Goal: Complete application form: Complete application form

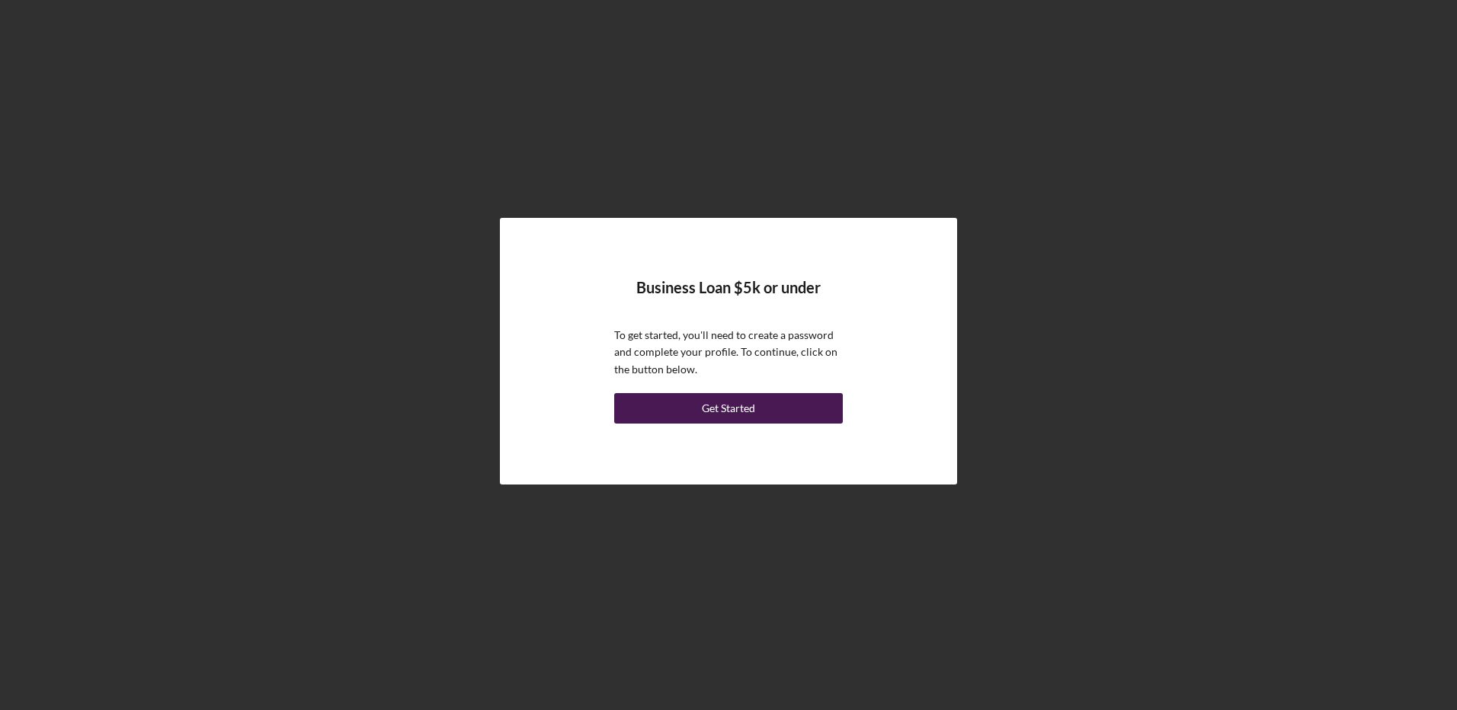
click at [716, 411] on div "Get Started" at bounding box center [728, 408] width 53 height 30
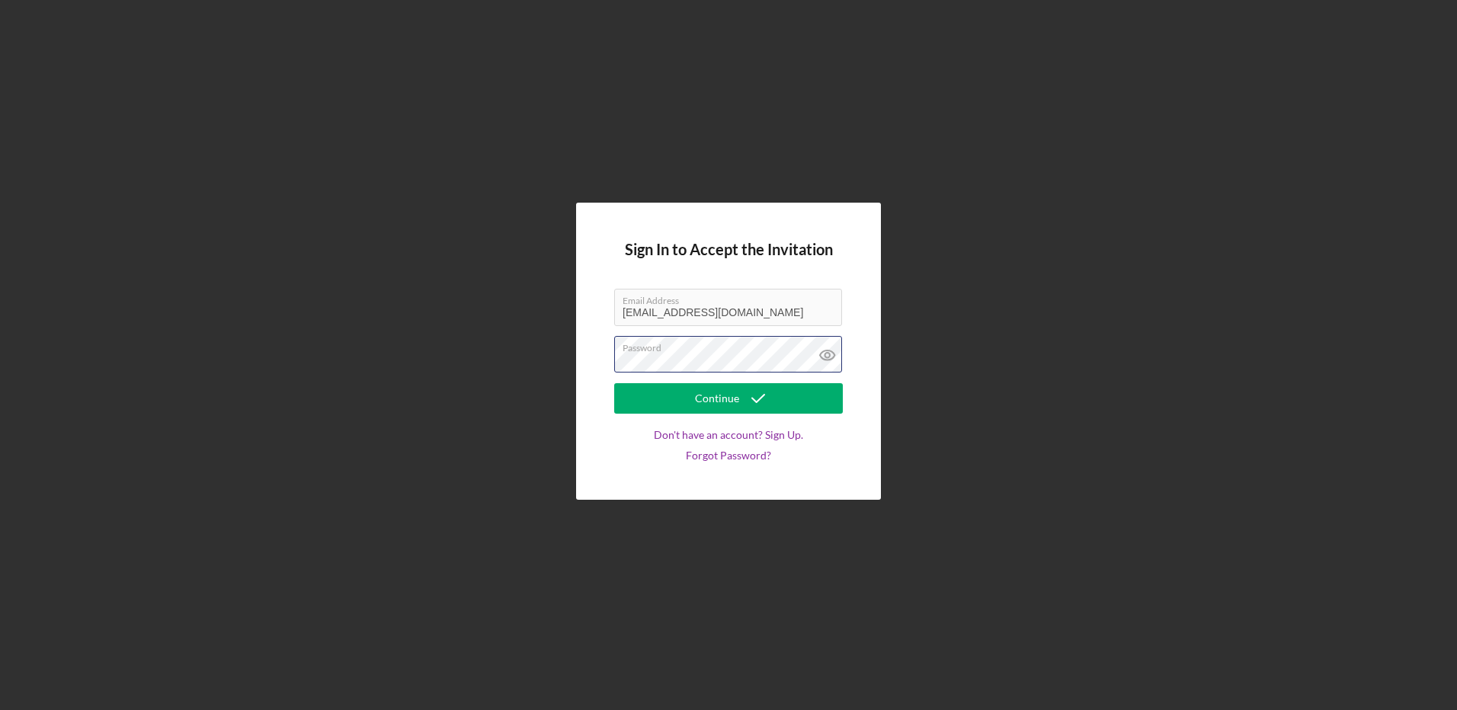
click at [709, 354] on div "Password" at bounding box center [728, 355] width 229 height 38
click at [614, 383] on button "Continue" at bounding box center [728, 398] width 229 height 30
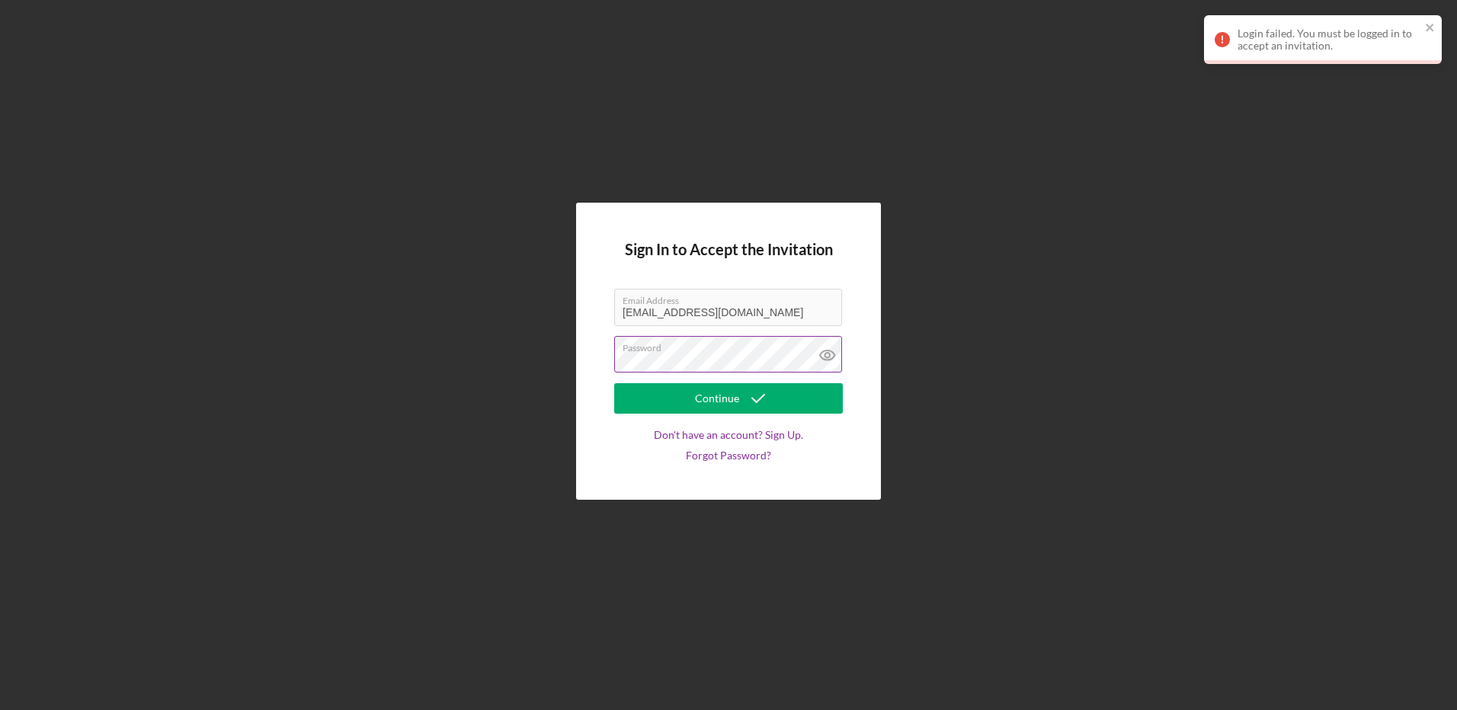
click at [828, 353] on icon at bounding box center [826, 355] width 5 height 5
click at [774, 392] on icon "submit" at bounding box center [758, 398] width 38 height 38
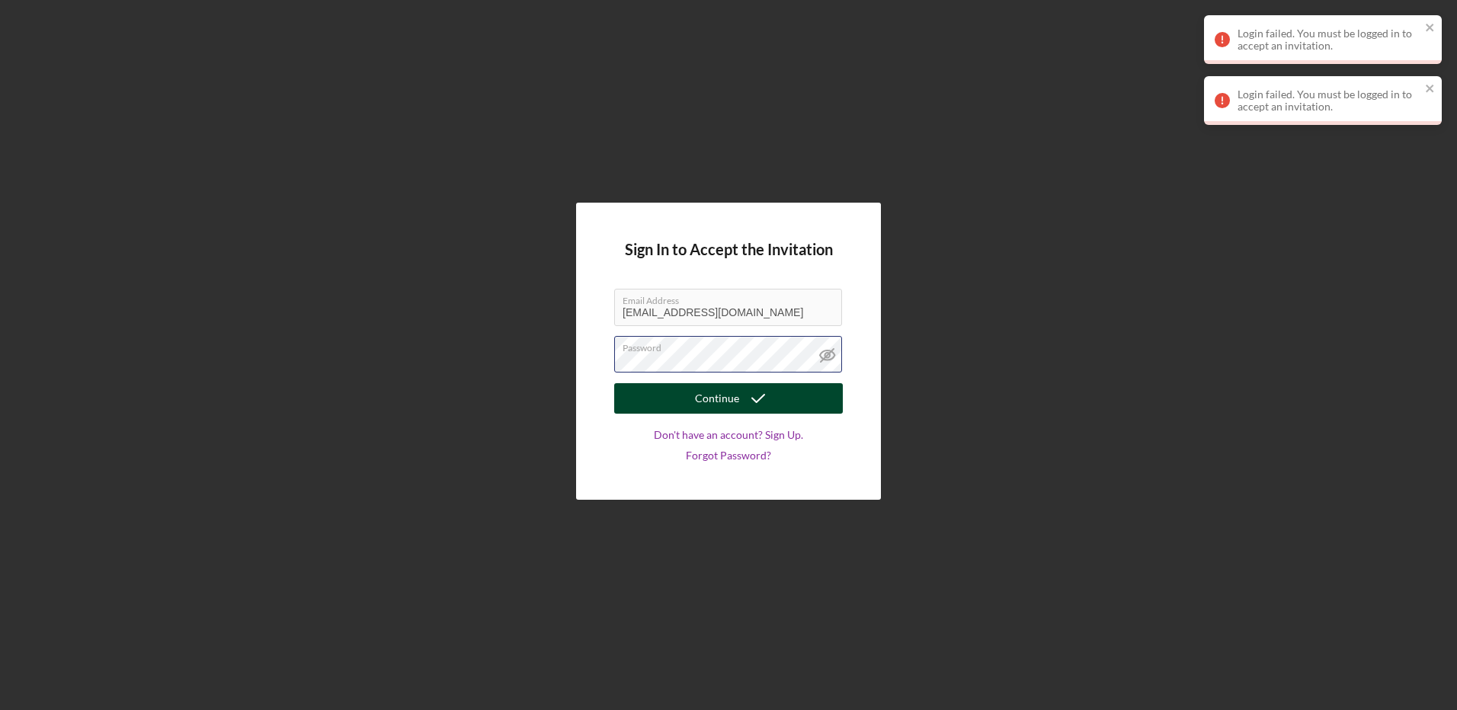
click at [582, 367] on div "Sign In to Accept the Invitation Email Address [EMAIL_ADDRESS][DOMAIN_NAME] Pas…" at bounding box center [728, 351] width 305 height 296
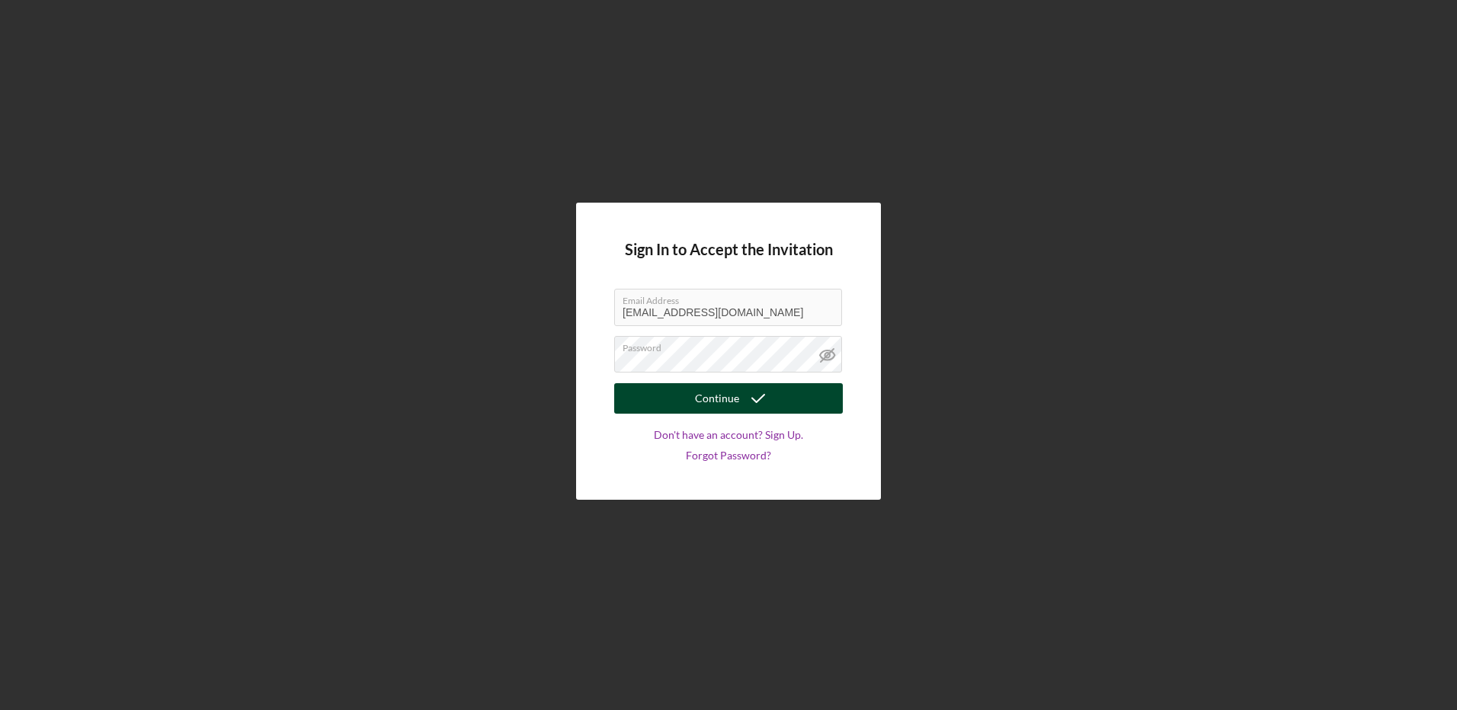
click at [665, 392] on button "Continue" at bounding box center [728, 398] width 229 height 30
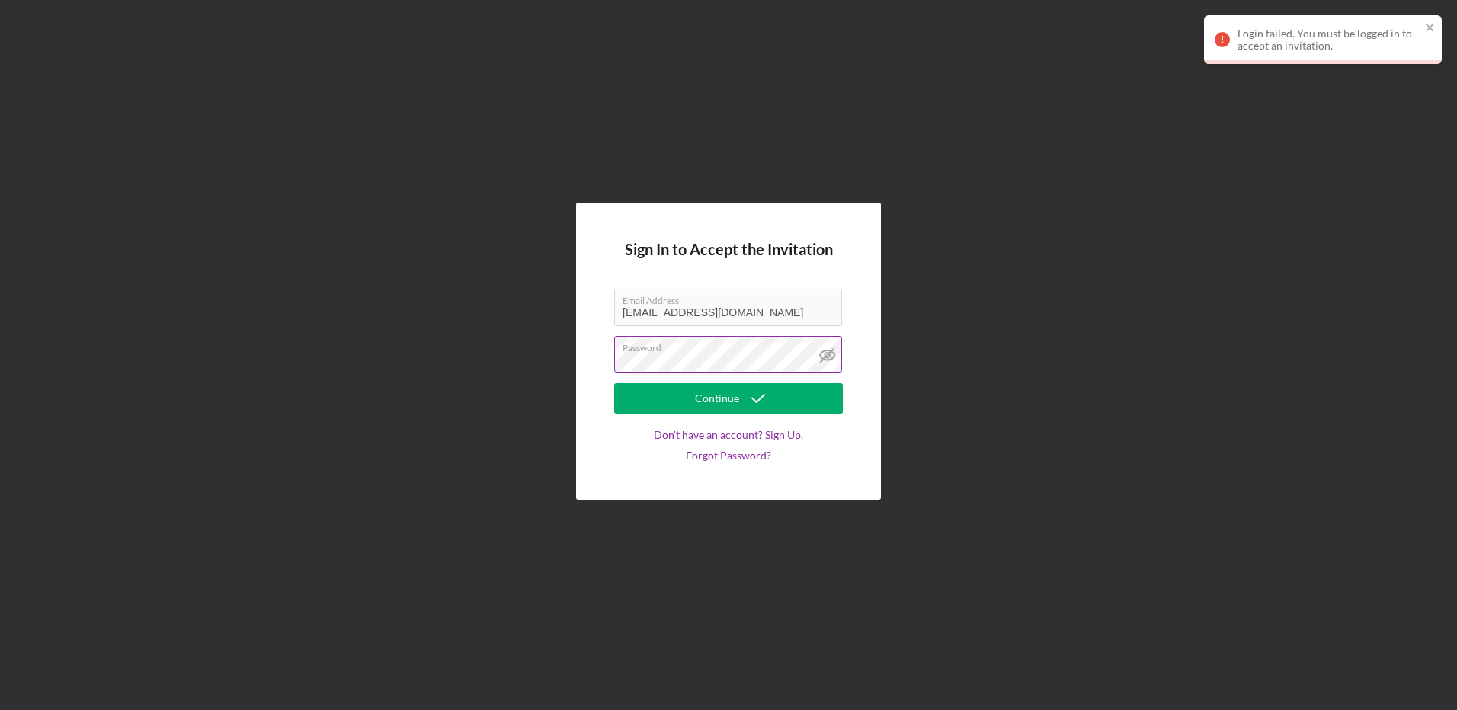
click at [614, 383] on button "Continue" at bounding box center [728, 398] width 229 height 30
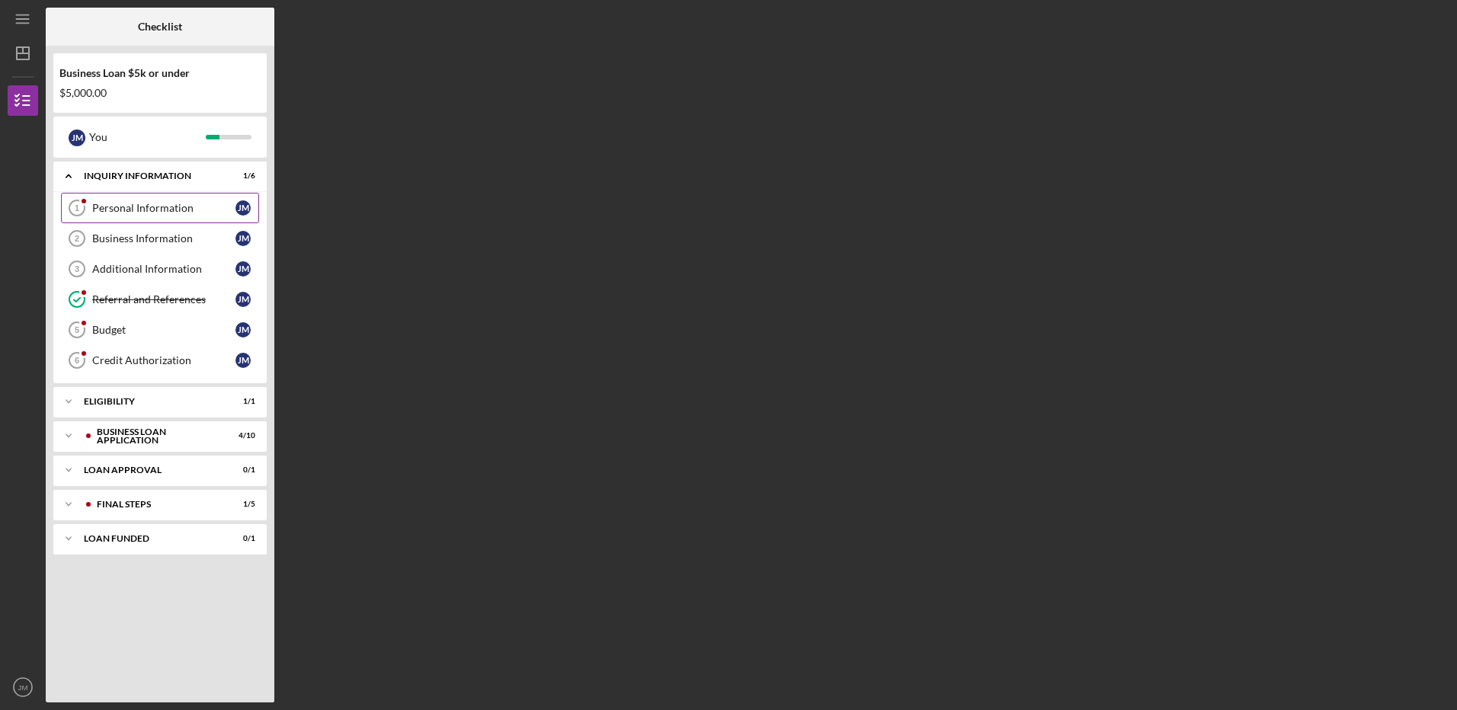
click at [209, 212] on div "Personal Information" at bounding box center [163, 208] width 143 height 12
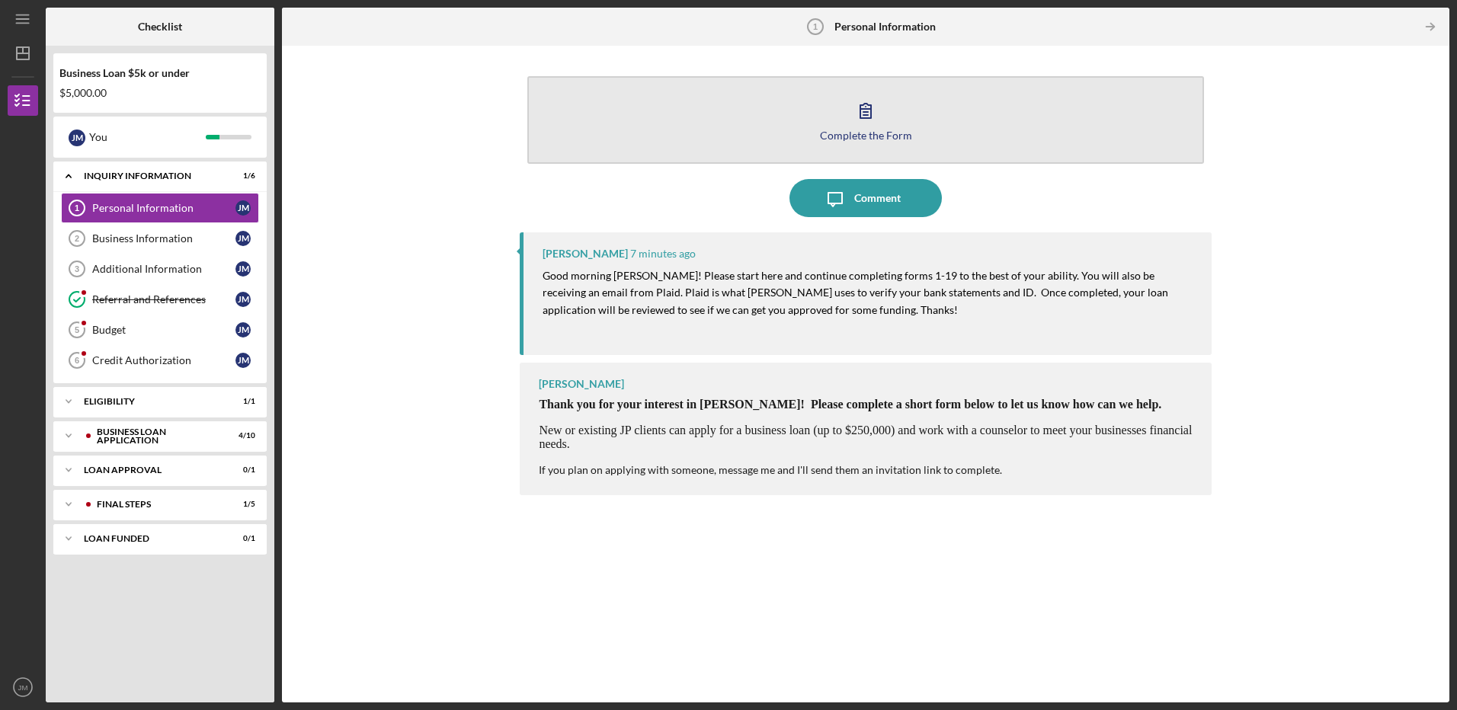
click at [850, 113] on icon "button" at bounding box center [866, 110] width 38 height 38
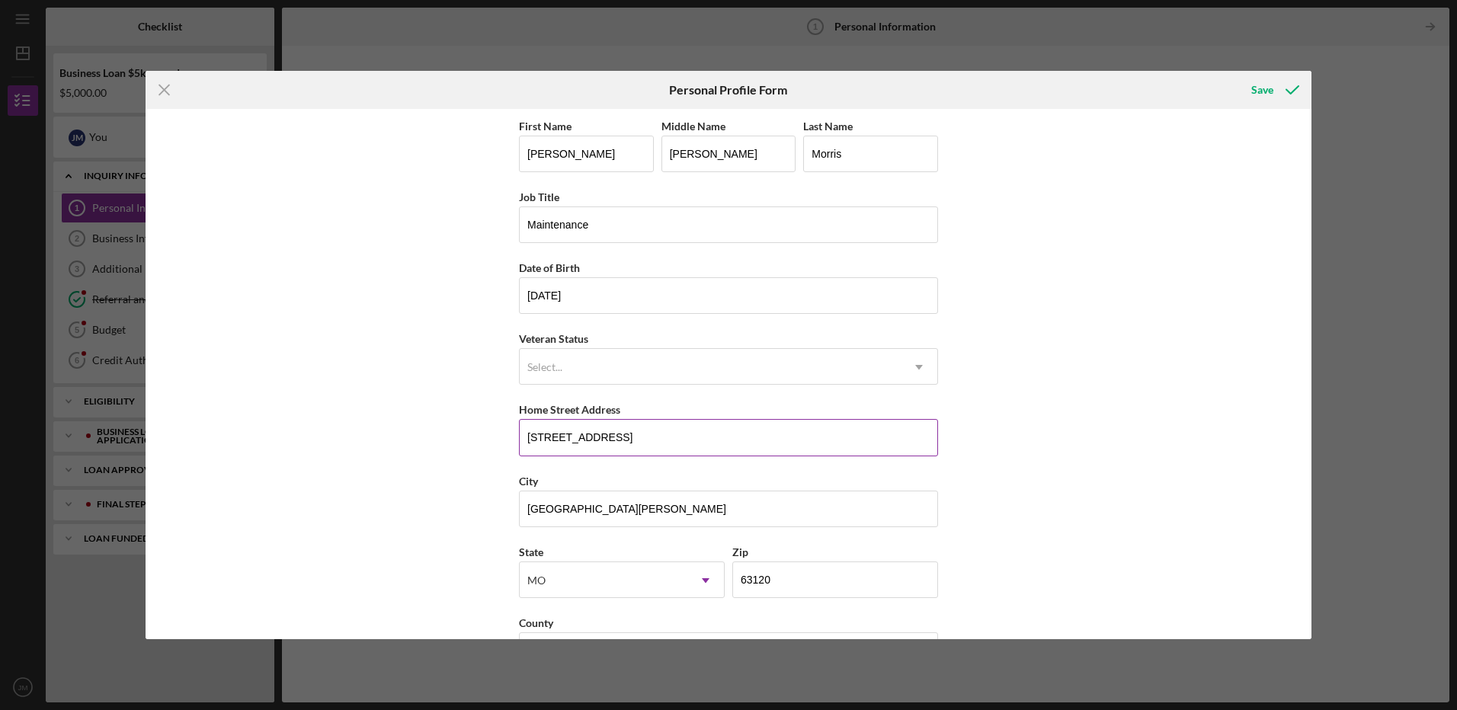
scroll to position [53, 0]
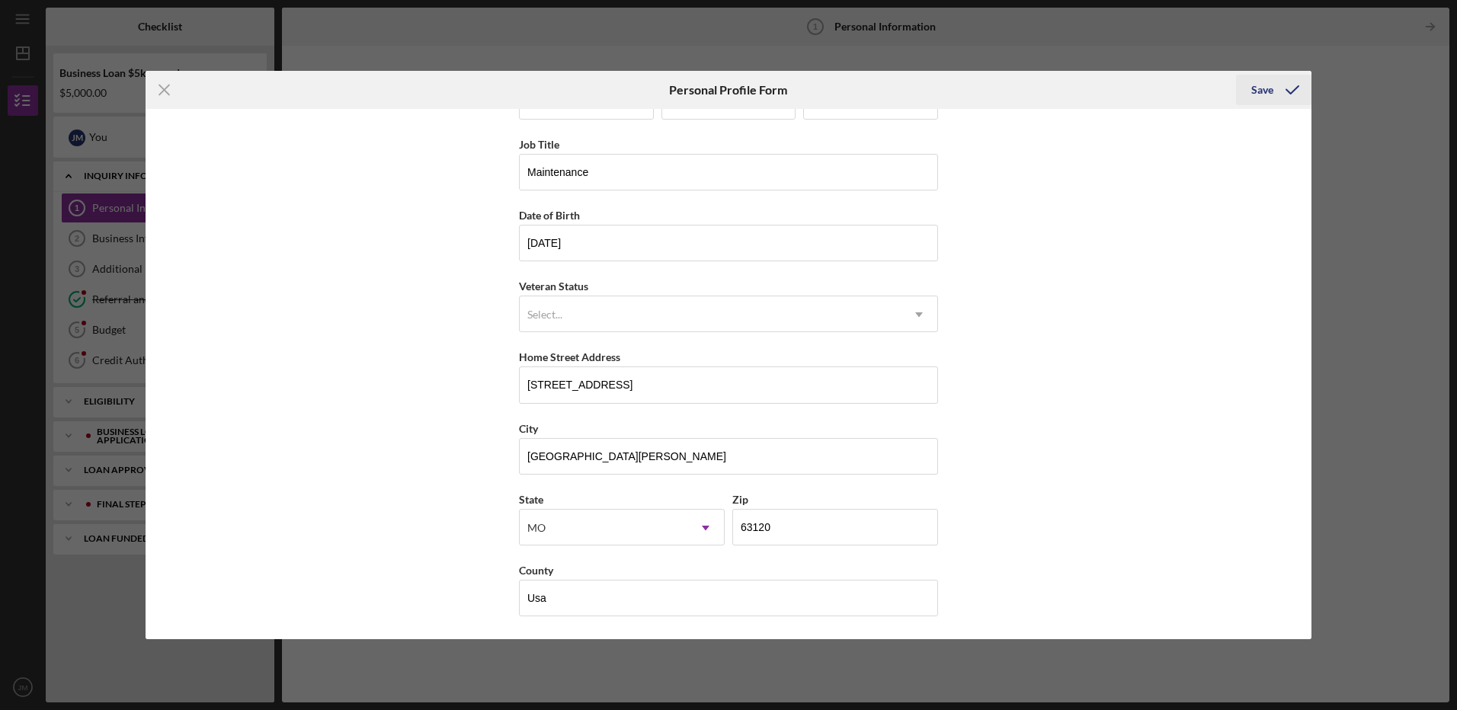
click at [1282, 93] on icon "submit" at bounding box center [1292, 90] width 38 height 38
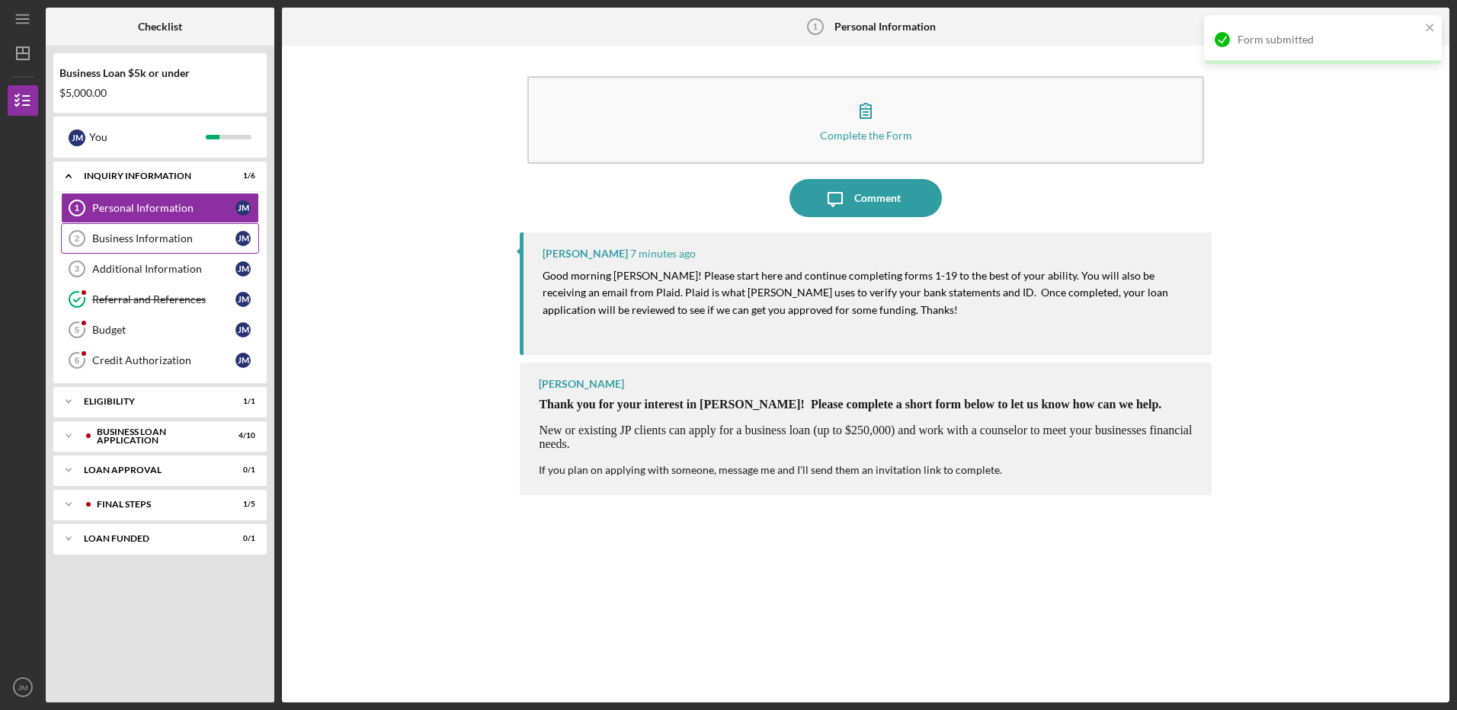
click at [228, 235] on div "Business Information" at bounding box center [163, 238] width 143 height 12
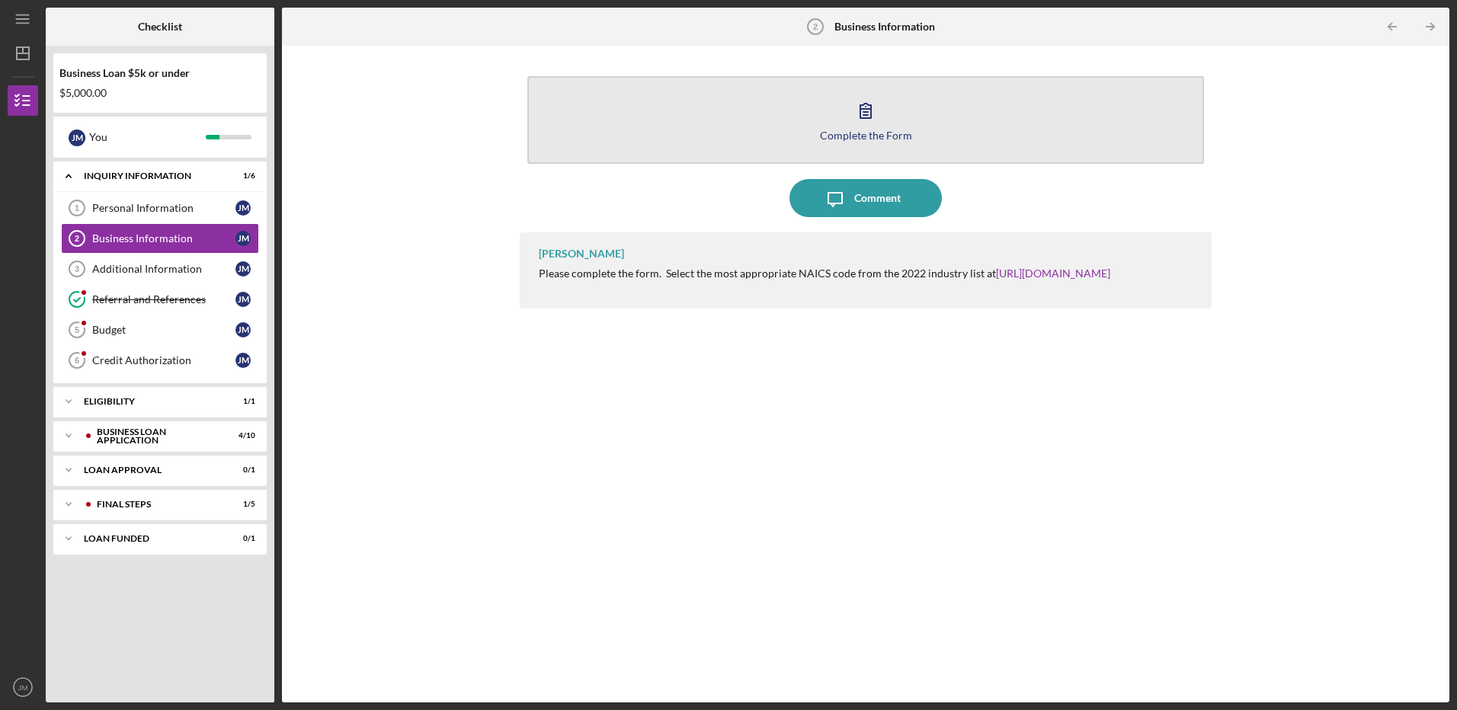
click at [634, 115] on button "Complete the Form Form" at bounding box center [865, 120] width 676 height 88
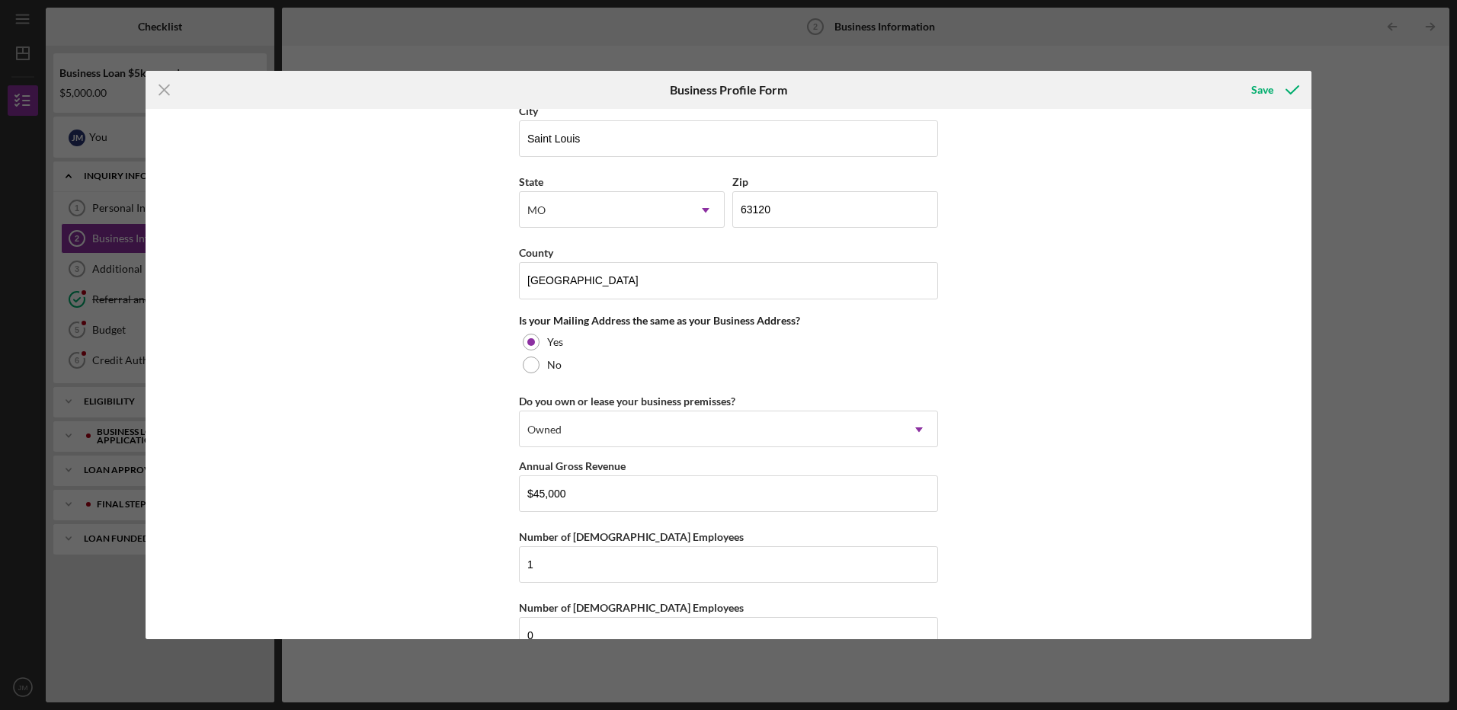
scroll to position [1028, 0]
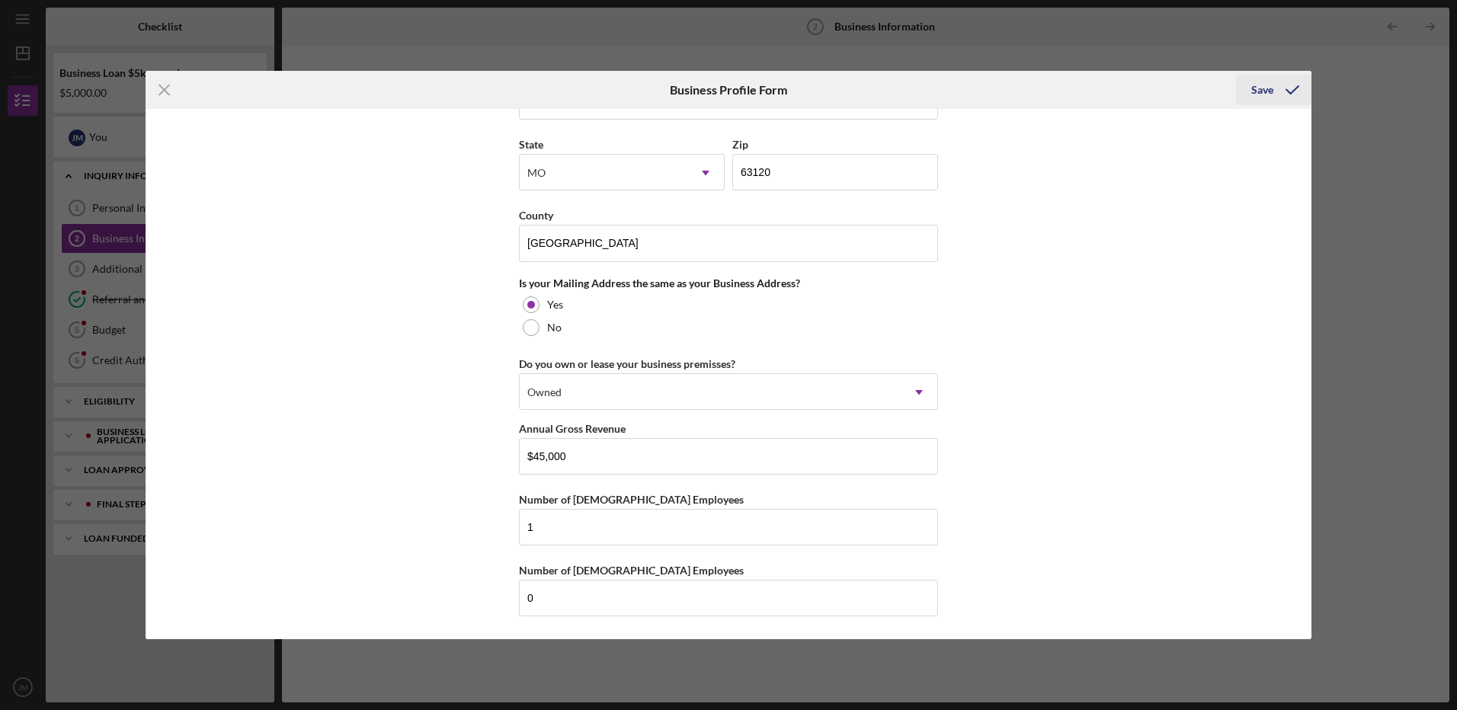
click at [1271, 94] on div "Save" at bounding box center [1262, 90] width 22 height 30
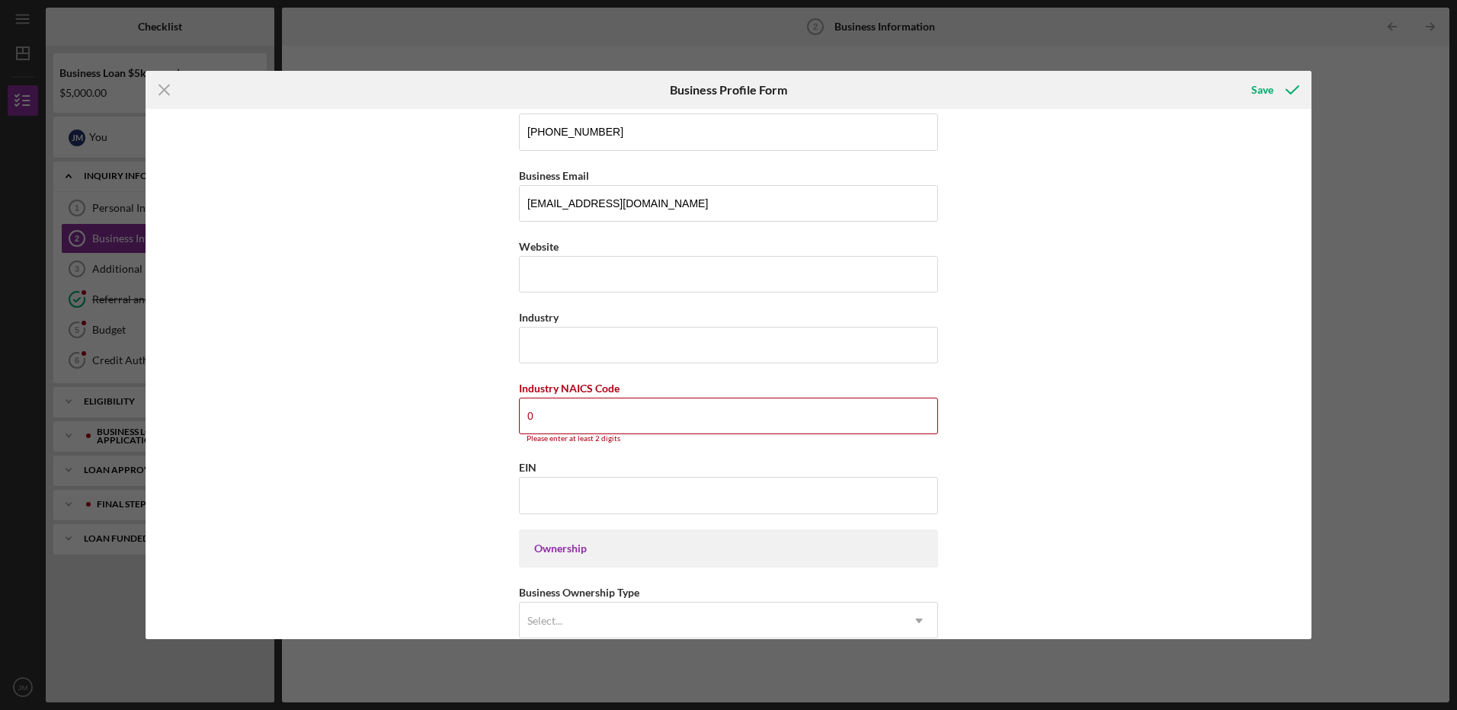
scroll to position [264, 0]
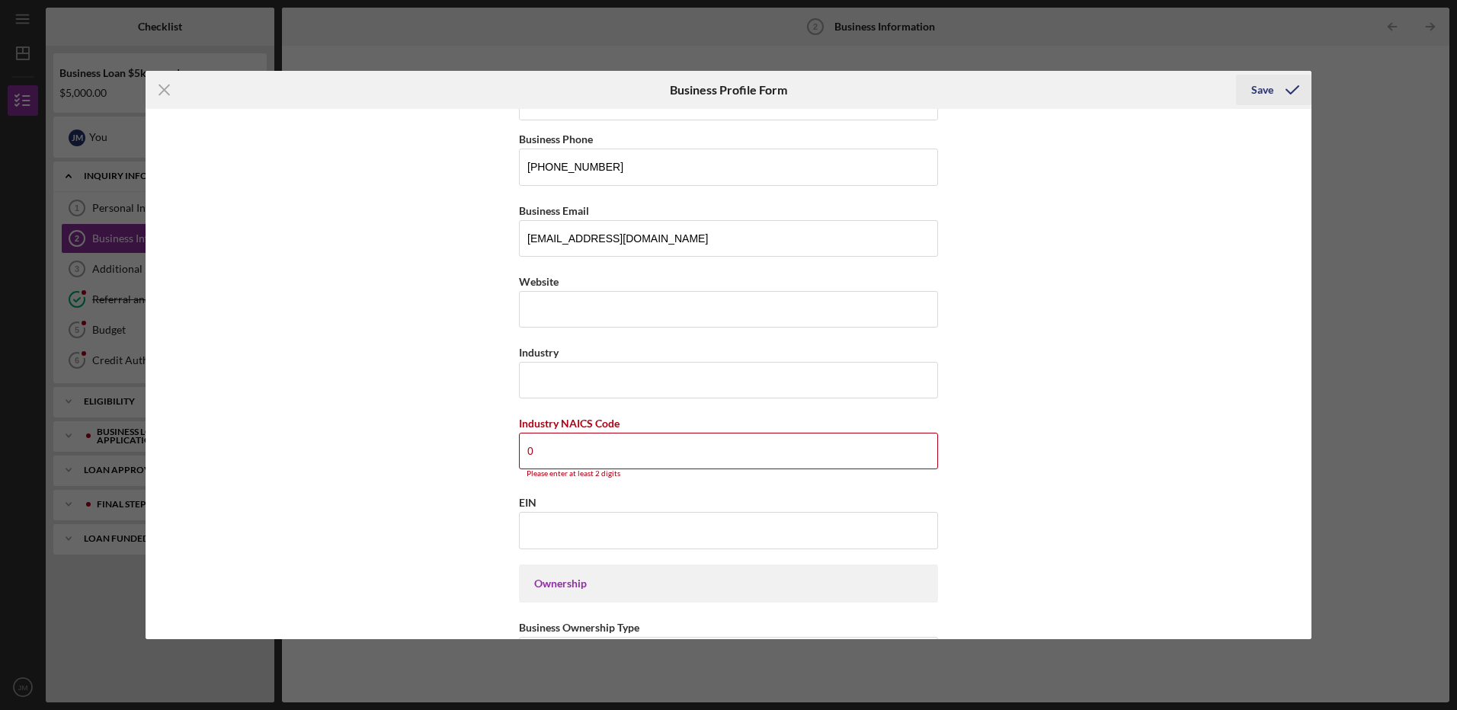
click at [1263, 93] on div "Save" at bounding box center [1262, 90] width 22 height 30
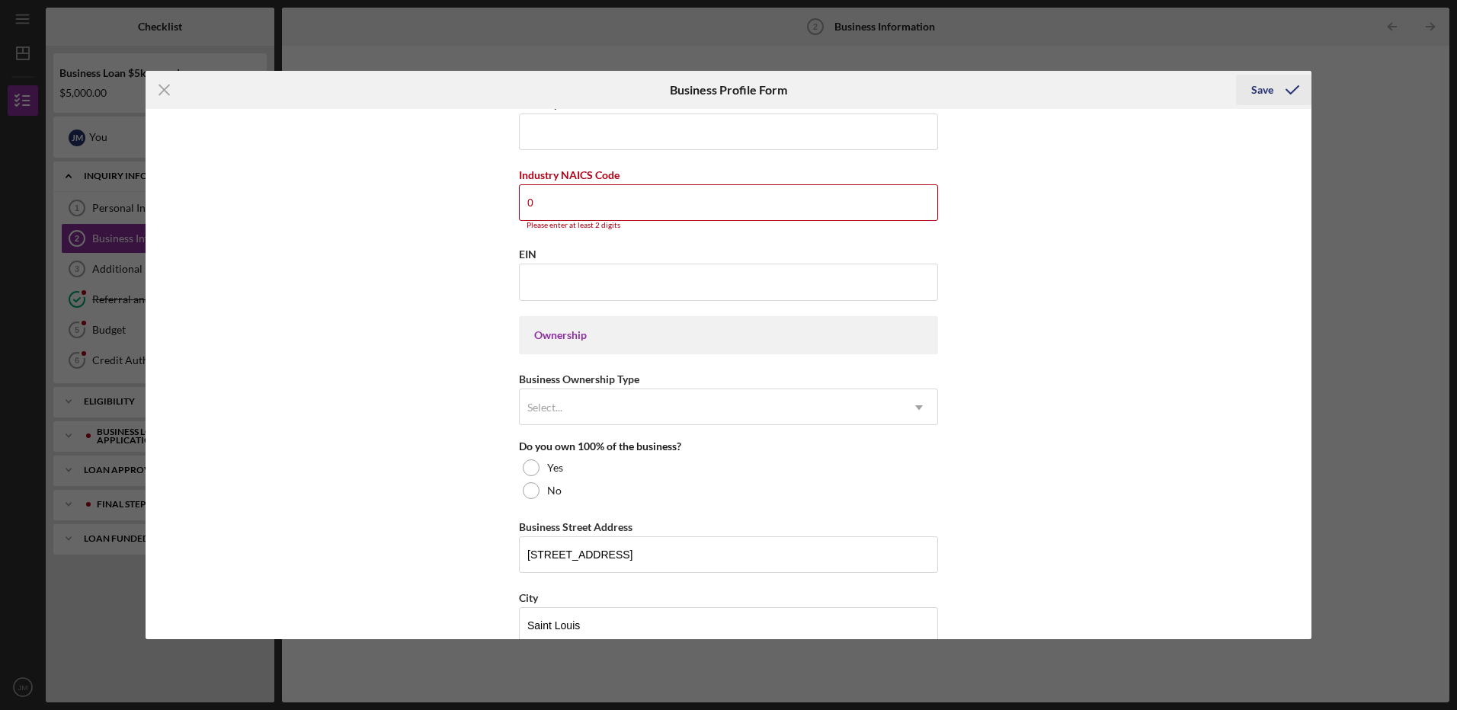
scroll to position [569, 0]
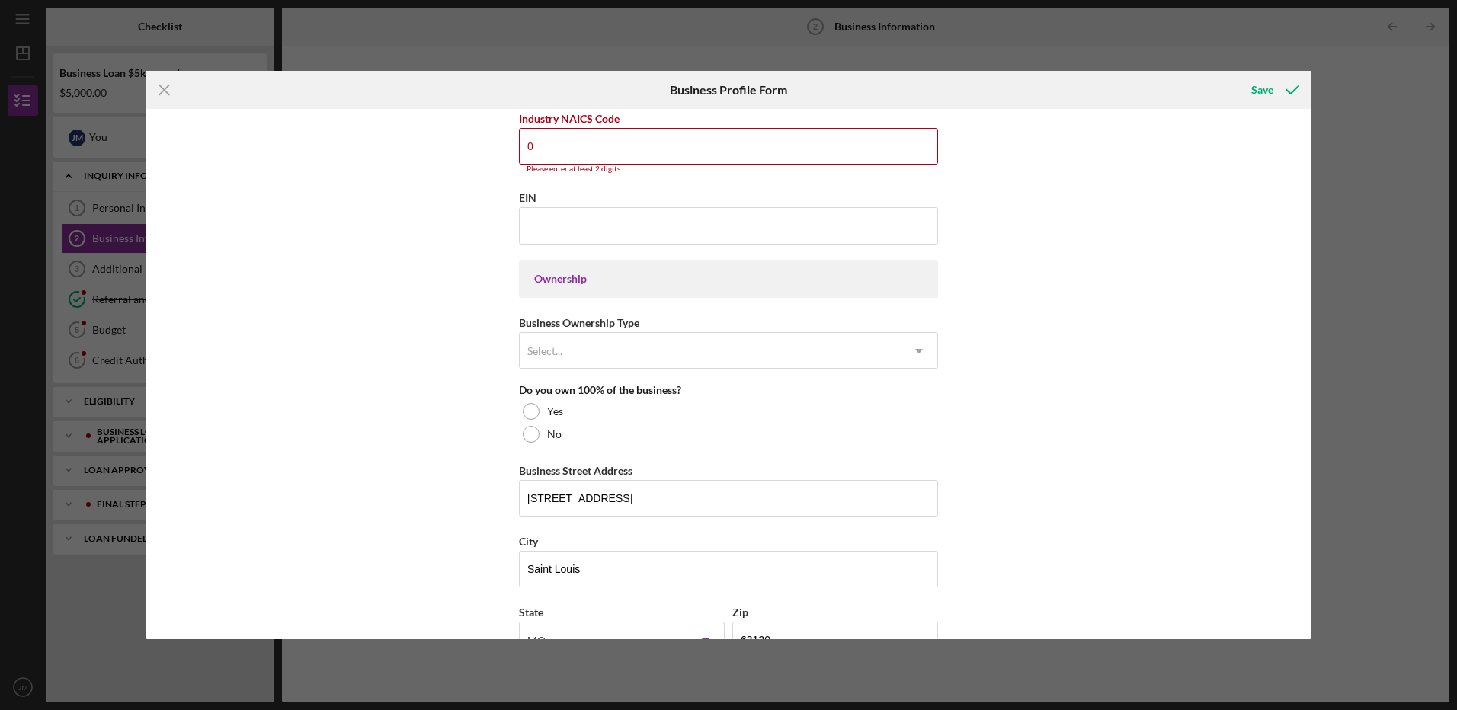
click at [1180, 37] on div "Icon/Menu Close Business Profile Form Save Business Name [PERSON_NAME] DBA [PER…" at bounding box center [728, 355] width 1457 height 710
click at [1169, 40] on div "Icon/Menu Close Business Profile Form Save Business Name [PERSON_NAME] DBA [PER…" at bounding box center [728, 355] width 1457 height 710
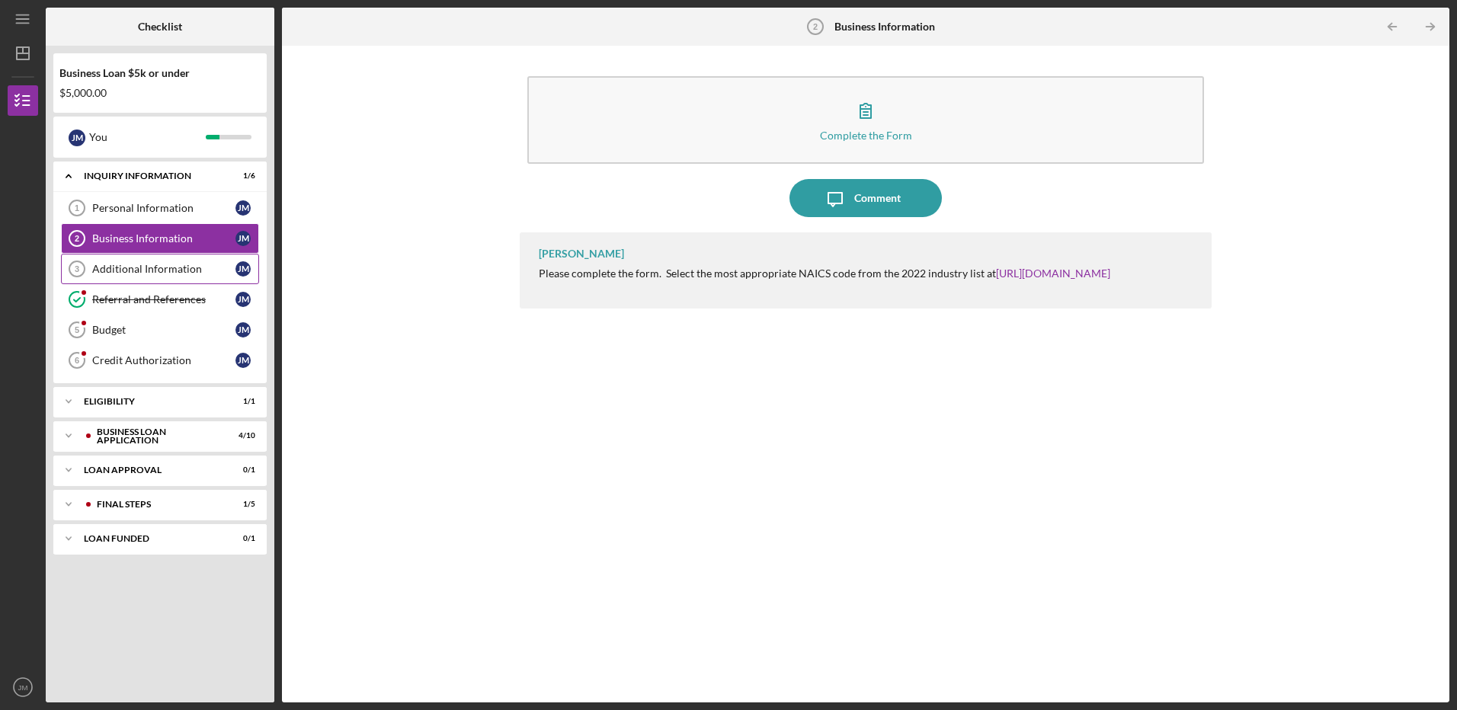
click at [122, 269] on div "Additional Information" at bounding box center [163, 269] width 143 height 12
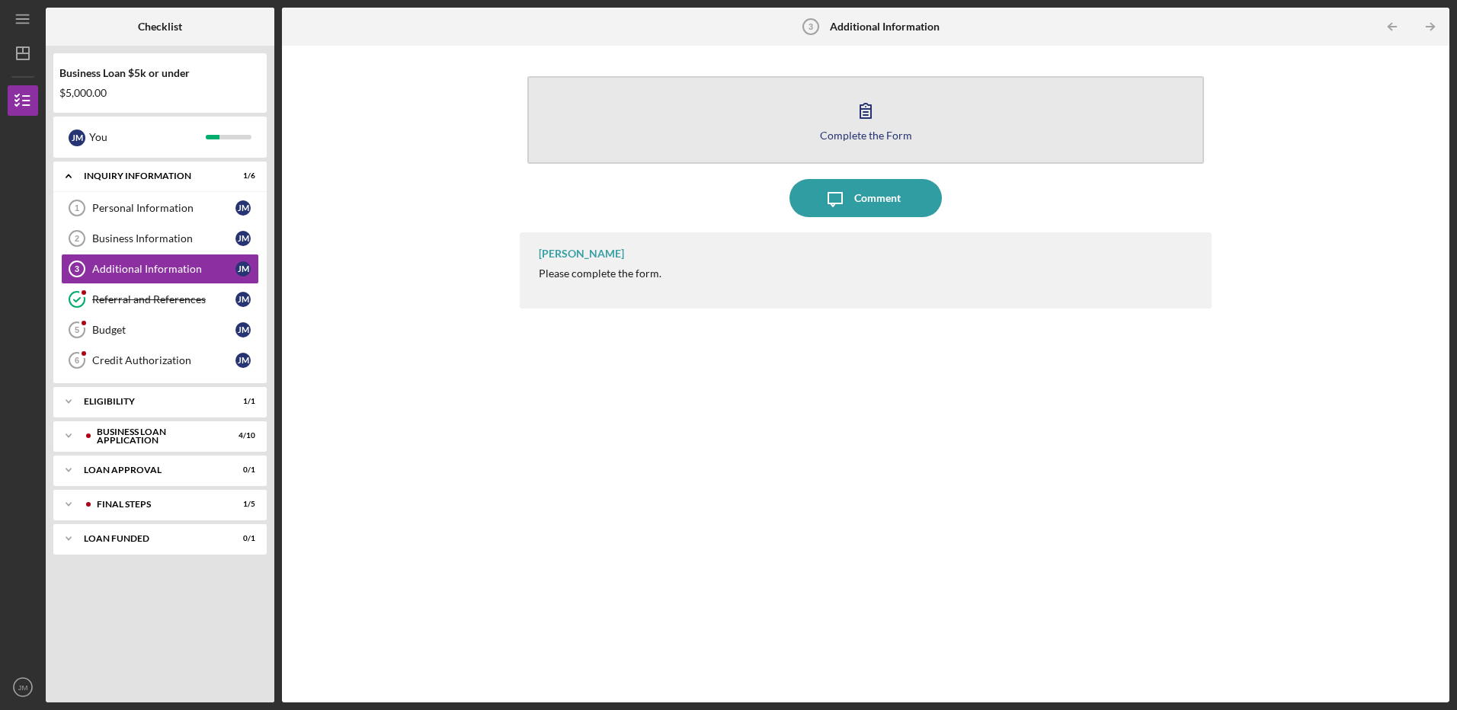
click at [844, 152] on button "Complete the Form Form" at bounding box center [865, 120] width 676 height 88
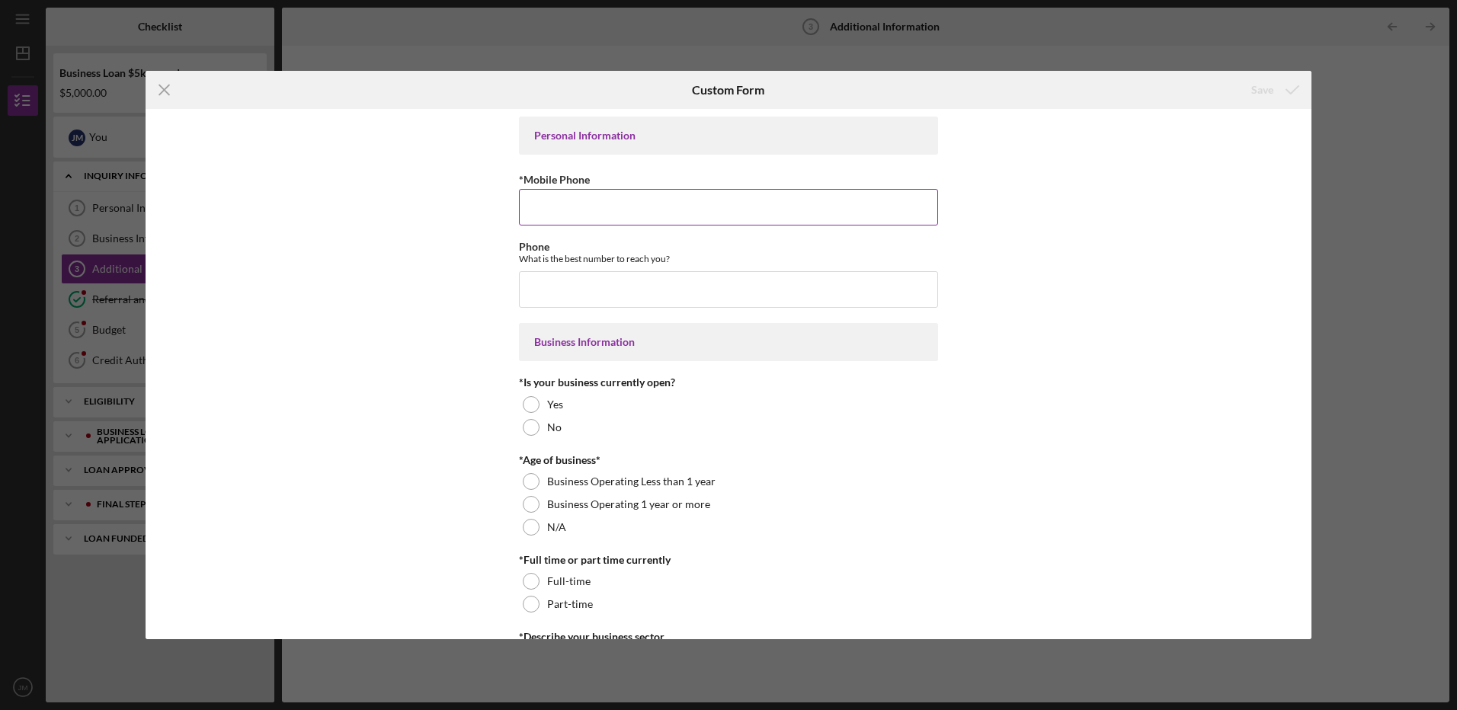
click at [700, 208] on input "*Mobile Phone" at bounding box center [728, 207] width 419 height 37
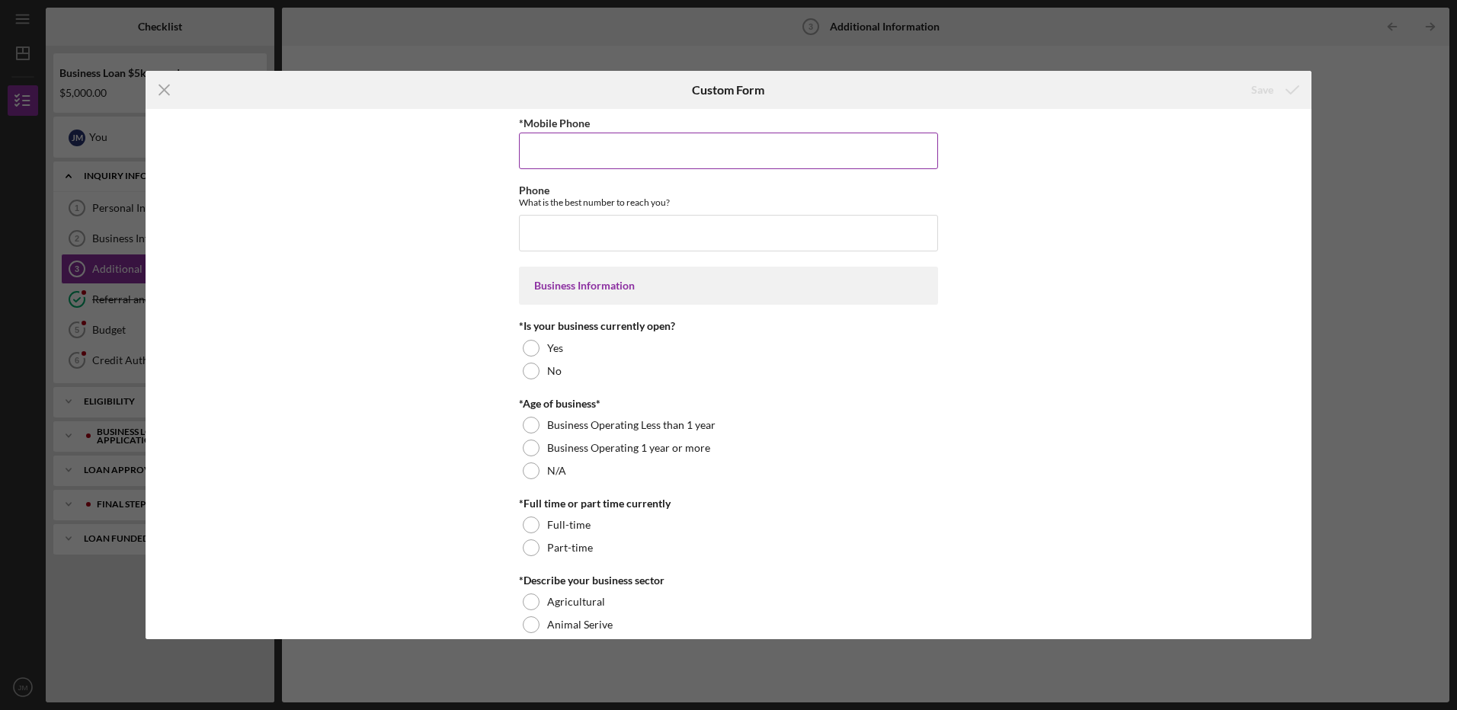
scroll to position [7, 0]
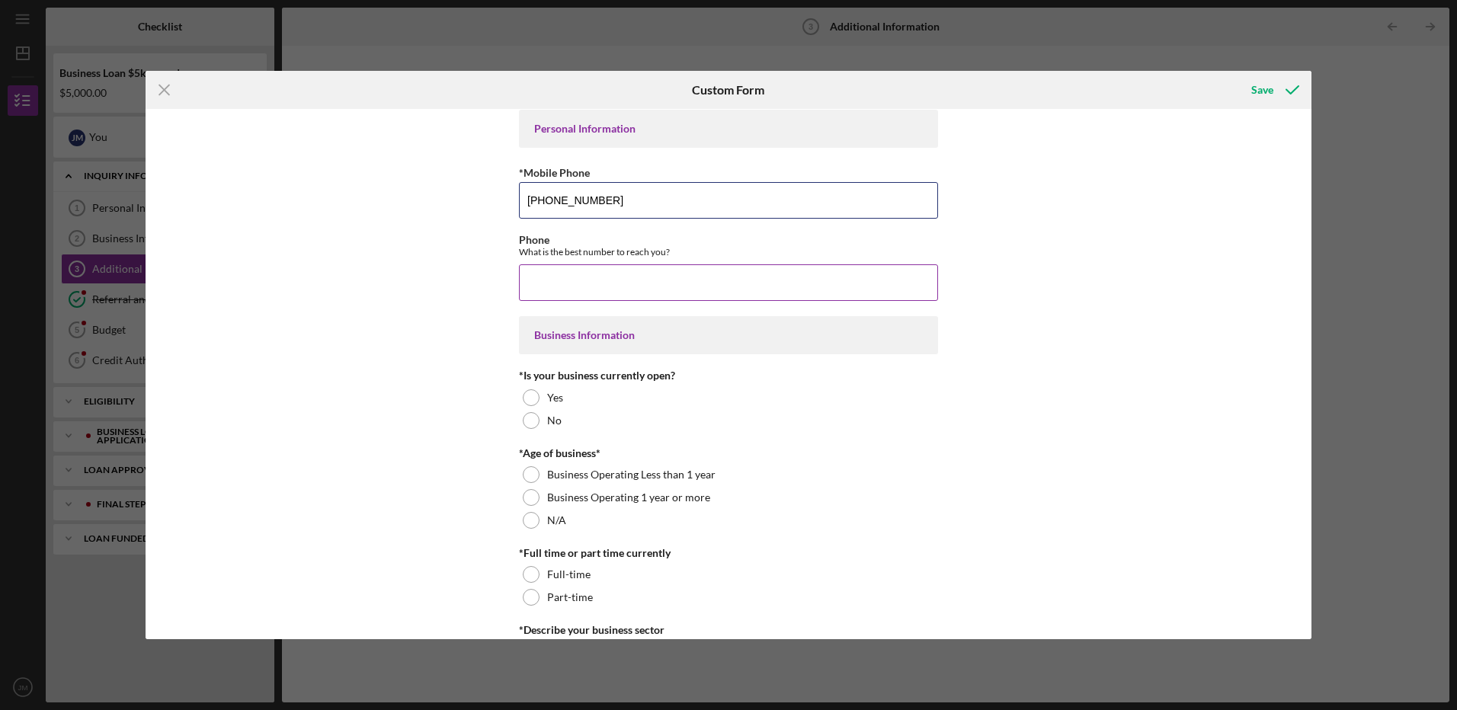
type input "[PHONE_NUMBER]"
click at [562, 279] on input "Phone" at bounding box center [728, 282] width 419 height 37
click at [562, 280] on input "Phone" at bounding box center [728, 282] width 419 height 37
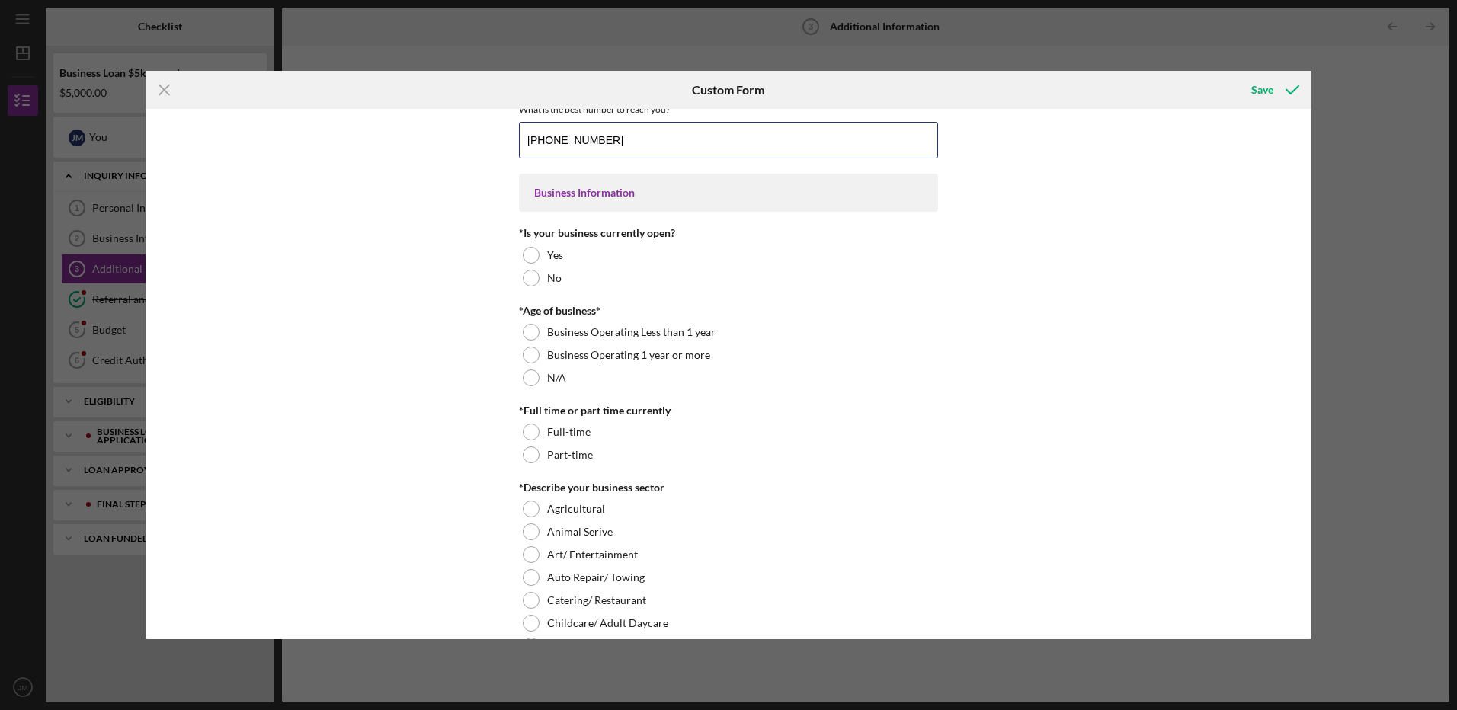
scroll to position [159, 0]
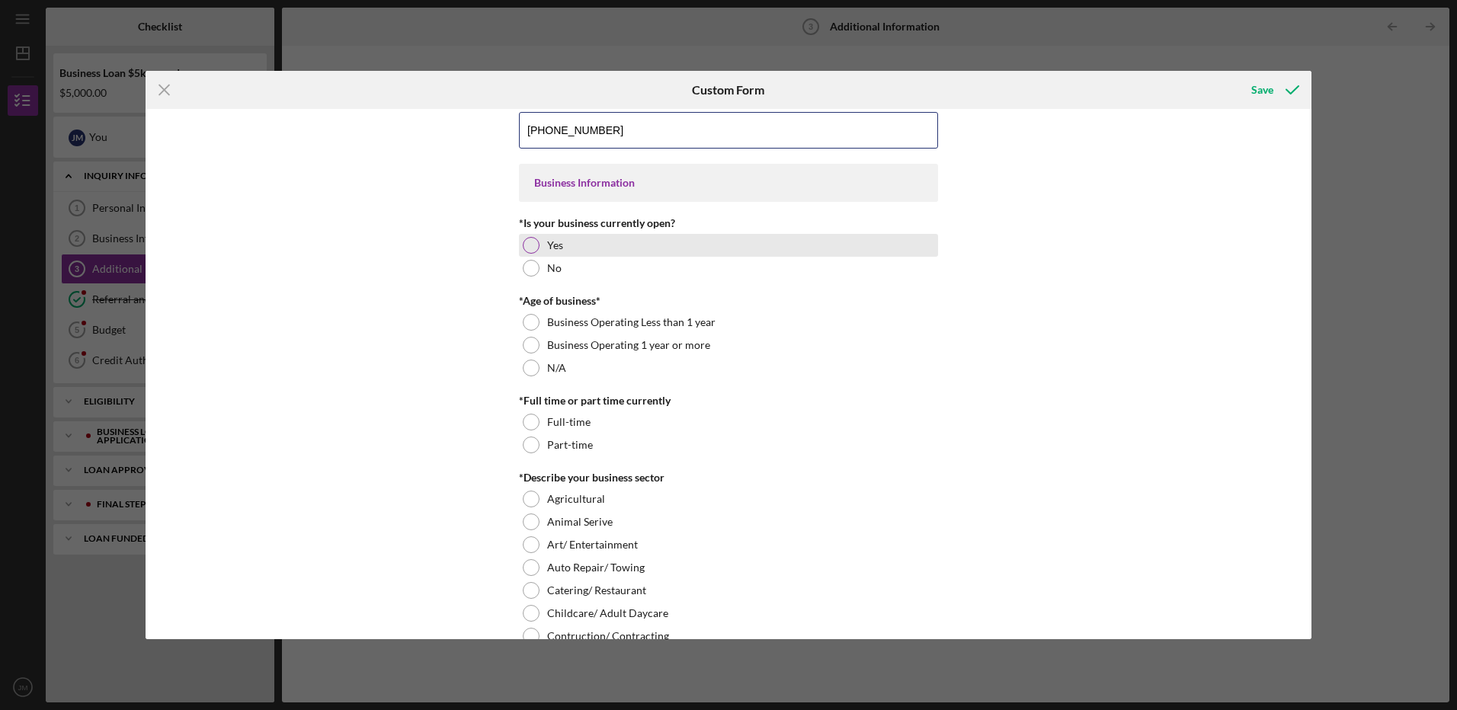
type input "[PHONE_NUMBER]"
click at [536, 242] on div at bounding box center [531, 245] width 17 height 17
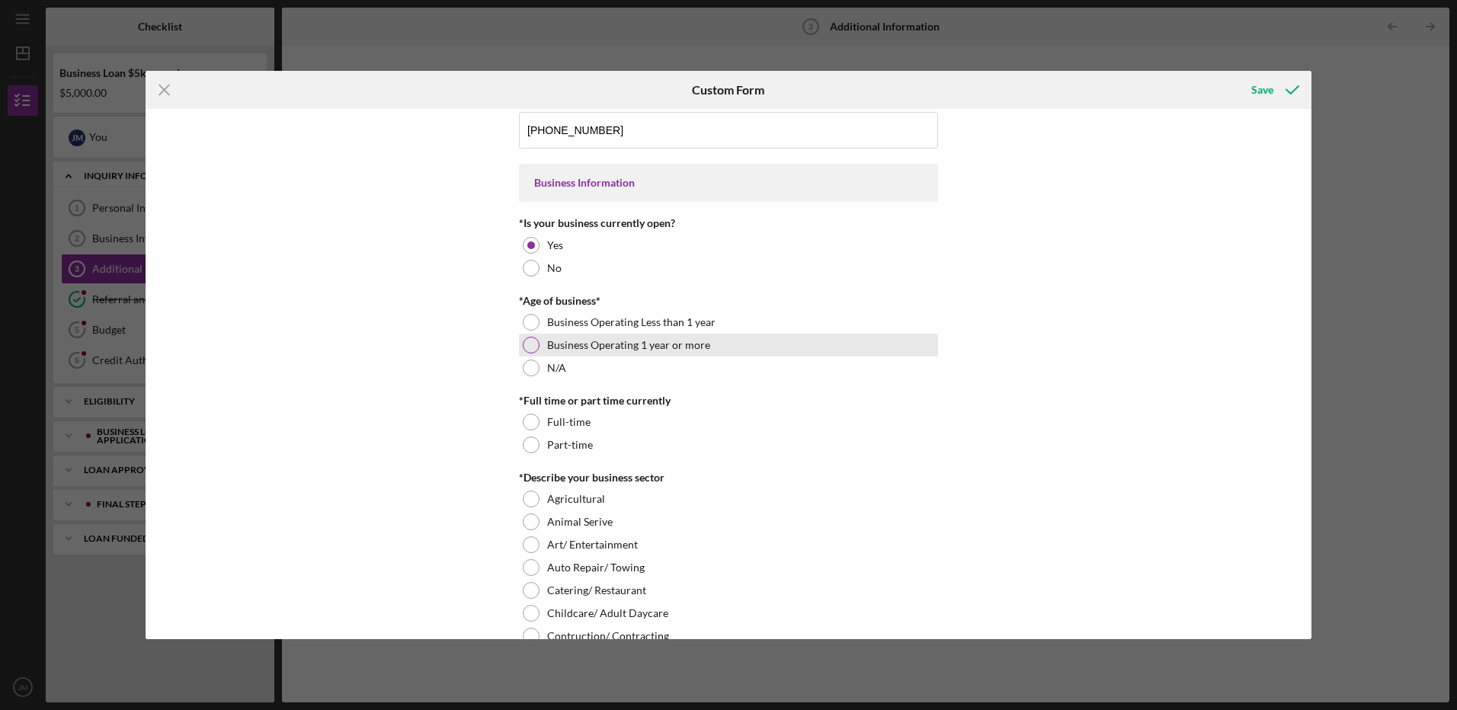
click at [538, 344] on div "Business Operating 1 year or more" at bounding box center [728, 345] width 419 height 23
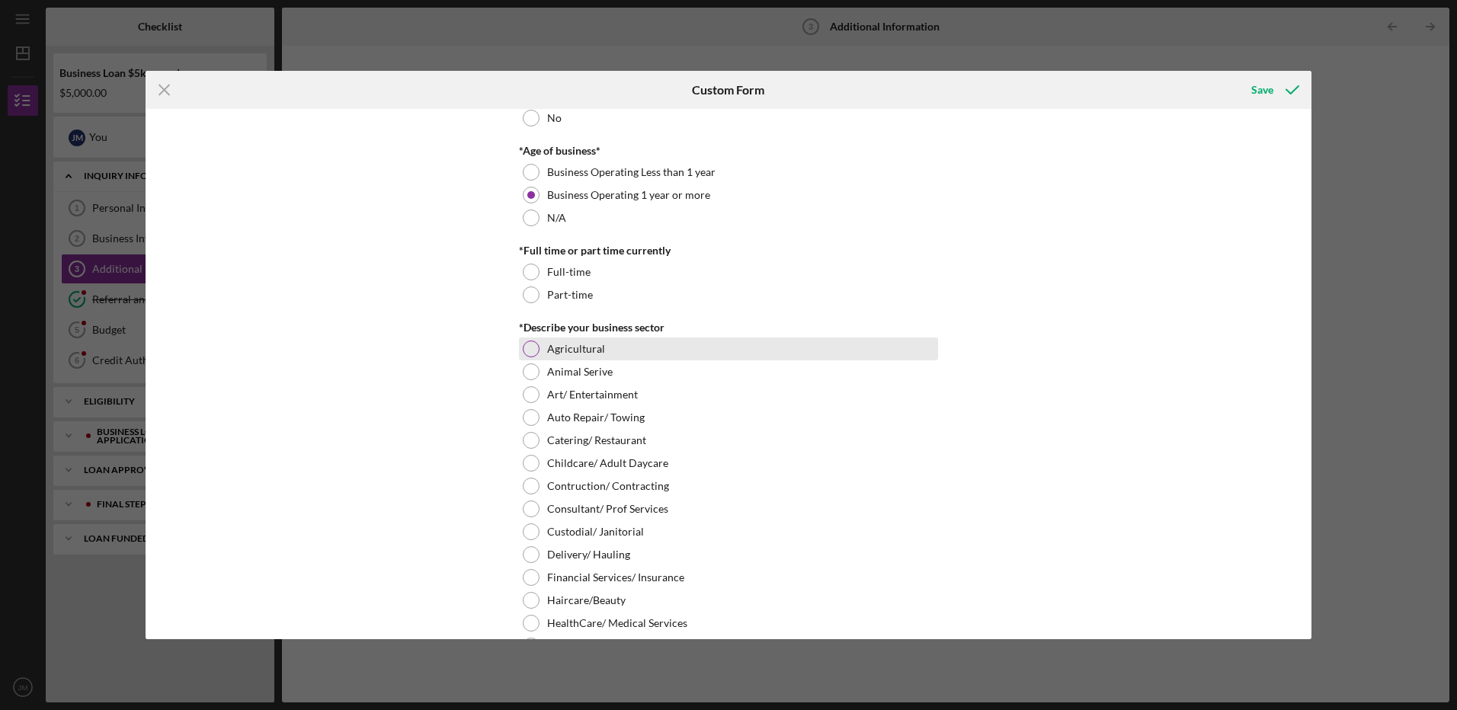
scroll to position [312, 0]
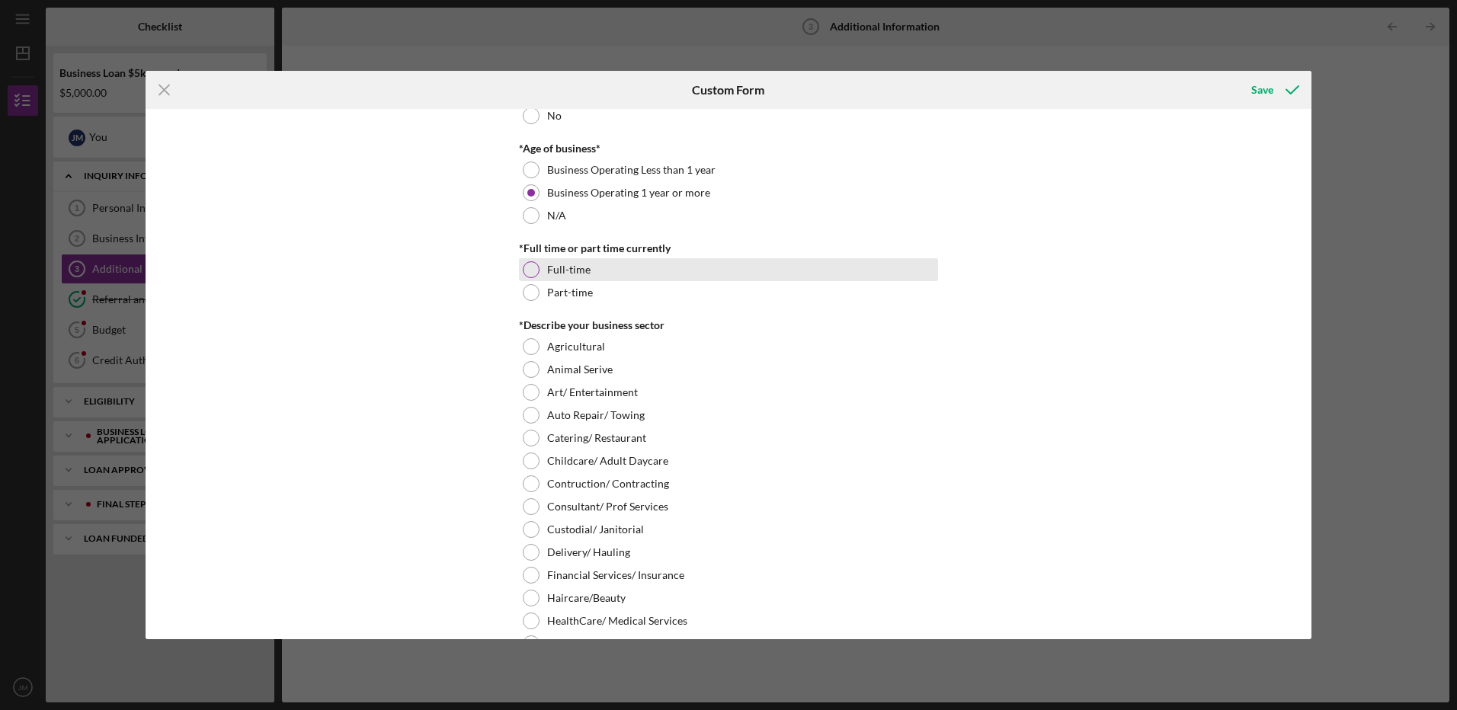
click at [528, 275] on div at bounding box center [531, 269] width 17 height 17
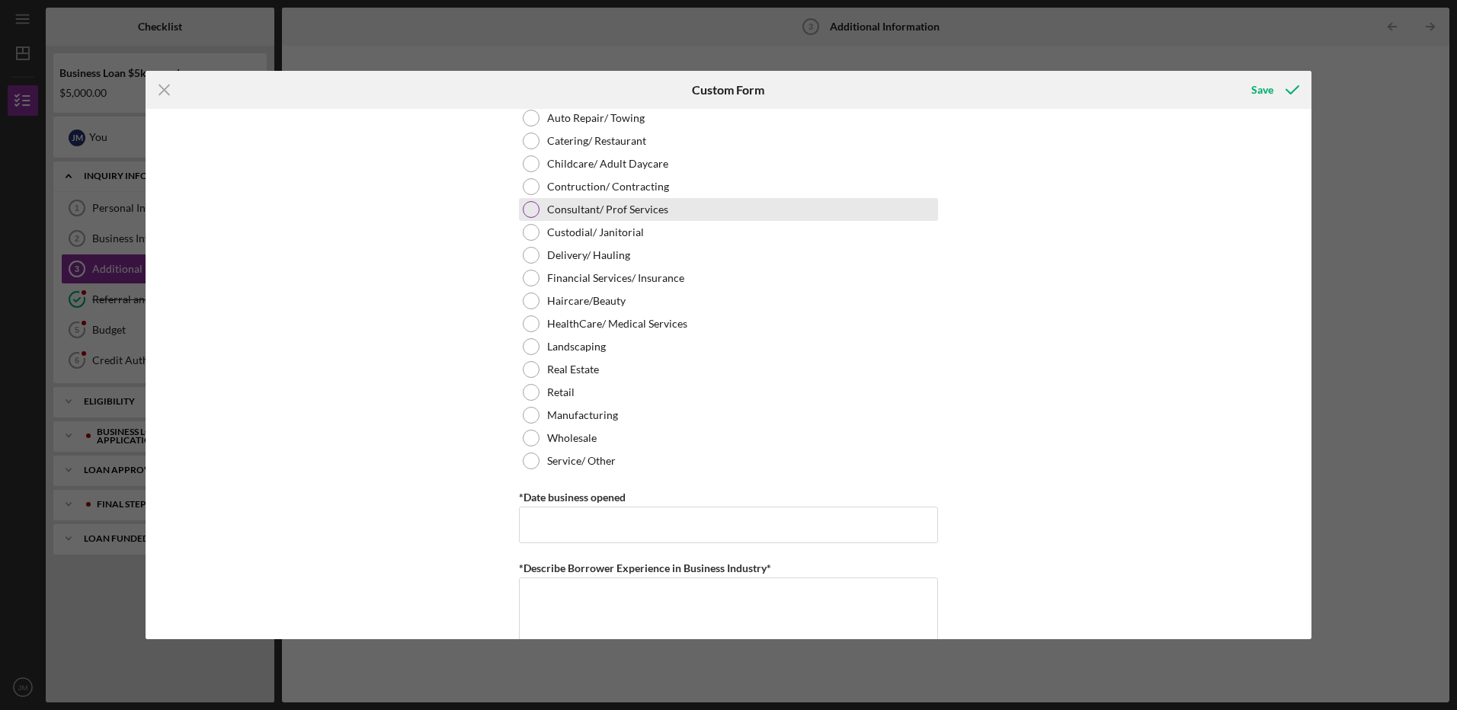
scroll to position [616, 0]
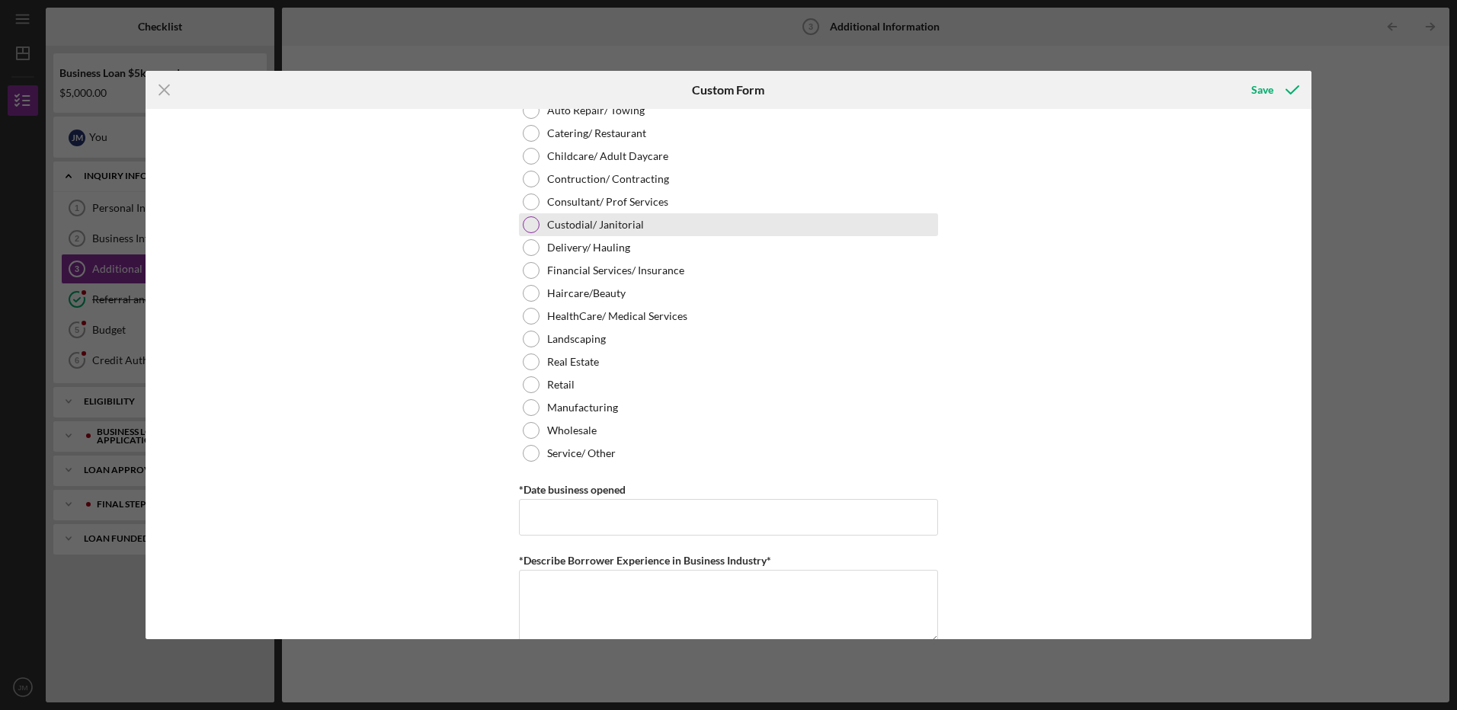
click at [547, 227] on label "Custodial/ Janitorial" at bounding box center [595, 225] width 97 height 12
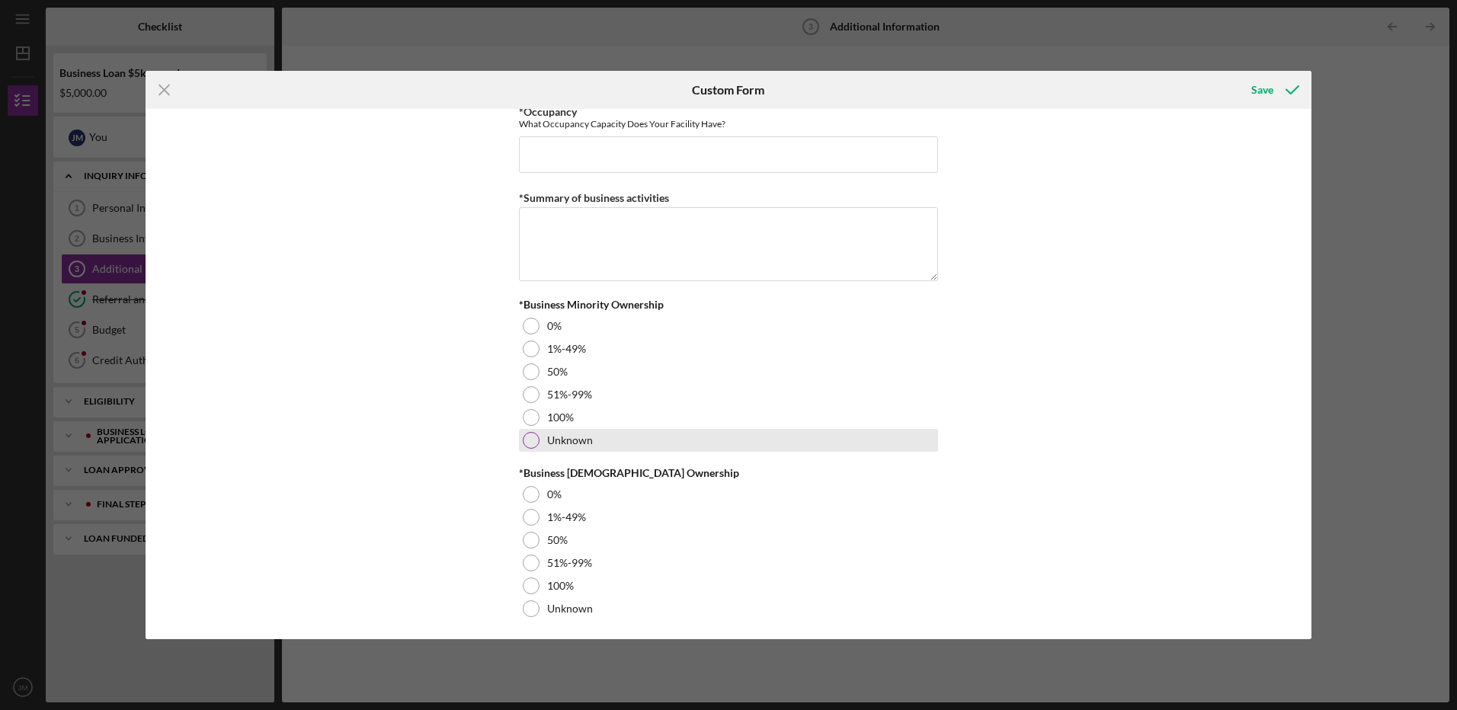
scroll to position [1689, 0]
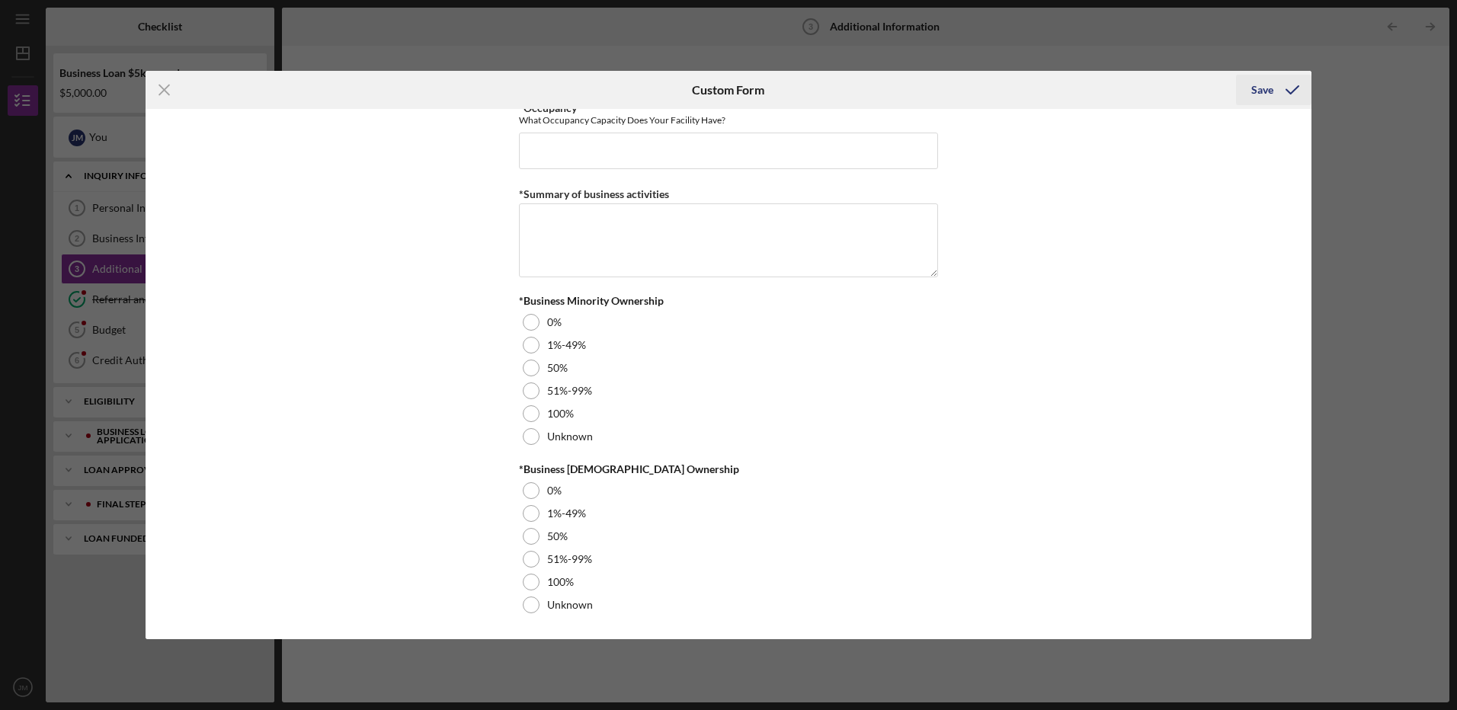
click at [1270, 92] on div "Save" at bounding box center [1262, 90] width 22 height 30
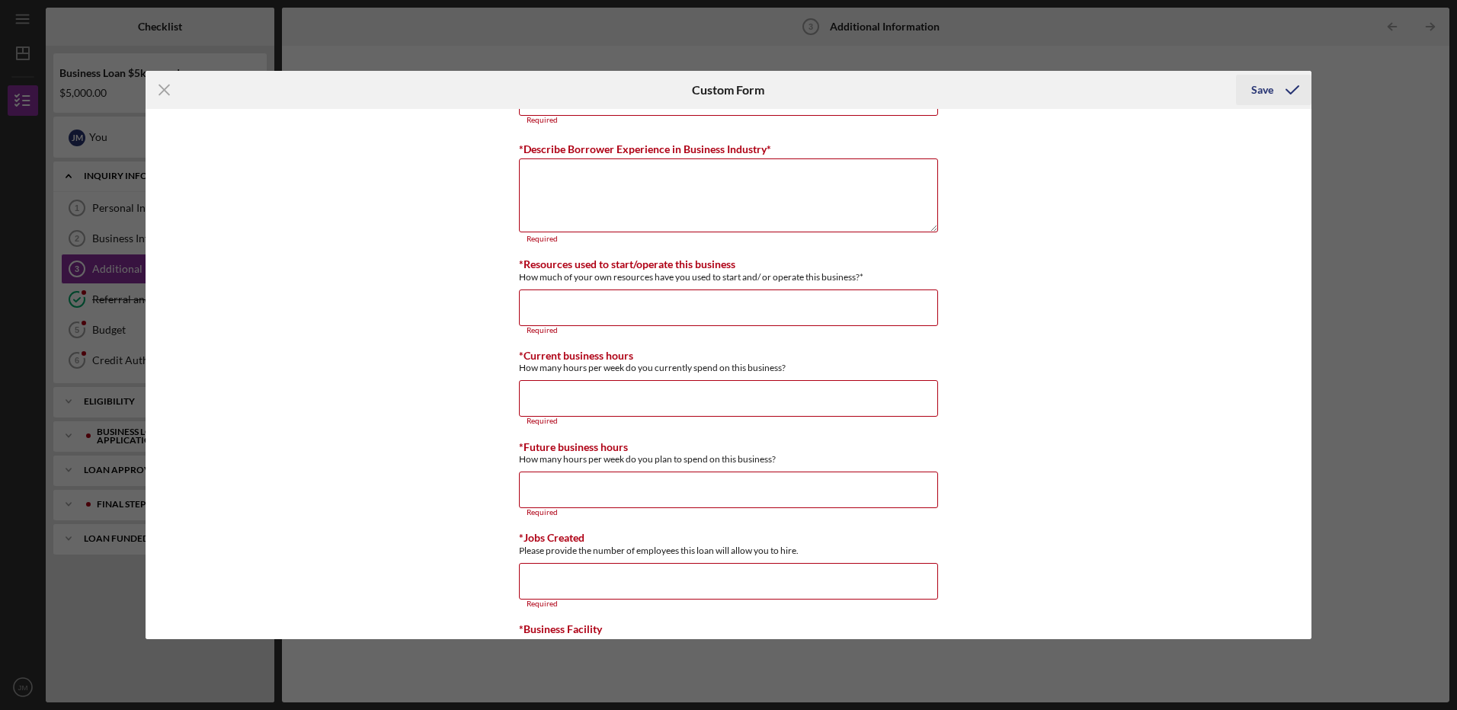
scroll to position [988, 0]
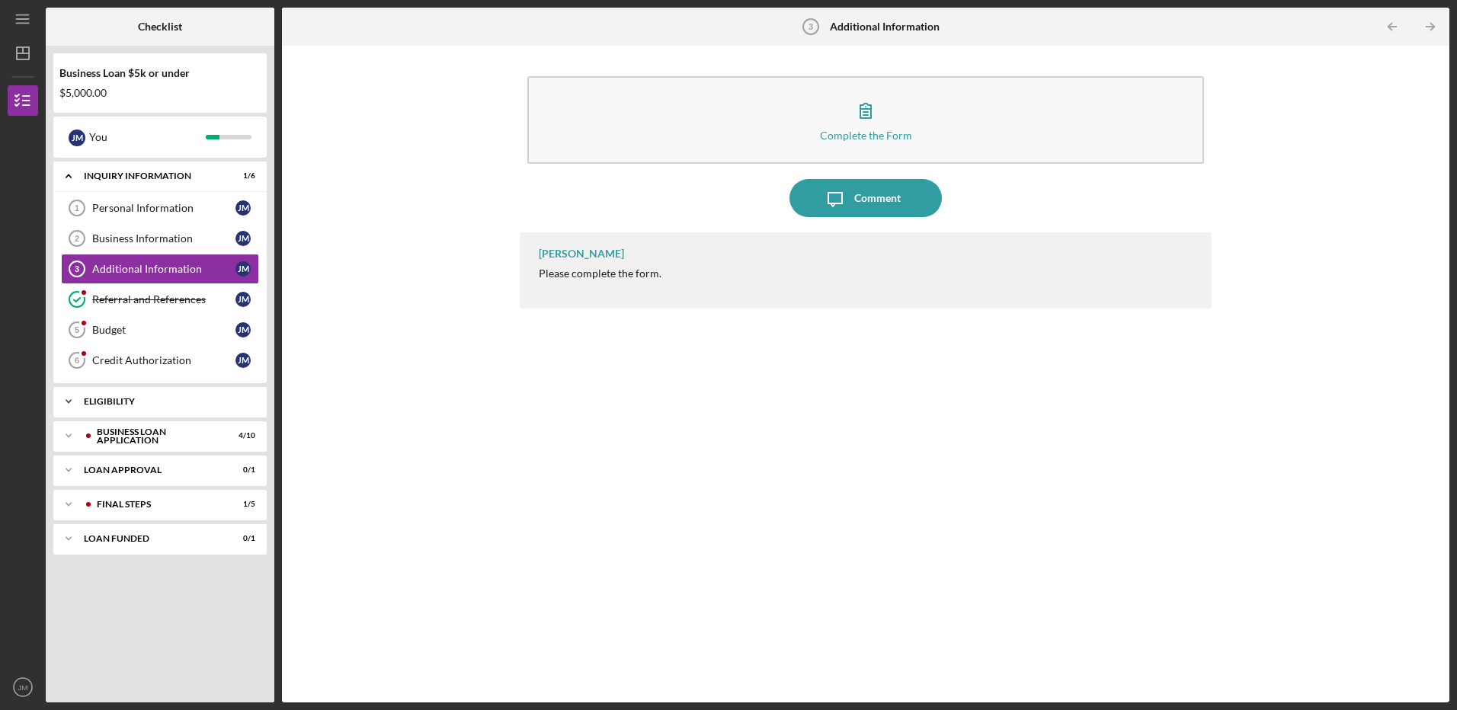
click at [208, 395] on div "Icon/Expander Eligibility 1 / 1" at bounding box center [159, 401] width 213 height 30
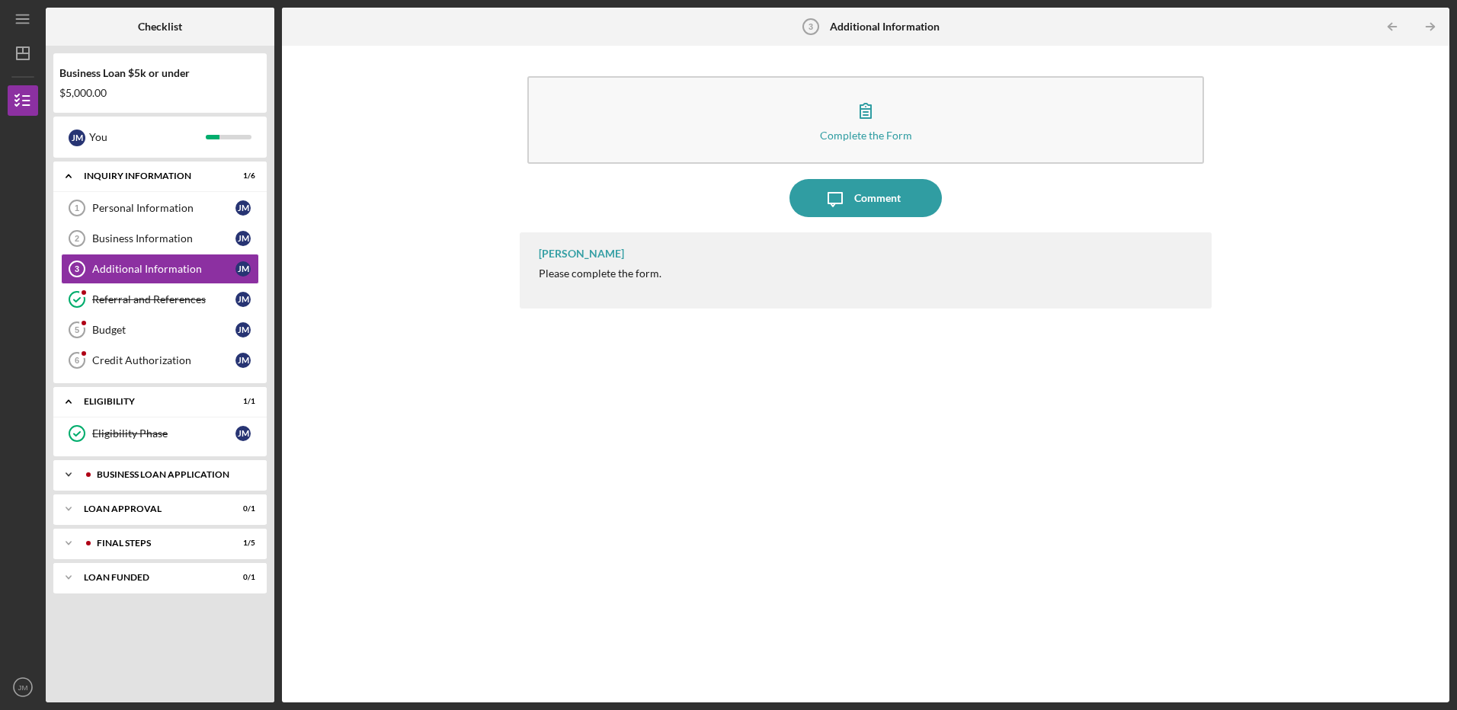
click at [197, 471] on div "BUSINESS LOAN APPLICATION" at bounding box center [172, 474] width 151 height 9
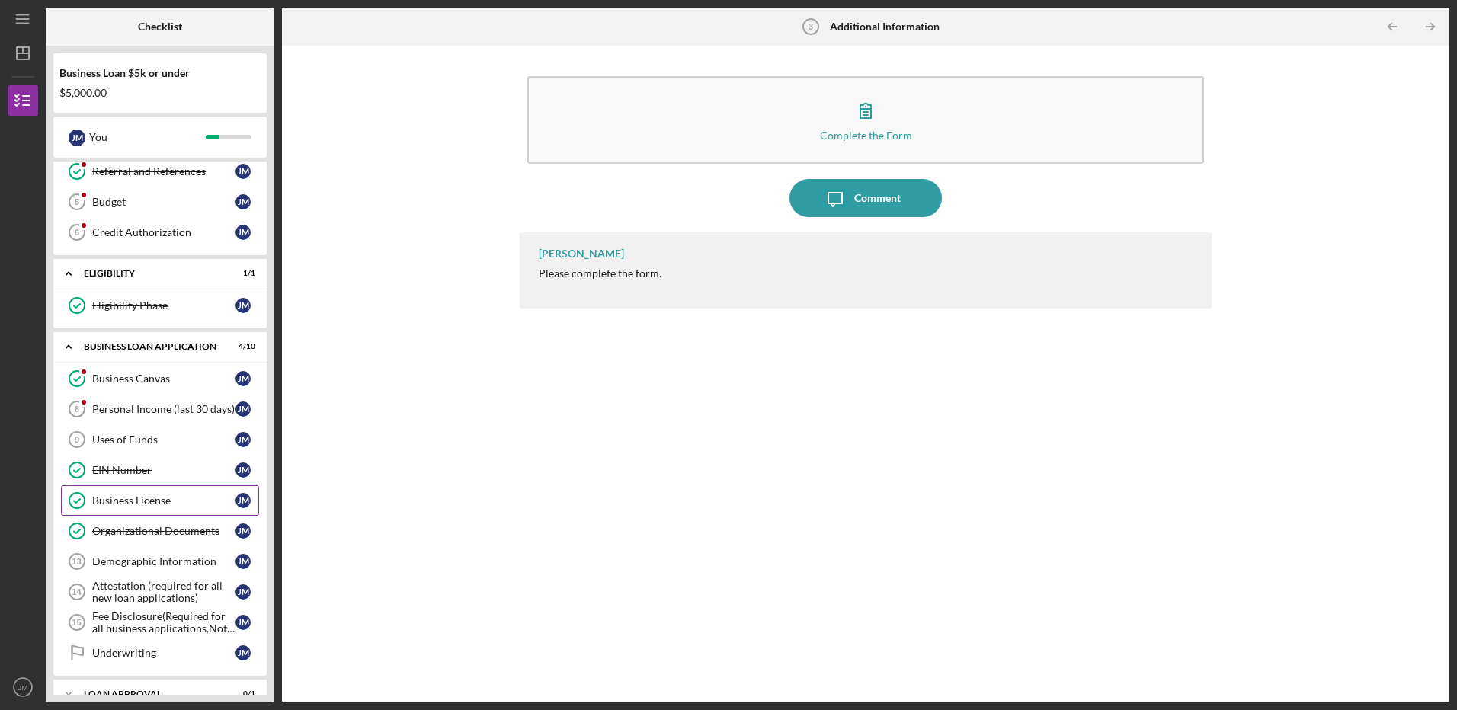
scroll to position [152, 0]
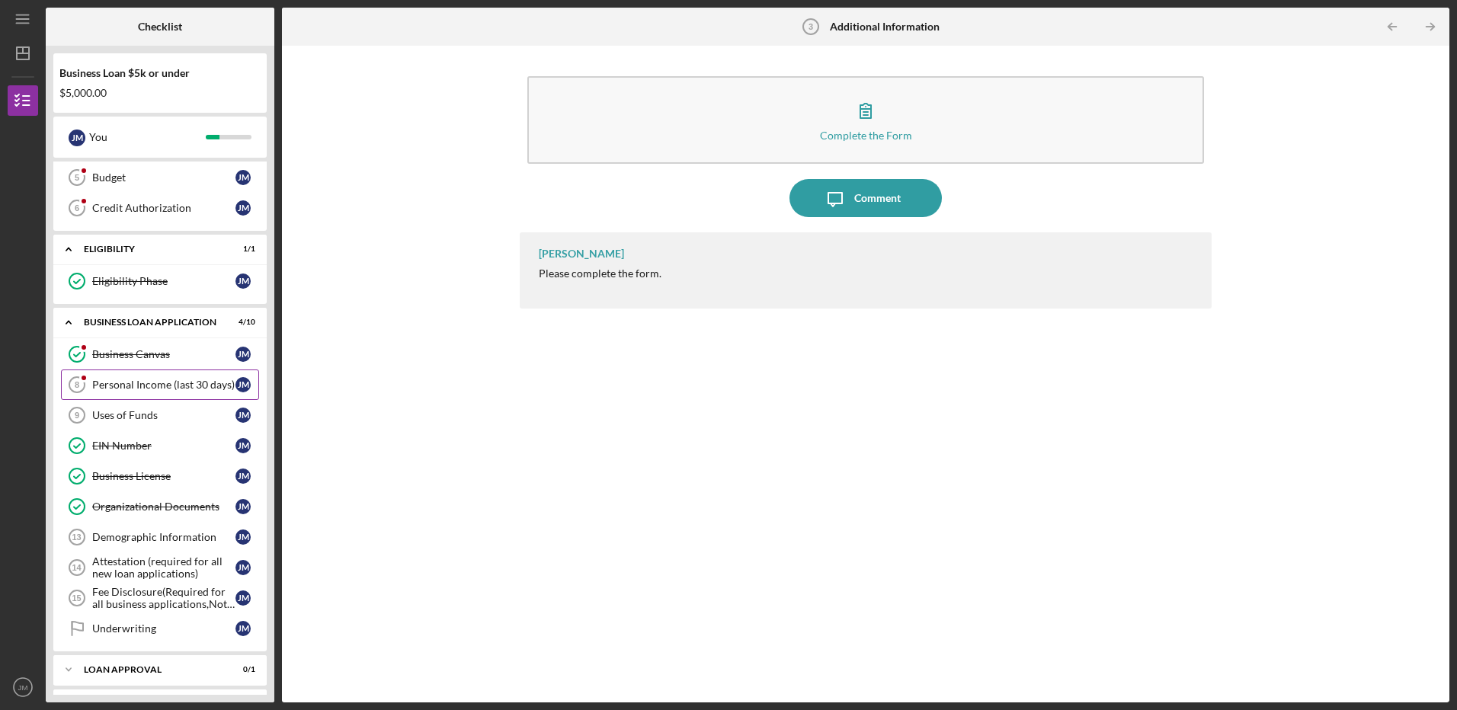
click at [184, 387] on div "Personal Income (last 30 days)" at bounding box center [163, 385] width 143 height 12
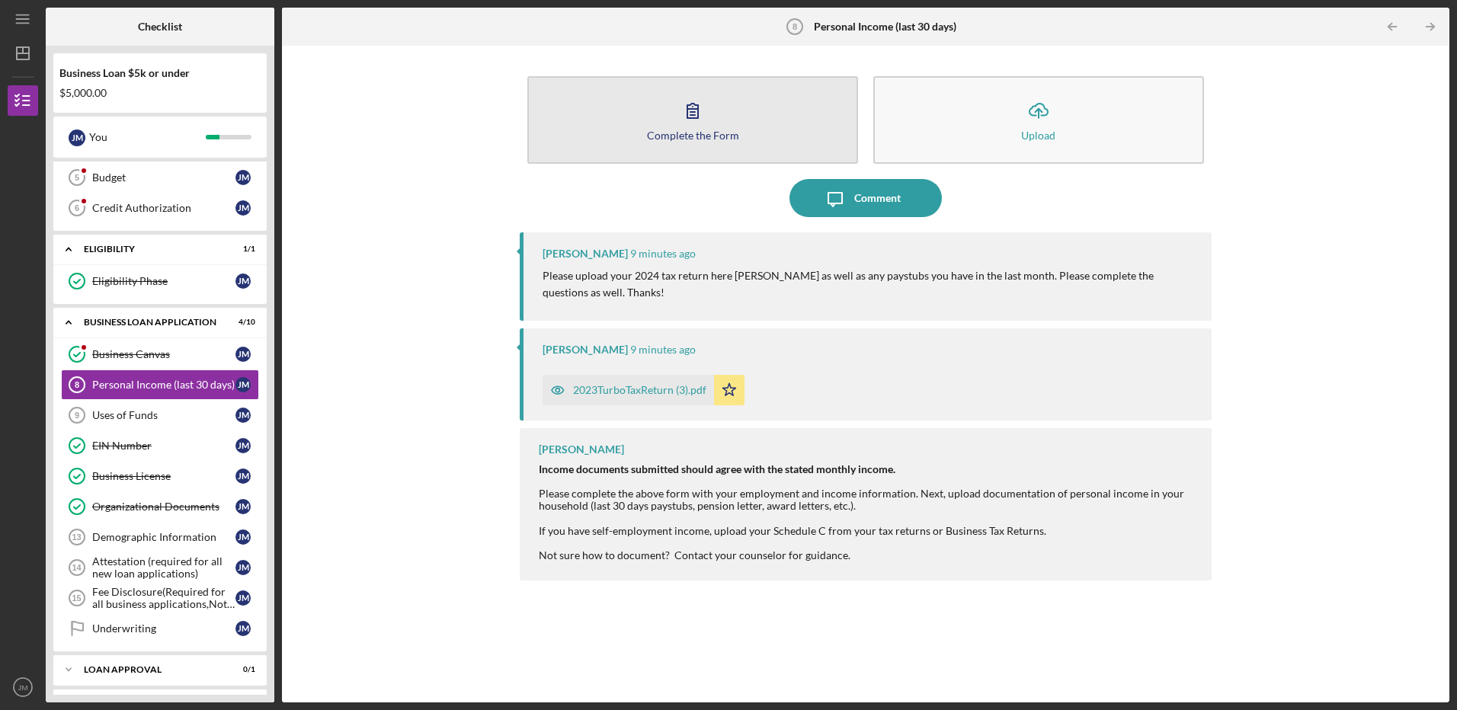
click at [669, 133] on div "Complete the Form" at bounding box center [693, 135] width 92 height 11
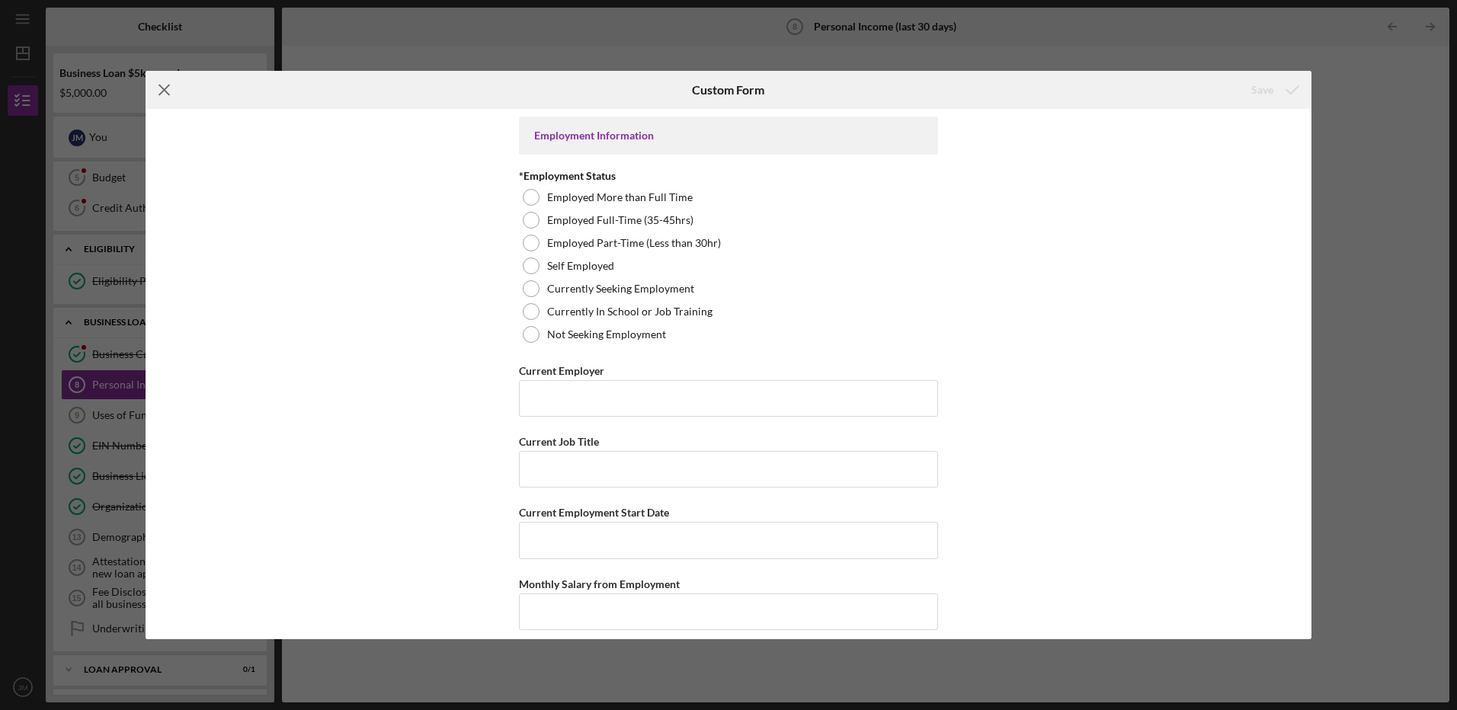
click at [158, 85] on icon "Icon/Menu Close" at bounding box center [165, 90] width 38 height 38
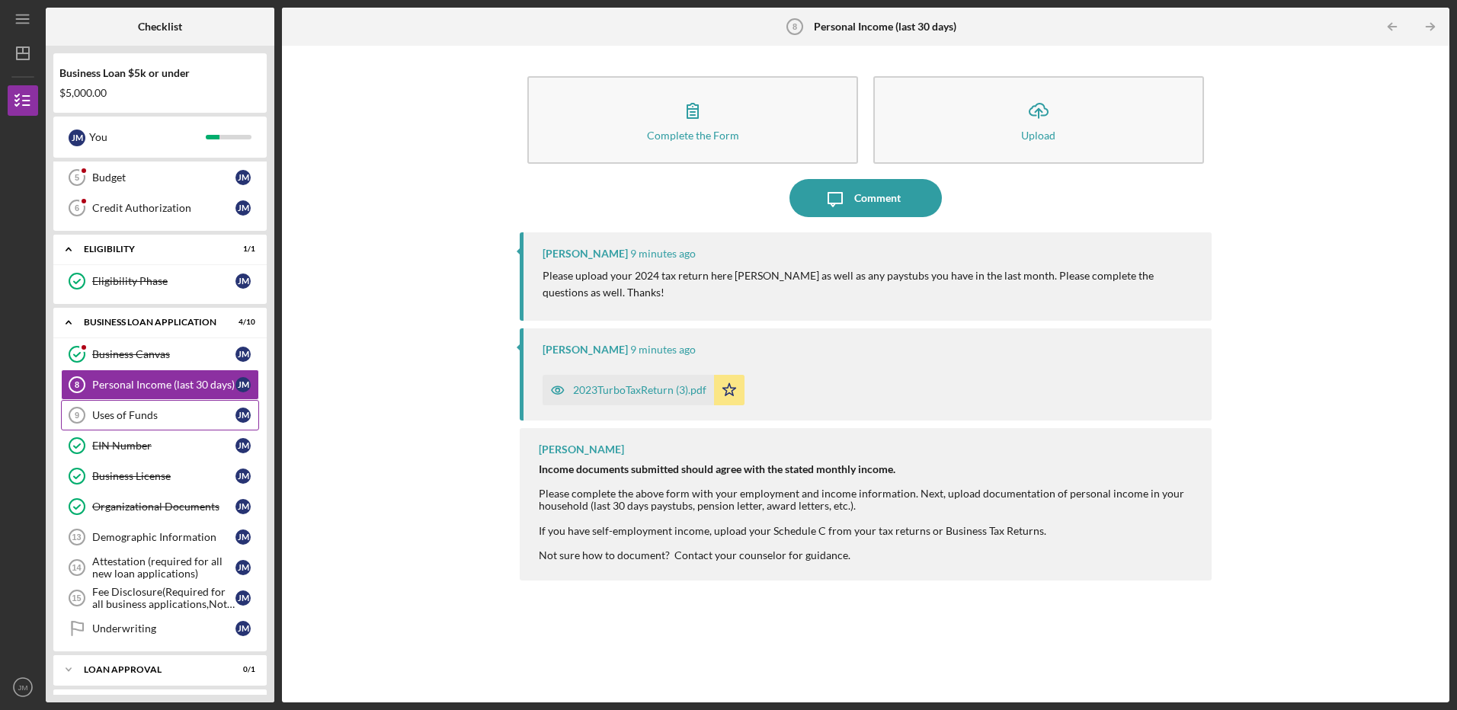
click at [181, 415] on div "Uses of Funds" at bounding box center [163, 415] width 143 height 12
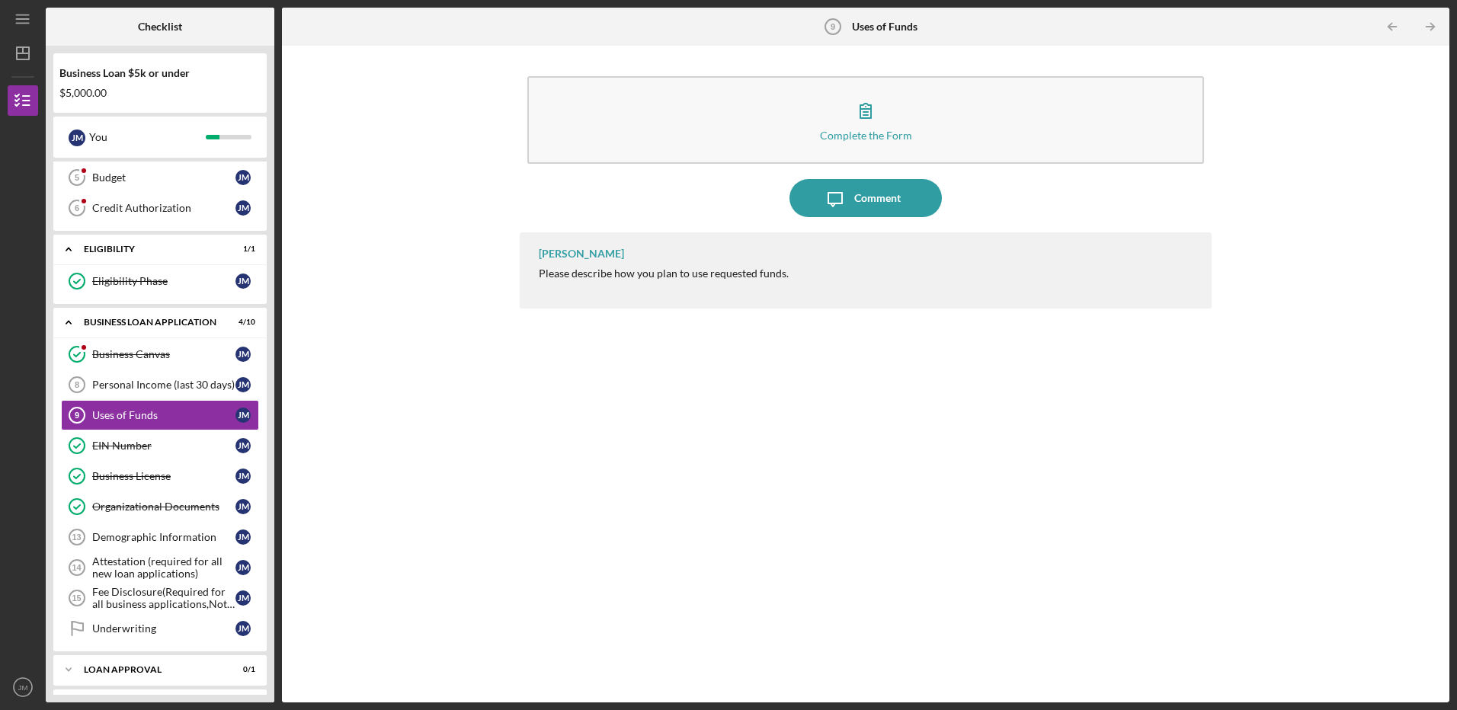
click at [508, 392] on div "Complete the Form Form Icon/Message Comment Noah Lynn Please describe how you p…" at bounding box center [866, 374] width 1152 height 642
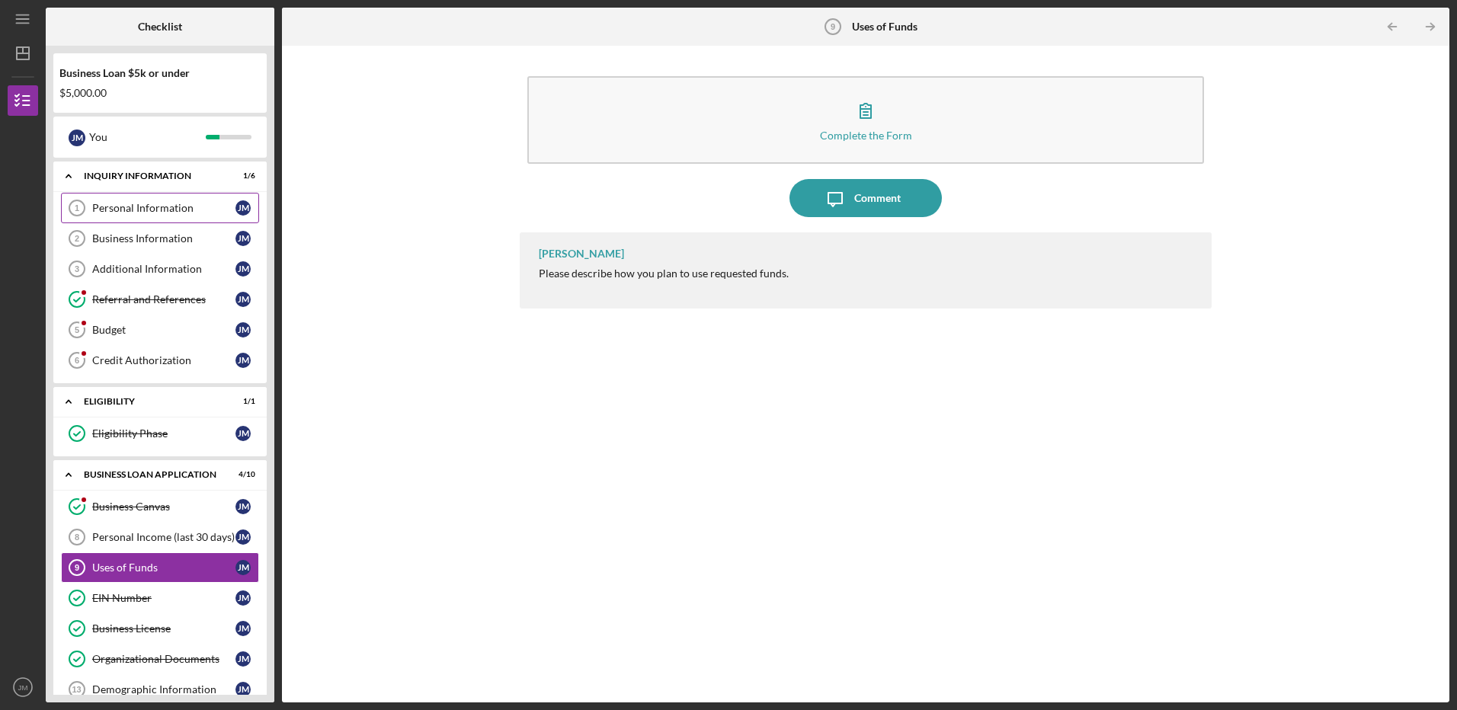
click at [194, 199] on link "Personal Information 1 Personal Information J M" at bounding box center [160, 208] width 198 height 30
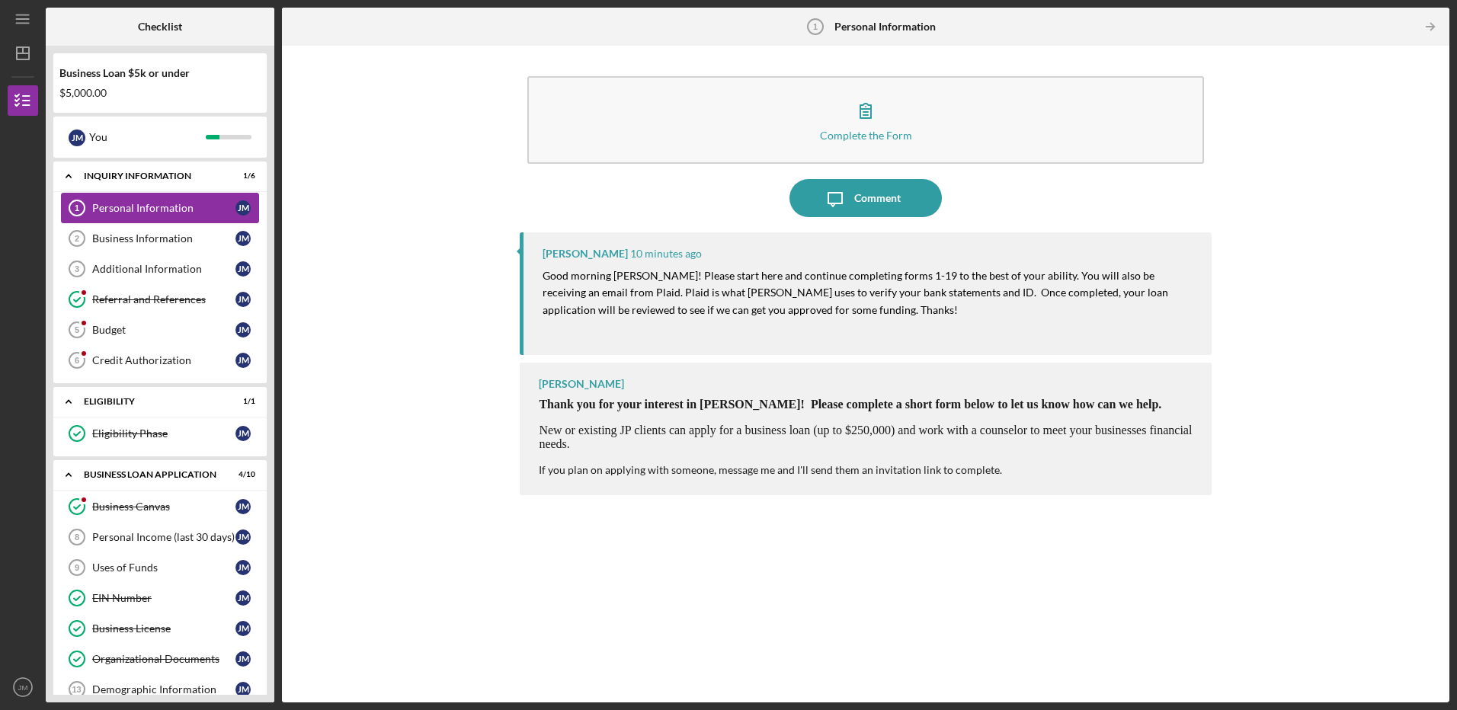
click at [203, 211] on div "Personal Information" at bounding box center [163, 208] width 143 height 12
click at [195, 233] on div "Business Information" at bounding box center [163, 238] width 143 height 12
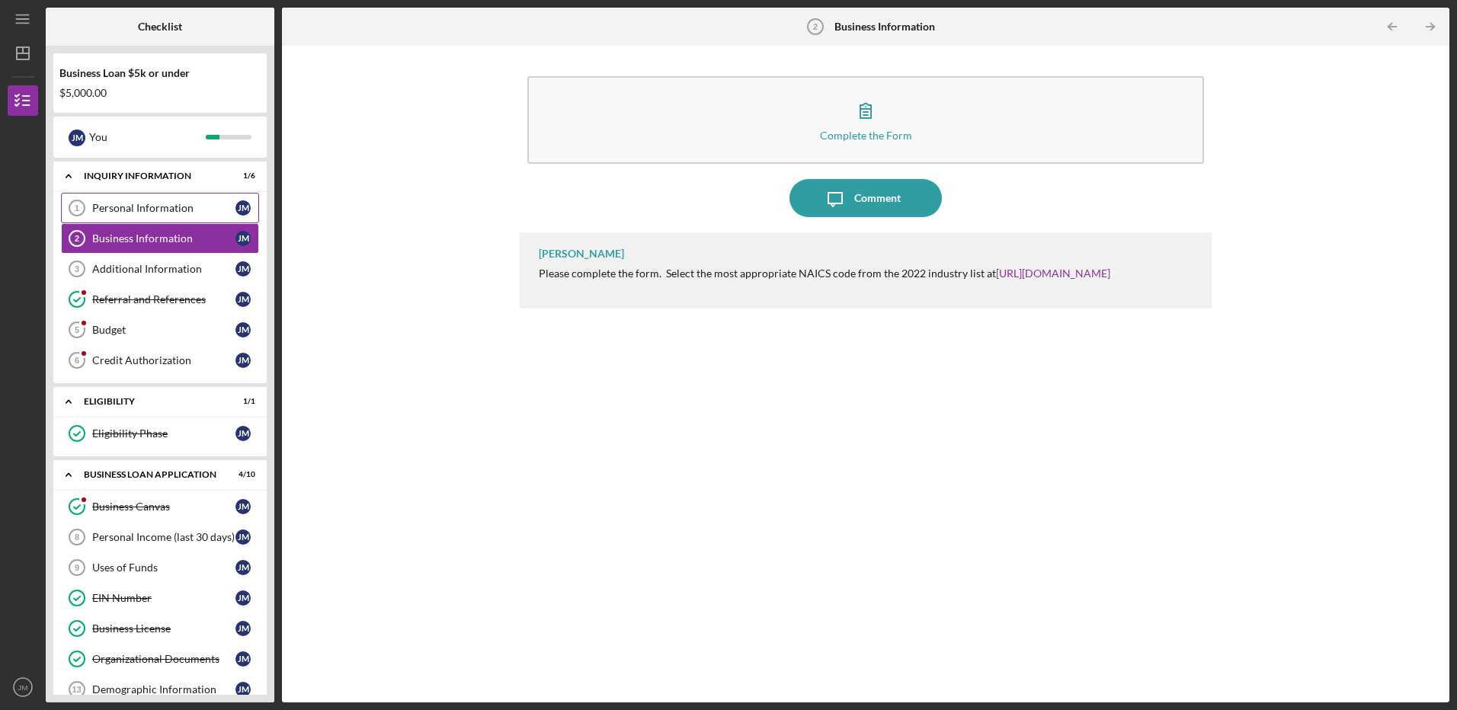
click at [208, 206] on div "Personal Information" at bounding box center [163, 208] width 143 height 12
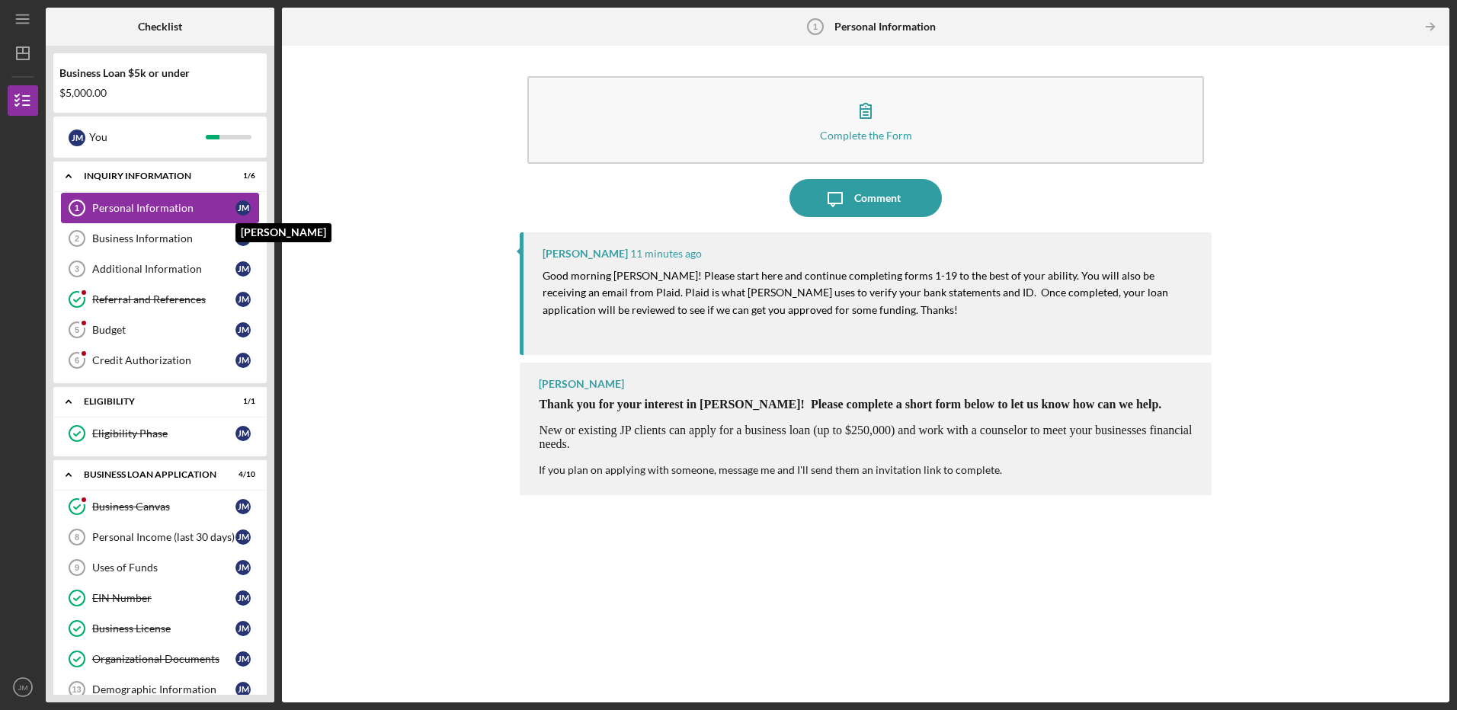
click at [252, 206] on div "[PERSON_NAME]" at bounding box center [246, 207] width 23 height 15
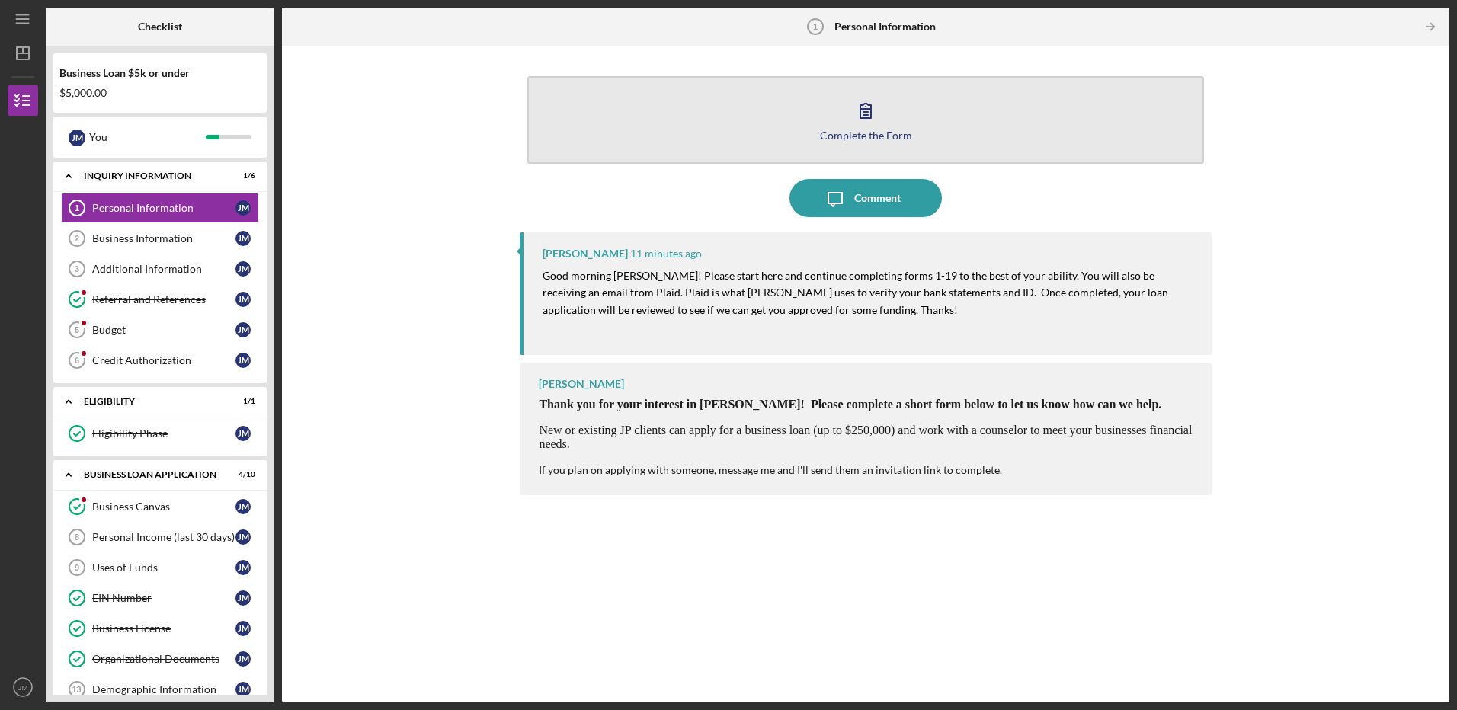
click at [824, 133] on div "Complete the Form" at bounding box center [866, 135] width 92 height 11
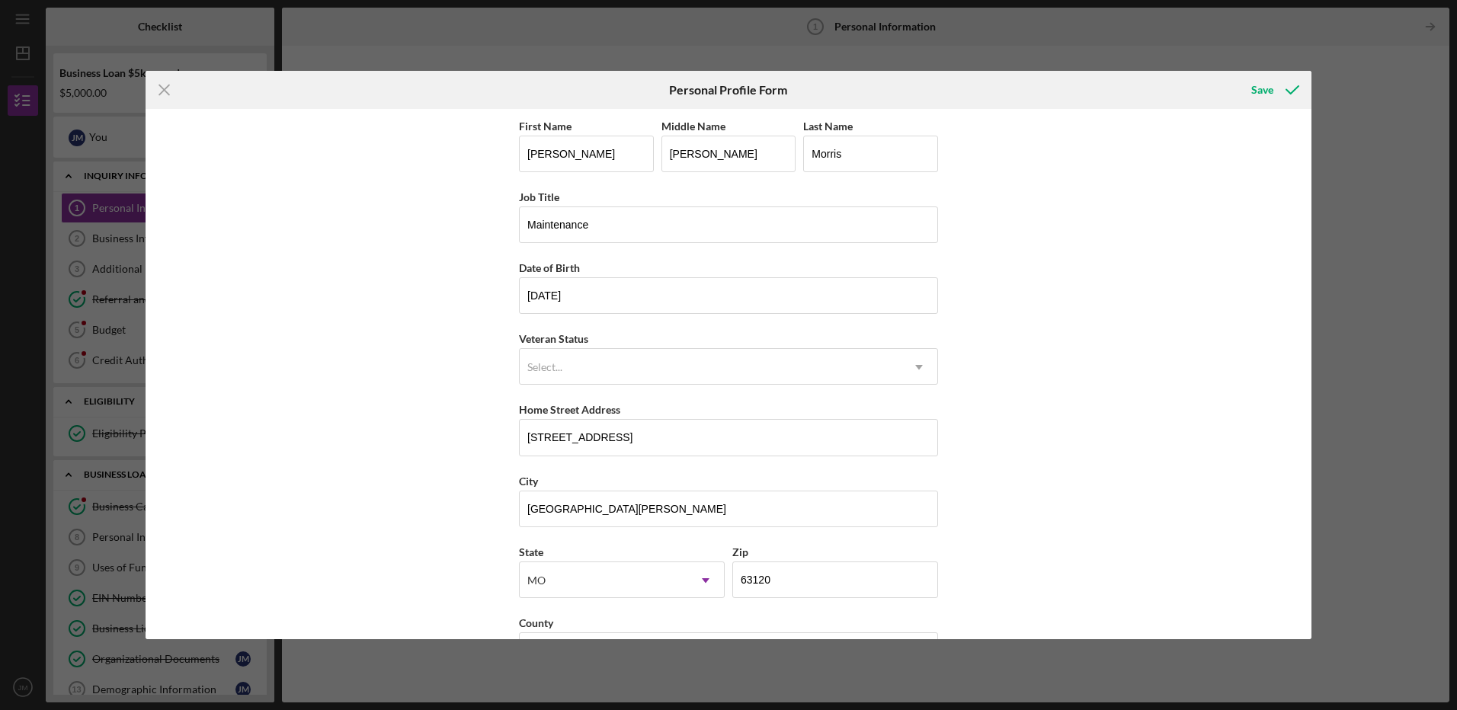
scroll to position [53, 0]
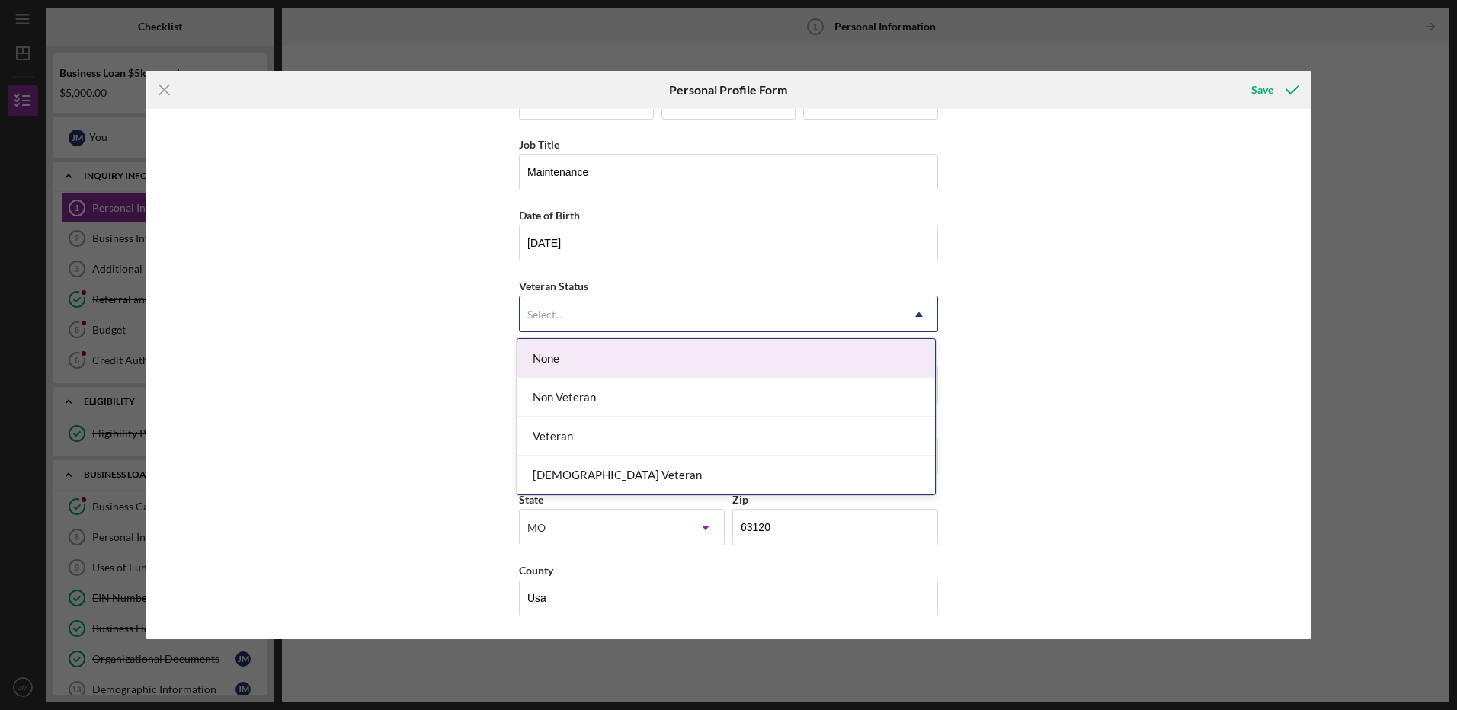
click at [892, 315] on div "Select..." at bounding box center [710, 314] width 381 height 35
click at [699, 370] on div "None" at bounding box center [726, 358] width 418 height 39
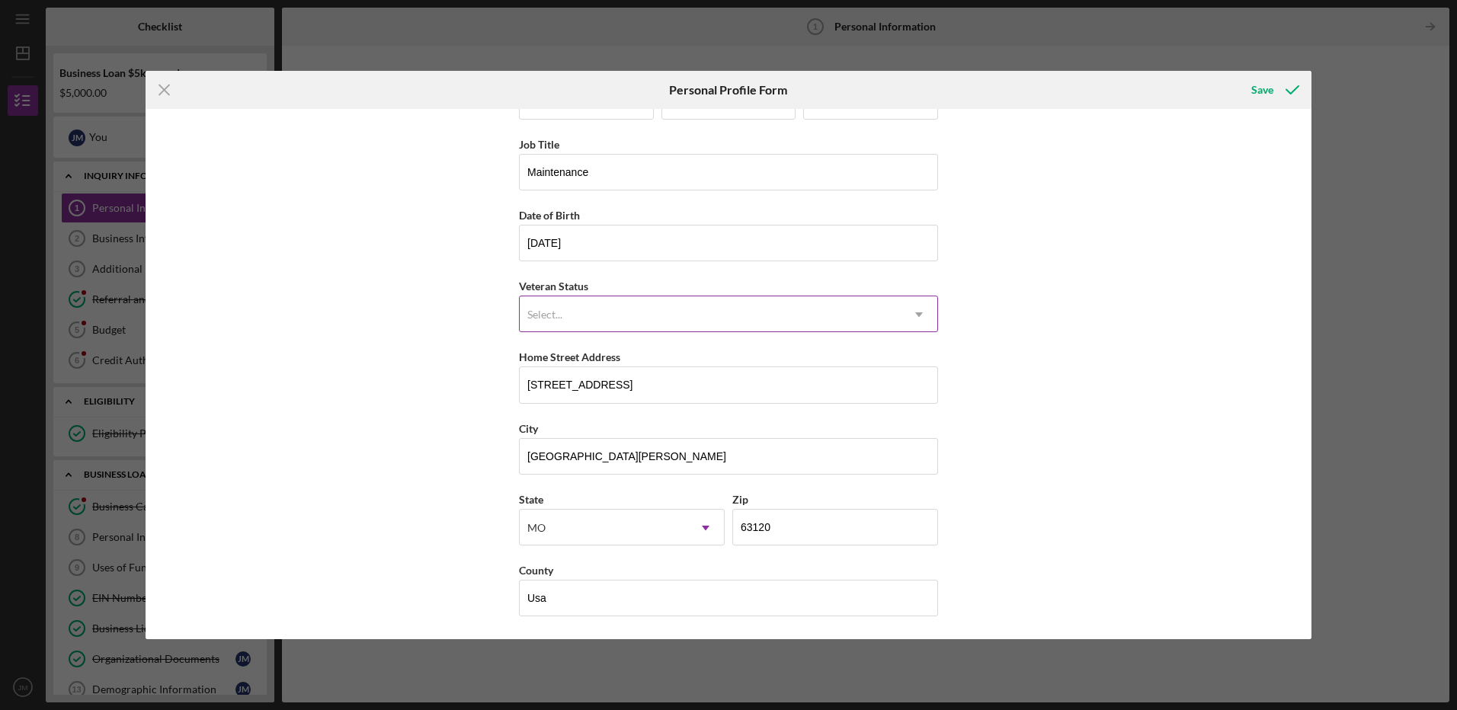
click at [687, 321] on div "Select..." at bounding box center [710, 314] width 381 height 35
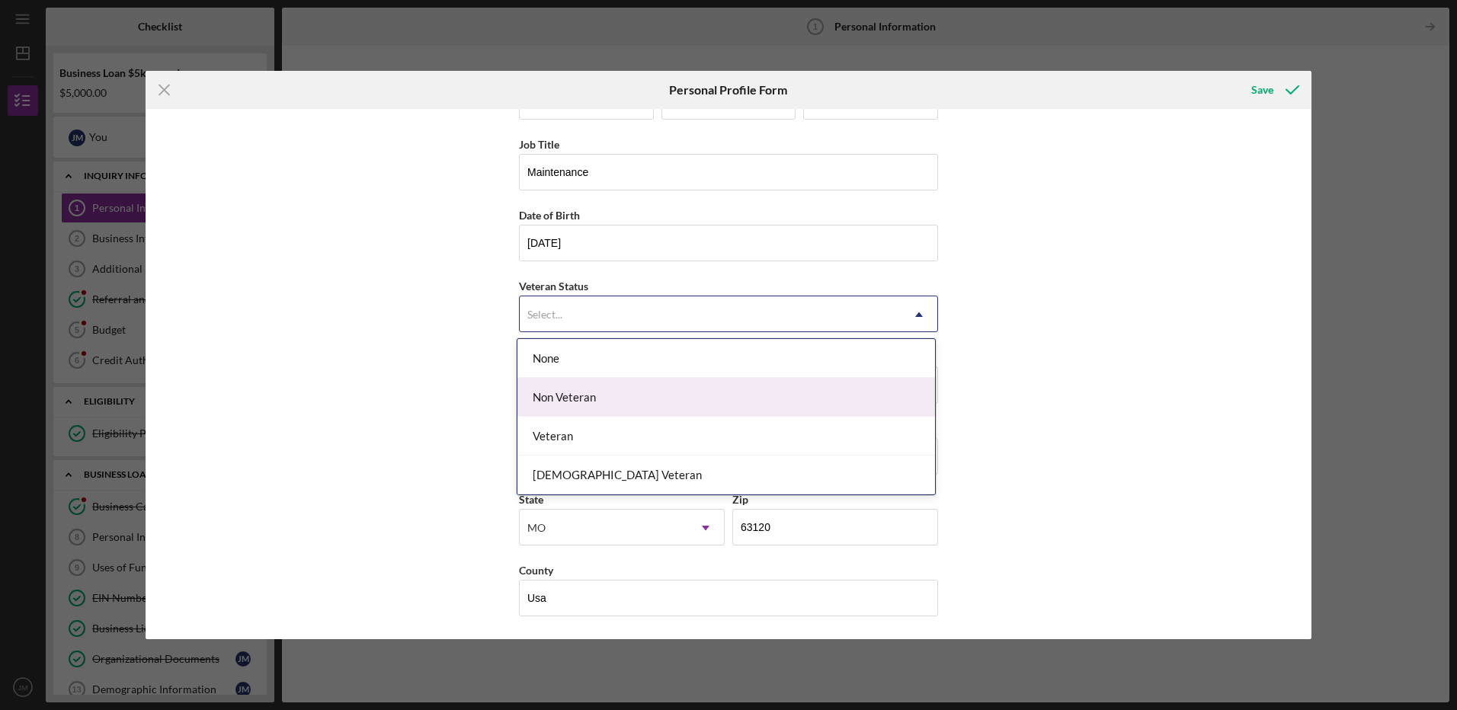
click at [566, 392] on div "Non Veteran" at bounding box center [726, 397] width 418 height 39
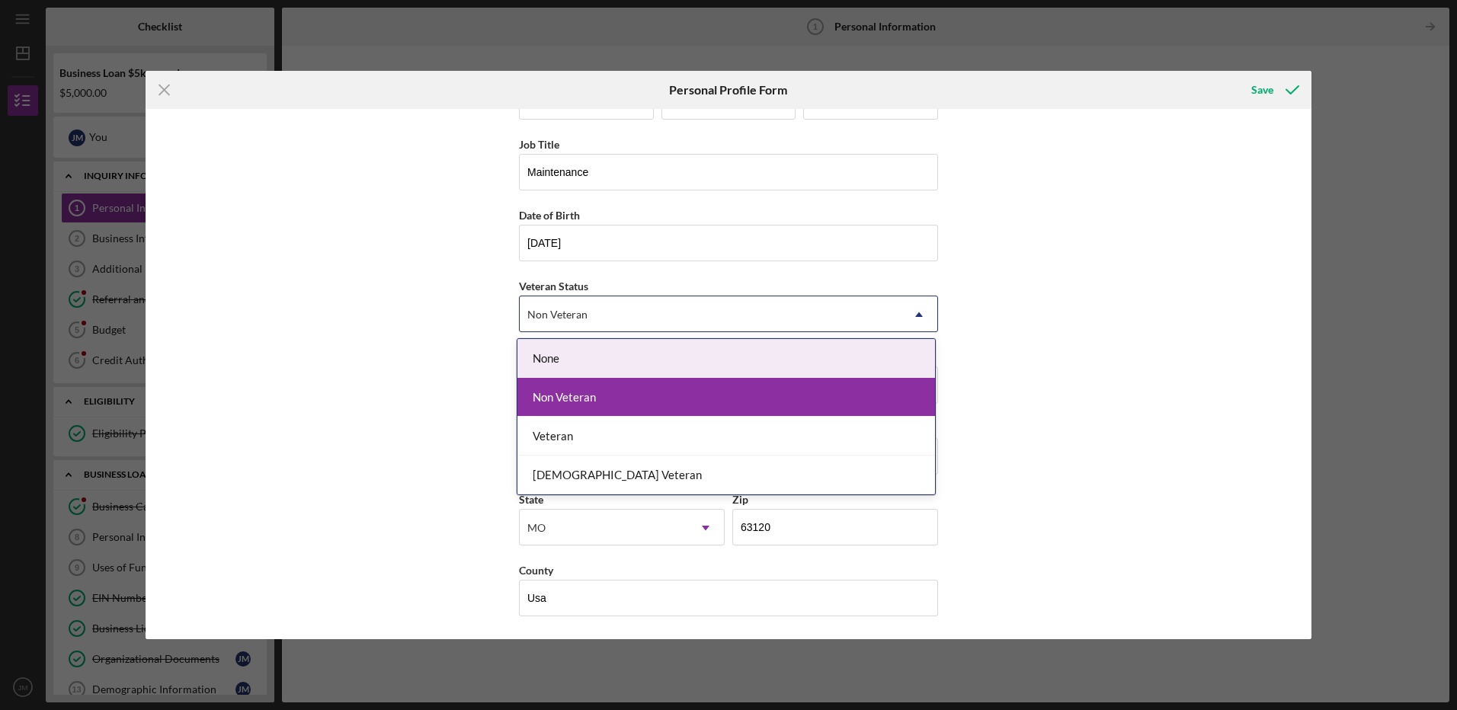
click at [621, 315] on div "Non Veteran" at bounding box center [710, 314] width 381 height 35
click at [565, 364] on div "None" at bounding box center [726, 358] width 418 height 39
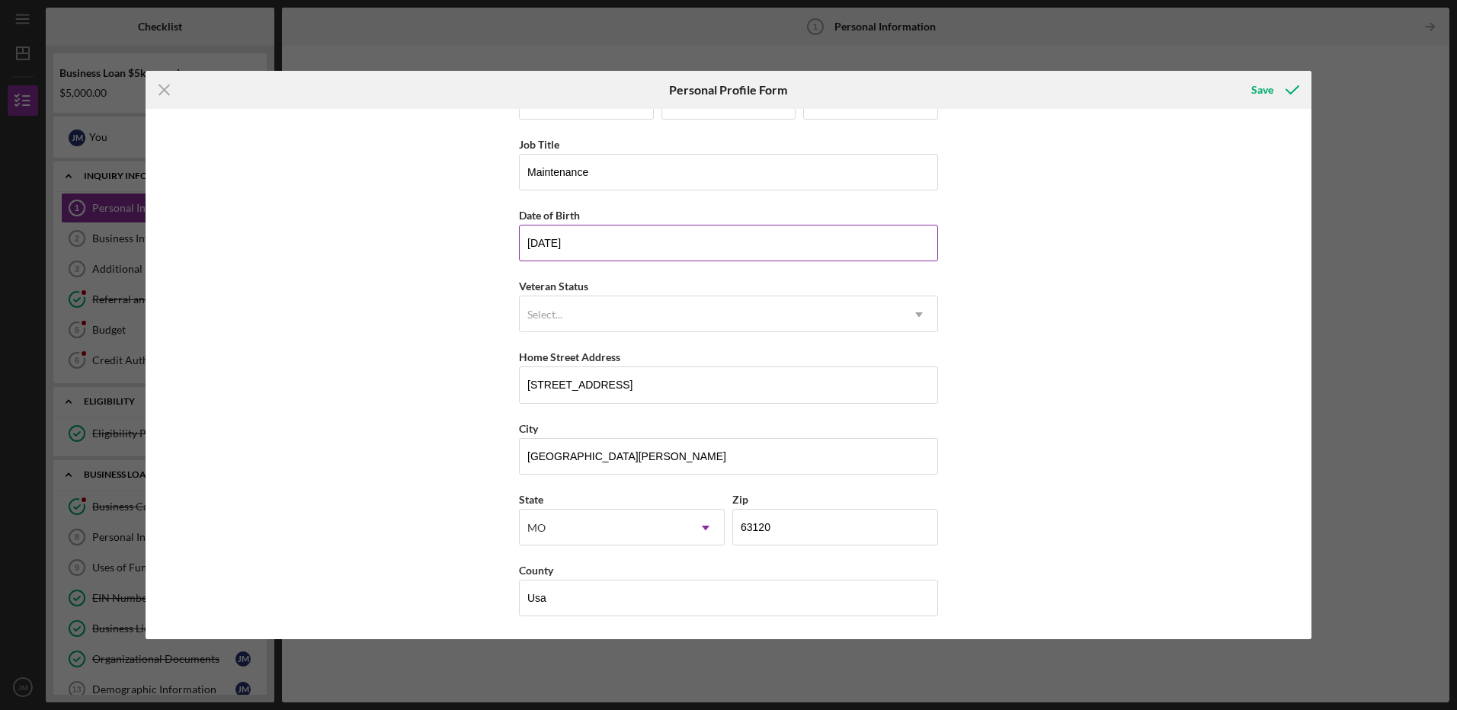
click at [549, 242] on input "02/02/1986" at bounding box center [728, 243] width 419 height 37
drag, startPoint x: 555, startPoint y: 242, endPoint x: 514, endPoint y: 245, distance: 41.3
click at [514, 245] on div "First Name Jason Middle Name Tyrell Last Name Morris Job Title Maintenance Date…" at bounding box center [729, 374] width 1166 height 530
drag, startPoint x: 550, startPoint y: 242, endPoint x: 515, endPoint y: 248, distance: 35.7
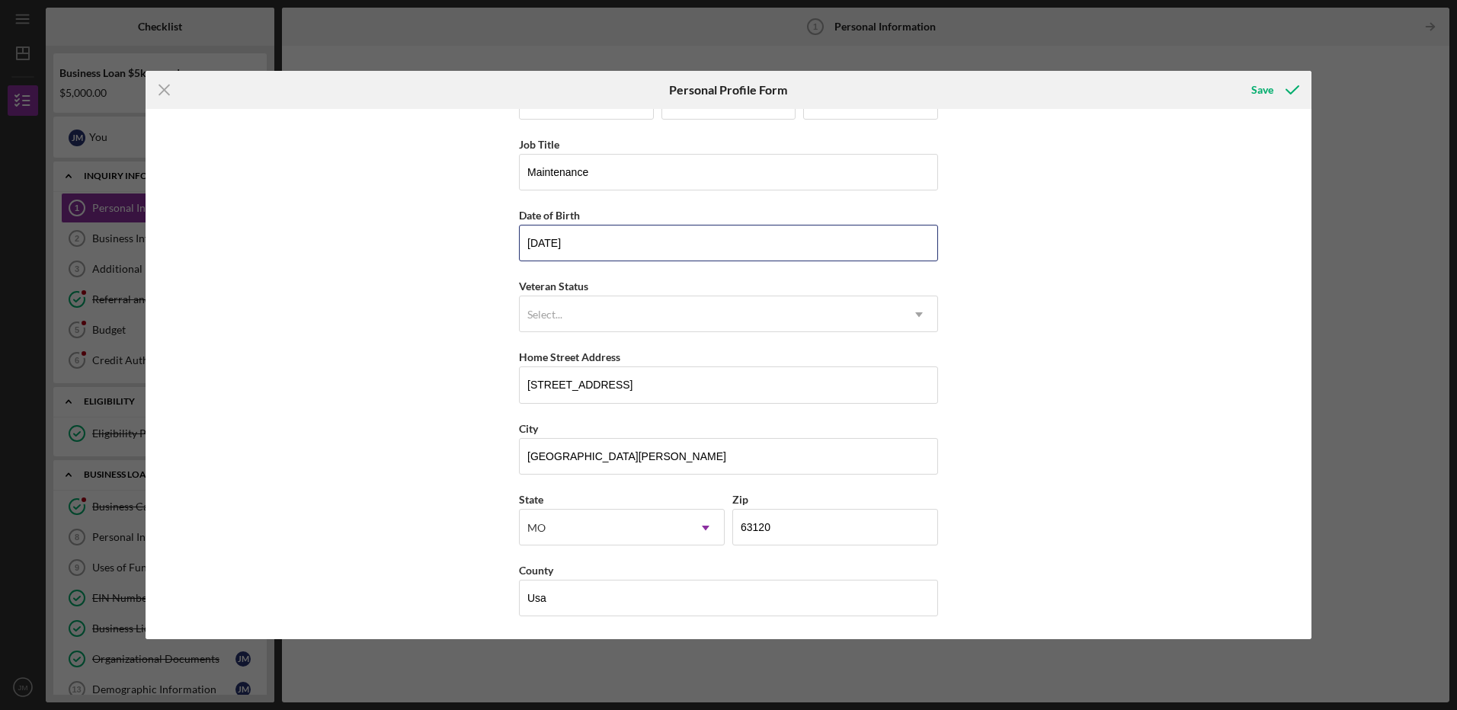
click at [515, 248] on div "First Name Jason Middle Name Tyrell Last Name Morris Job Title Maintenance Date…" at bounding box center [729, 374] width 1166 height 530
click at [607, 239] on input "01/23/1986" at bounding box center [728, 243] width 419 height 37
type input "01/23/1986"
click at [1264, 92] on div "Save" at bounding box center [1262, 90] width 22 height 30
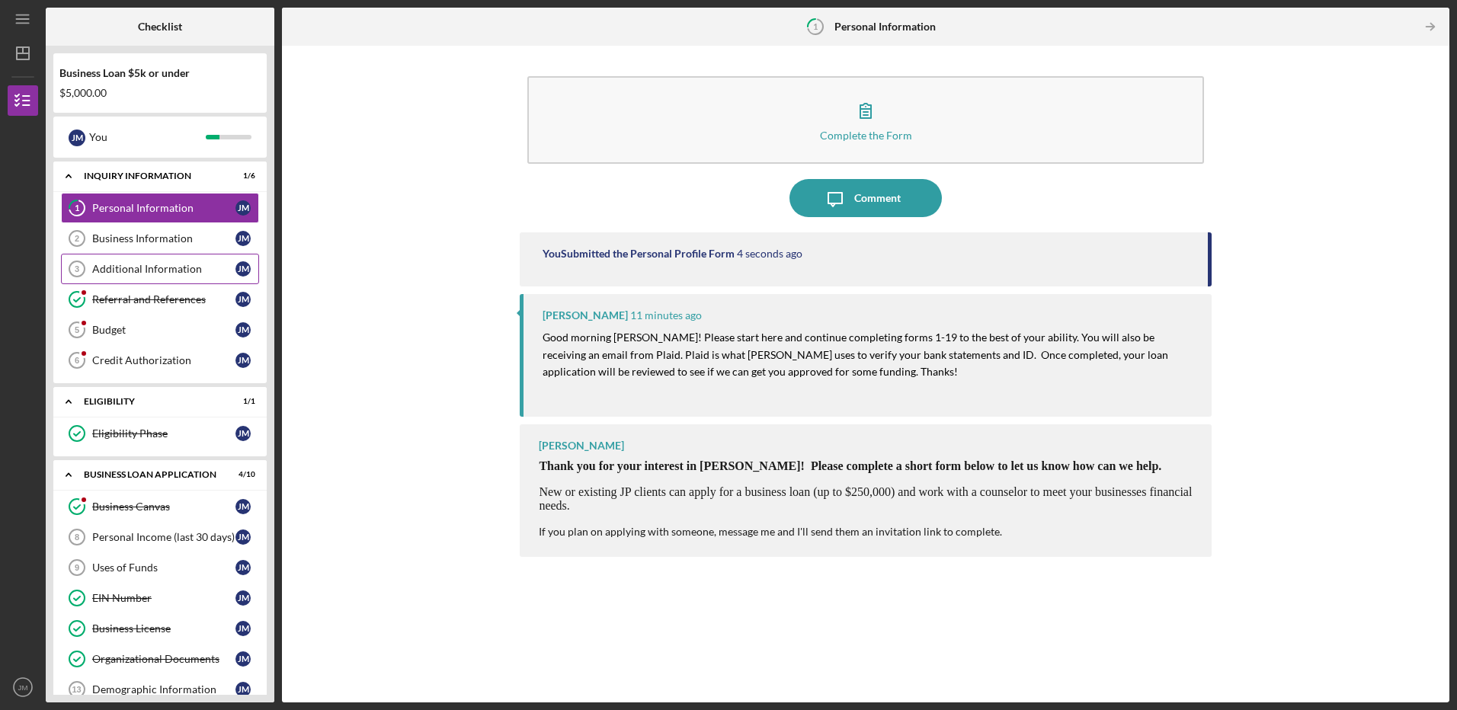
click at [176, 268] on div "Additional Information" at bounding box center [163, 269] width 143 height 12
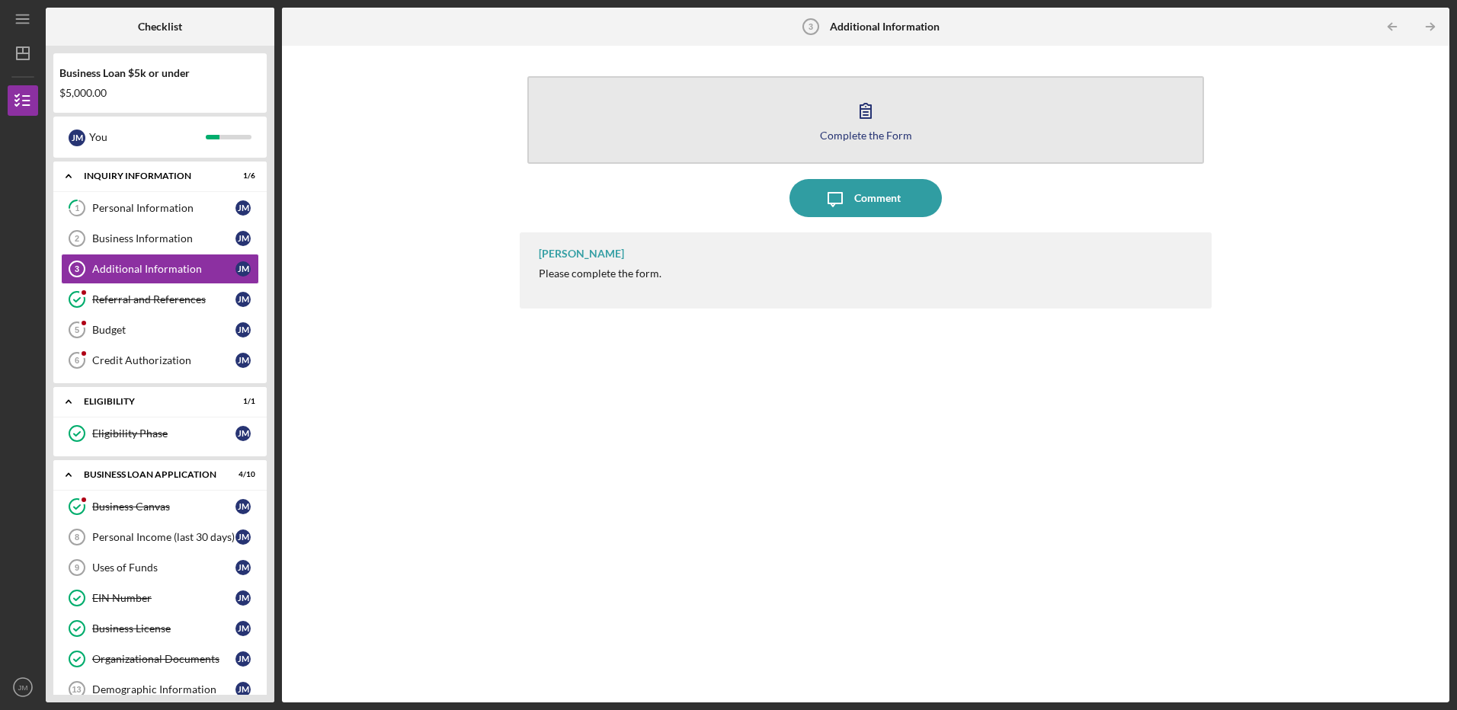
click at [789, 110] on button "Complete the Form Form" at bounding box center [865, 120] width 676 height 88
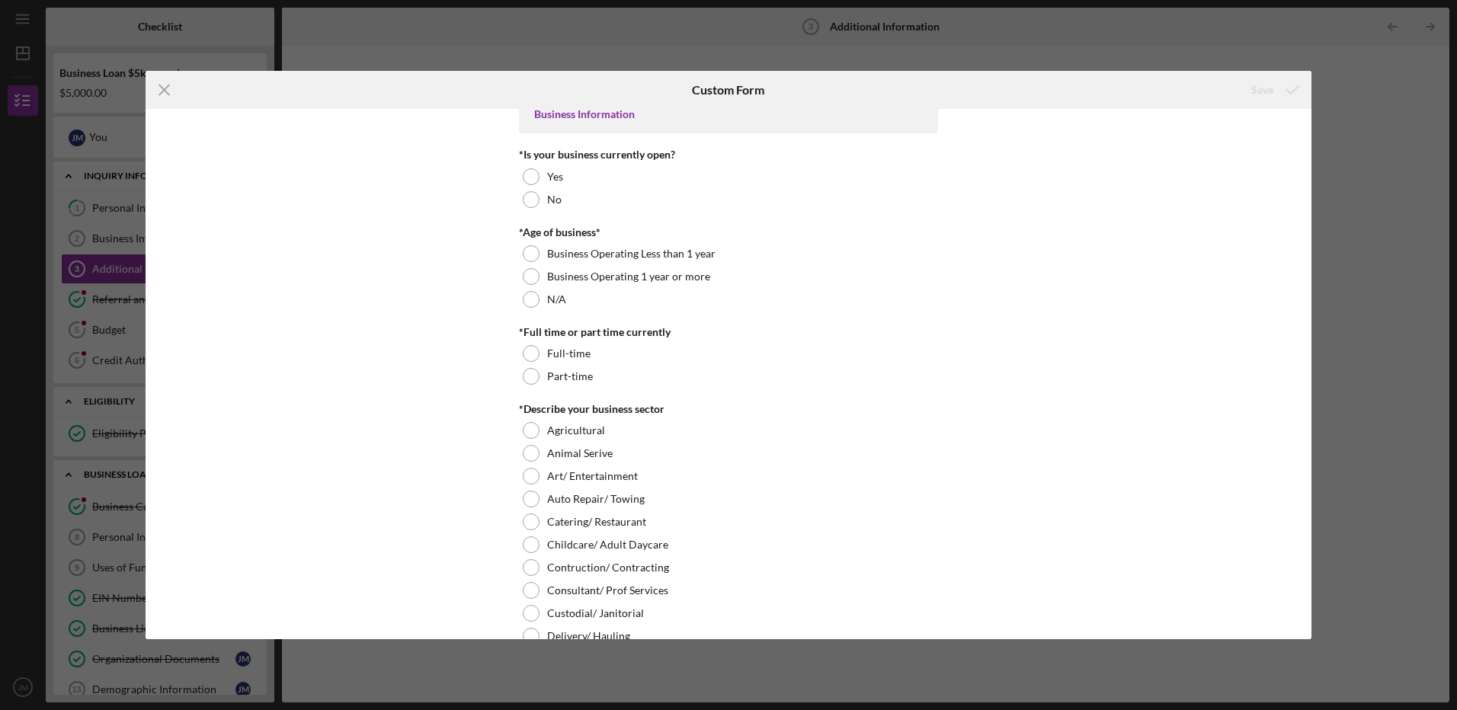
scroll to position [229, 0]
click at [523, 200] on div at bounding box center [531, 198] width 17 height 17
click at [526, 303] on div at bounding box center [531, 298] width 17 height 17
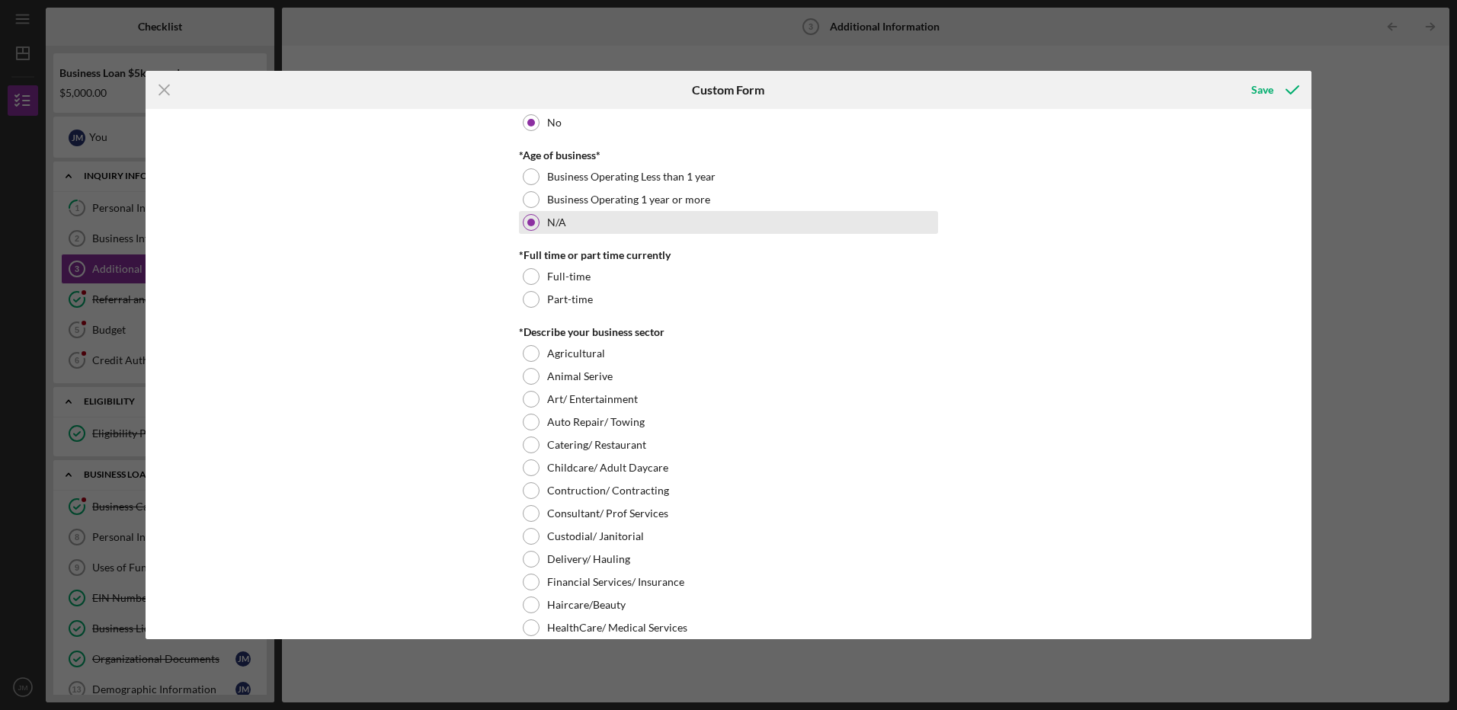
scroll to position [381, 0]
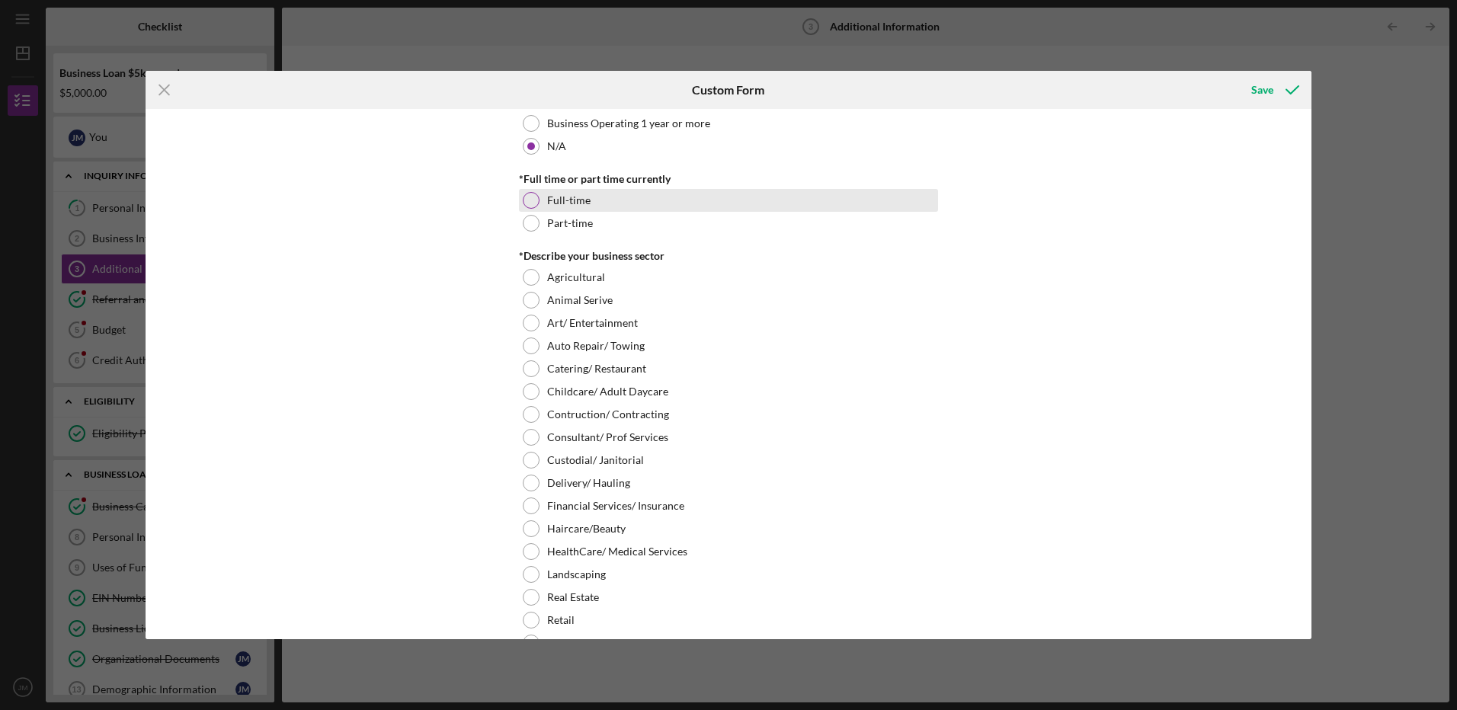
click at [529, 204] on div at bounding box center [531, 200] width 17 height 17
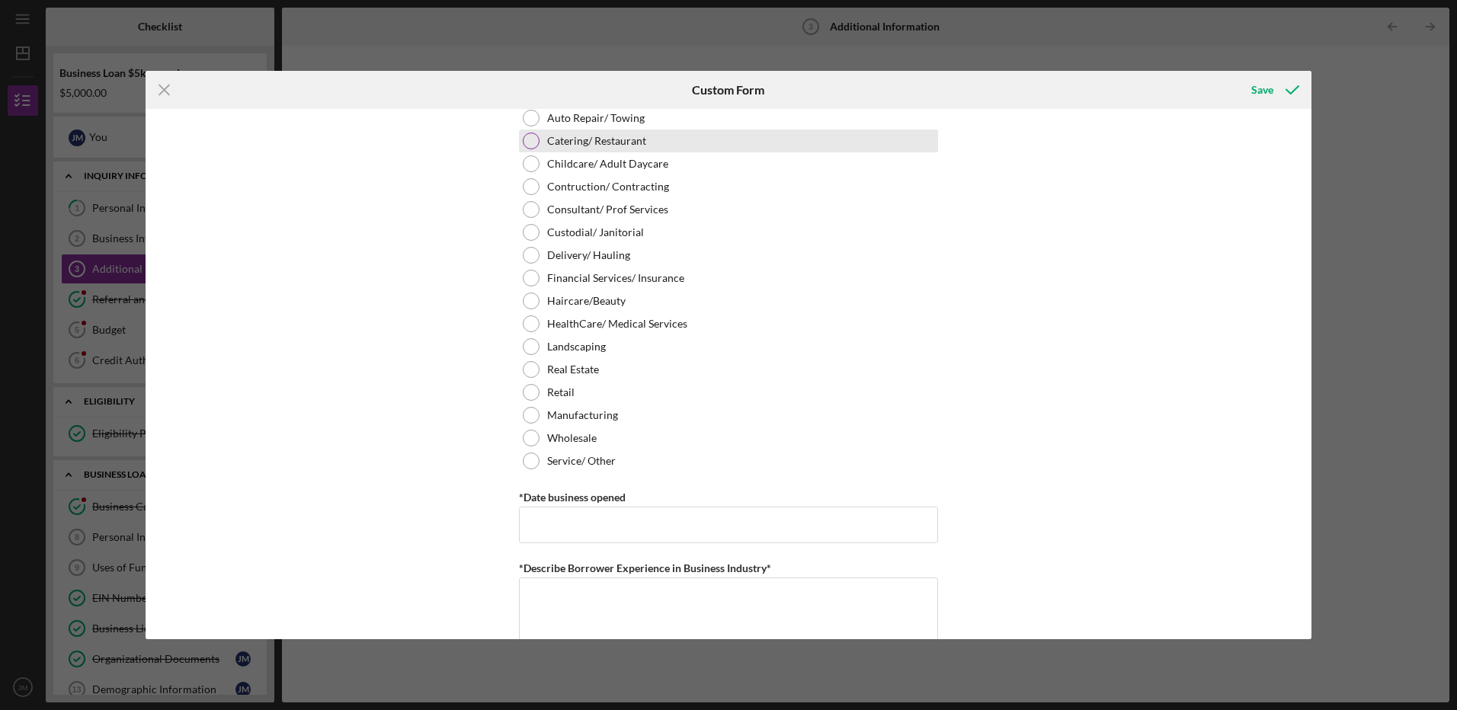
scroll to position [610, 0]
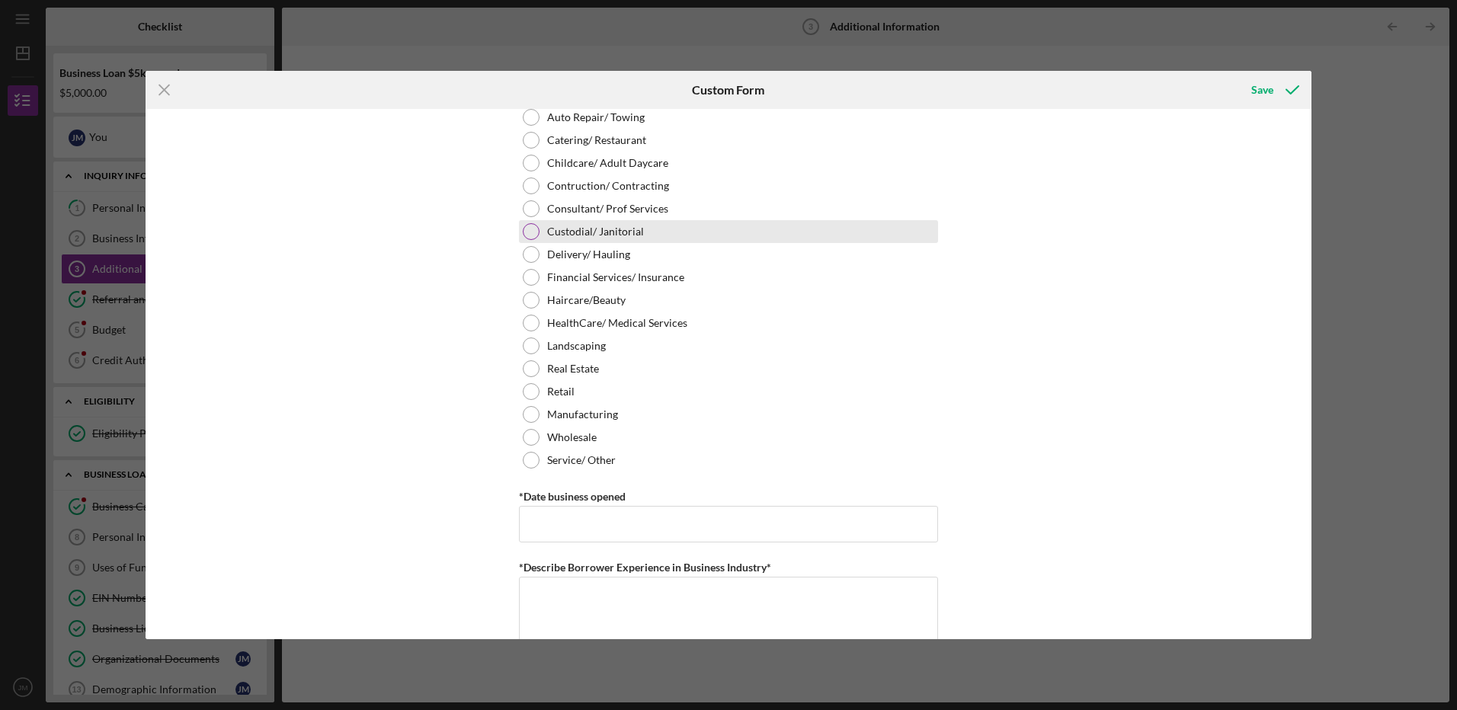
click at [527, 225] on div at bounding box center [531, 231] width 17 height 17
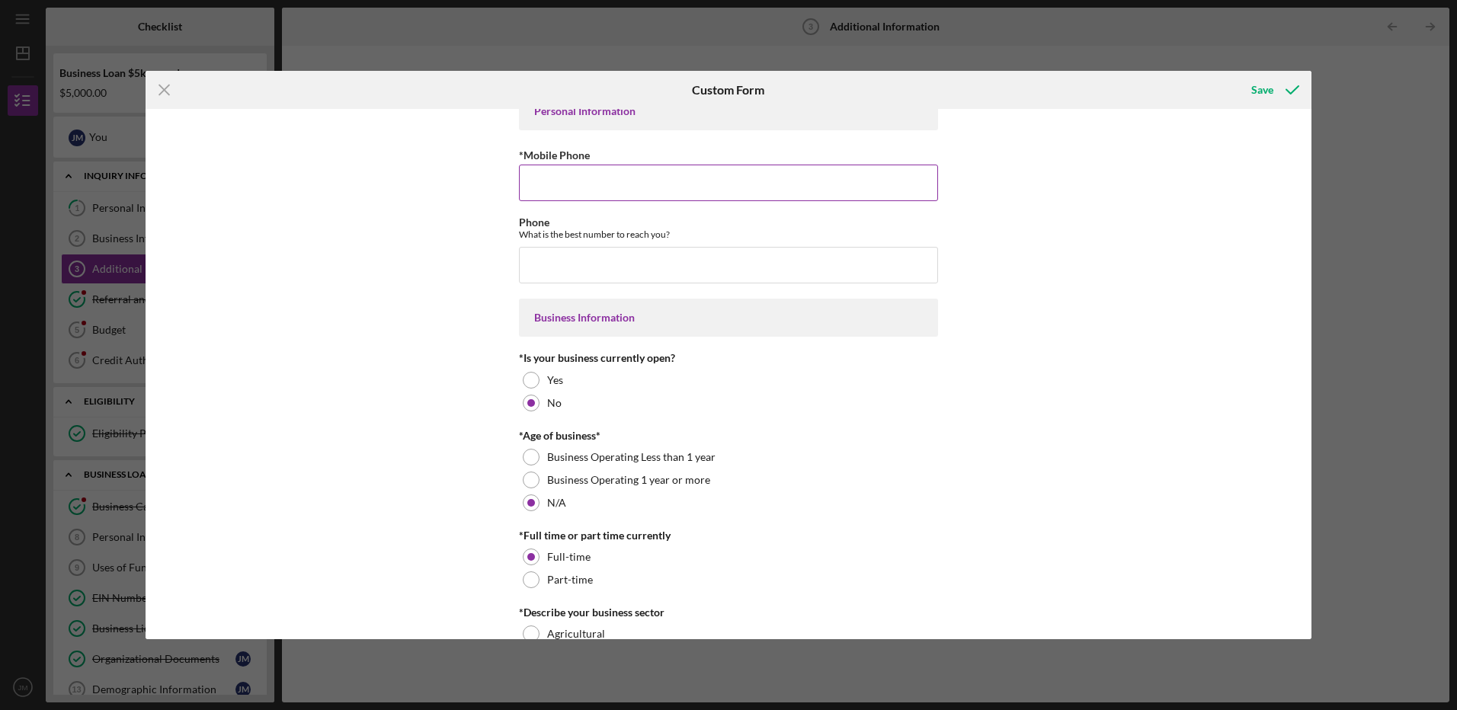
scroll to position [0, 0]
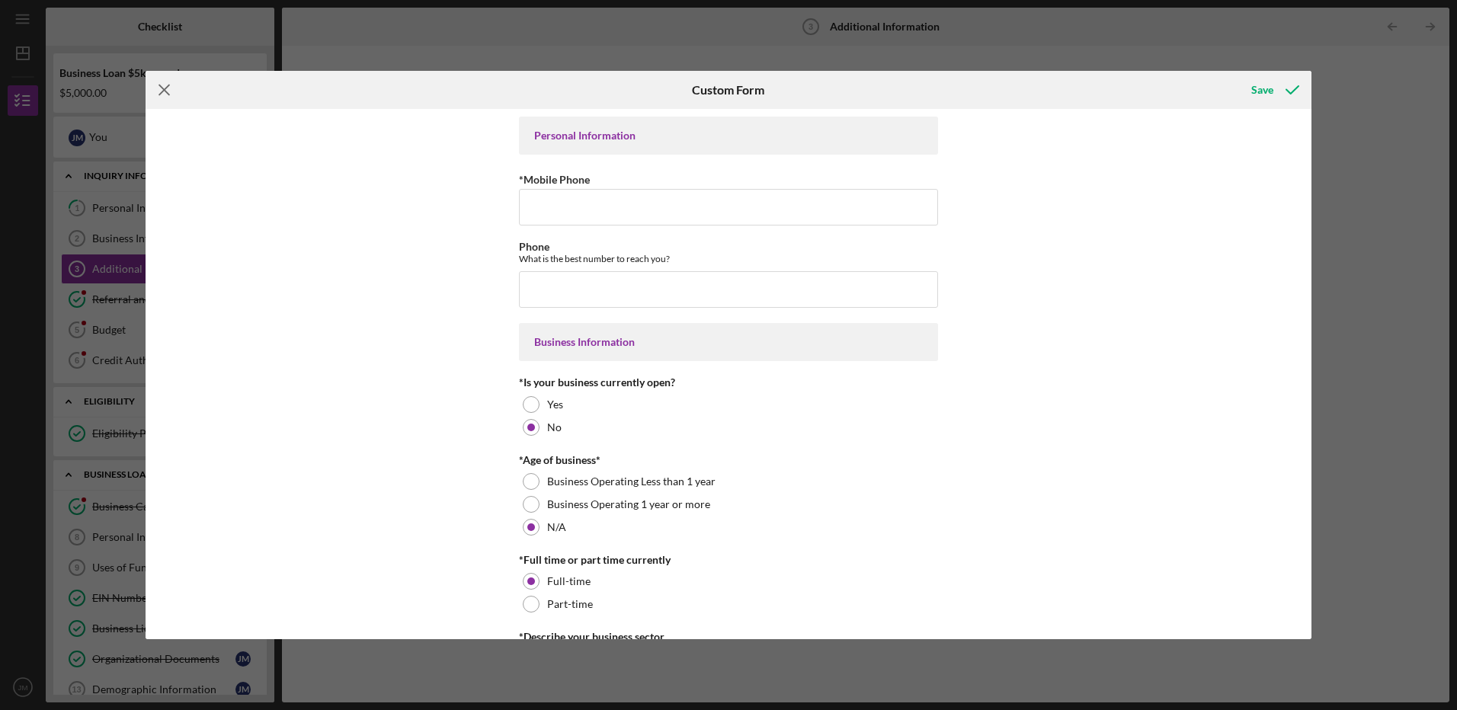
click at [165, 88] on line at bounding box center [164, 90] width 10 height 10
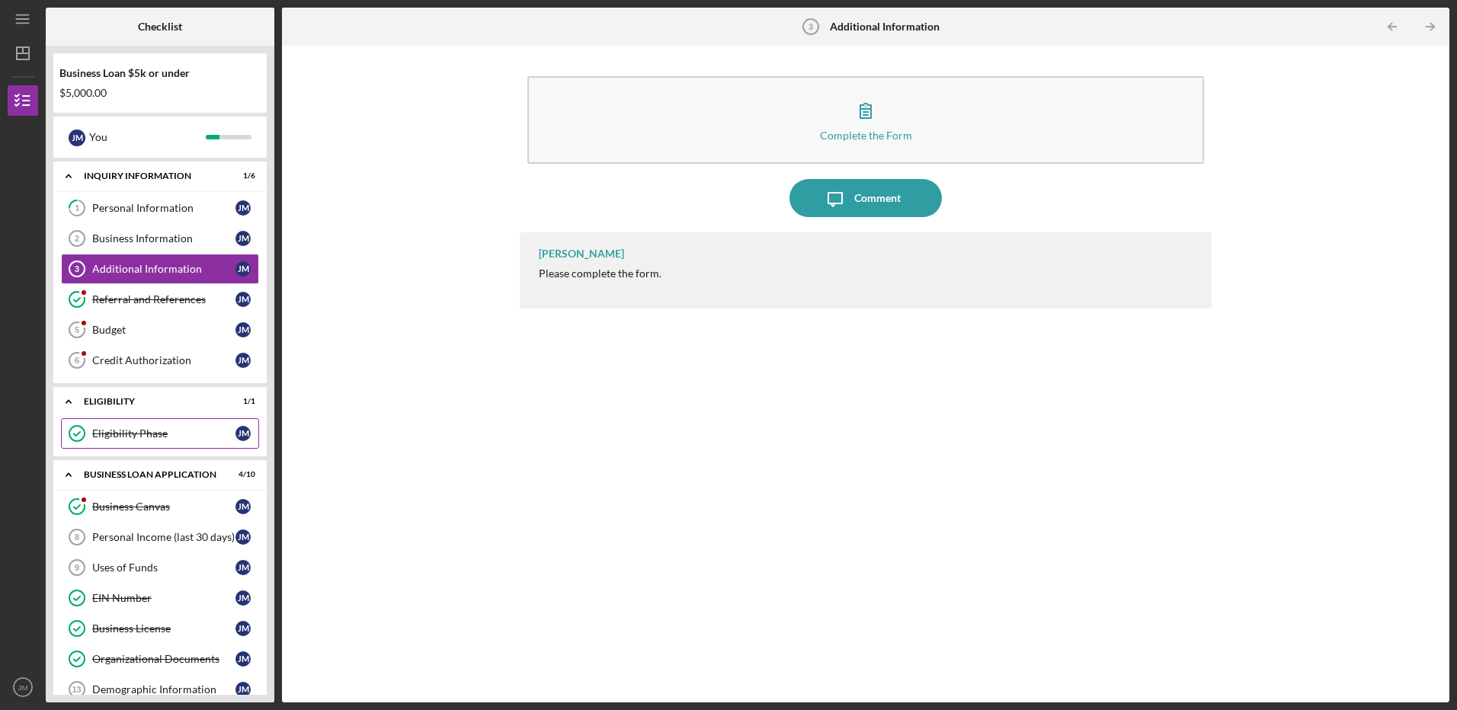
click at [148, 436] on div "Eligibility Phase" at bounding box center [163, 433] width 143 height 12
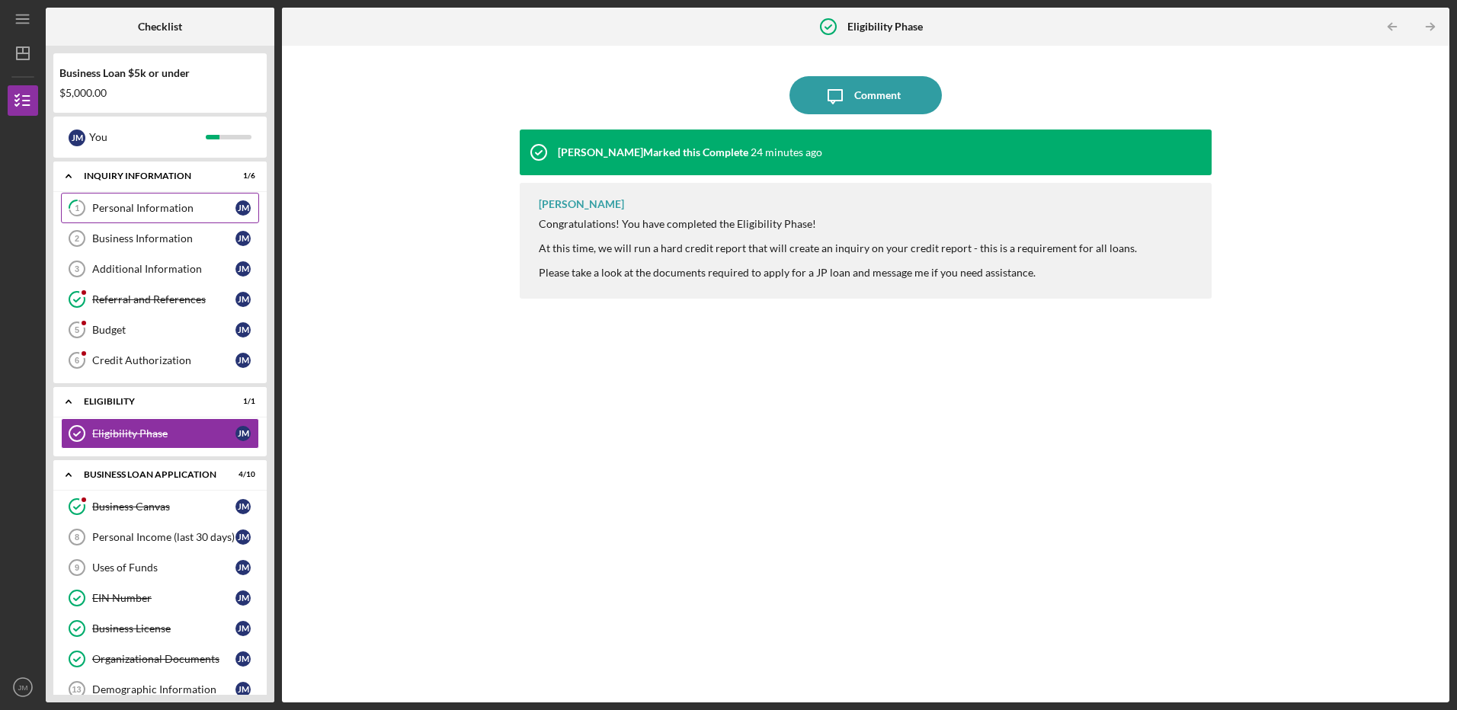
click at [126, 203] on div "Personal Information" at bounding box center [163, 208] width 143 height 12
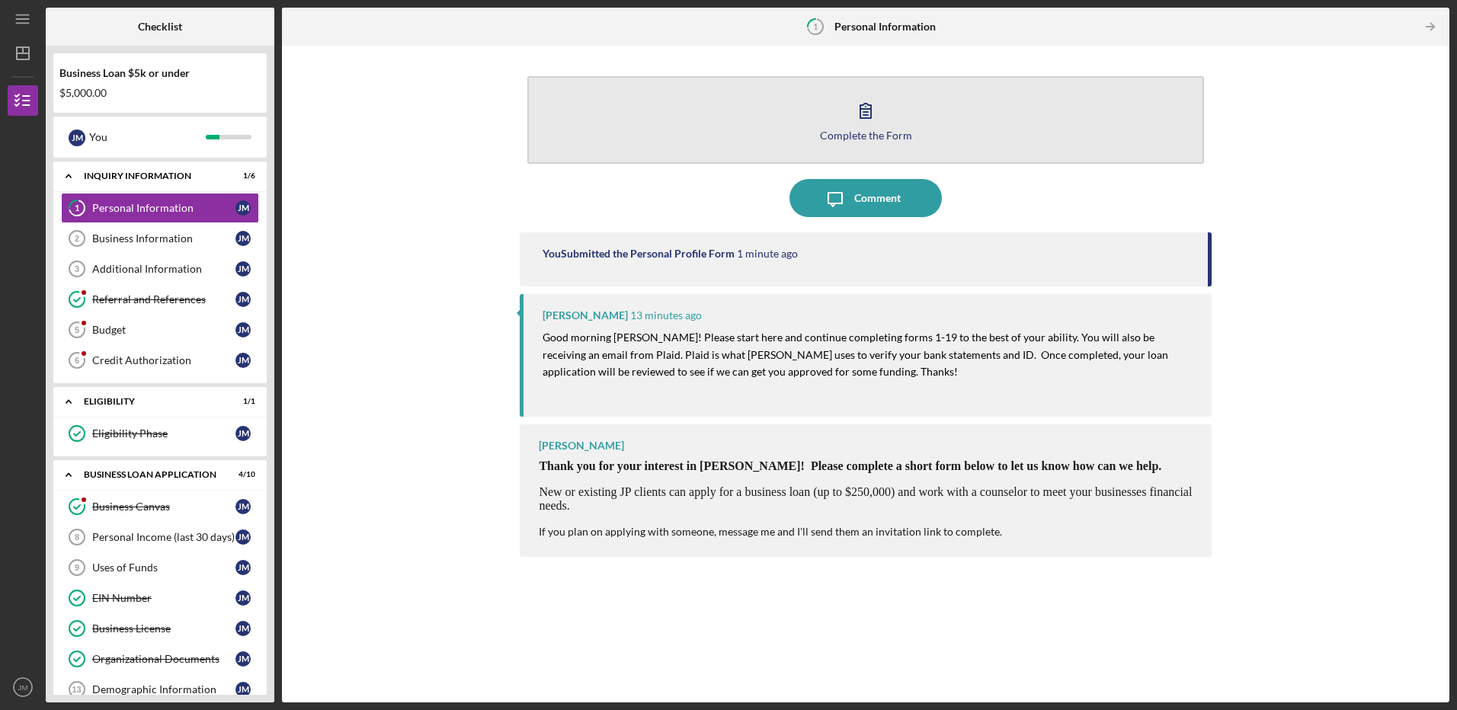
click at [739, 146] on button "Complete the Form Form" at bounding box center [865, 120] width 676 height 88
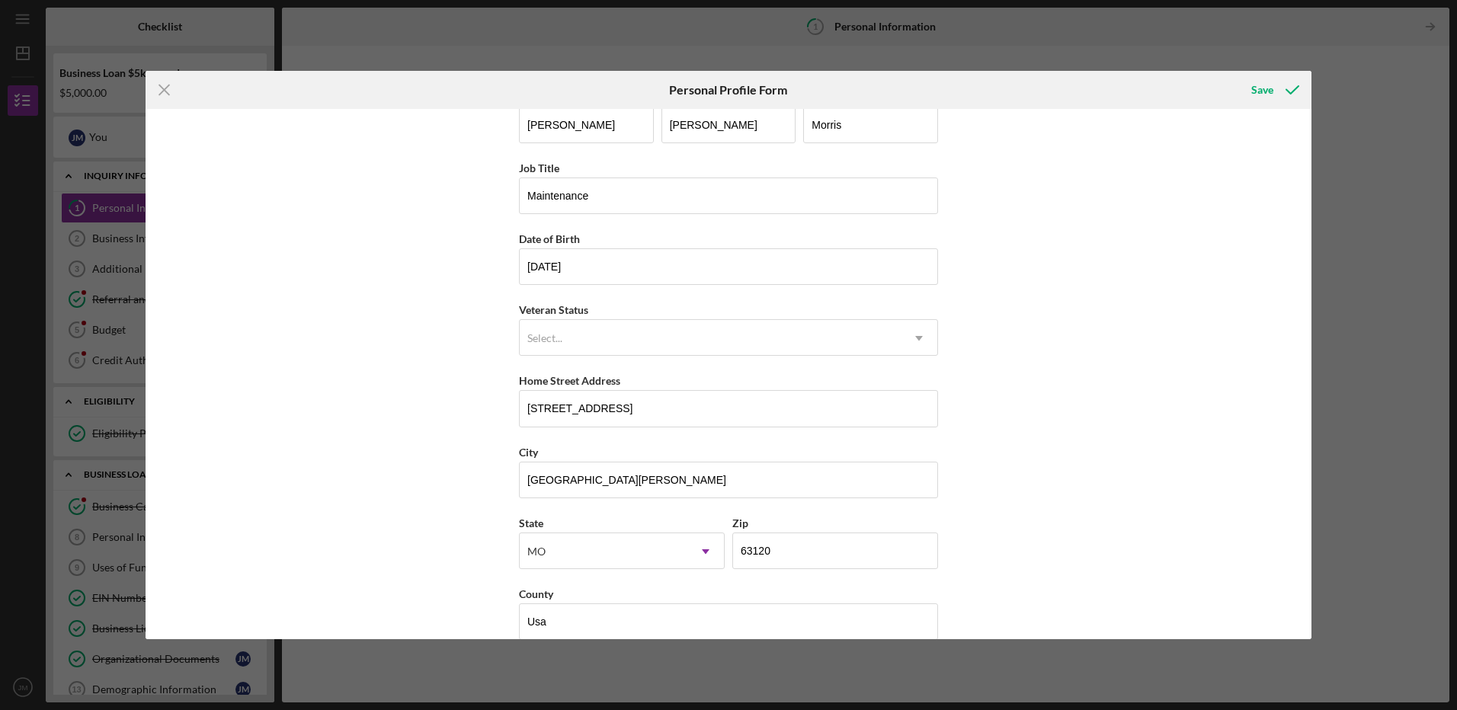
scroll to position [53, 0]
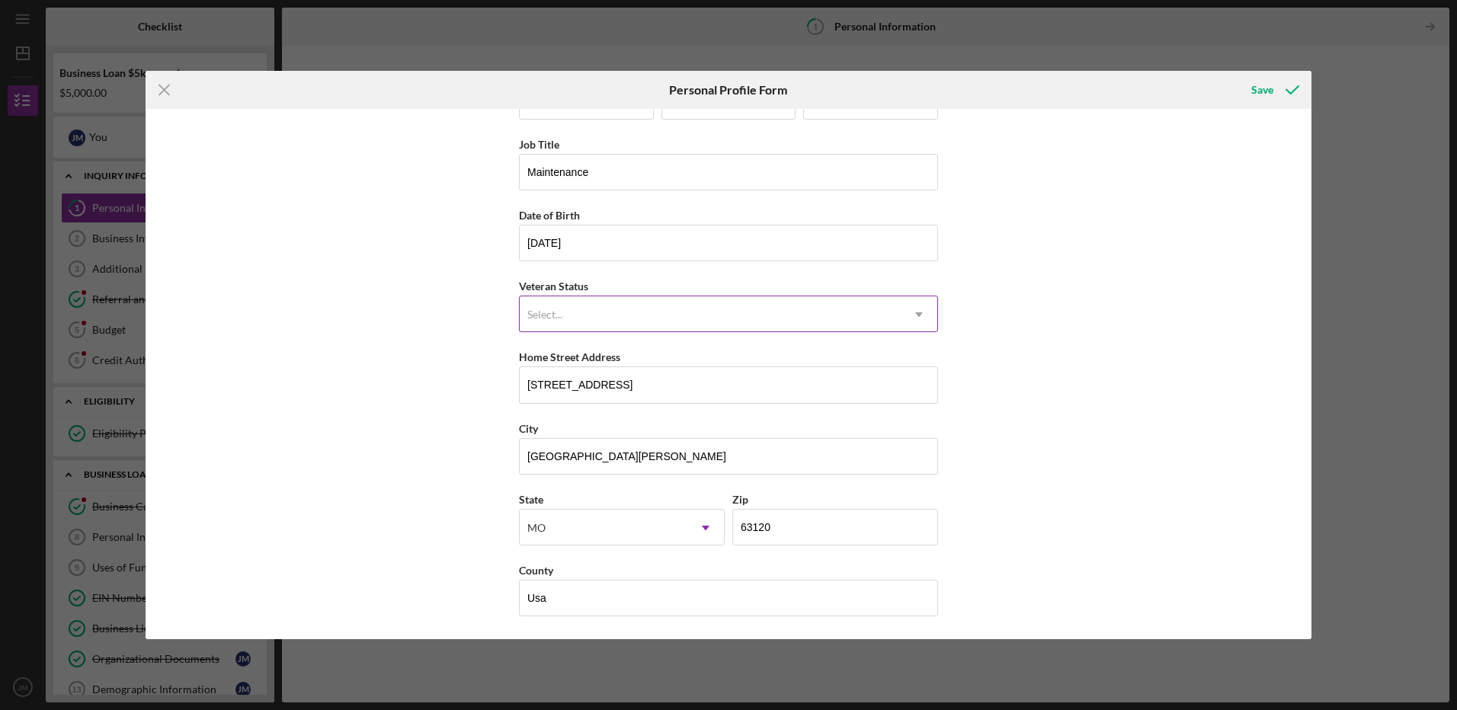
click at [677, 311] on div "Select..." at bounding box center [710, 314] width 381 height 35
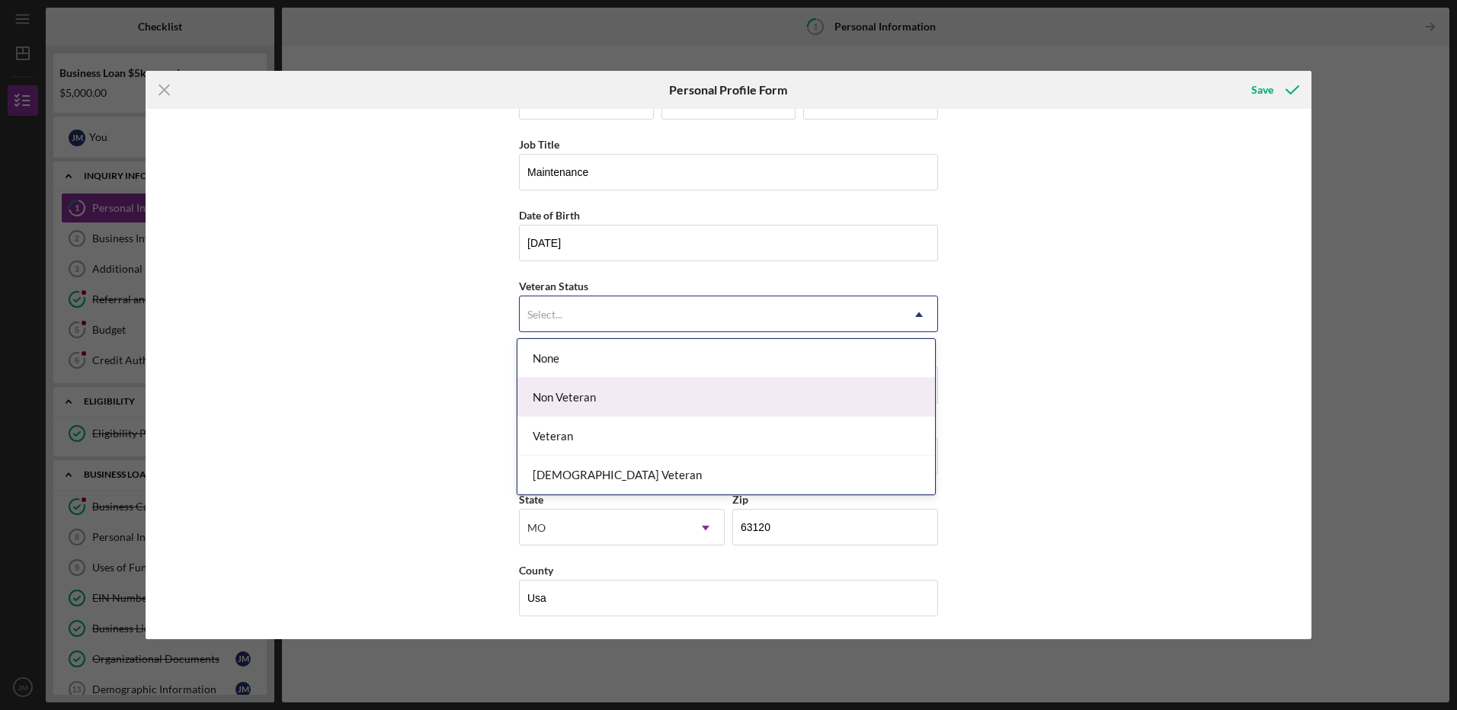
click at [630, 390] on div "Non Veteran" at bounding box center [726, 397] width 418 height 39
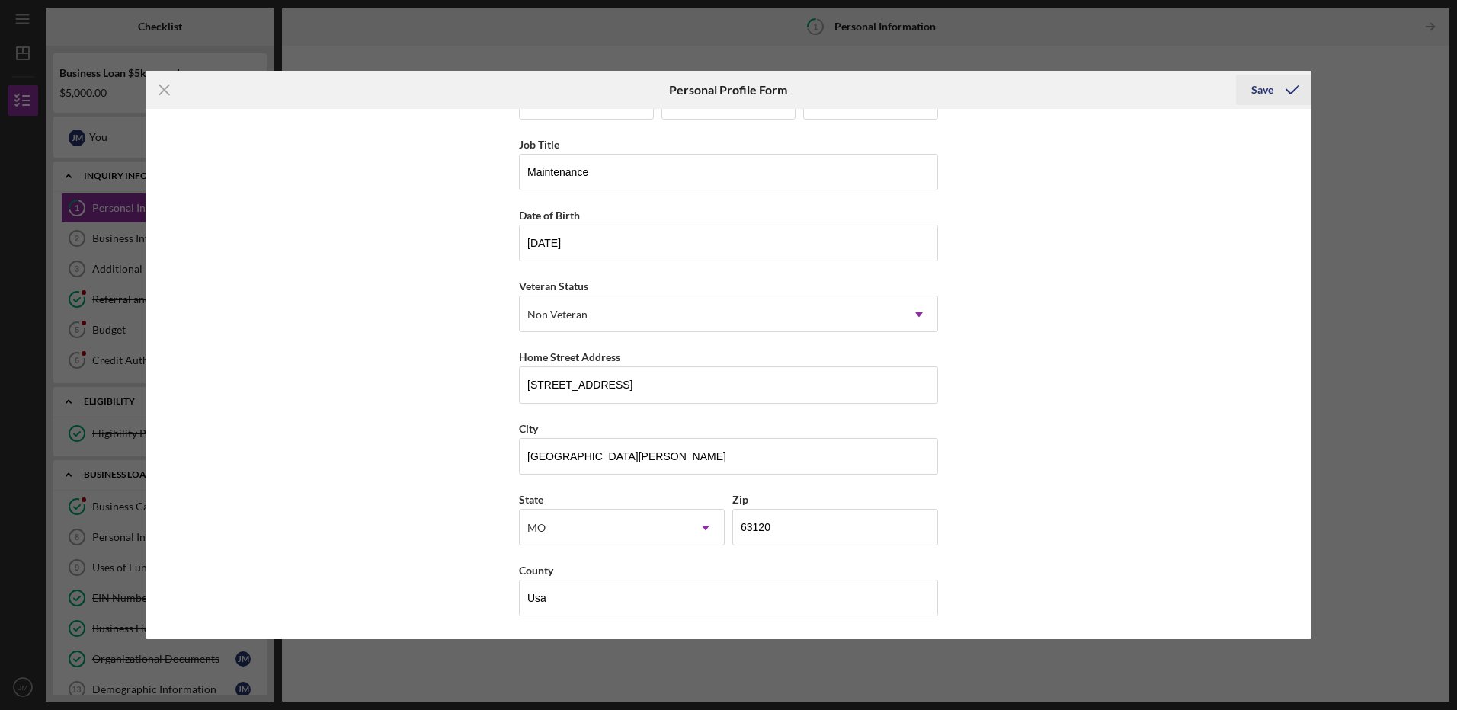
click at [1256, 87] on div "Save" at bounding box center [1262, 90] width 22 height 30
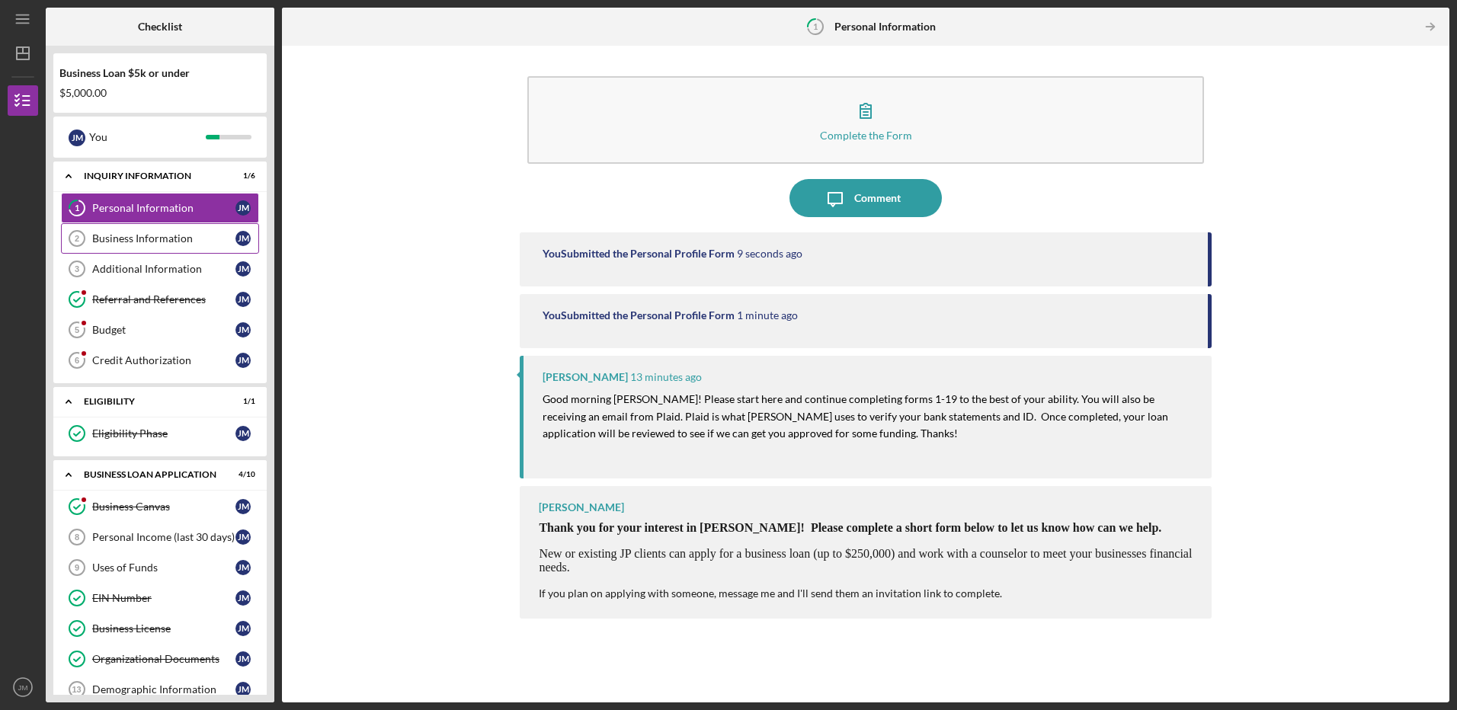
click at [174, 245] on link "Business Information 2 Business Information [PERSON_NAME]" at bounding box center [160, 238] width 198 height 30
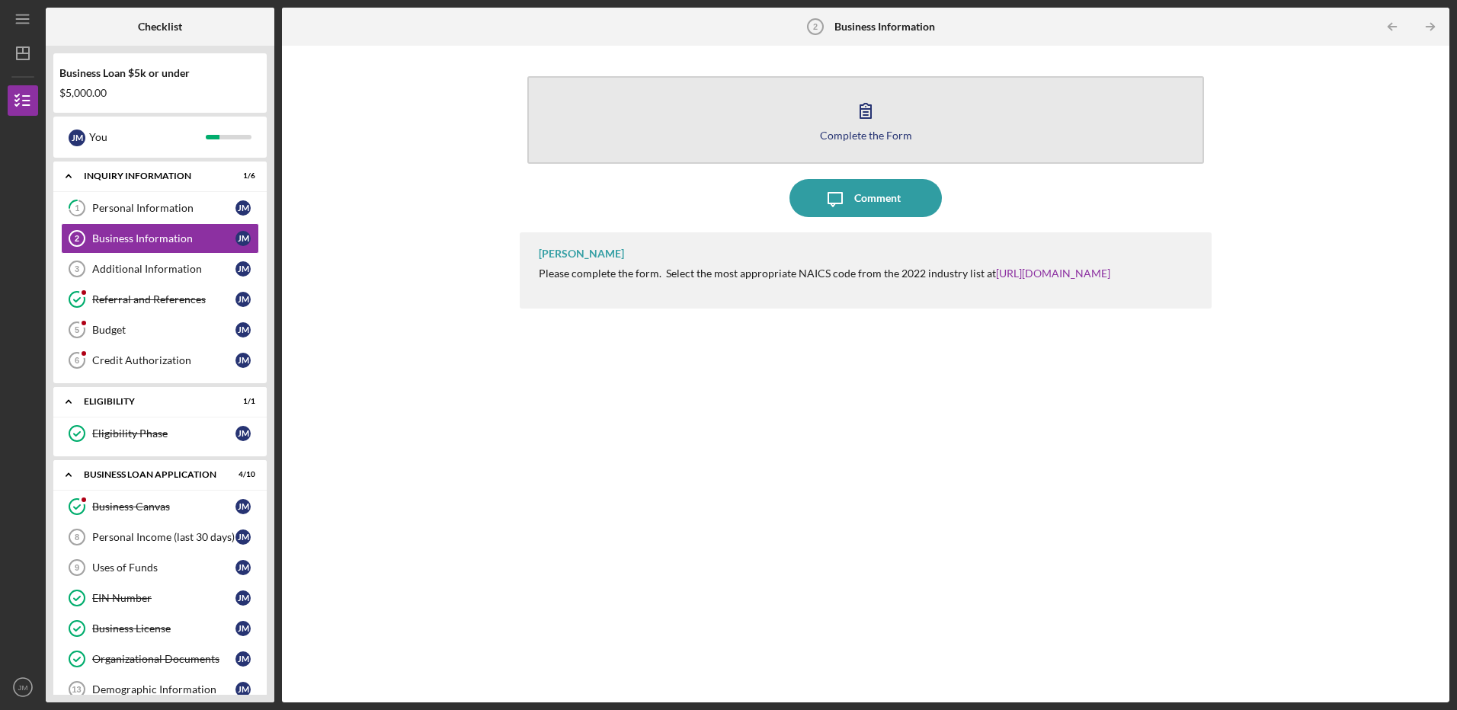
click at [876, 133] on div "Complete the Form" at bounding box center [866, 135] width 92 height 11
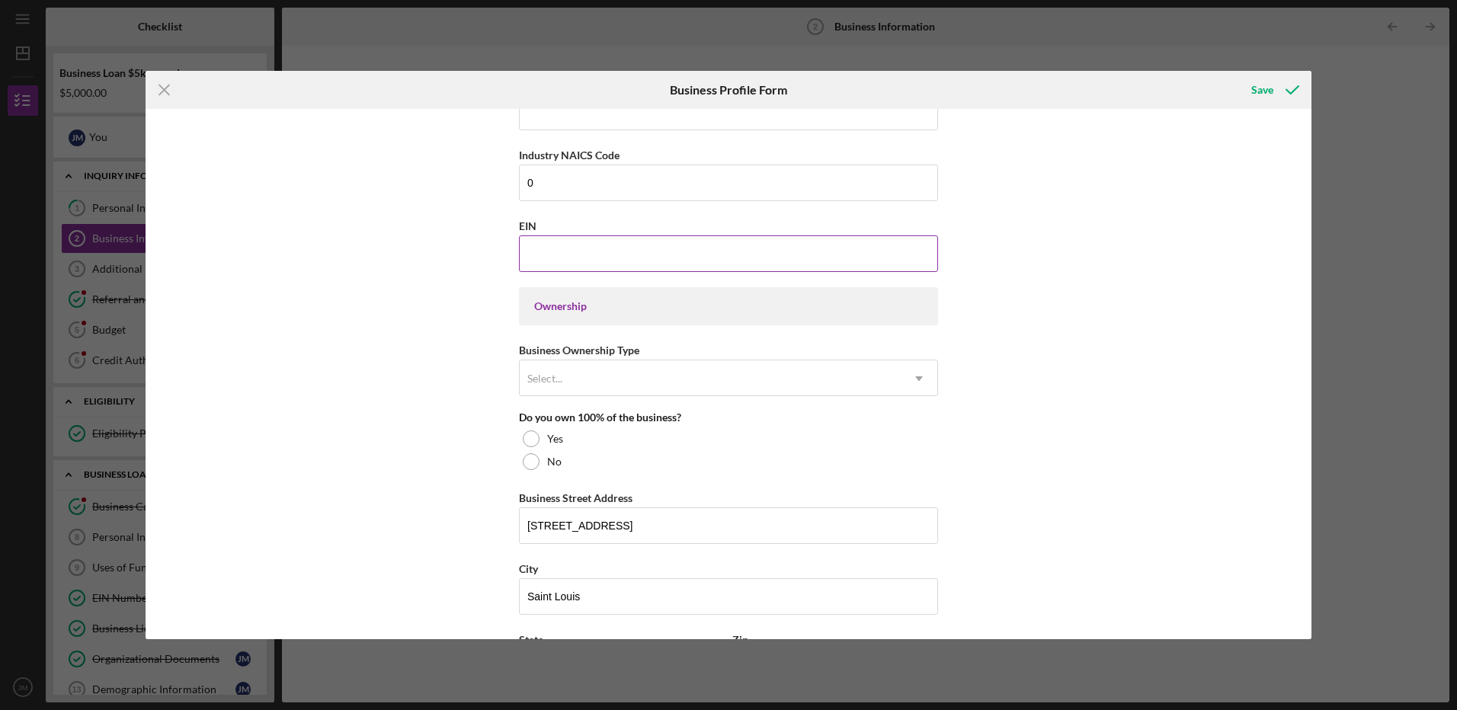
scroll to position [571, 0]
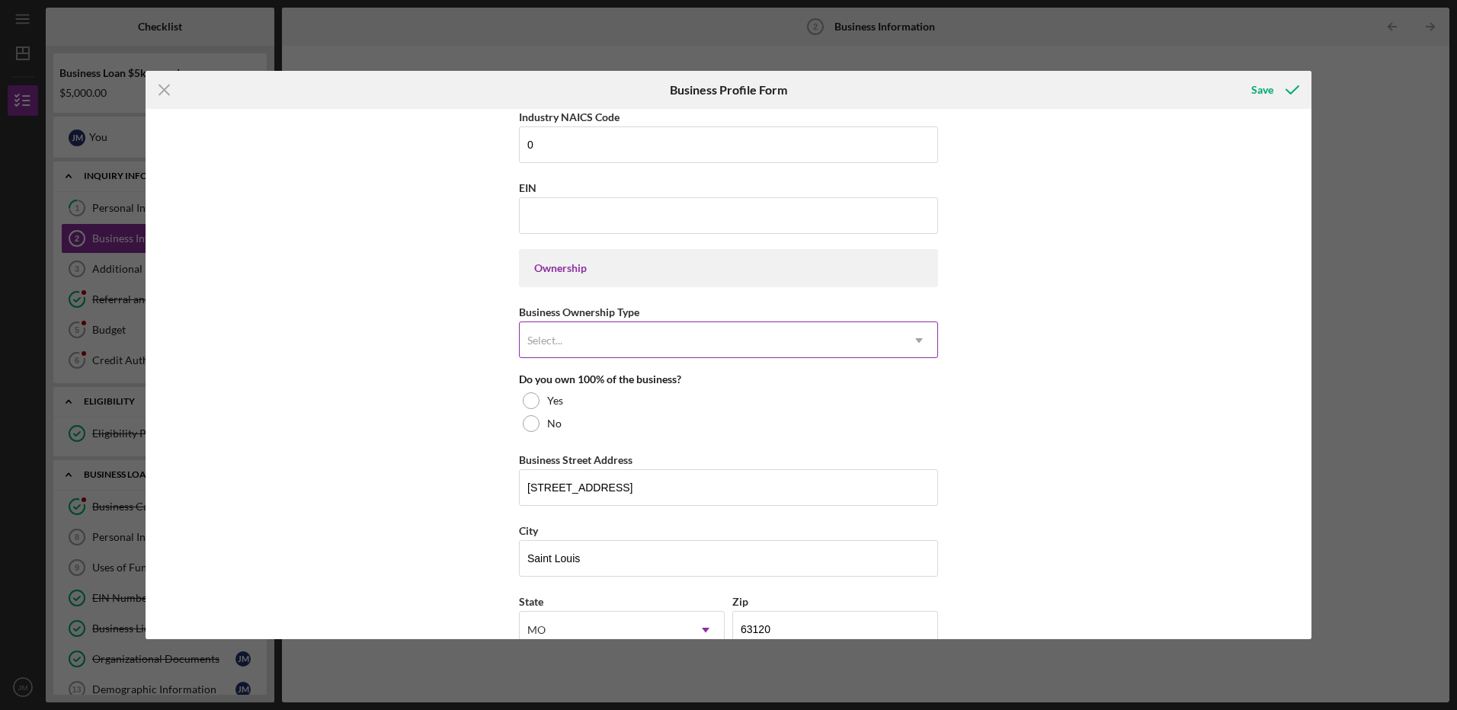
click at [833, 353] on div "Select..." at bounding box center [710, 340] width 381 height 35
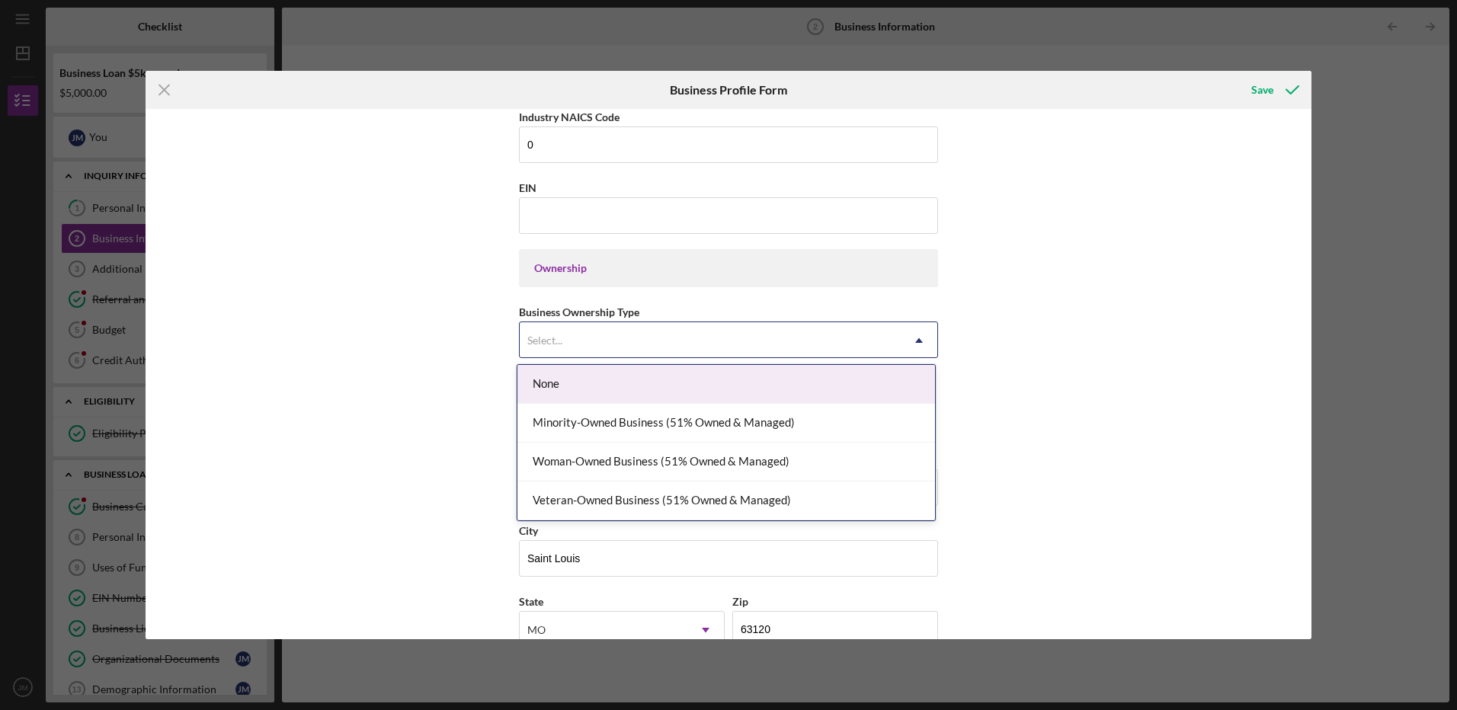
click at [817, 337] on div "Select..." at bounding box center [710, 340] width 381 height 35
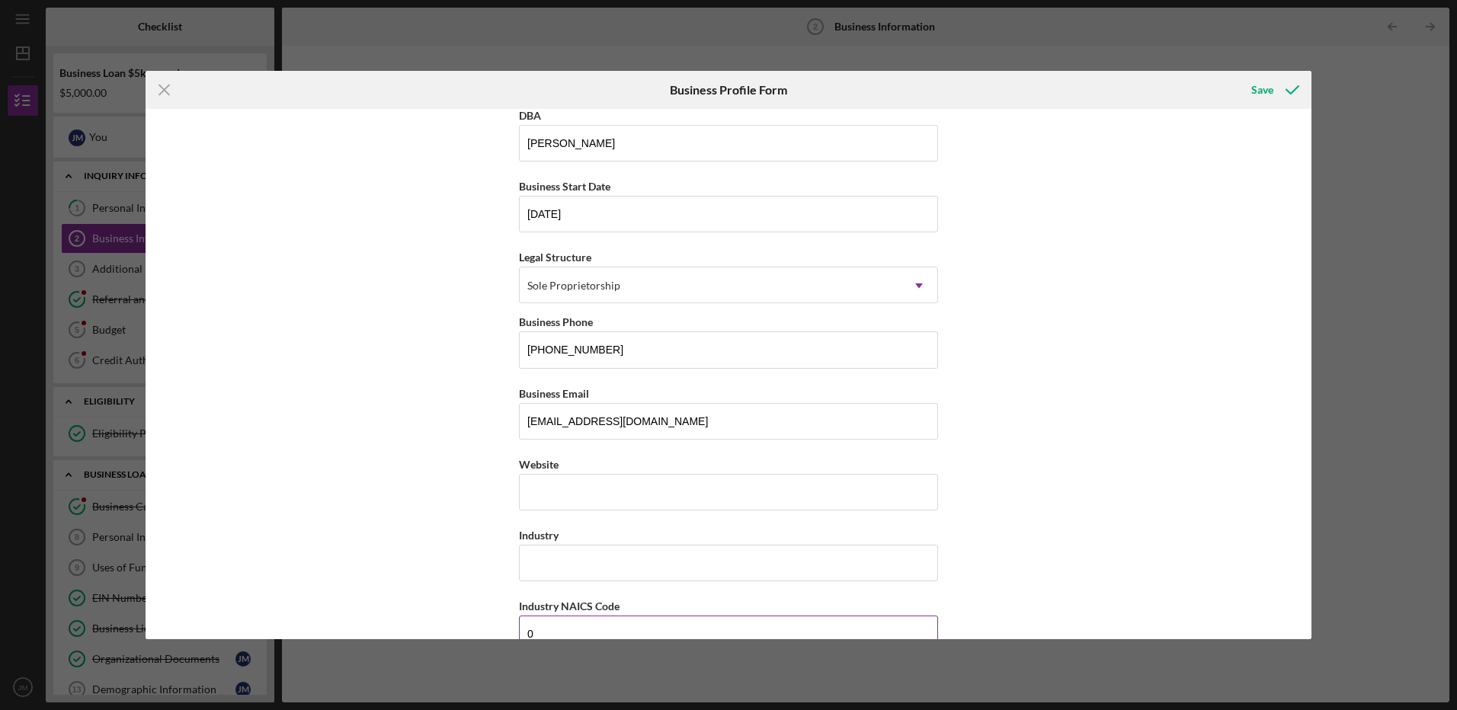
scroll to position [0, 0]
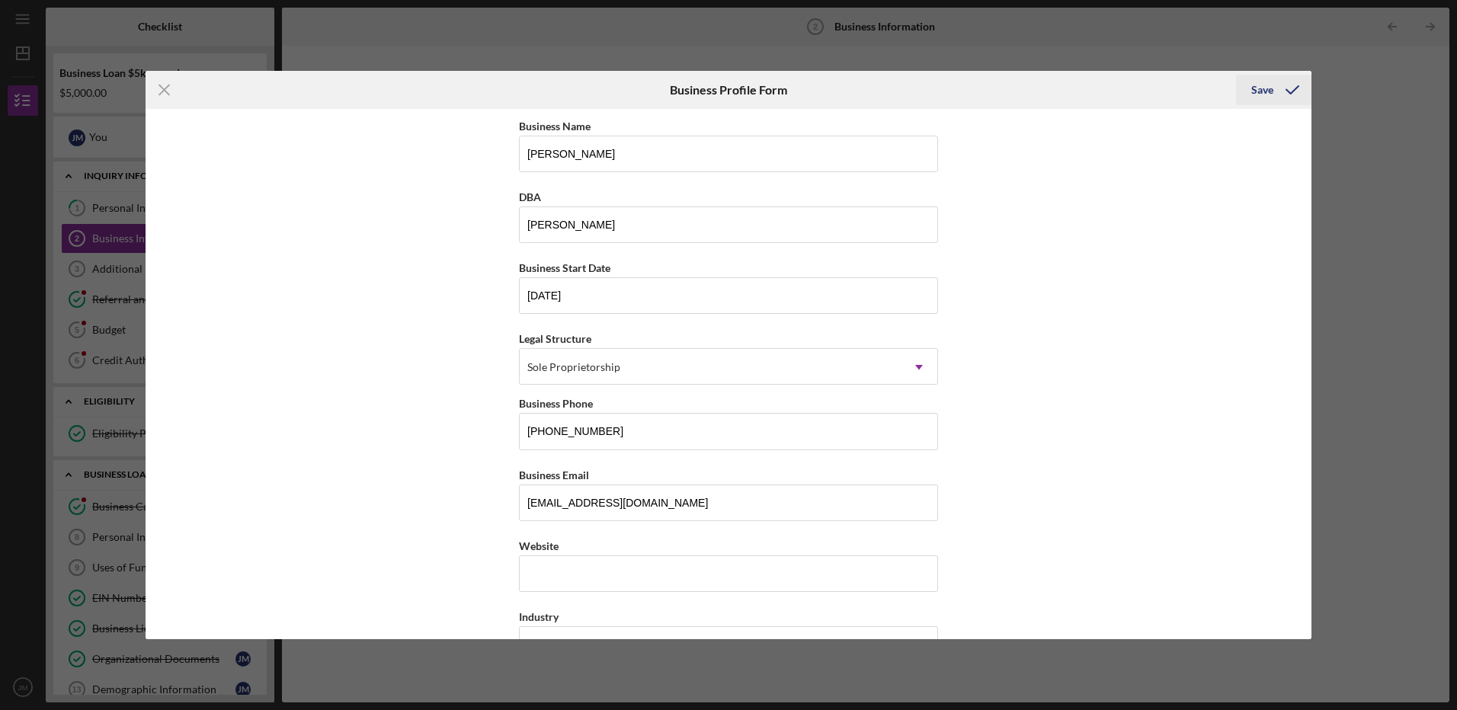
click at [1267, 90] on div "Save" at bounding box center [1262, 90] width 22 height 30
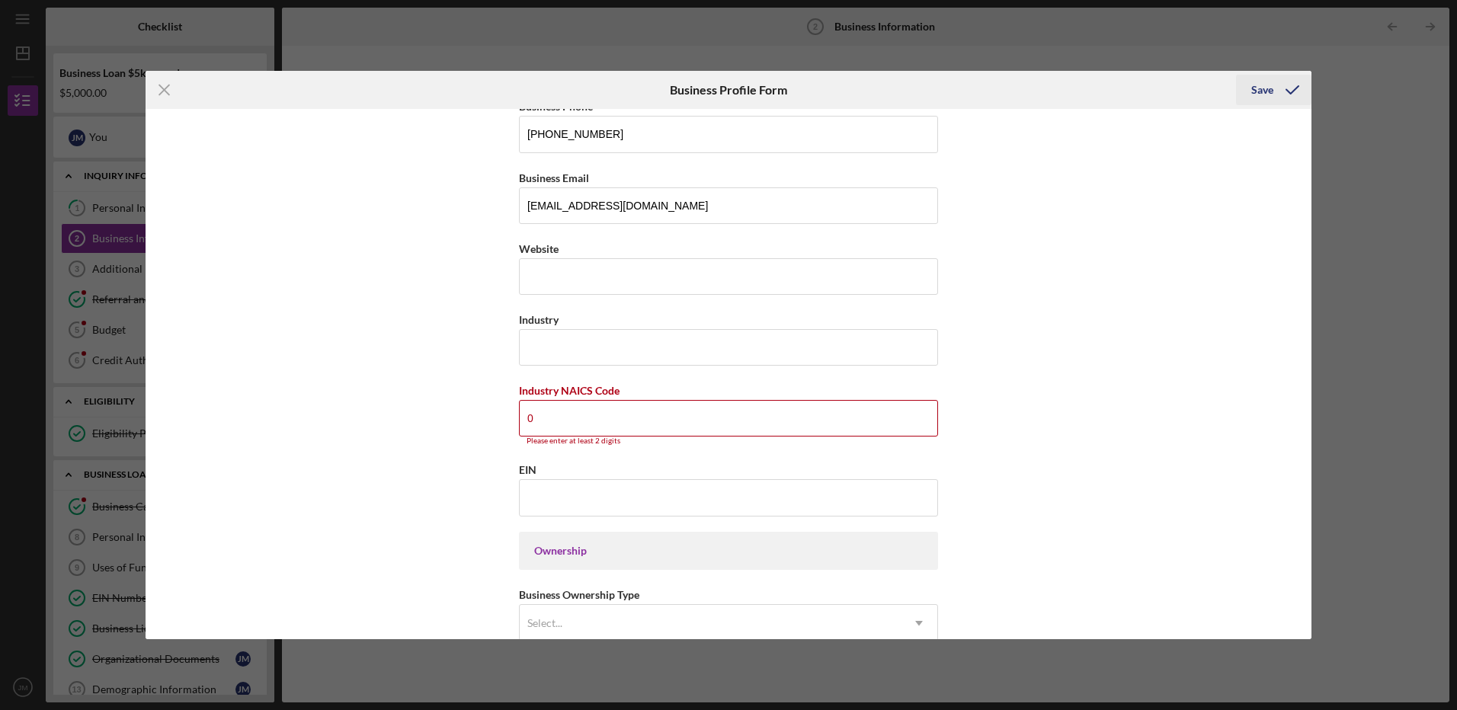
scroll to position [569, 0]
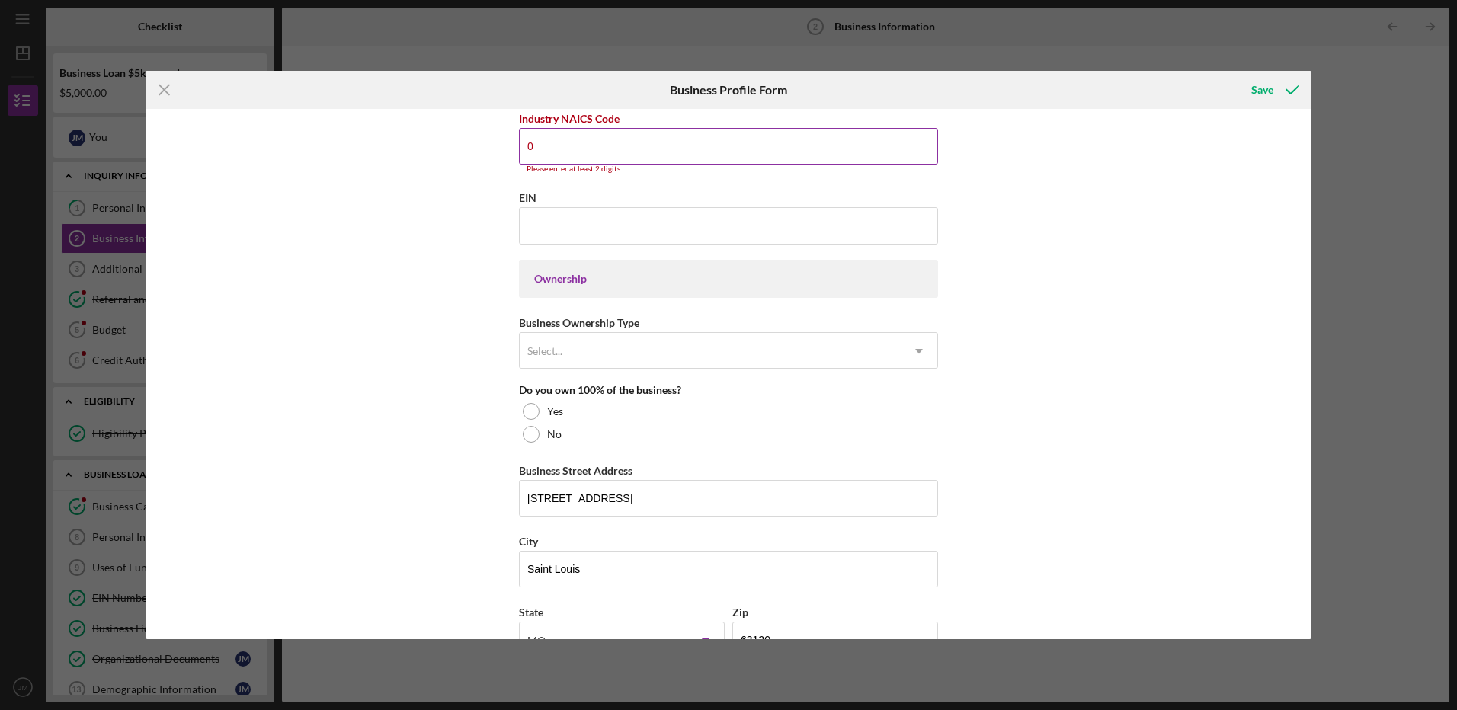
click at [557, 137] on input "0" at bounding box center [728, 146] width 419 height 37
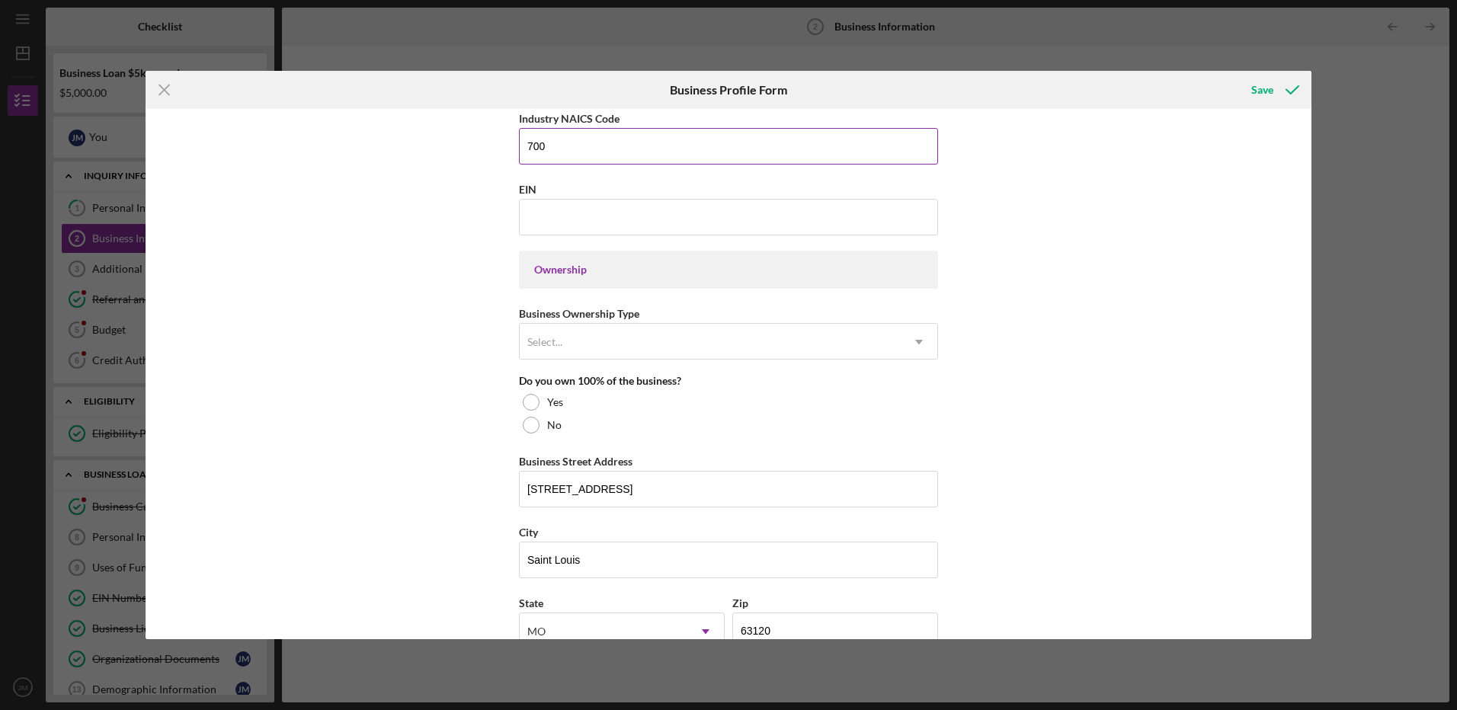
click at [571, 149] on input "700" at bounding box center [728, 146] width 419 height 37
type input "70"
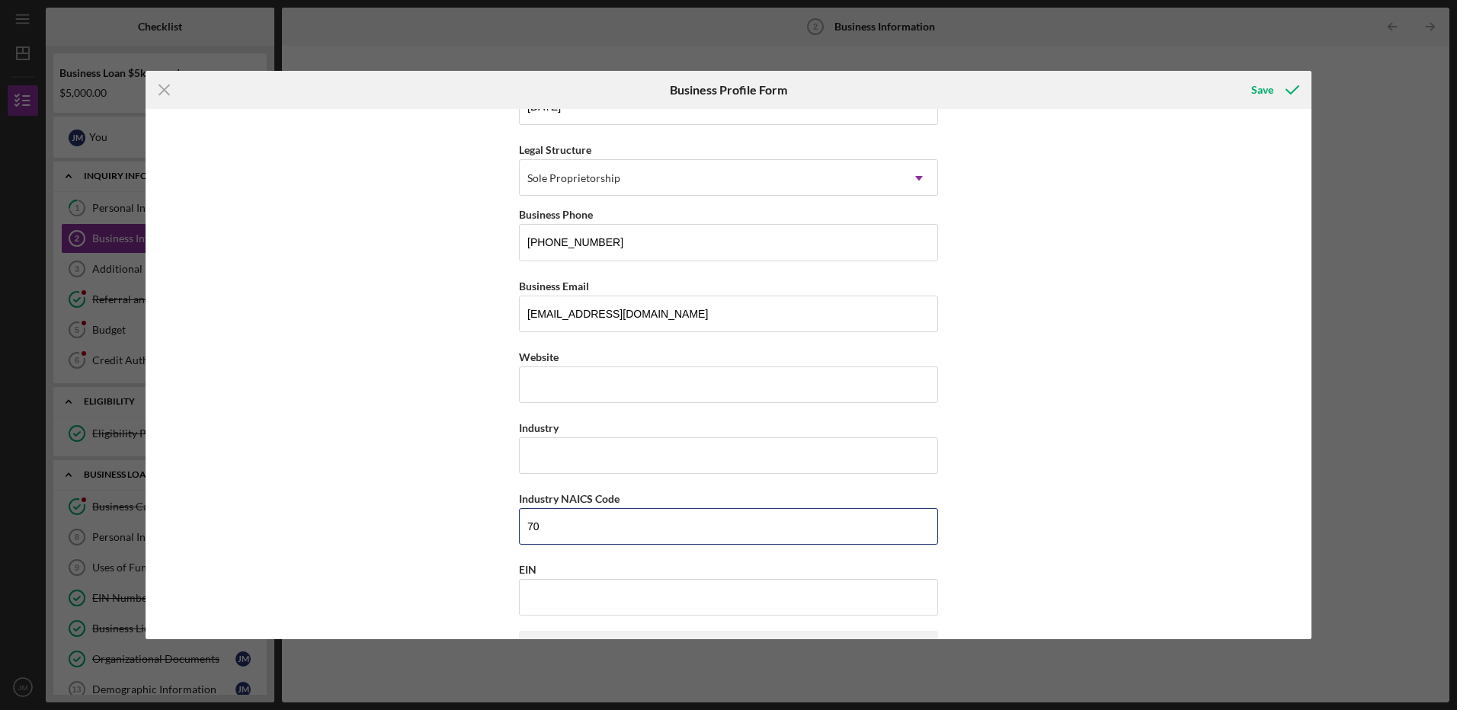
scroll to position [188, 0]
drag, startPoint x: 547, startPoint y: 515, endPoint x: 468, endPoint y: 380, distance: 156.4
click at [486, 515] on div "Business Name Jason Morris DBA Jason Morris Business Start Date 04/06/2023 Lega…" at bounding box center [729, 374] width 1166 height 530
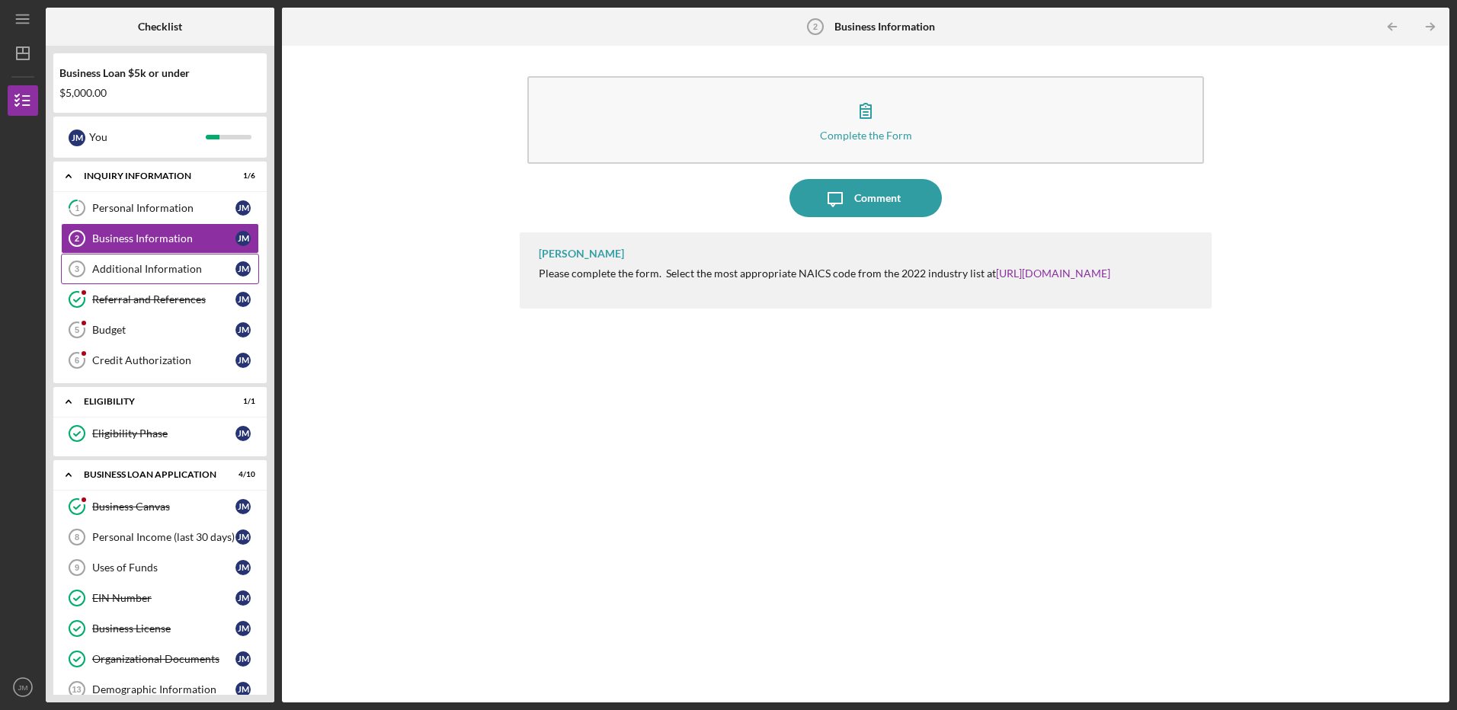
click at [187, 274] on div "Additional Information" at bounding box center [163, 269] width 143 height 12
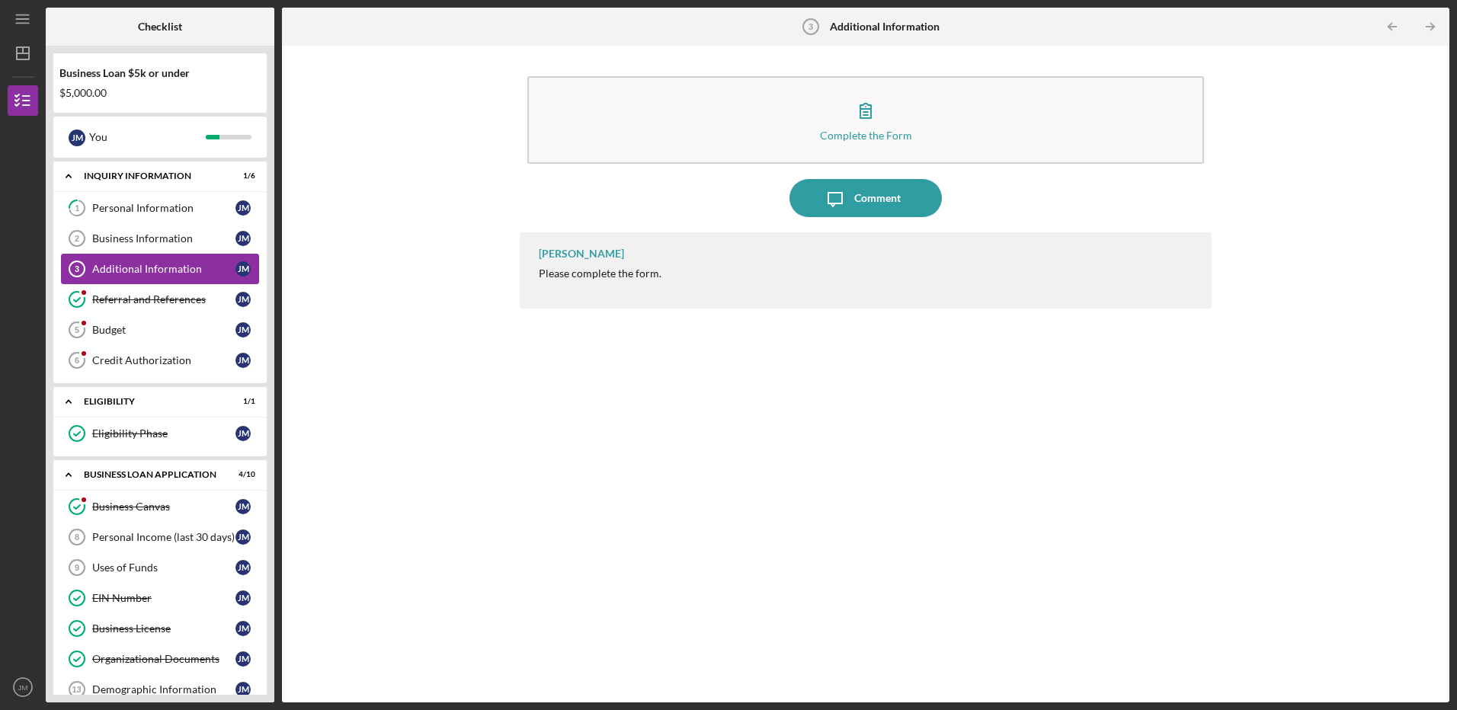
click at [189, 268] on div "Additional Information" at bounding box center [163, 269] width 143 height 12
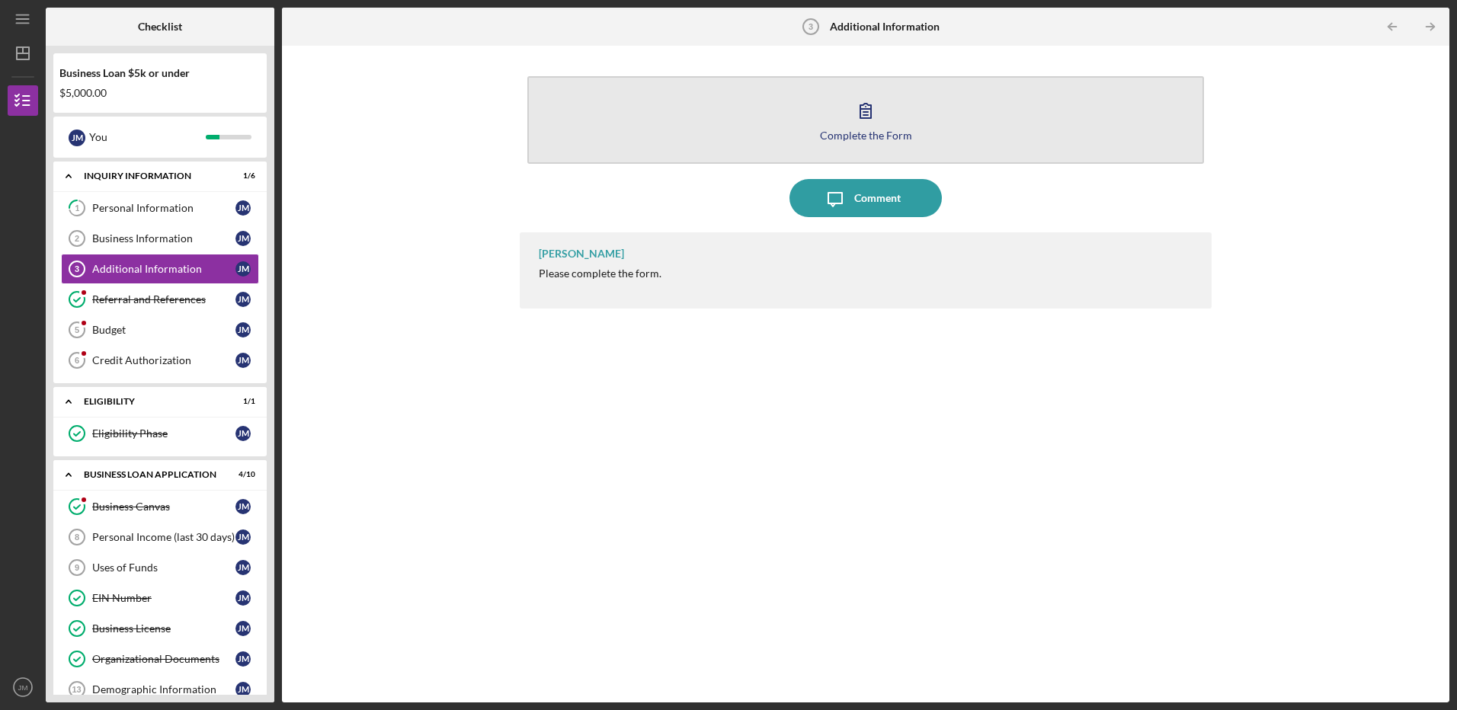
click at [850, 121] on icon "button" at bounding box center [866, 110] width 38 height 38
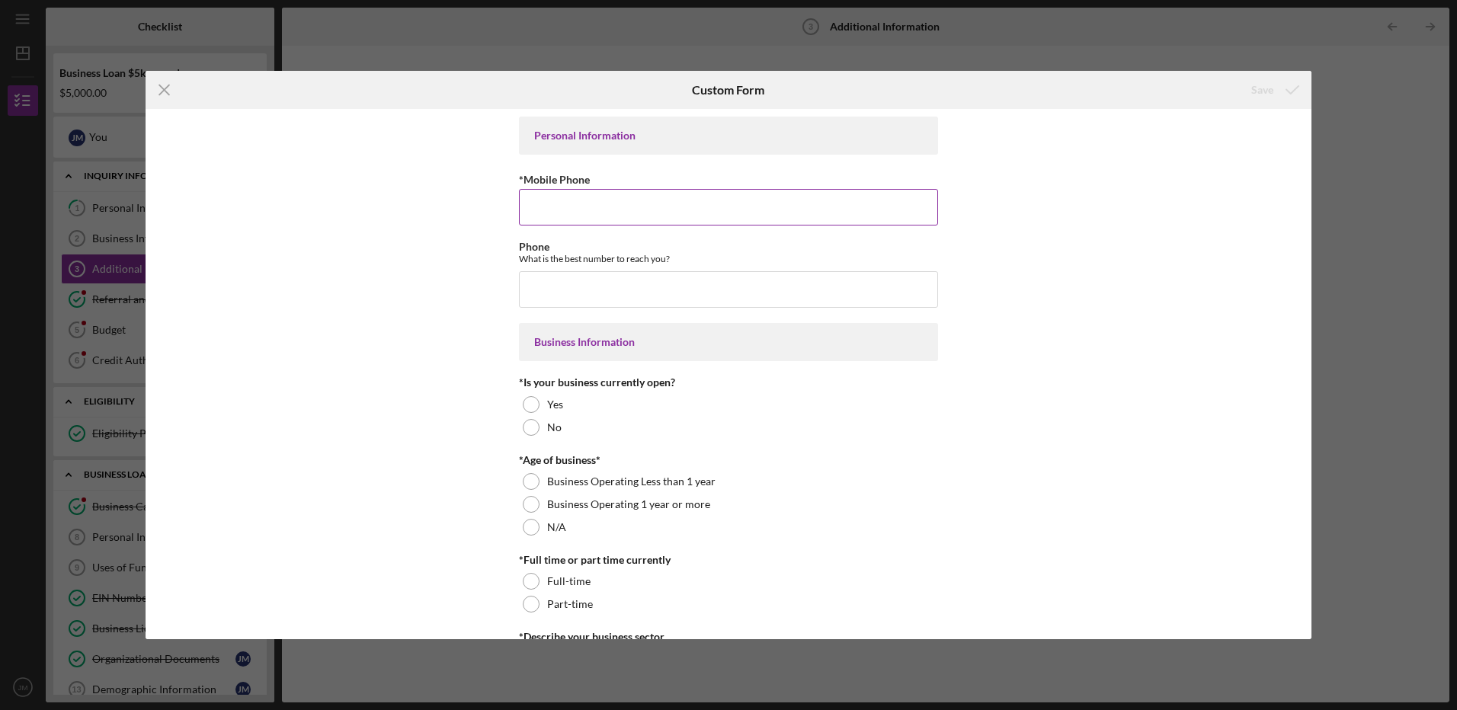
click at [698, 202] on input "*Mobile Phone" at bounding box center [728, 207] width 419 height 37
type input "[PHONE_NUMBER]"
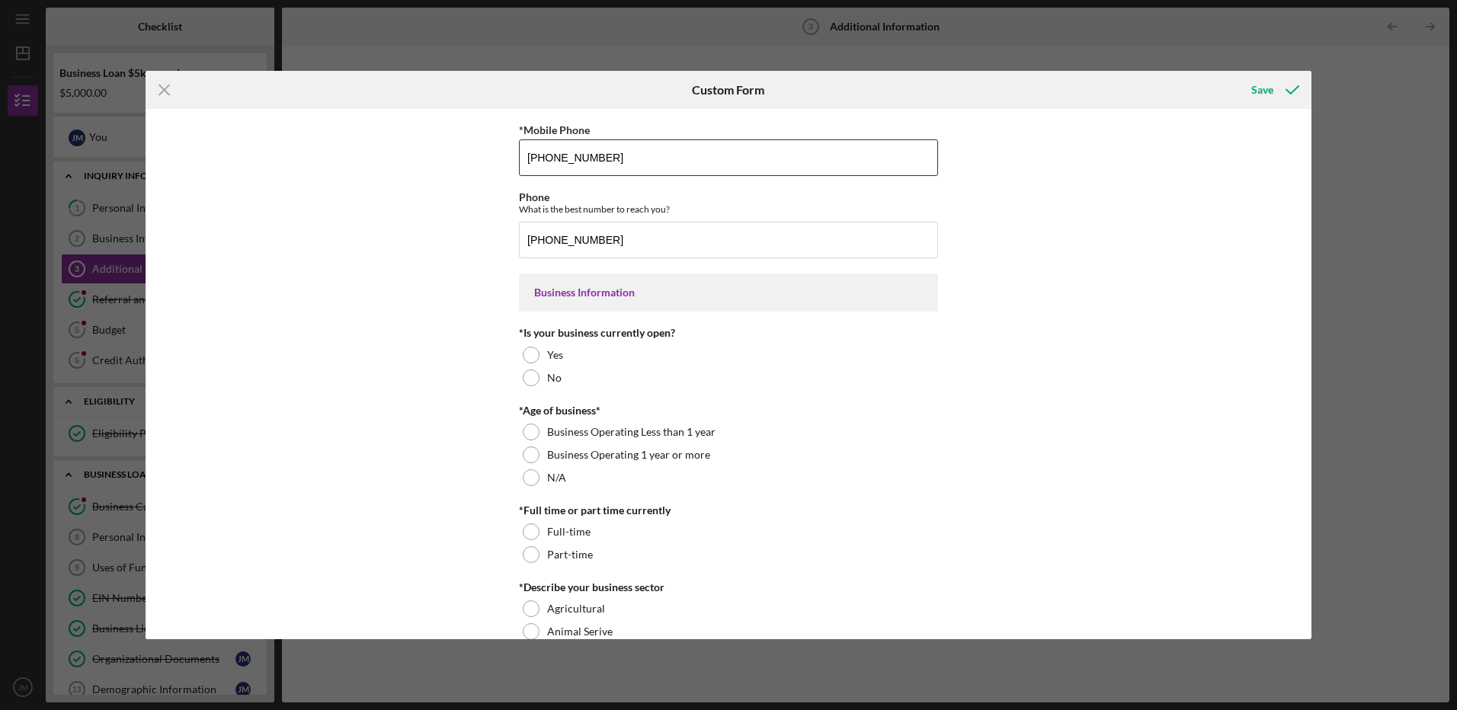
scroll to position [76, 0]
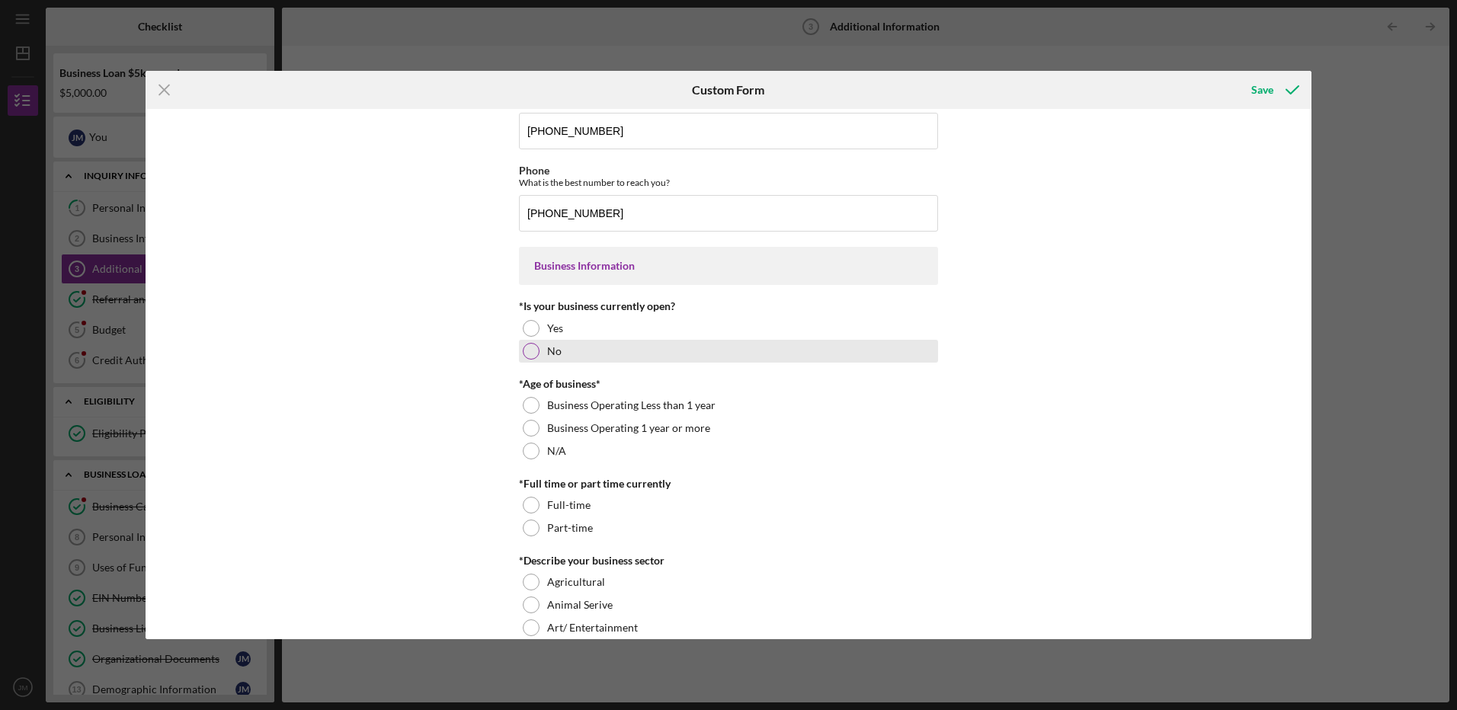
click at [539, 354] on div "No" at bounding box center [728, 351] width 419 height 23
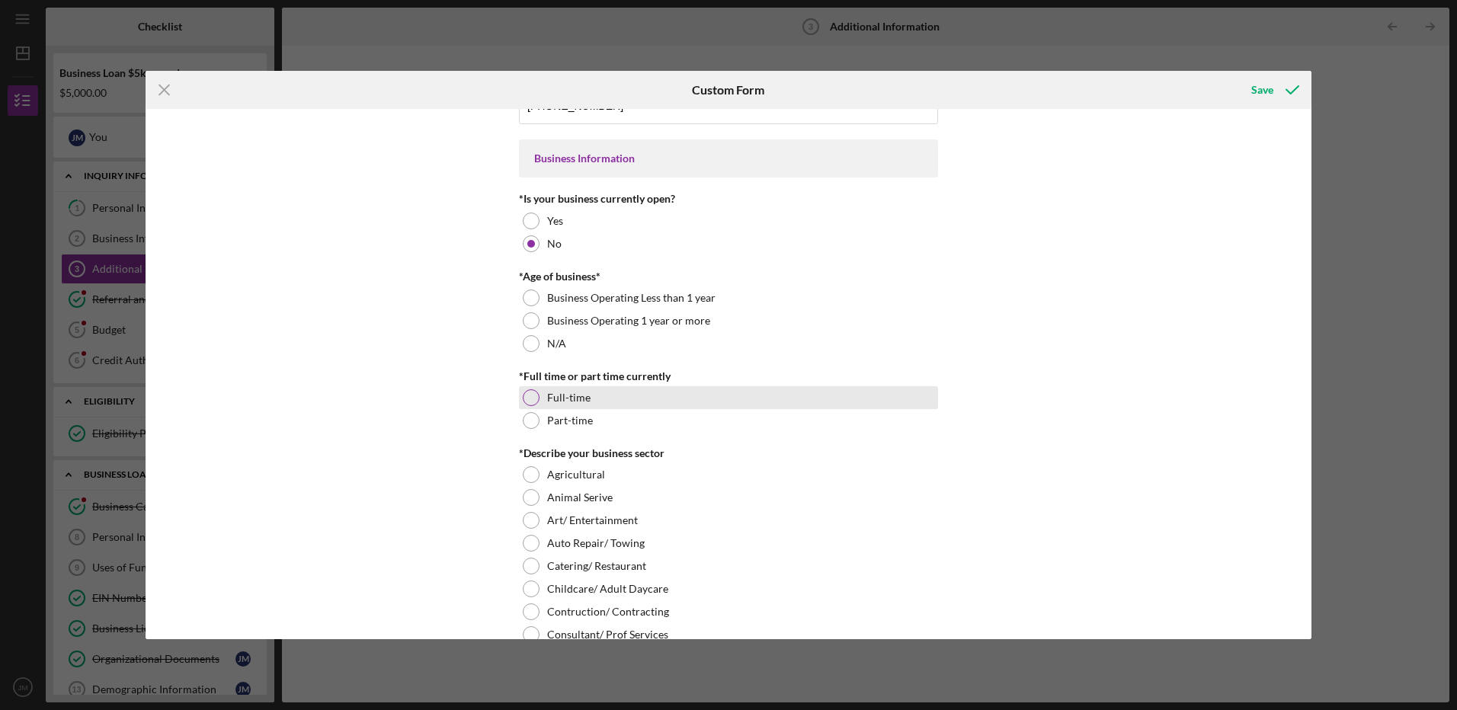
scroll to position [229, 0]
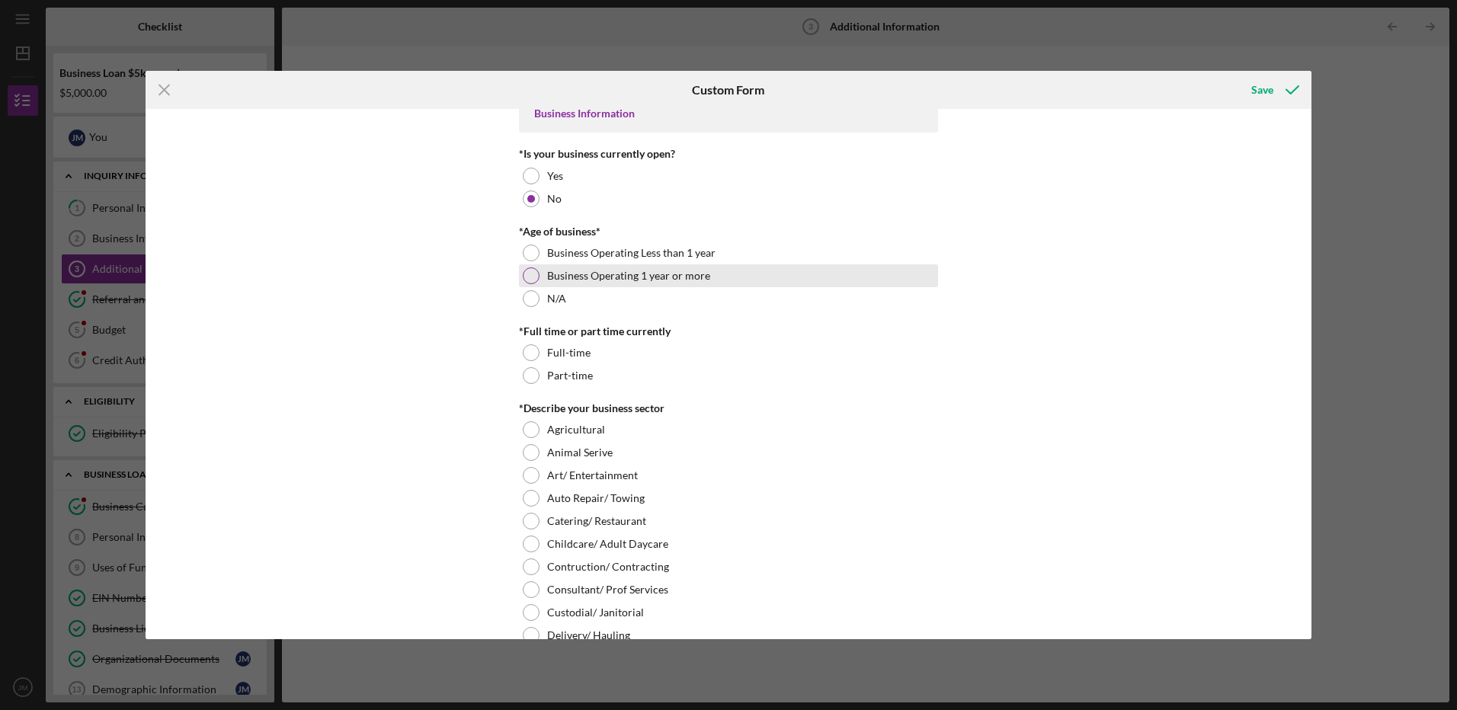
click at [525, 278] on div at bounding box center [531, 275] width 17 height 17
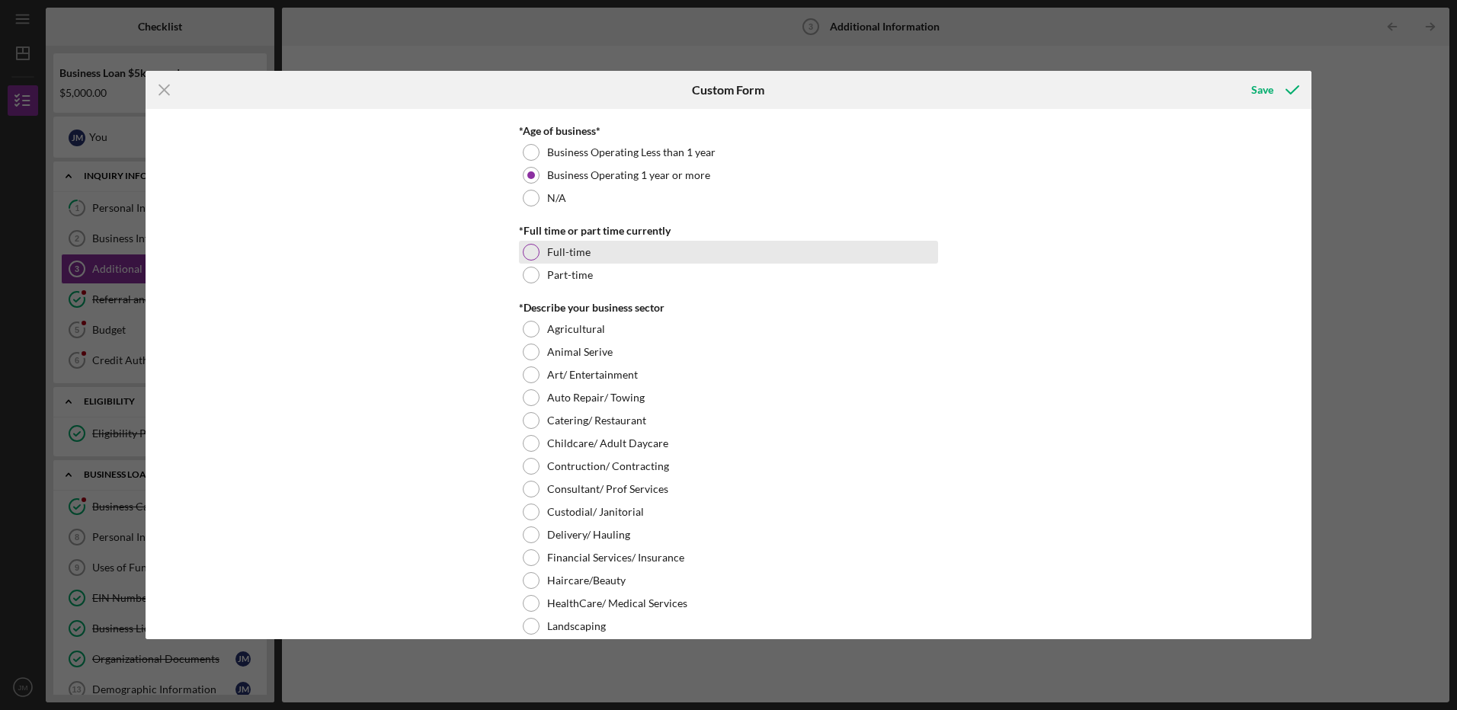
scroll to position [381, 0]
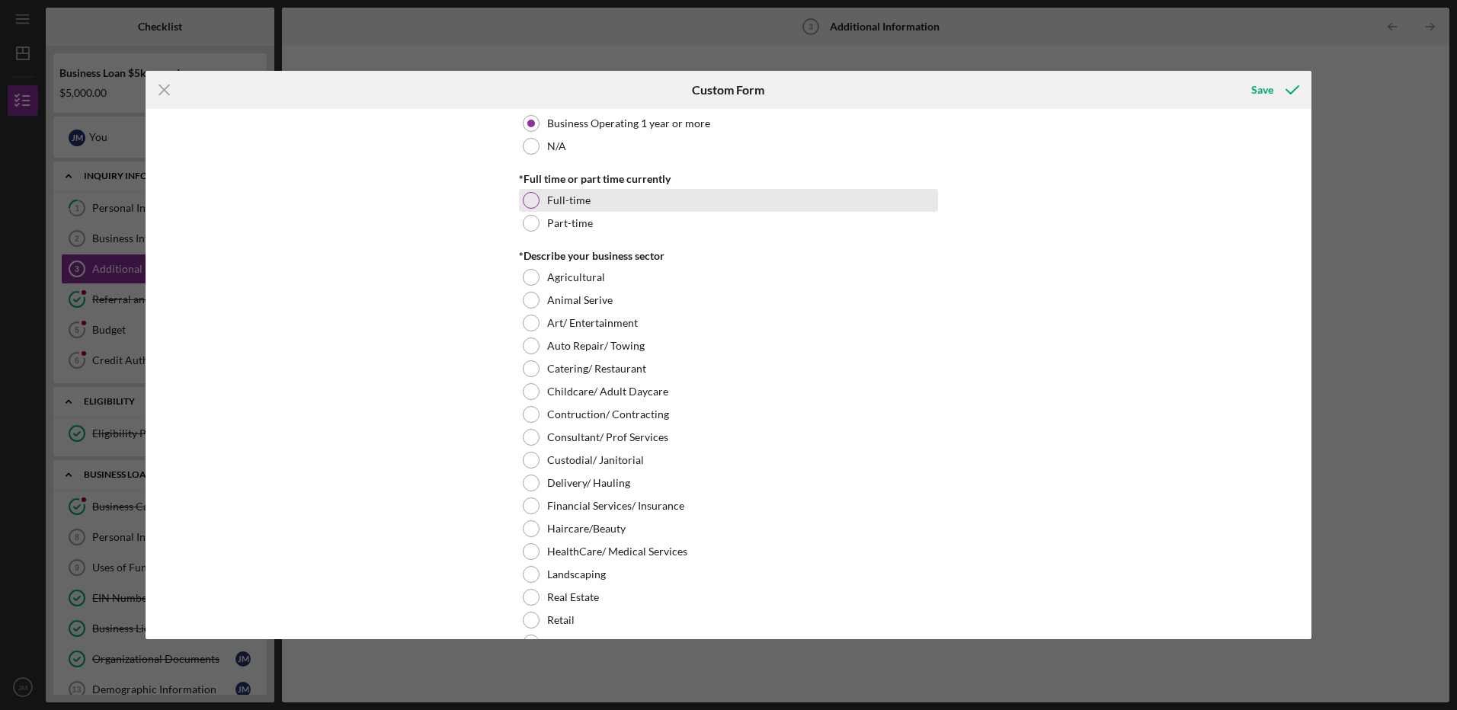
click at [531, 206] on div at bounding box center [531, 200] width 17 height 17
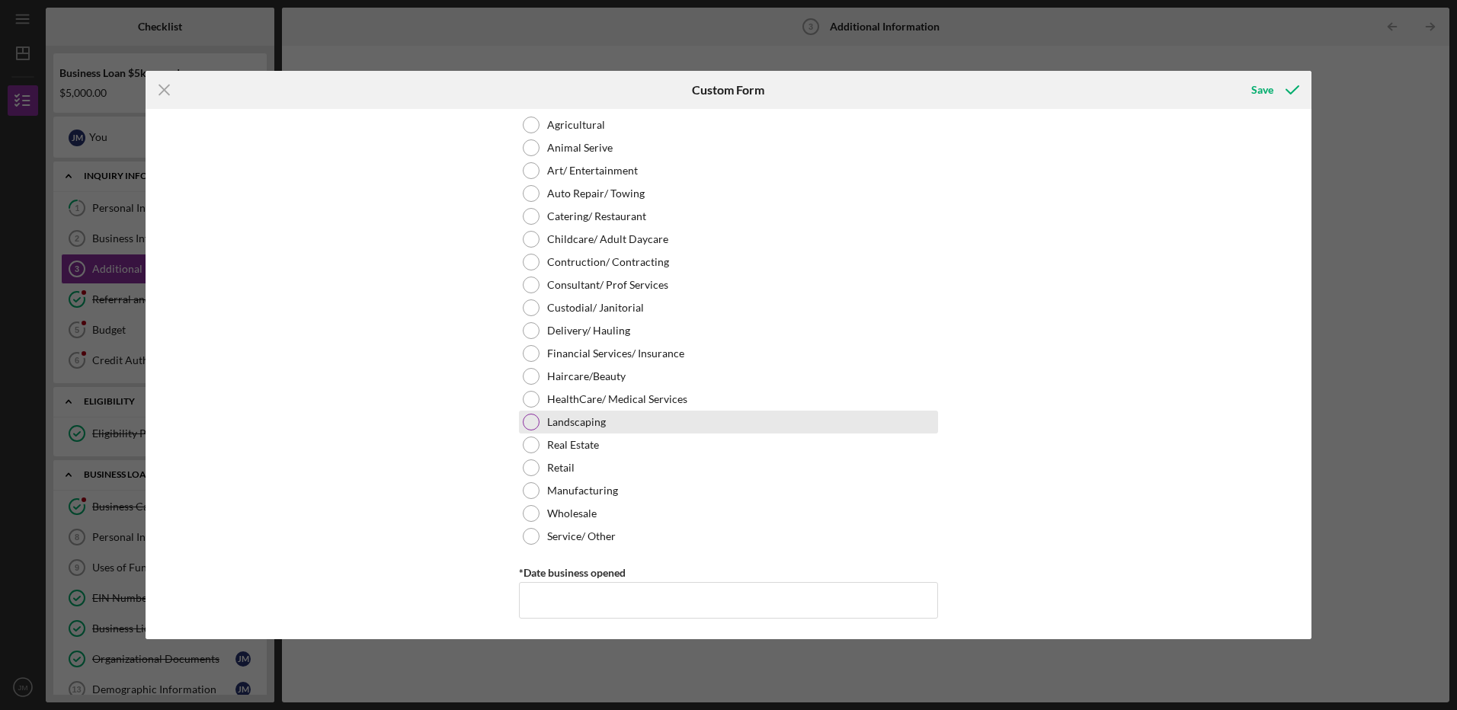
scroll to position [610, 0]
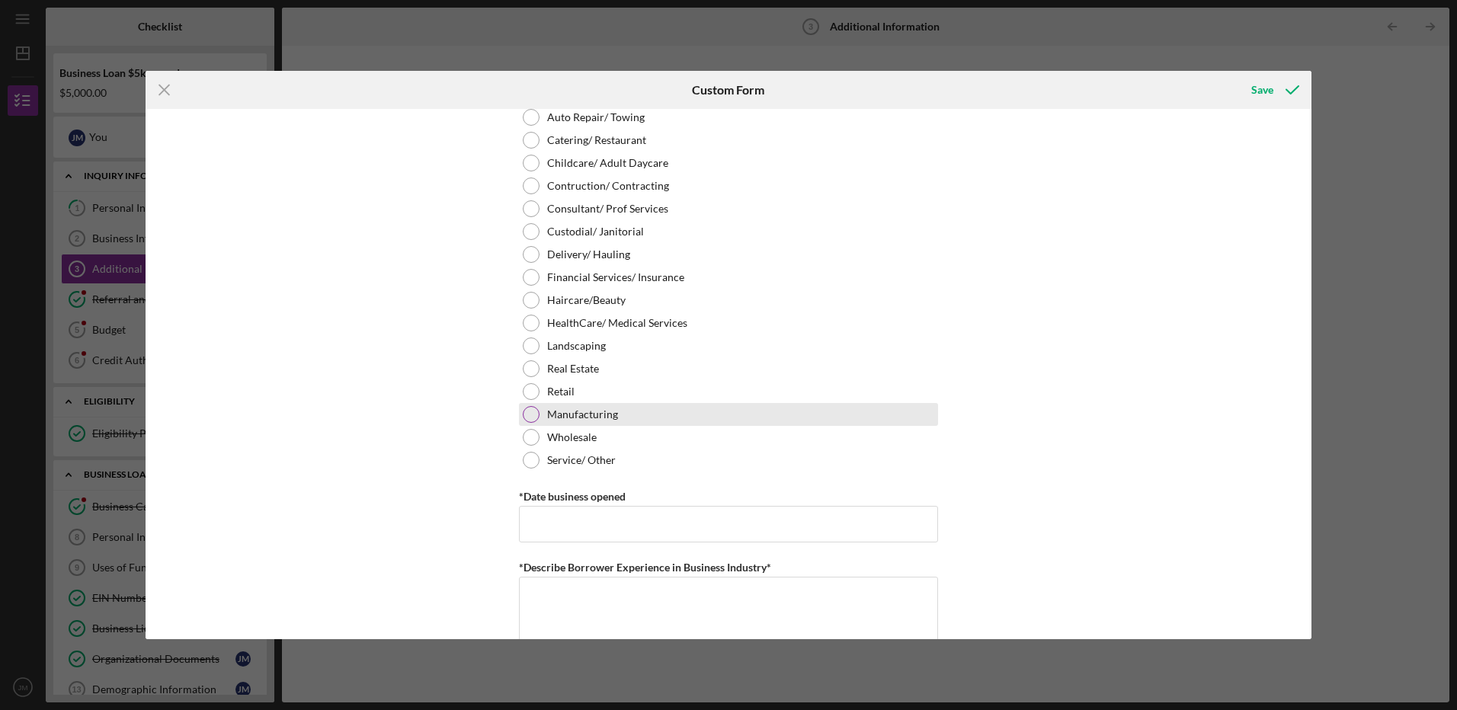
click at [527, 416] on div at bounding box center [531, 414] width 17 height 17
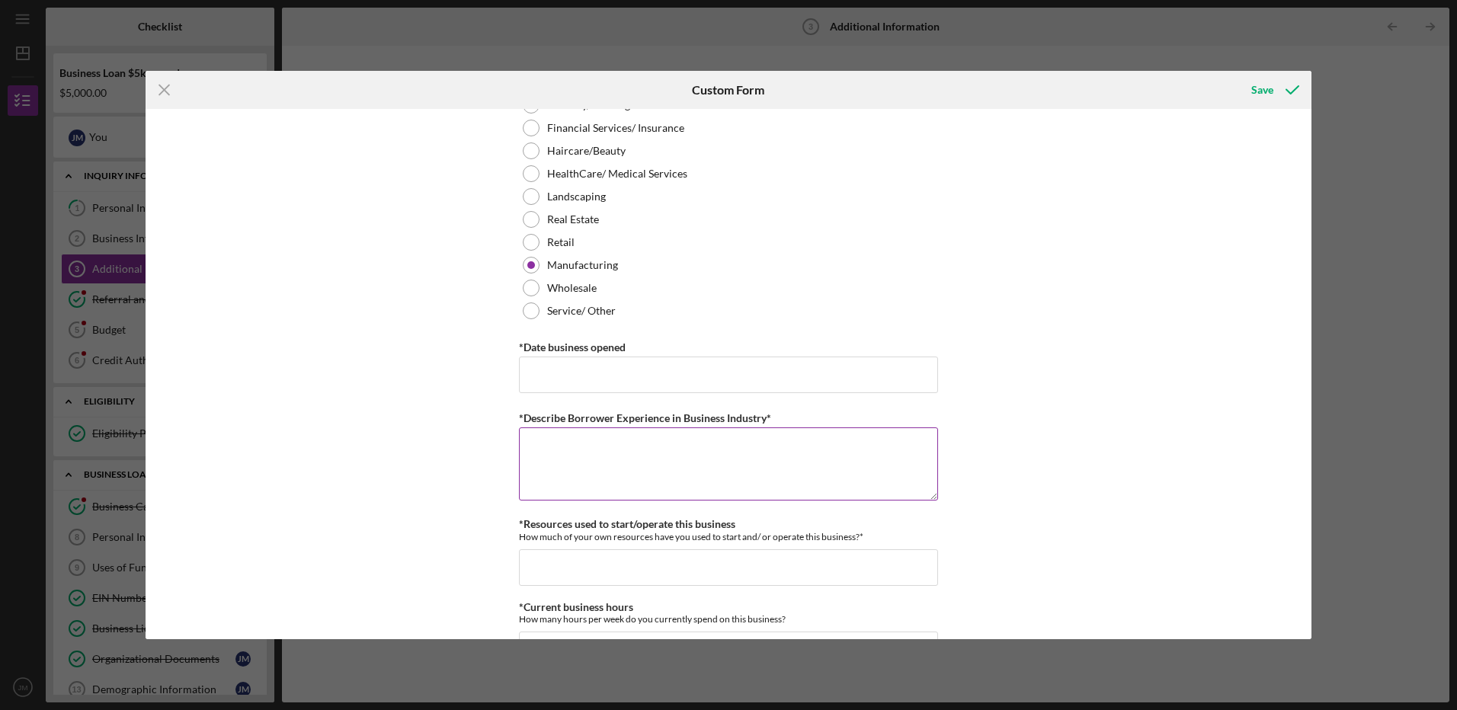
scroll to position [762, 0]
click at [537, 379] on input "*Date business opened" at bounding box center [728, 372] width 419 height 37
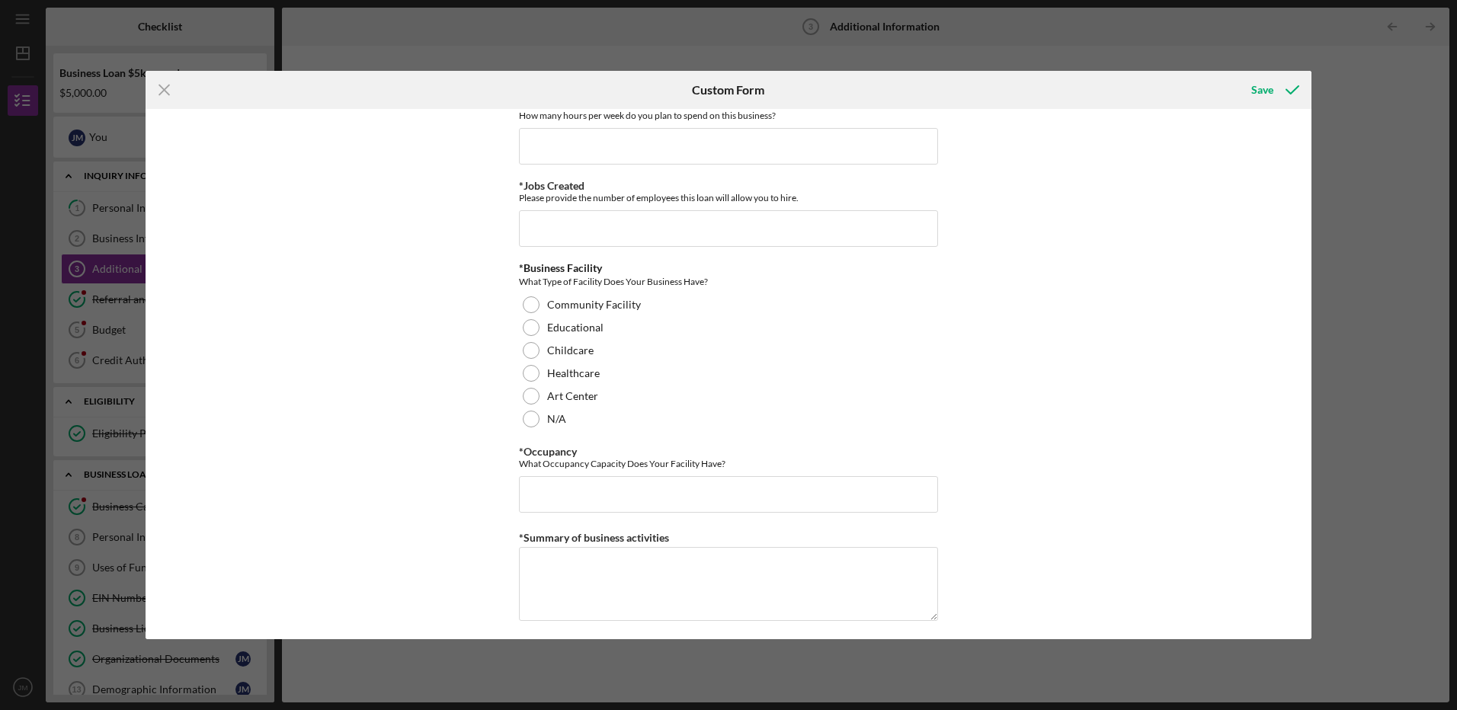
scroll to position [1372, 0]
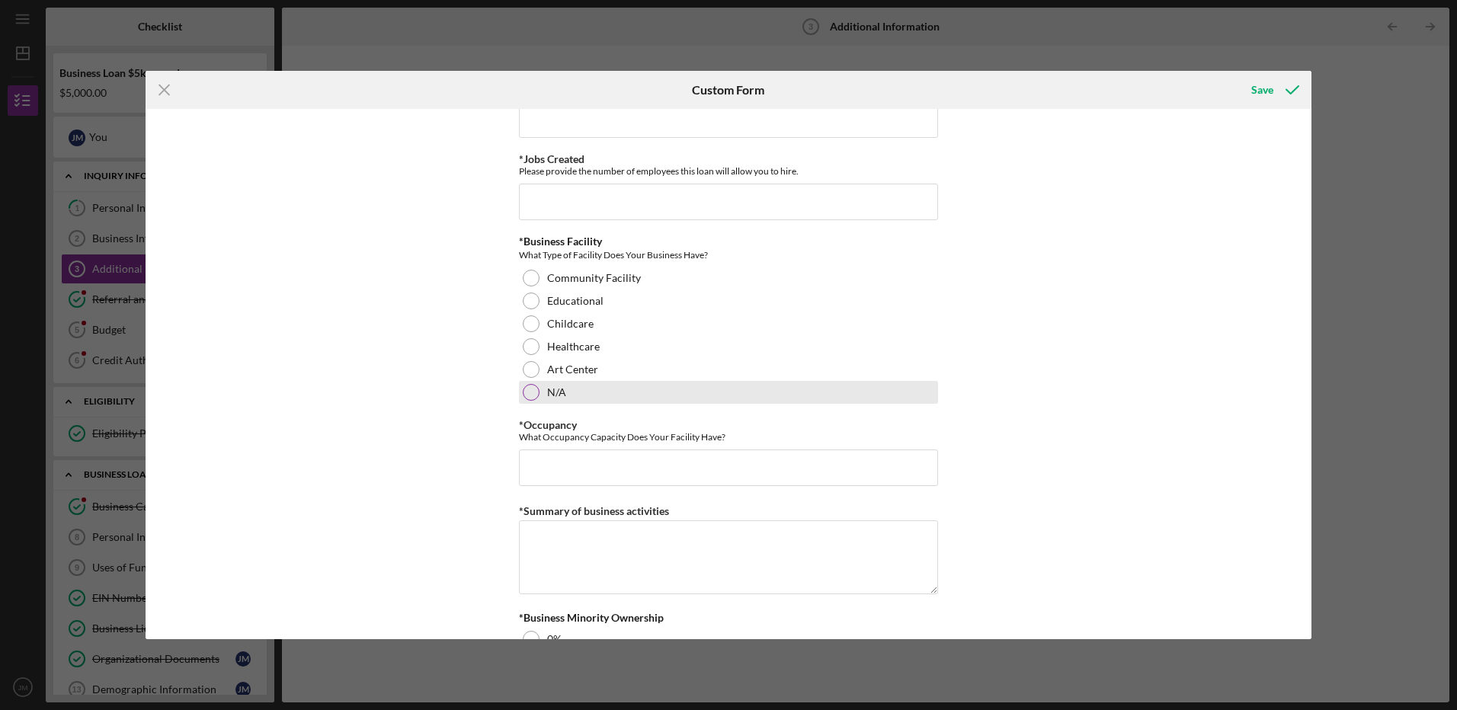
type input "[DATE]"
click at [523, 384] on div "N/A" at bounding box center [728, 392] width 419 height 23
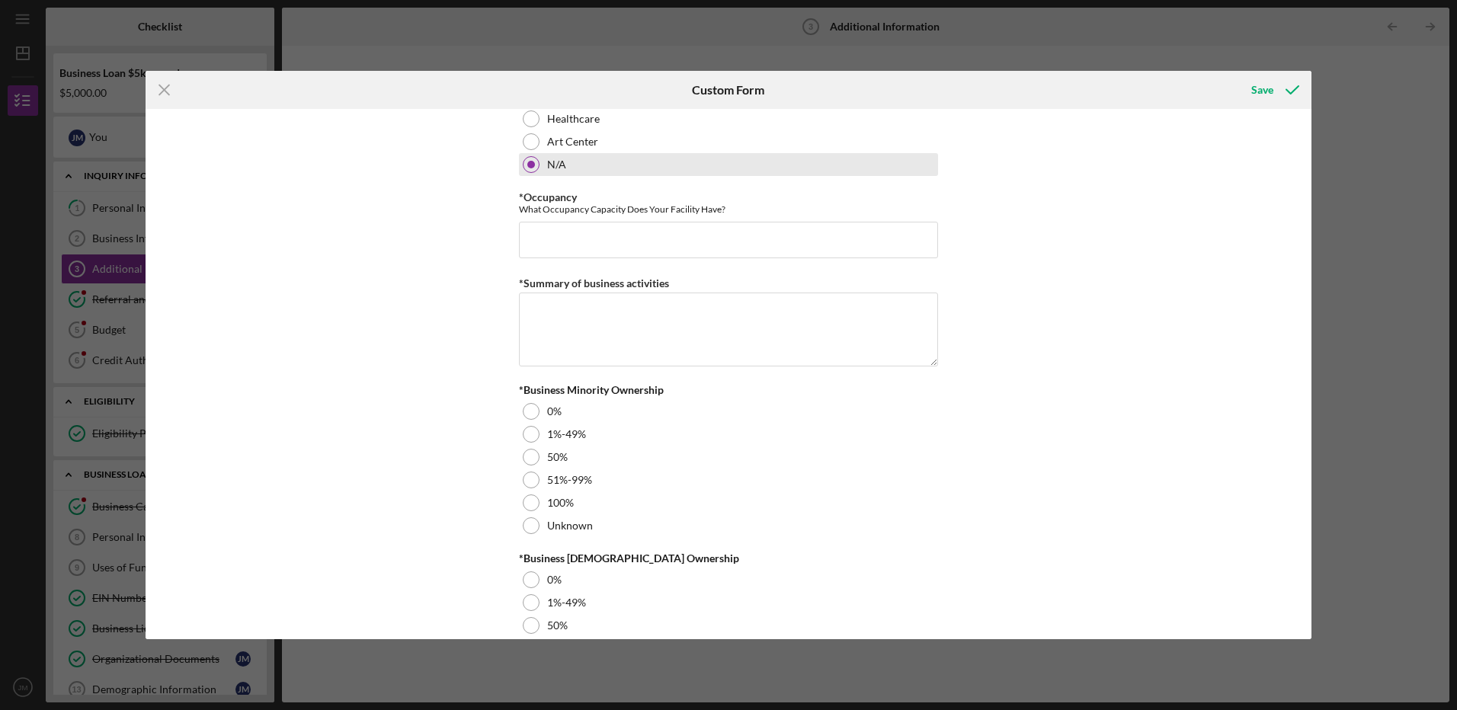
scroll to position [1600, 0]
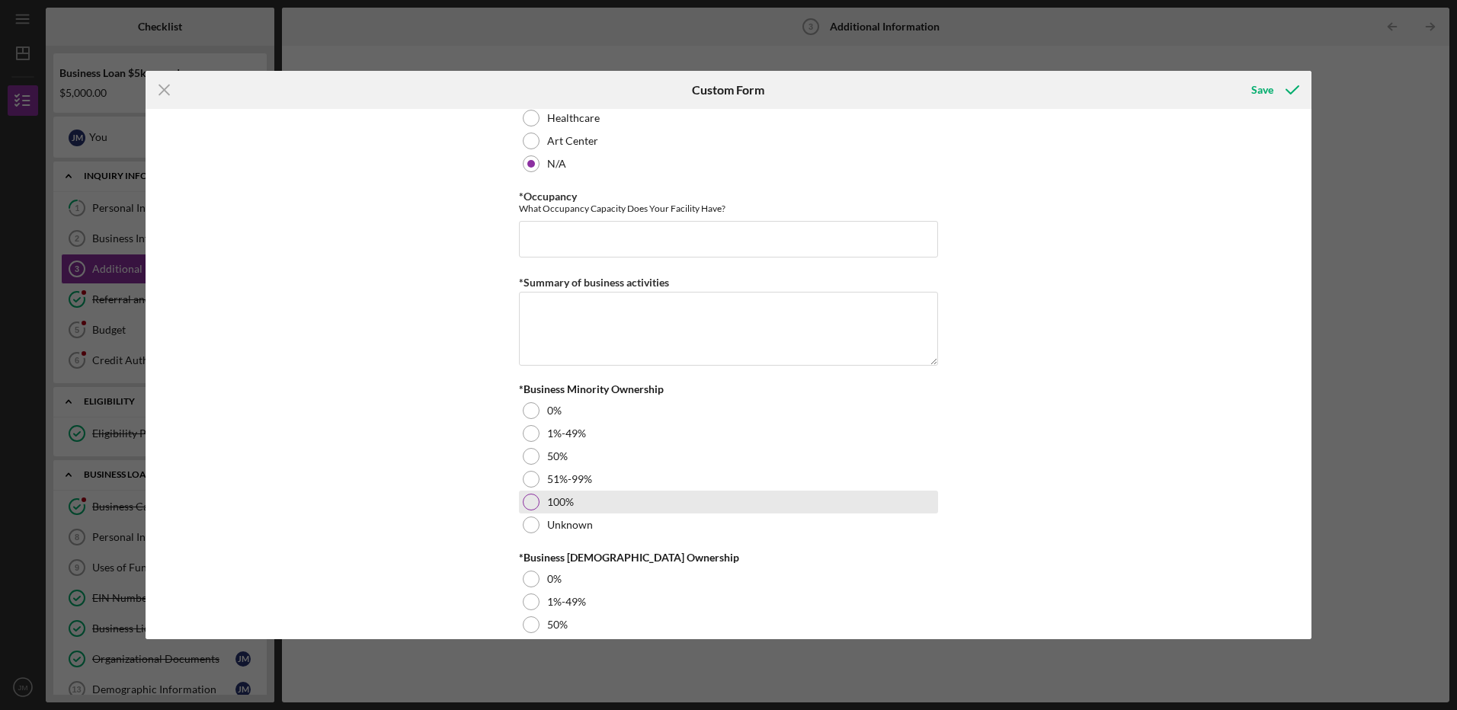
click at [527, 507] on div at bounding box center [531, 502] width 17 height 17
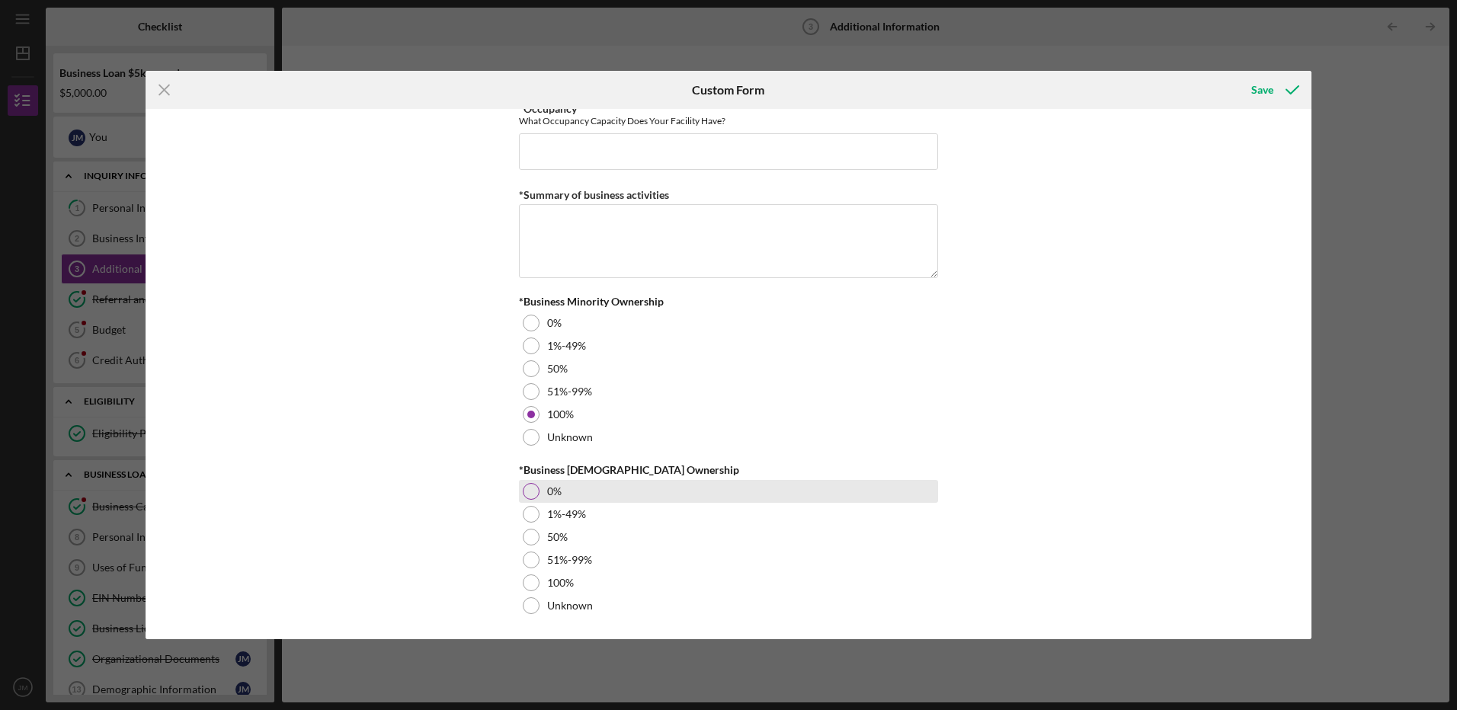
scroll to position [1689, 0]
click at [520, 485] on div "0%" at bounding box center [728, 490] width 419 height 23
click at [1263, 89] on div "Save" at bounding box center [1262, 90] width 22 height 30
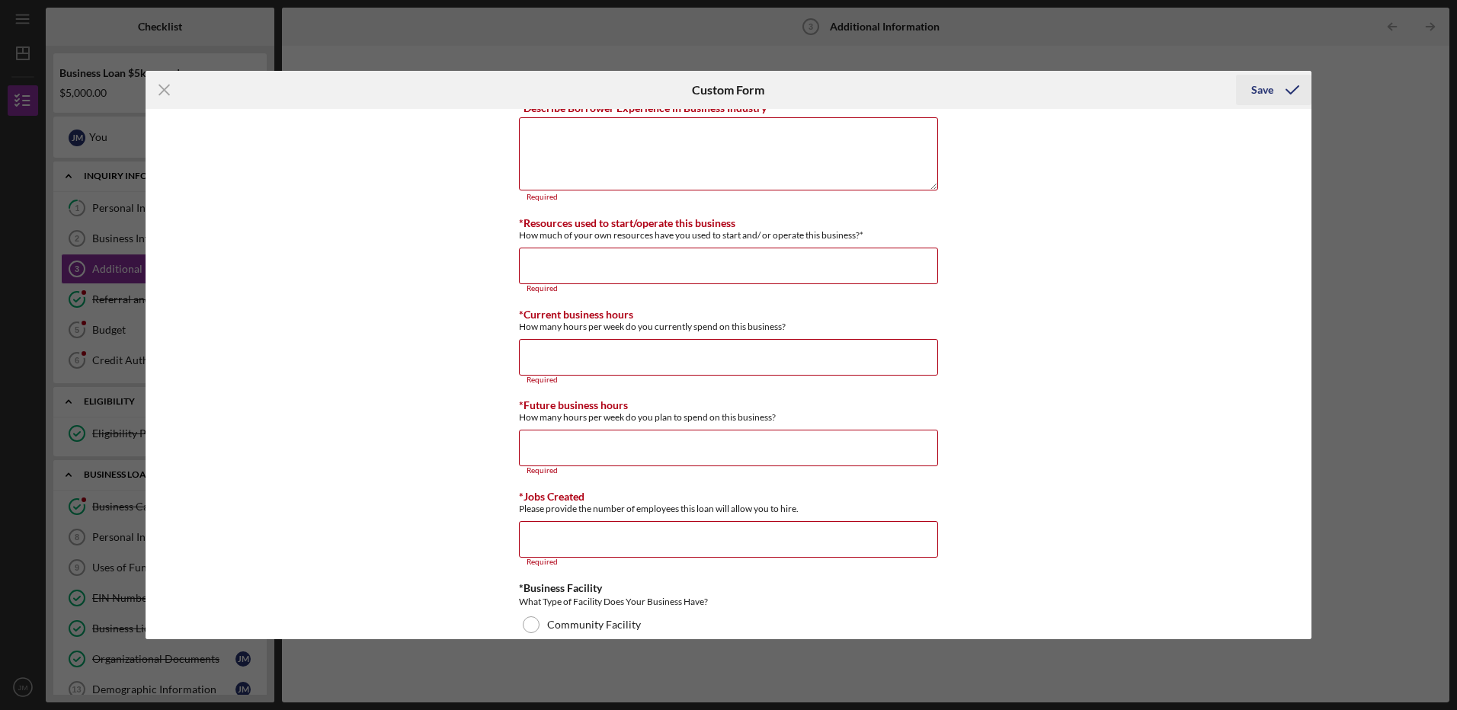
scroll to position [1058, 0]
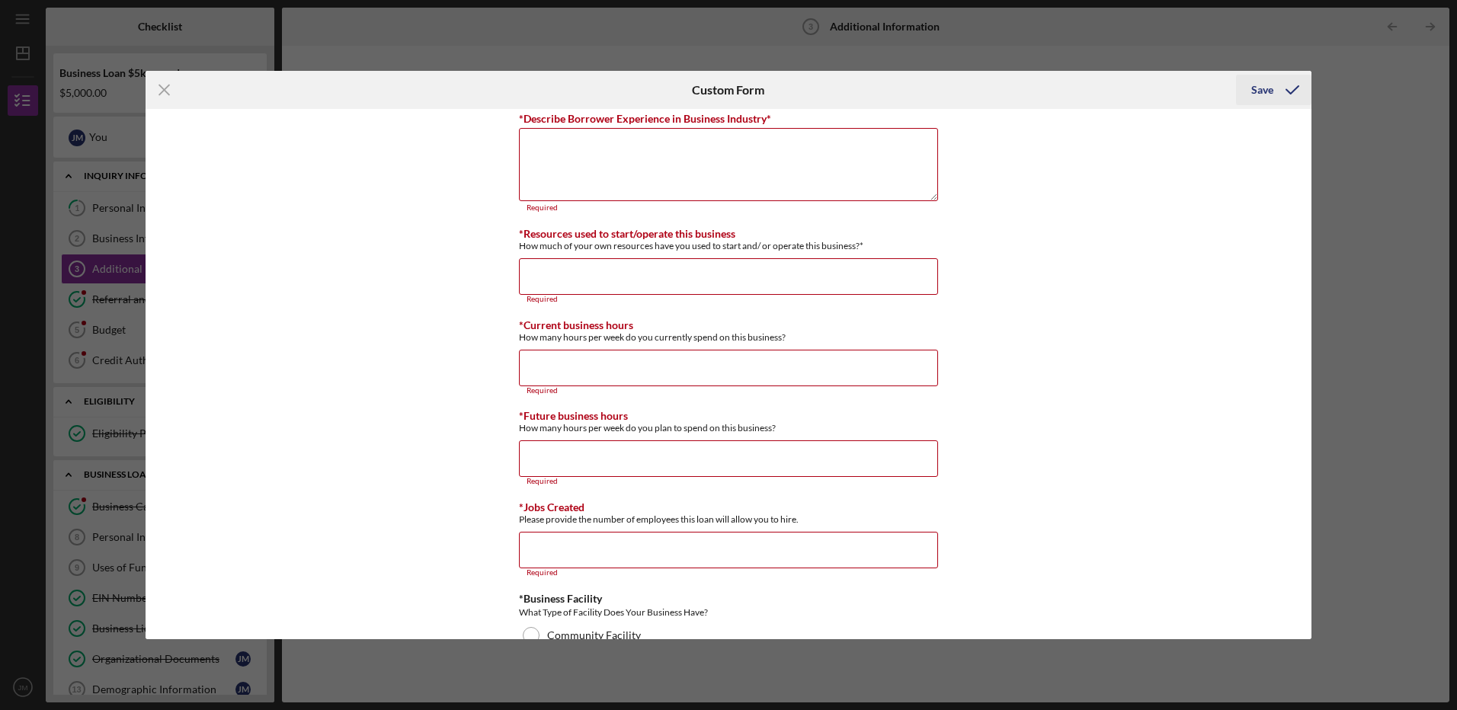
click at [1261, 88] on div "Save" at bounding box center [1262, 90] width 22 height 30
click at [1170, 41] on div "Icon/Menu Close Custom Form Save Personal Information *Mobile Phone (314) 585-0…" at bounding box center [728, 355] width 1457 height 710
click at [1275, 87] on icon "submit" at bounding box center [1292, 90] width 38 height 38
click at [171, 92] on icon "Icon/Menu Close" at bounding box center [165, 90] width 38 height 38
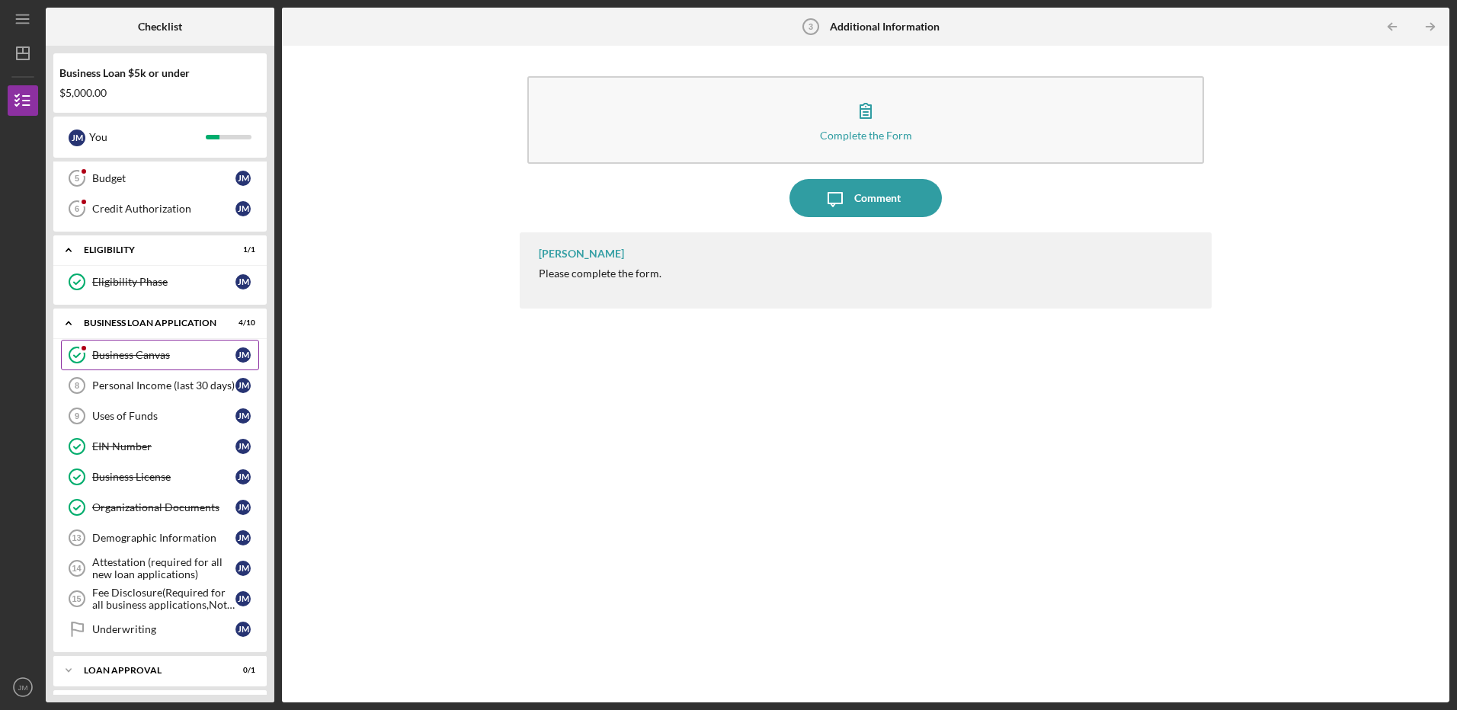
scroll to position [219, 0]
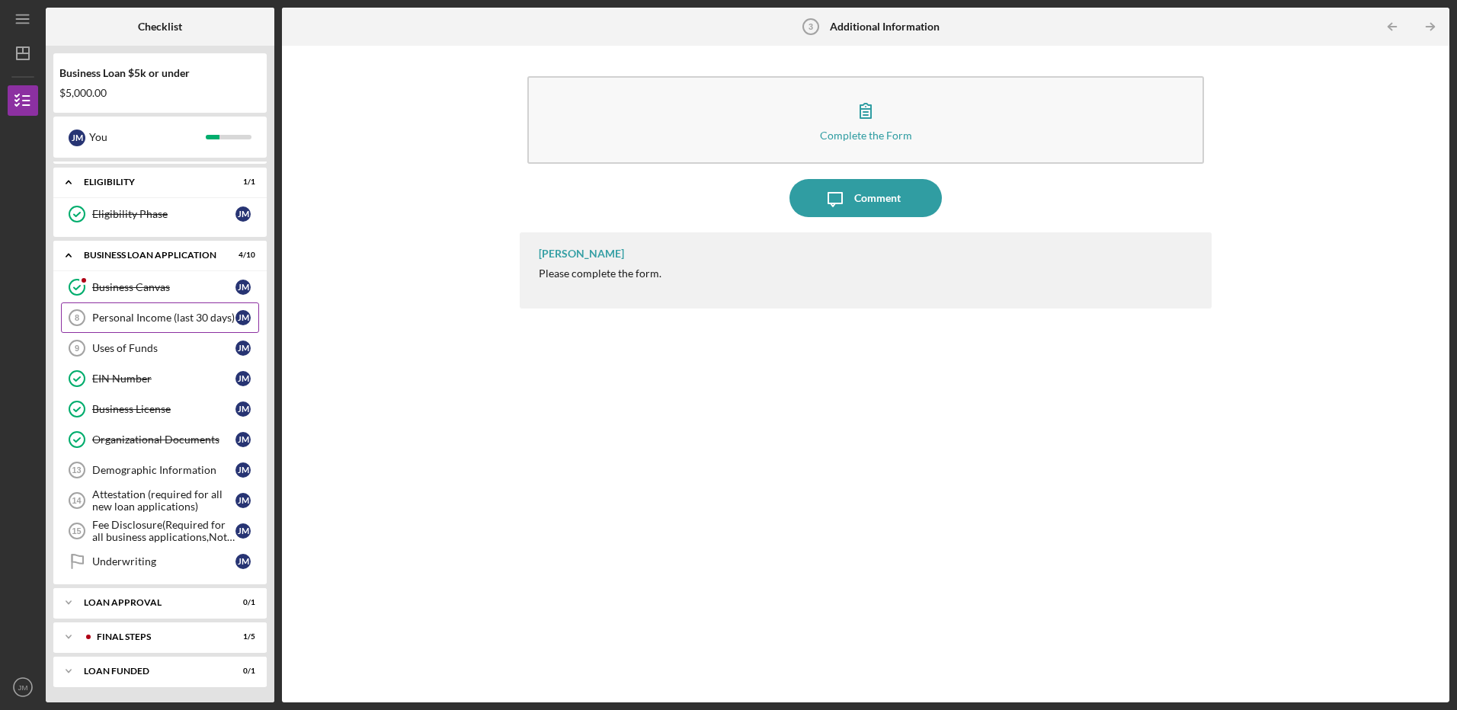
click at [187, 320] on div "Personal Income (last 30 days)" at bounding box center [163, 318] width 143 height 12
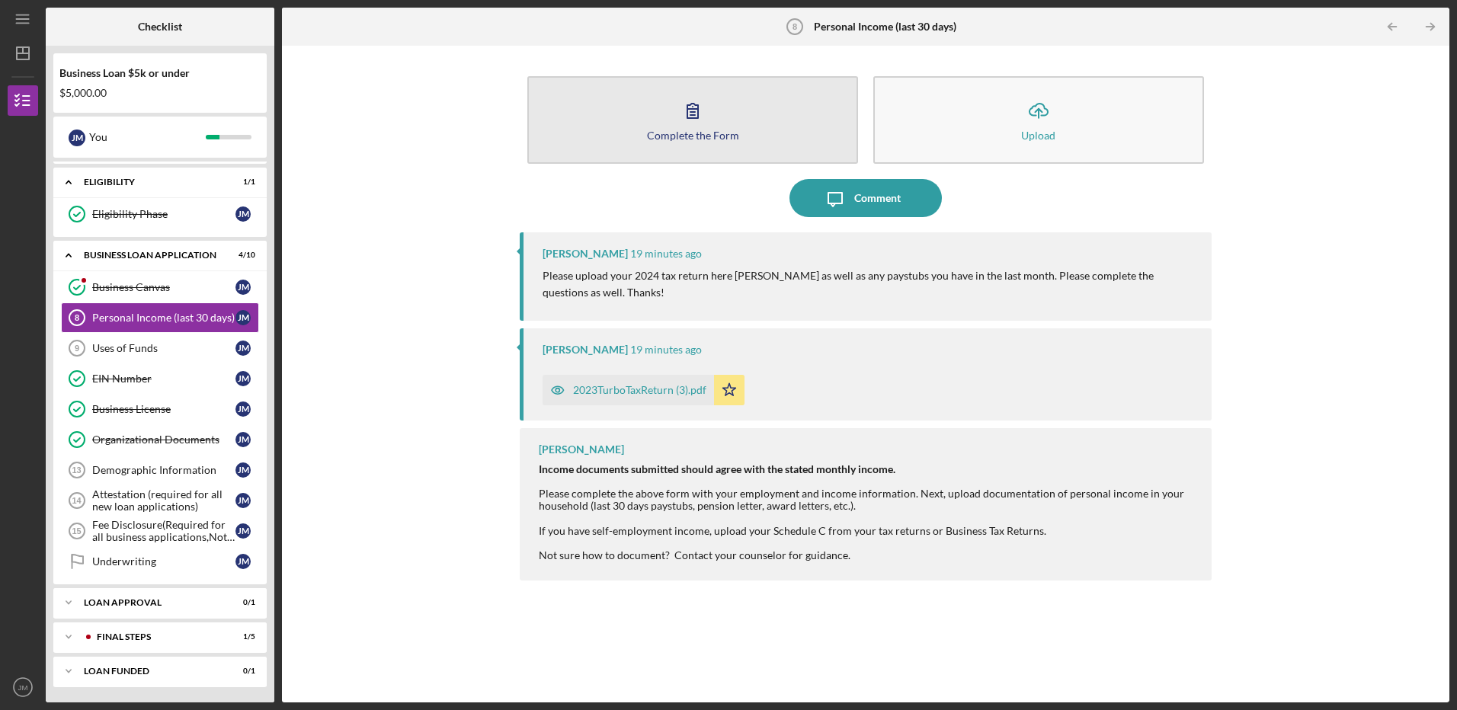
click at [581, 123] on button "Complete the Form Form" at bounding box center [692, 120] width 331 height 88
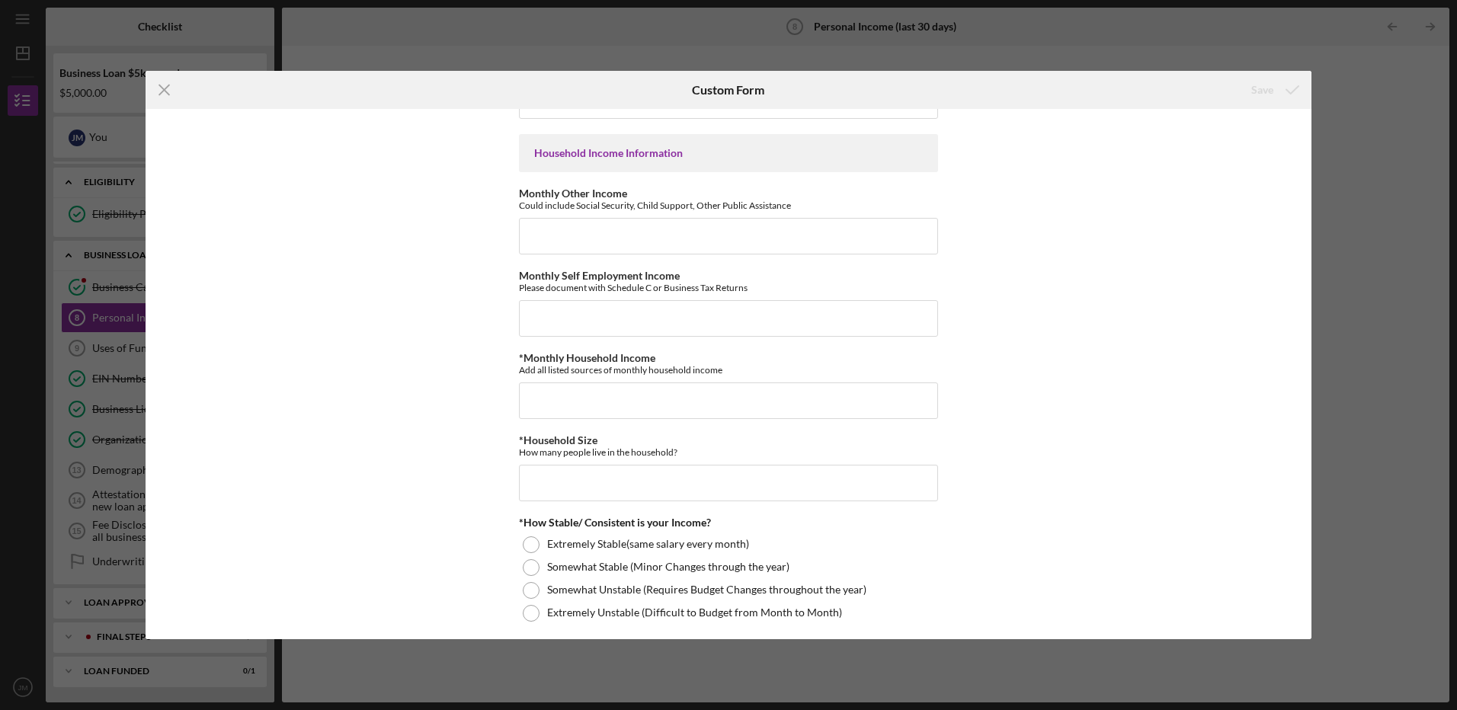
scroll to position [451, 0]
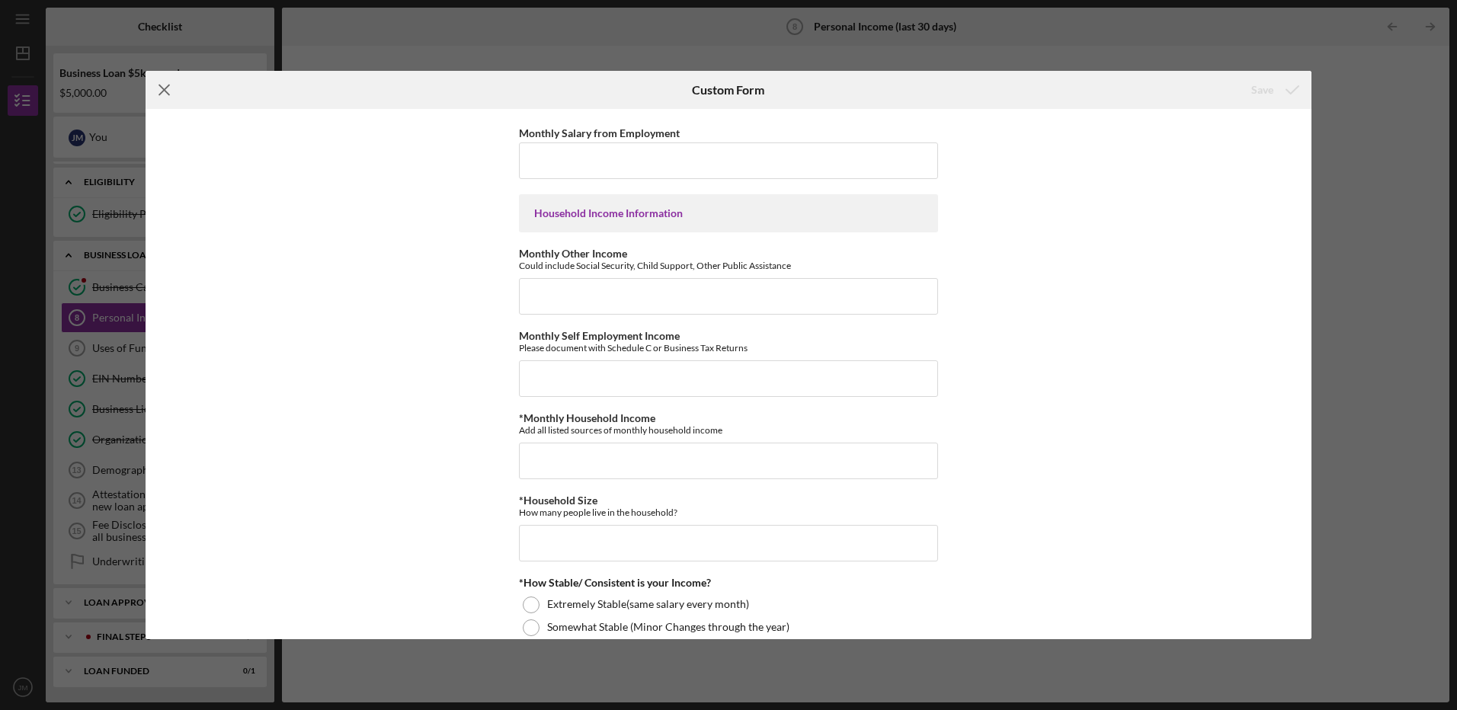
click at [165, 87] on icon "Icon/Menu Close" at bounding box center [165, 90] width 38 height 38
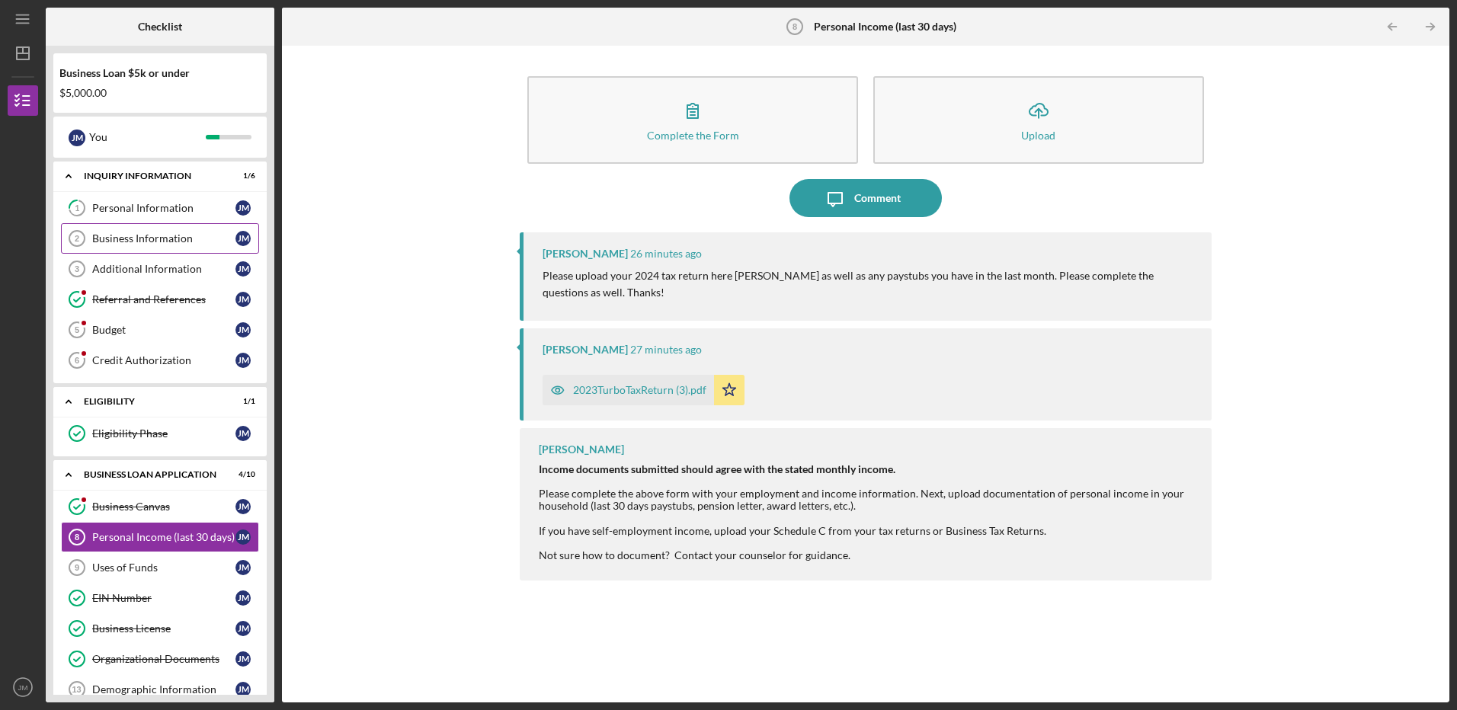
click at [146, 241] on div "Business Information" at bounding box center [163, 238] width 143 height 12
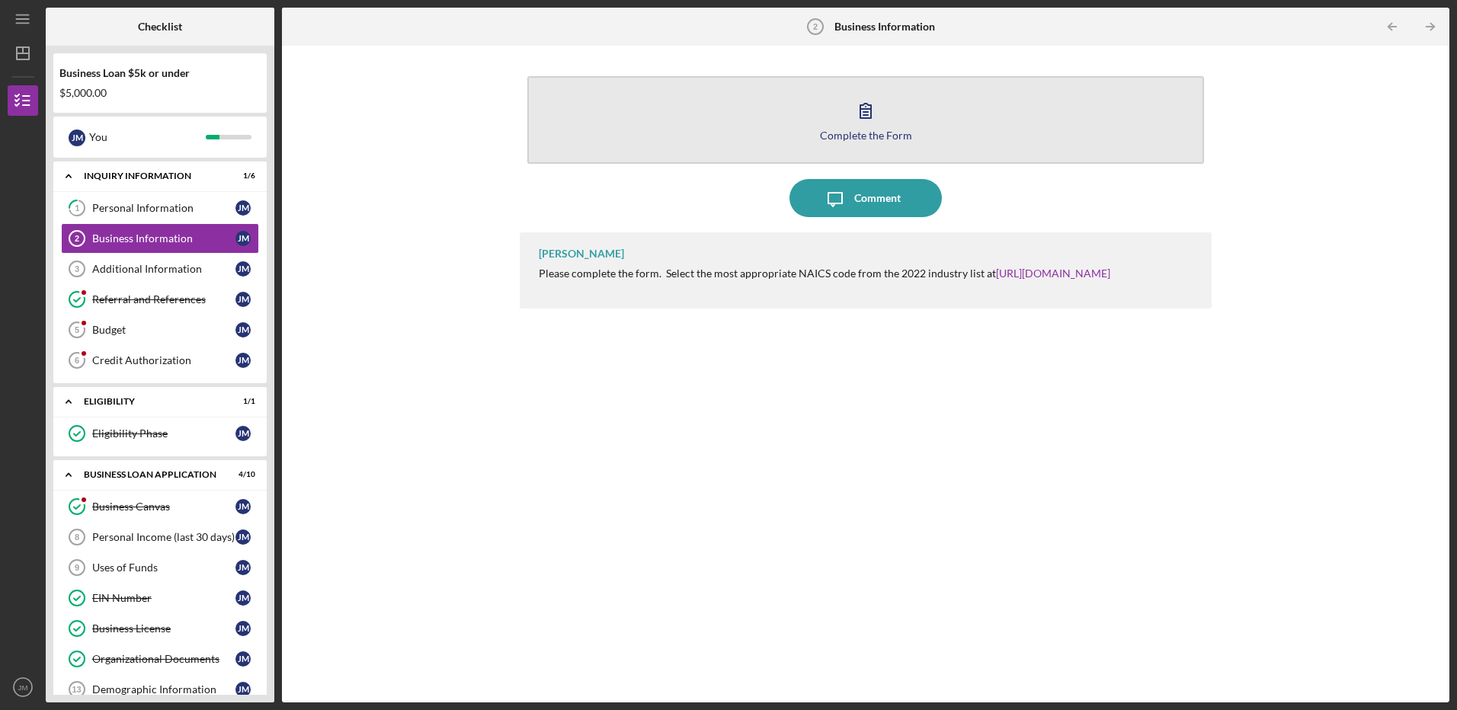
click at [779, 137] on button "Complete the Form Form" at bounding box center [865, 120] width 676 height 88
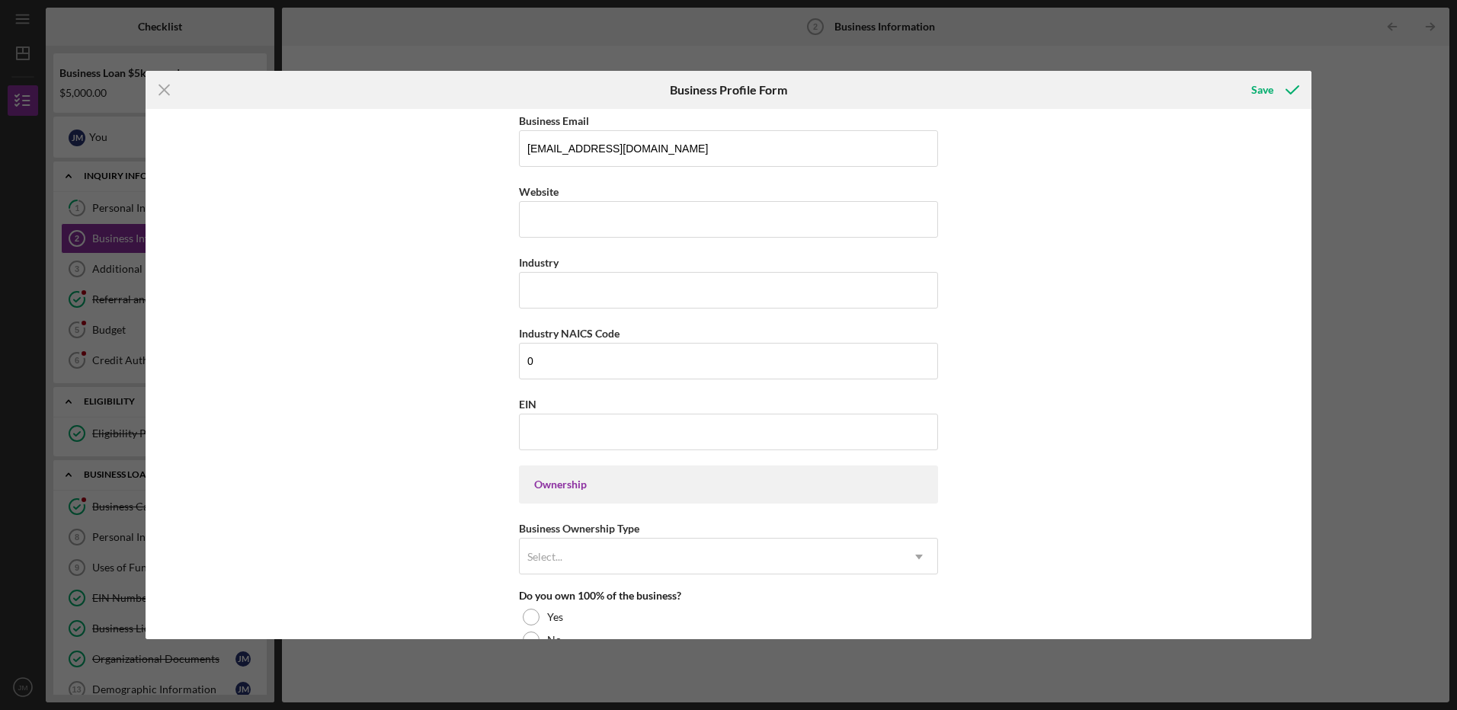
scroll to position [381, 0]
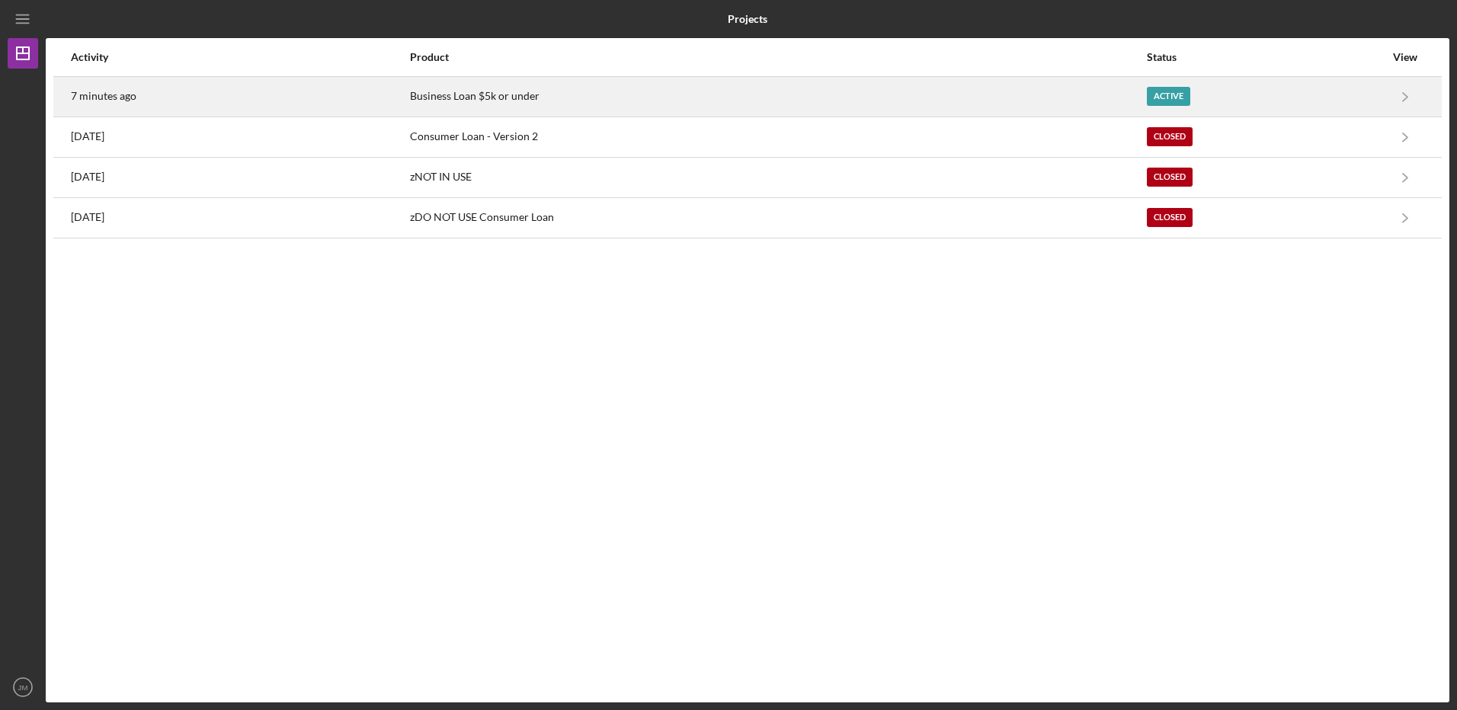
click at [547, 86] on div "Business Loan $5k or under" at bounding box center [777, 97] width 735 height 38
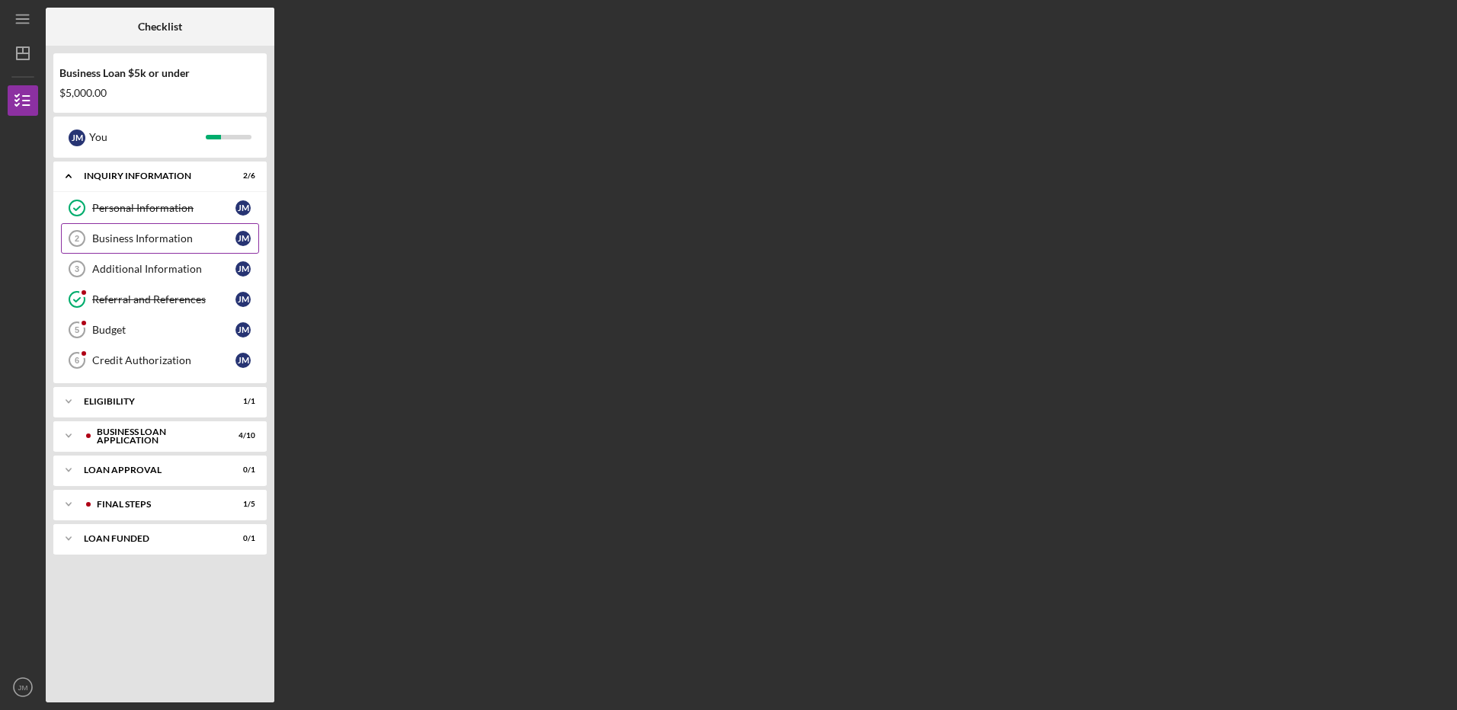
click at [117, 242] on div "Business Information" at bounding box center [163, 238] width 143 height 12
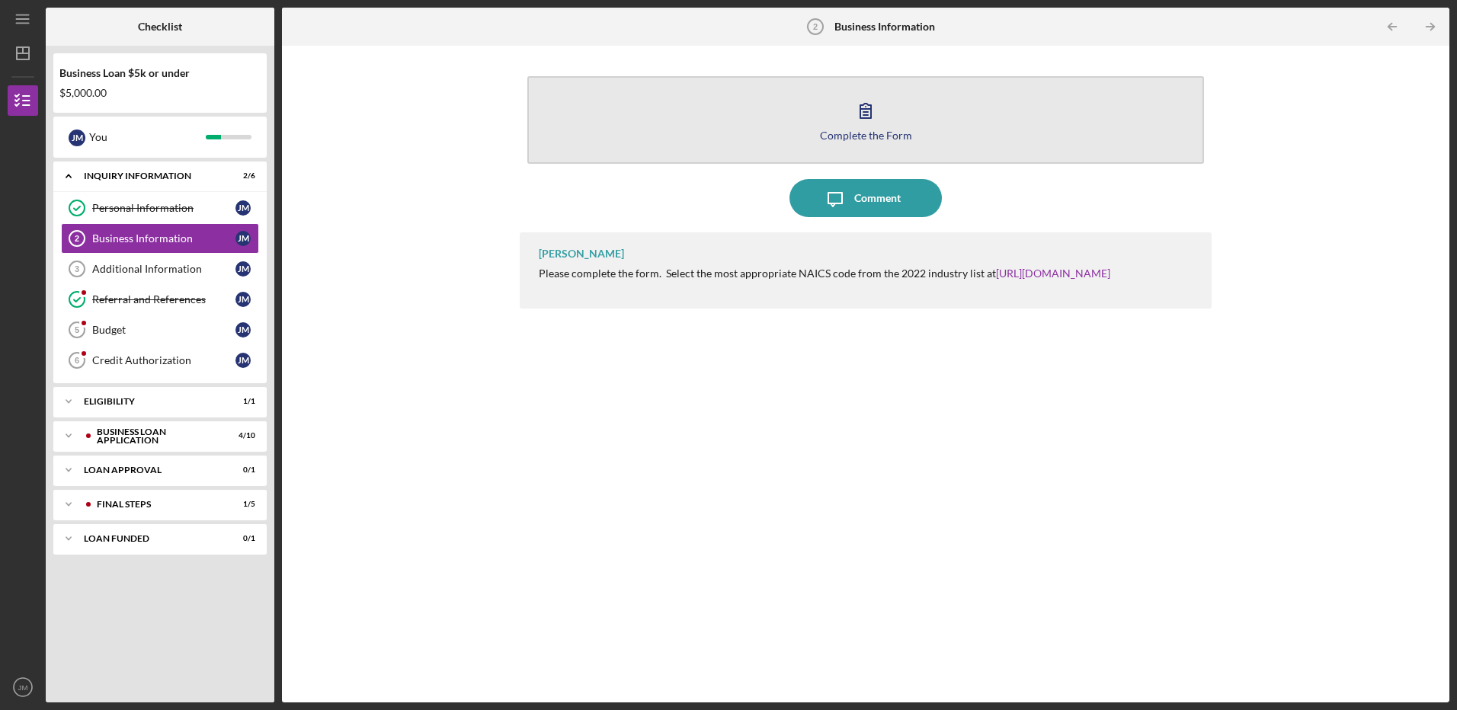
click at [758, 125] on button "Complete the Form Form" at bounding box center [865, 120] width 676 height 88
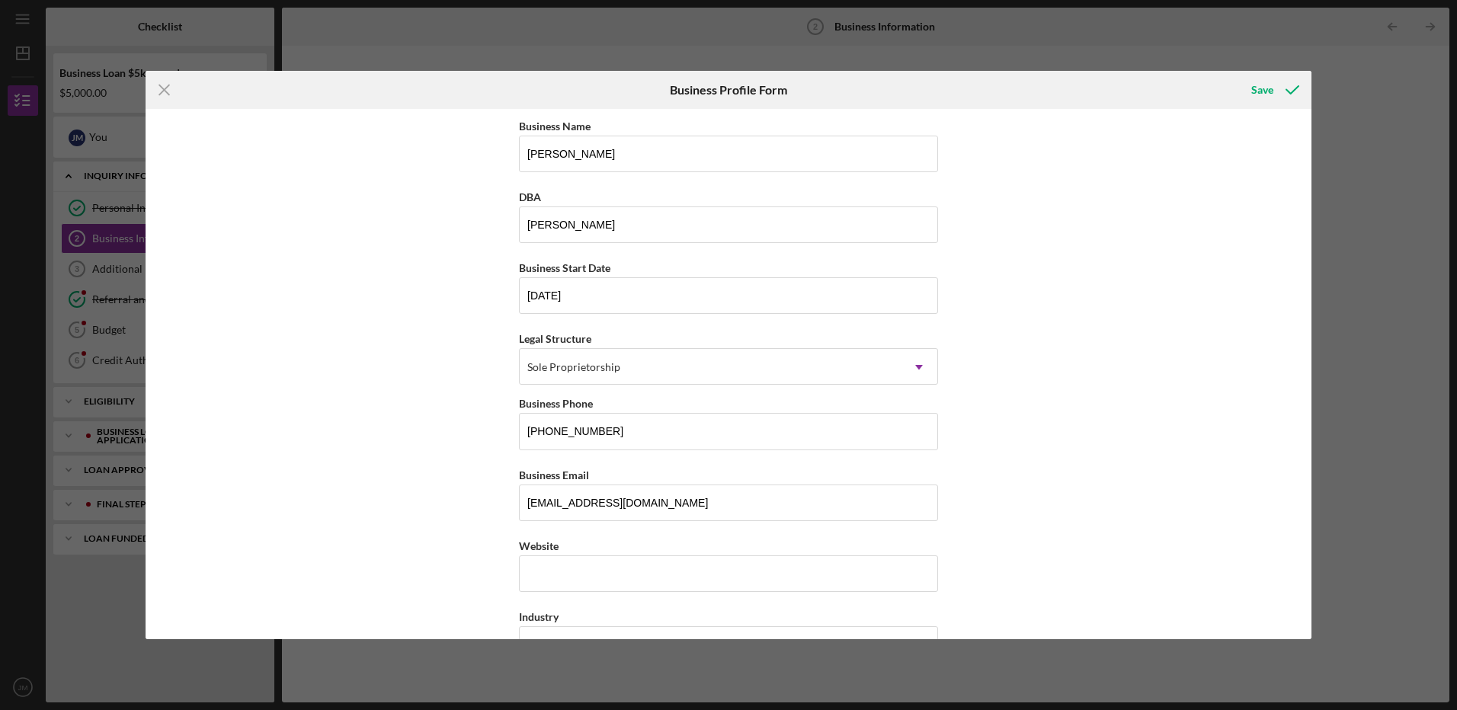
click at [705, 33] on div "Icon/Menu Close Business Profile Form Save Business Name [PERSON_NAME] DBA [PER…" at bounding box center [728, 355] width 1457 height 710
click at [165, 82] on icon "Icon/Menu Close" at bounding box center [165, 90] width 38 height 38
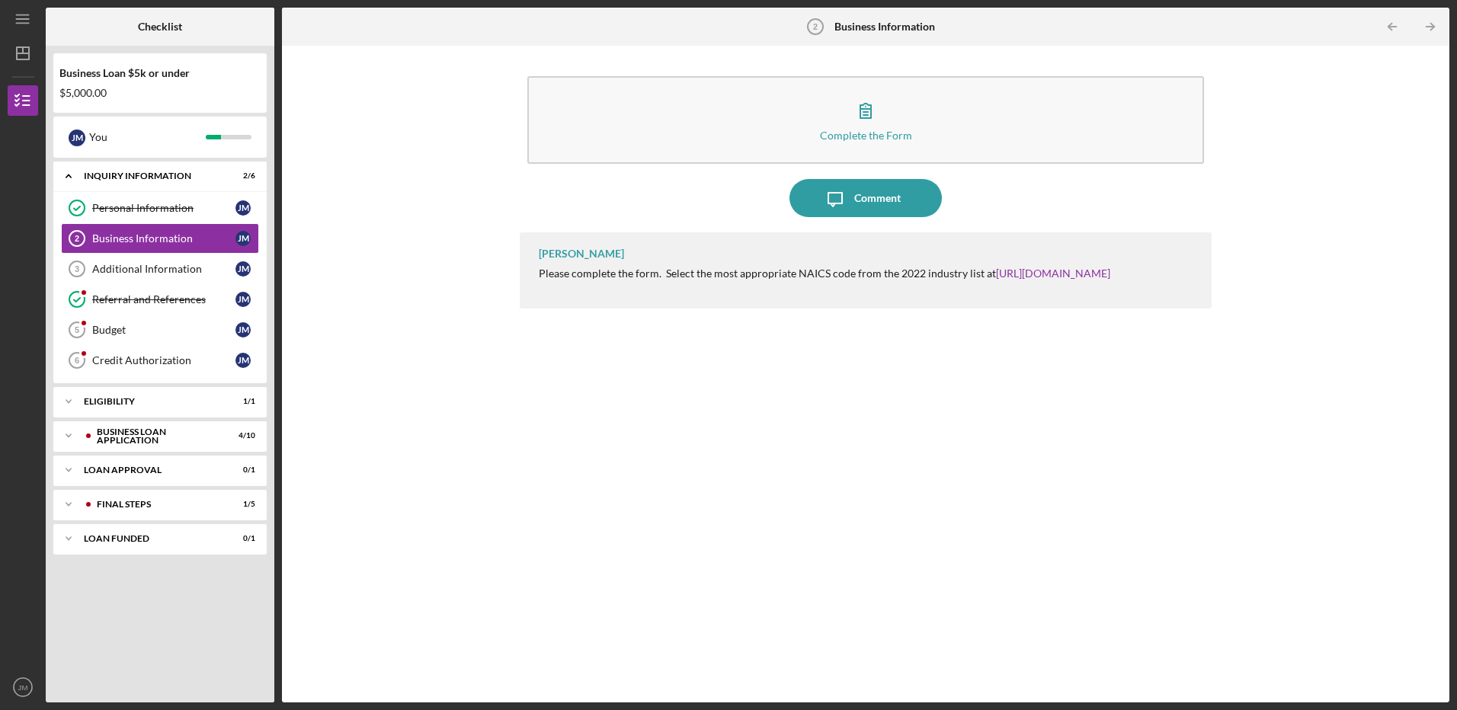
click at [128, 97] on div "$5,000.00" at bounding box center [159, 93] width 201 height 12
click at [140, 240] on div "Business Information" at bounding box center [163, 238] width 143 height 12
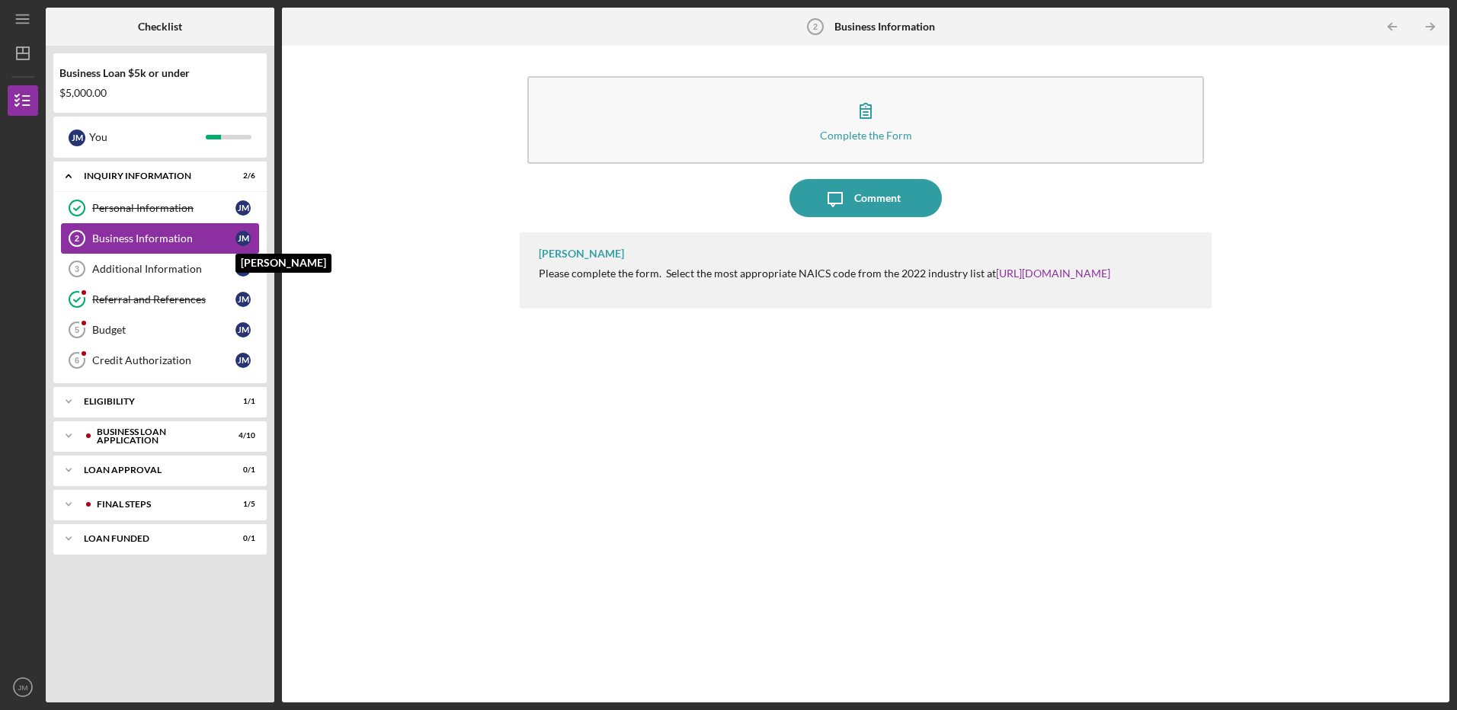
click at [240, 238] on div "[PERSON_NAME]" at bounding box center [242, 238] width 15 height 15
click at [109, 267] on div "Additional Information" at bounding box center [163, 269] width 143 height 12
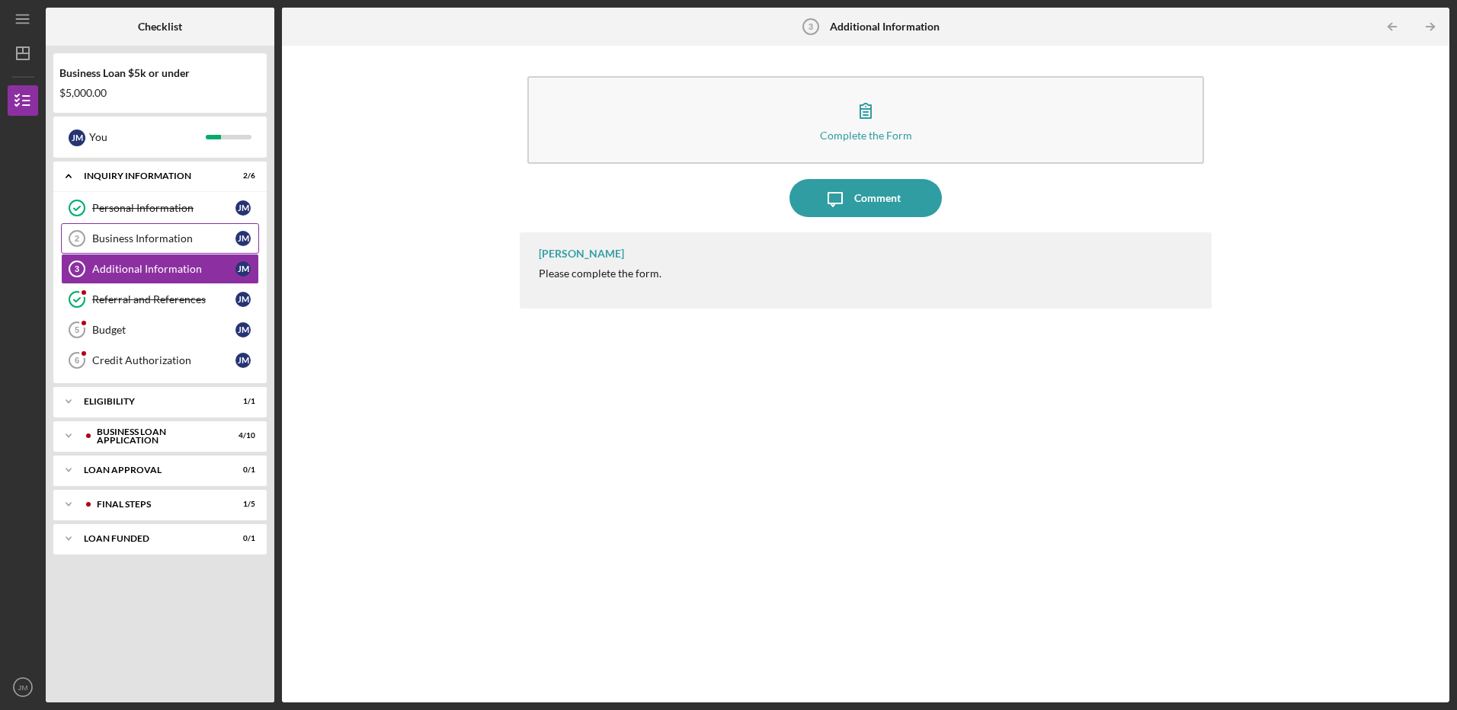
click at [131, 237] on div "Business Information" at bounding box center [163, 238] width 143 height 12
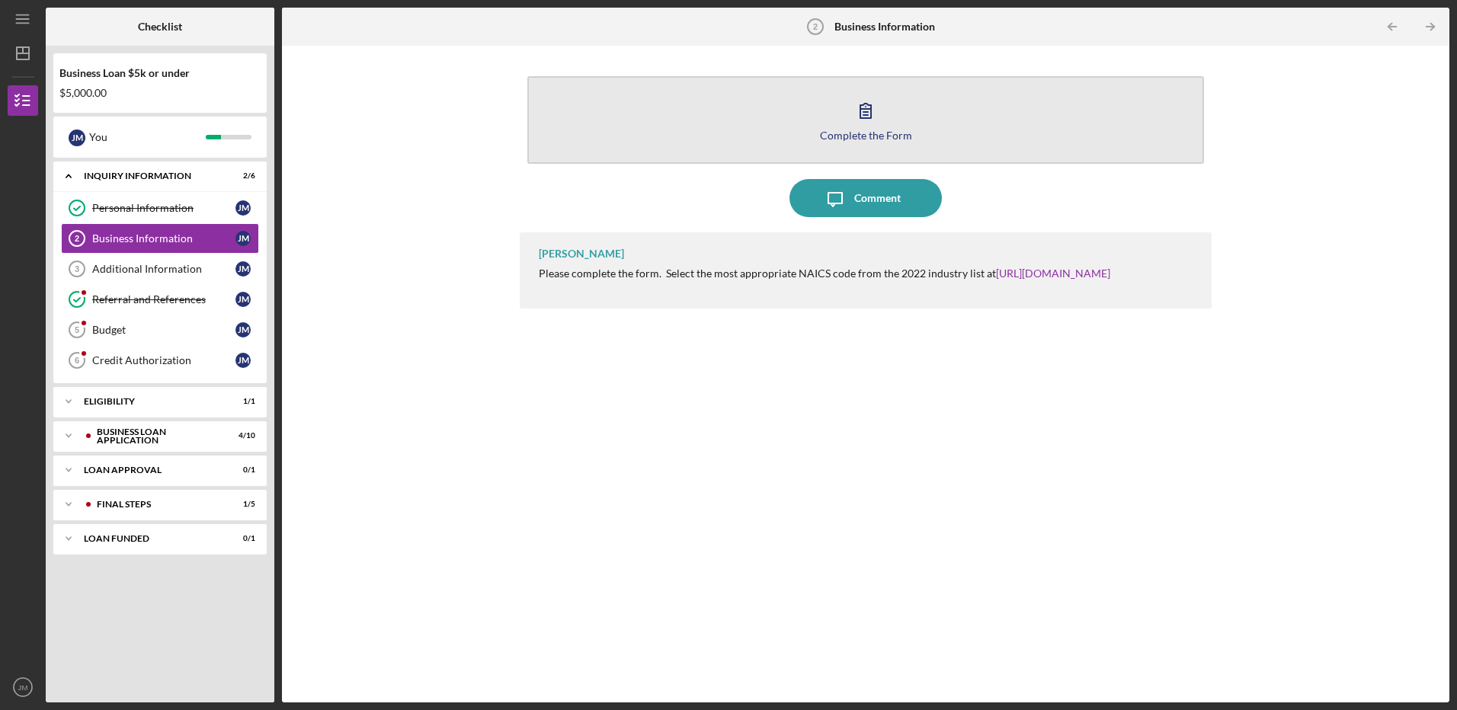
click at [898, 100] on button "Complete the Form Form" at bounding box center [865, 120] width 676 height 88
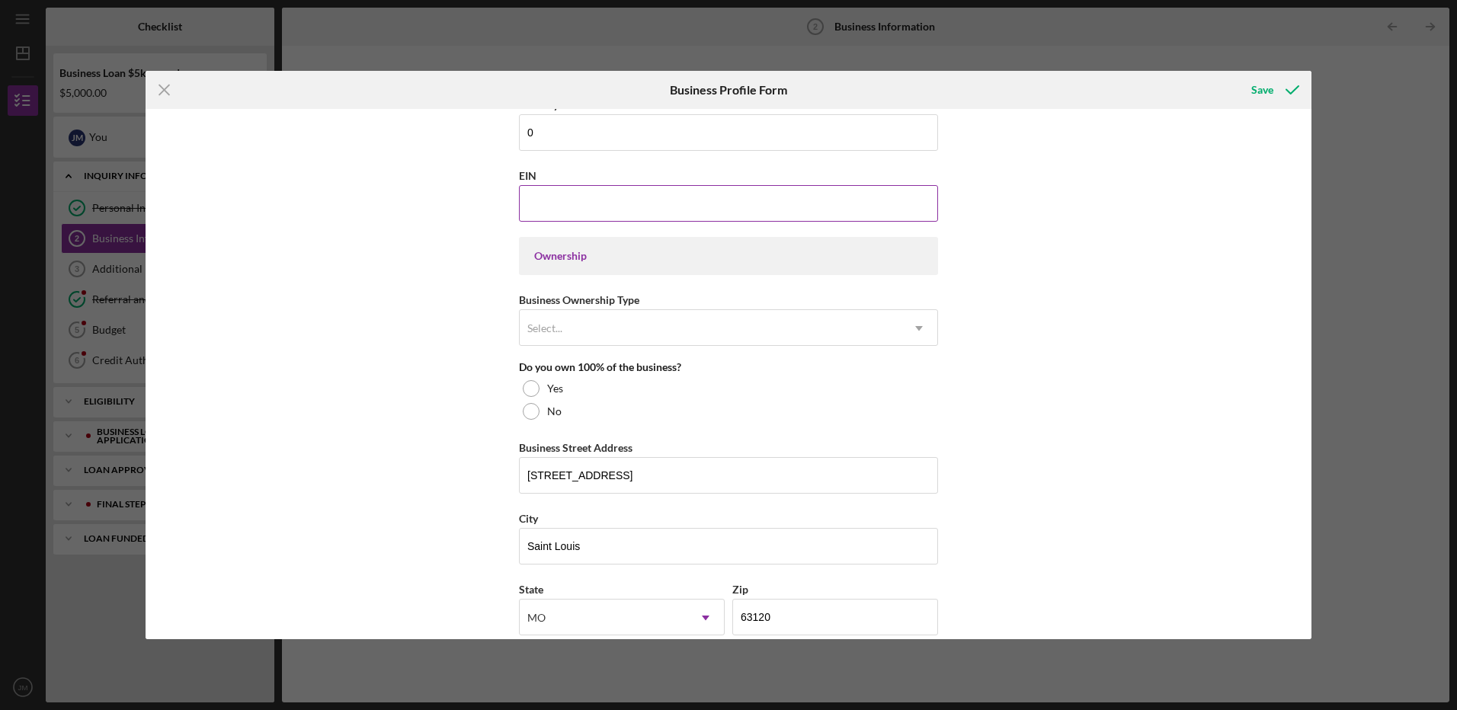
scroll to position [610, 0]
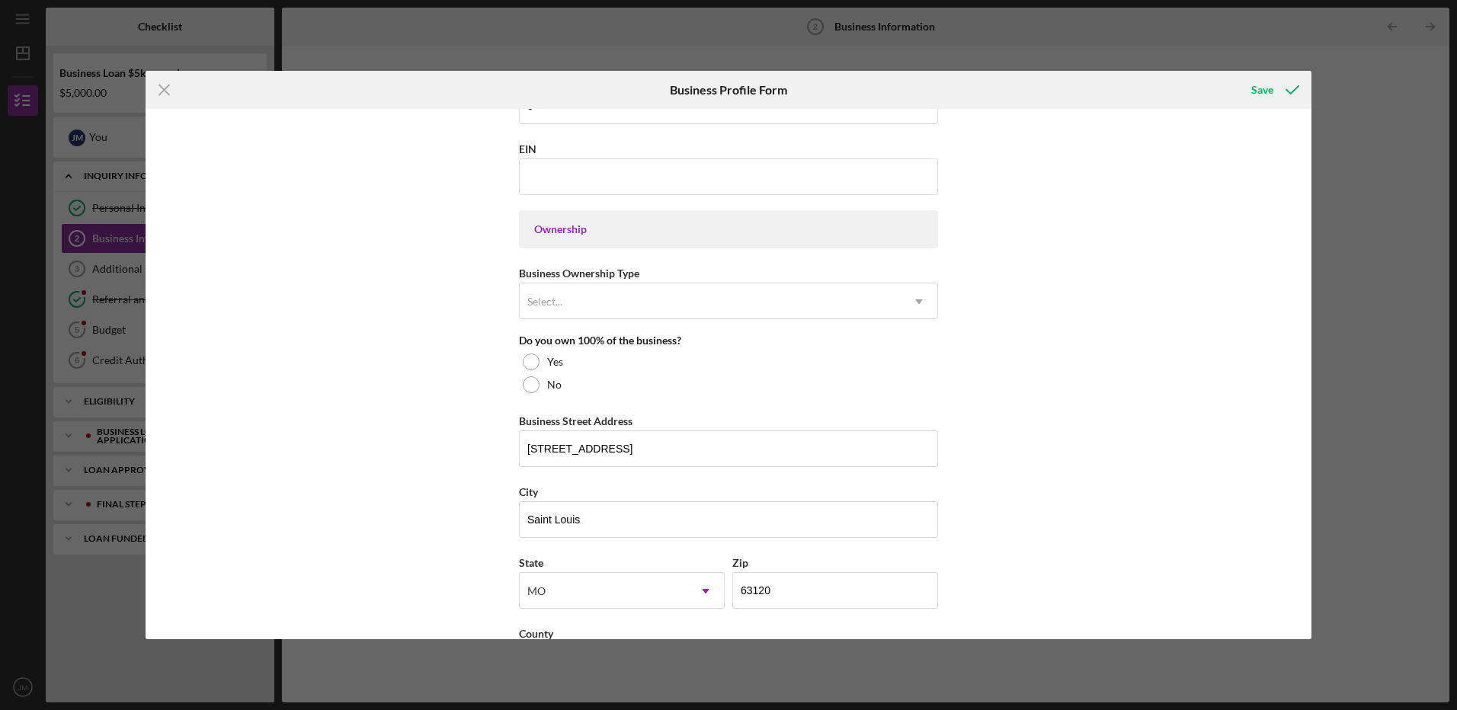
click at [561, 276] on div "Business Ownership Type Select... Icon/Dropdown Arrow" at bounding box center [728, 292] width 419 height 56
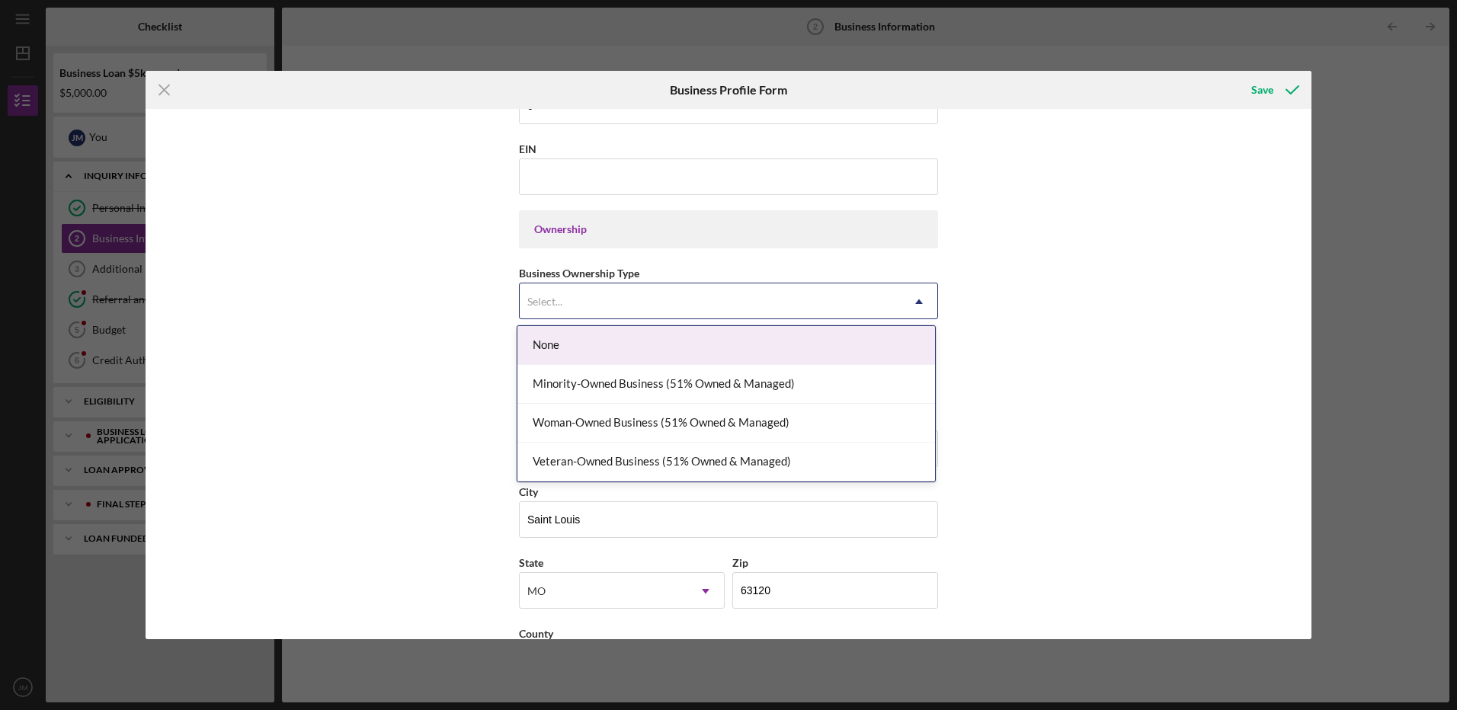
click at [561, 290] on div "Select..." at bounding box center [710, 301] width 381 height 35
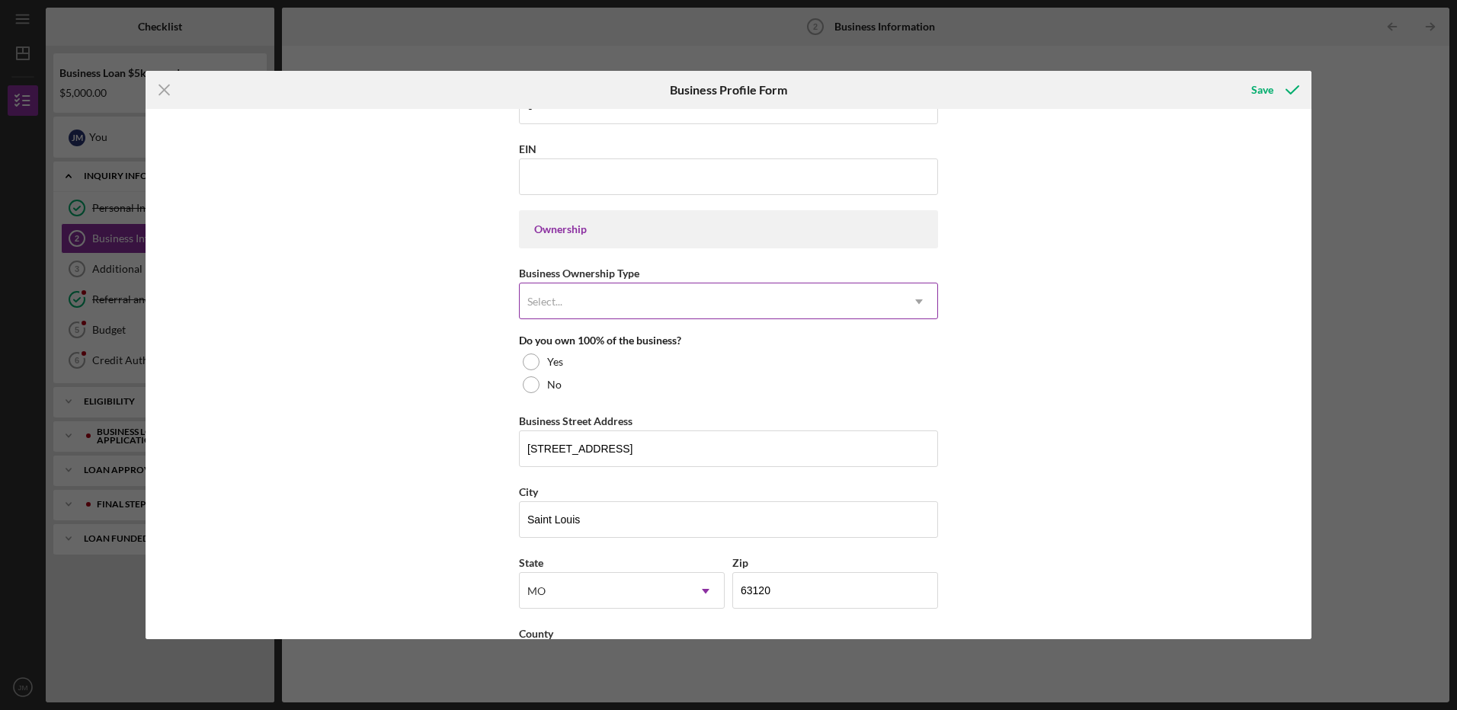
click at [561, 290] on div "Select..." at bounding box center [710, 301] width 381 height 35
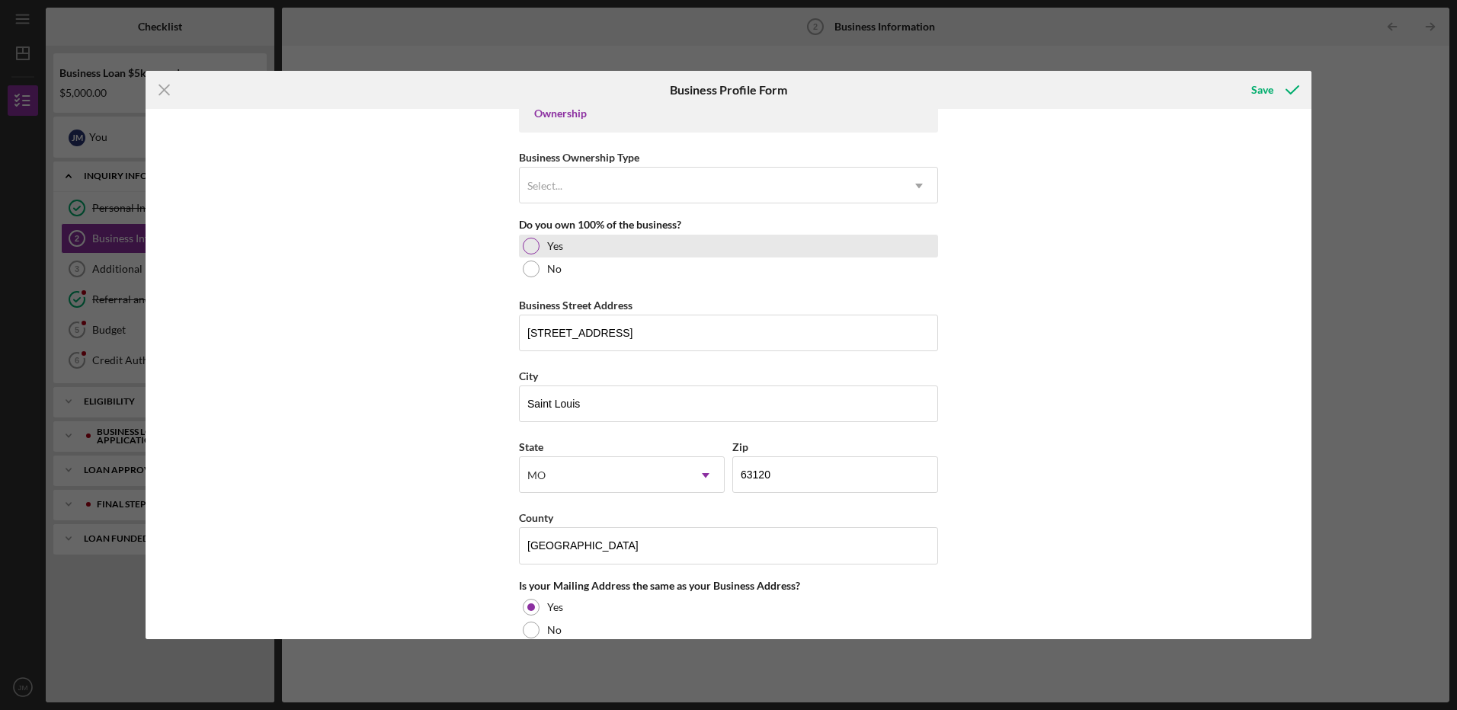
scroll to position [762, 0]
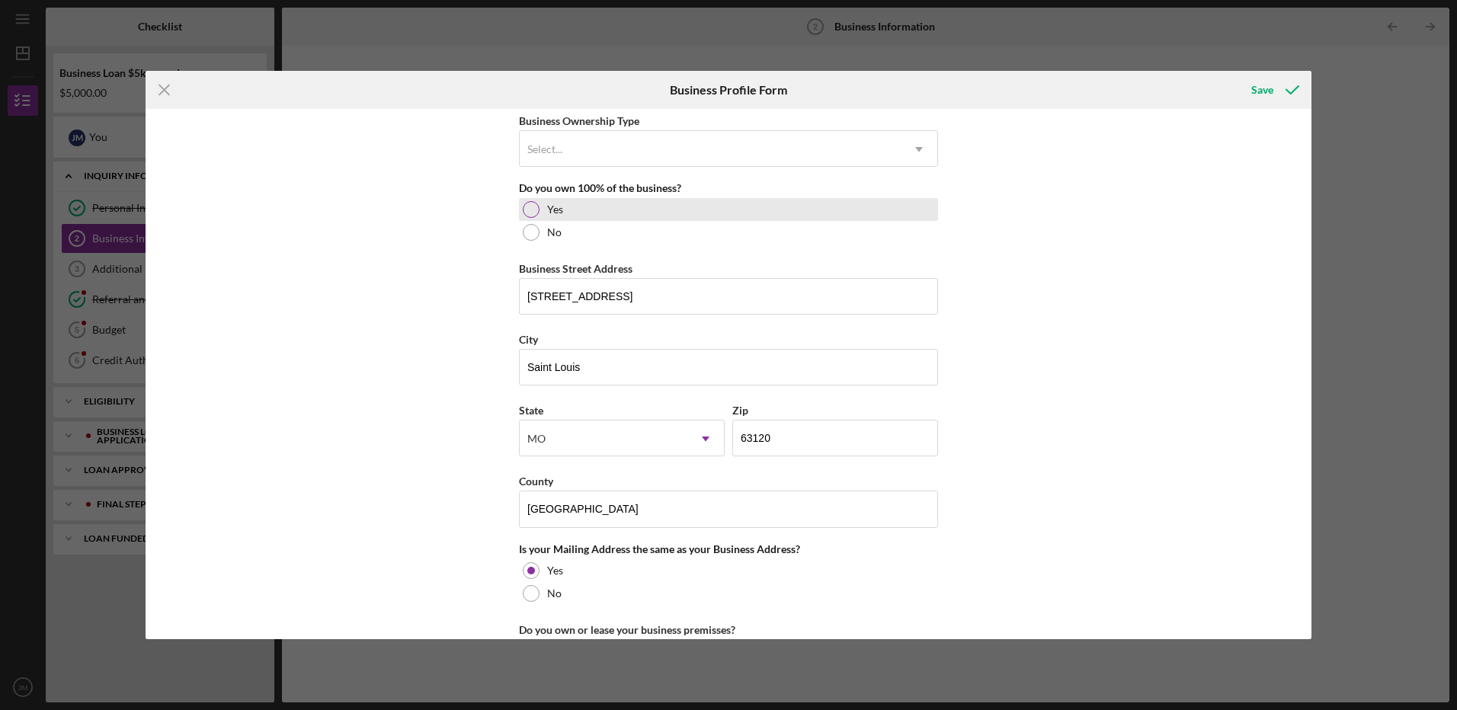
click at [529, 214] on div at bounding box center [531, 209] width 17 height 17
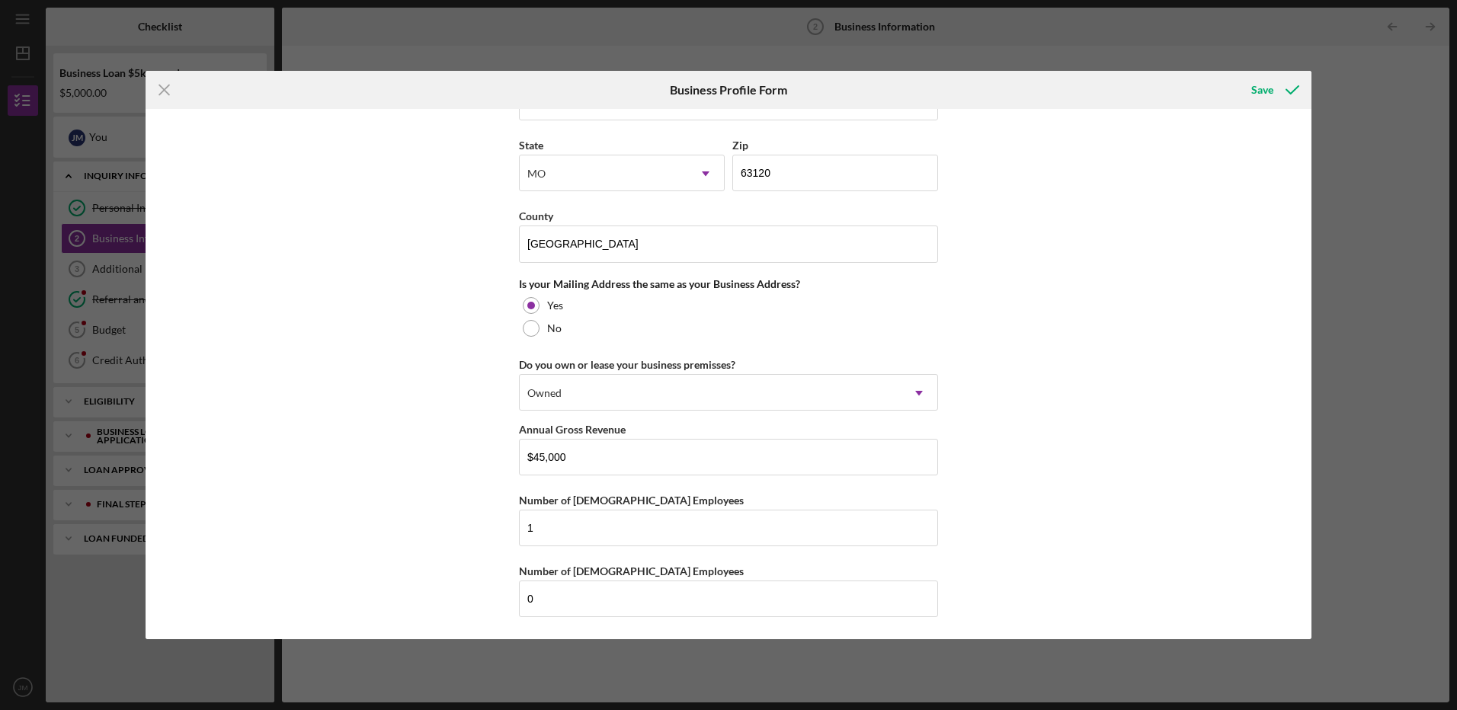
scroll to position [1028, 0]
click at [552, 603] on input "0" at bounding box center [728, 598] width 419 height 37
click at [1391, 312] on div "Icon/Menu Close Business Profile Form Save Business Name [PERSON_NAME] DBA [PER…" at bounding box center [728, 355] width 1457 height 710
click at [1259, 91] on div "Save" at bounding box center [1262, 90] width 22 height 30
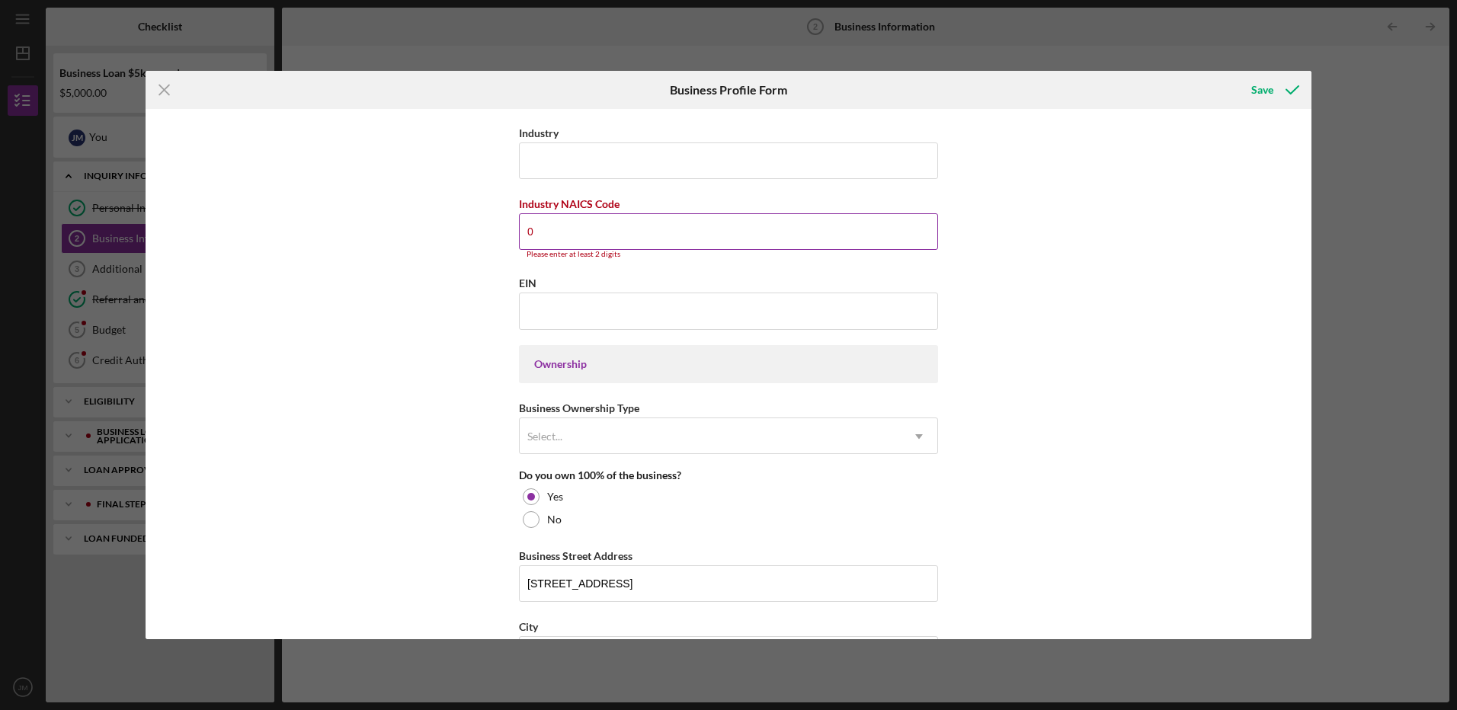
scroll to position [493, 0]
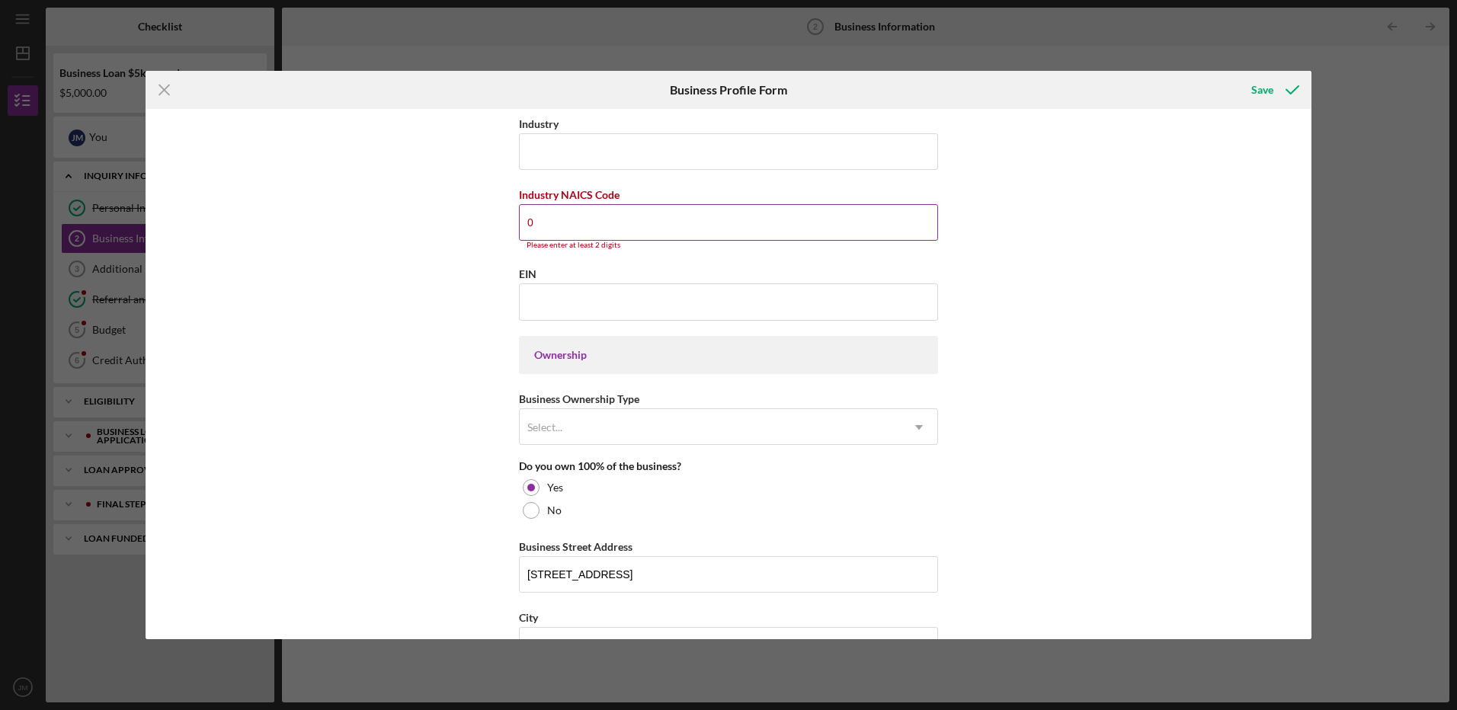
click at [565, 229] on input "0" at bounding box center [728, 222] width 419 height 37
click at [409, 224] on div "Business Name [PERSON_NAME] DBA [PERSON_NAME] Business Start Date [DATE] Legal …" at bounding box center [729, 374] width 1166 height 530
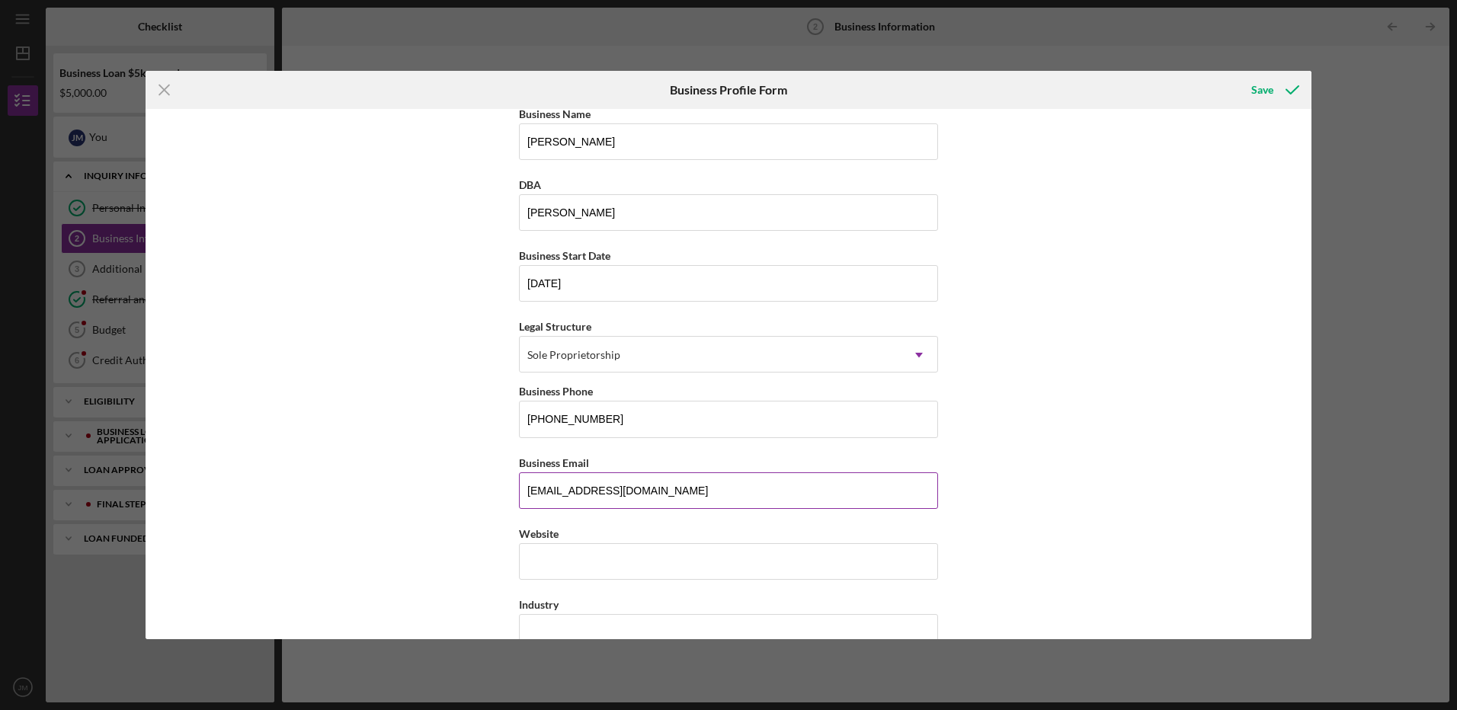
scroll to position [0, 0]
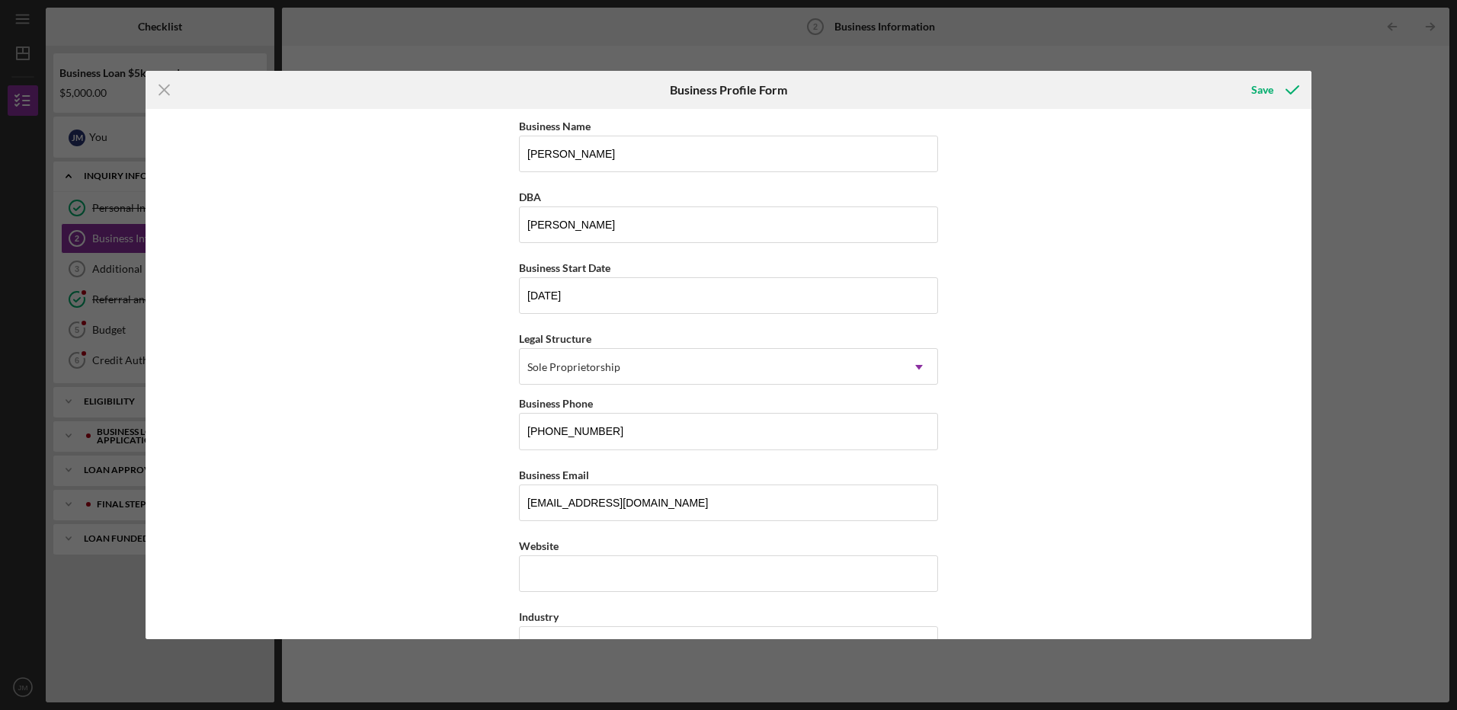
click at [190, 30] on div "Icon/Menu Close Business Profile Form Save Business Name [PERSON_NAME] DBA [PER…" at bounding box center [728, 355] width 1457 height 710
click at [168, 85] on line at bounding box center [164, 90] width 10 height 10
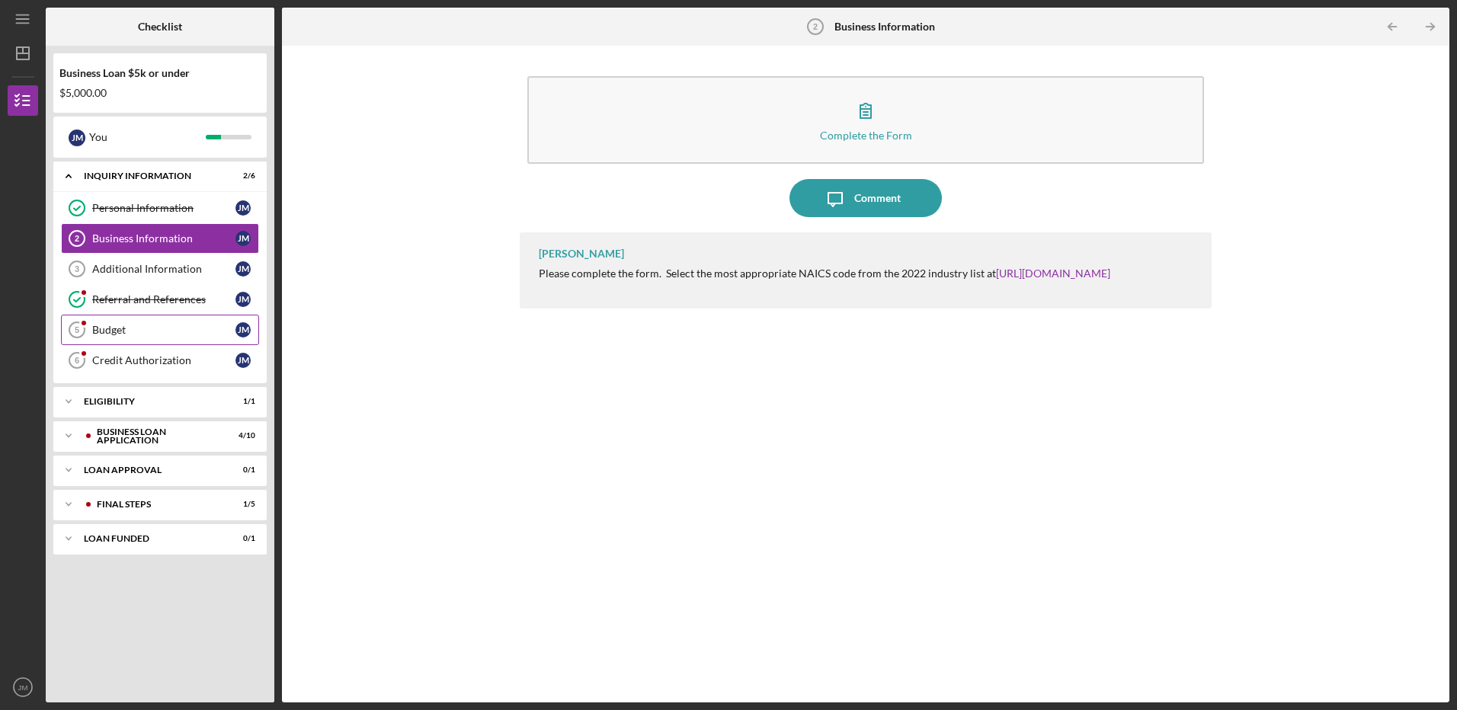
click at [150, 331] on div "Budget" at bounding box center [163, 330] width 143 height 12
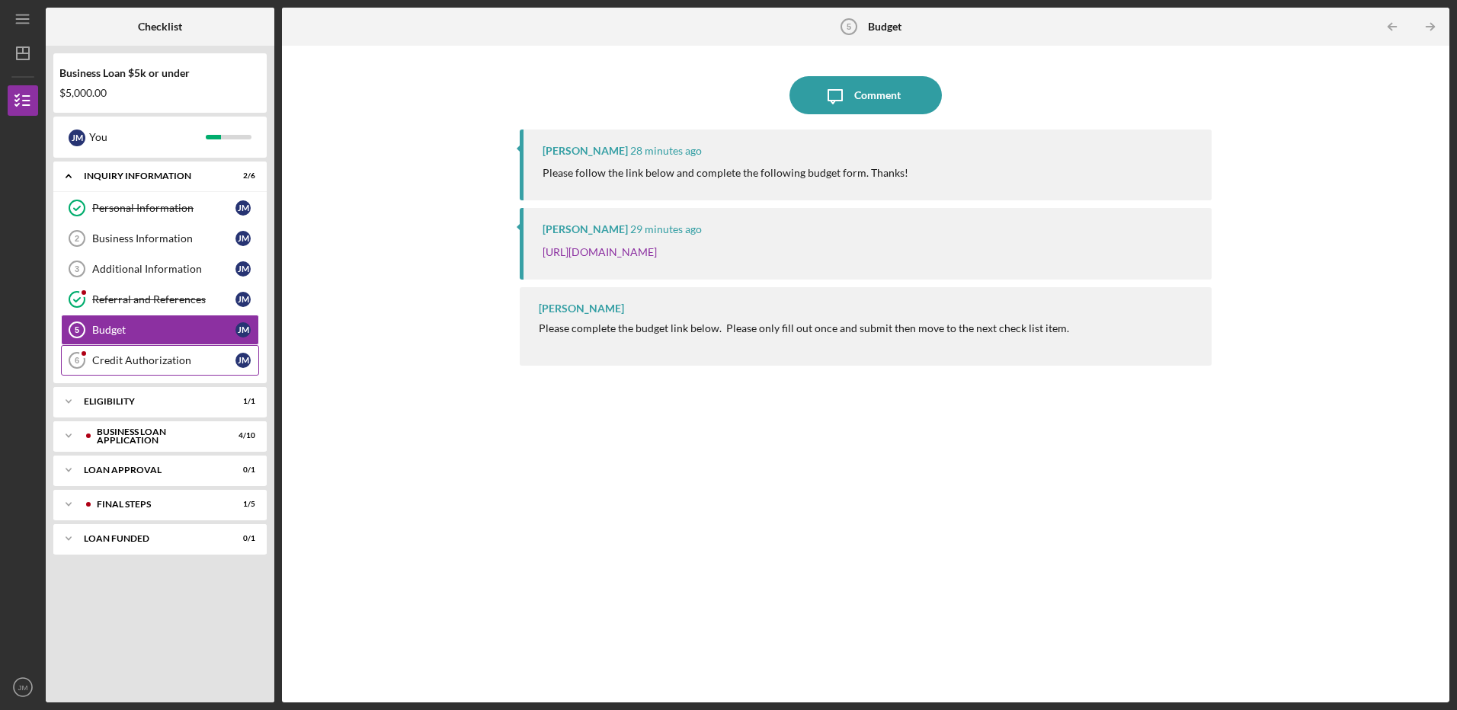
click at [126, 358] on div "Credit Authorization" at bounding box center [163, 360] width 143 height 12
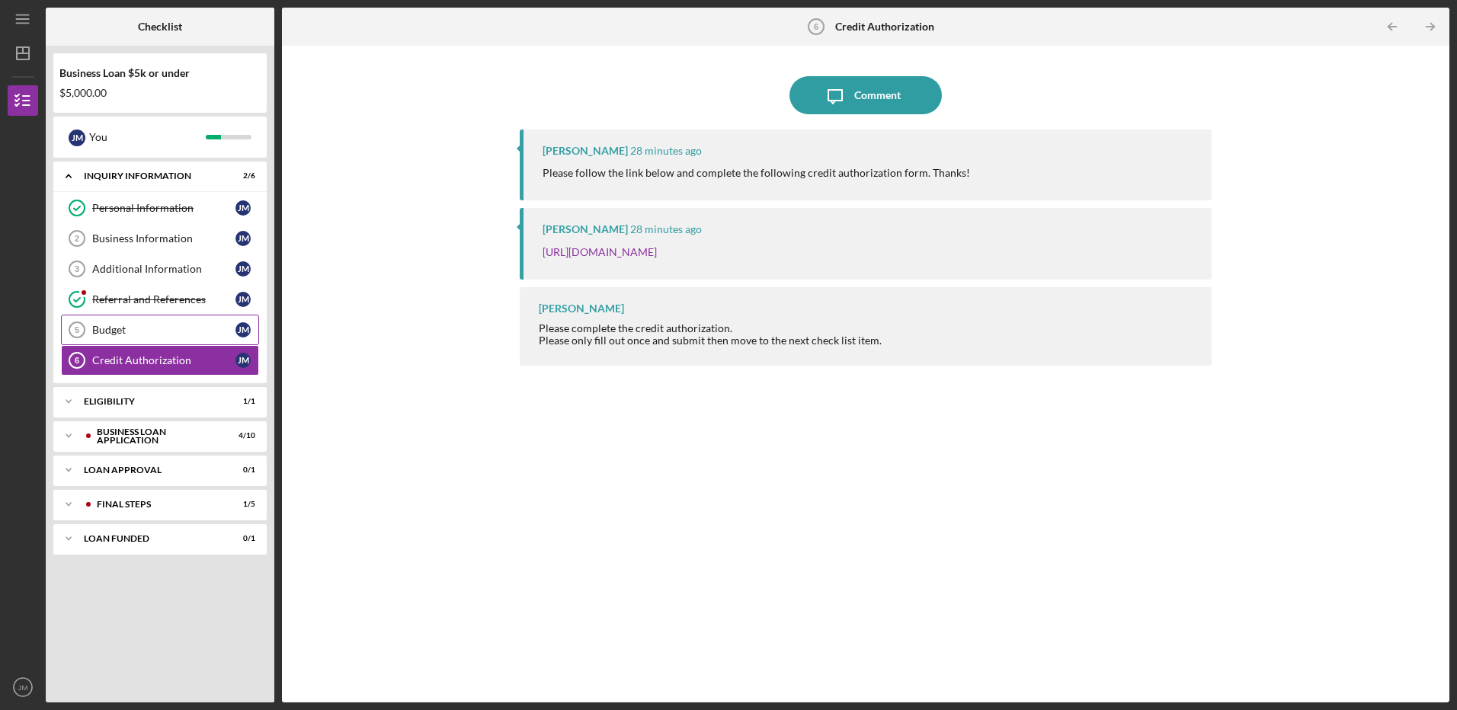
click at [126, 332] on div "Budget" at bounding box center [163, 330] width 143 height 12
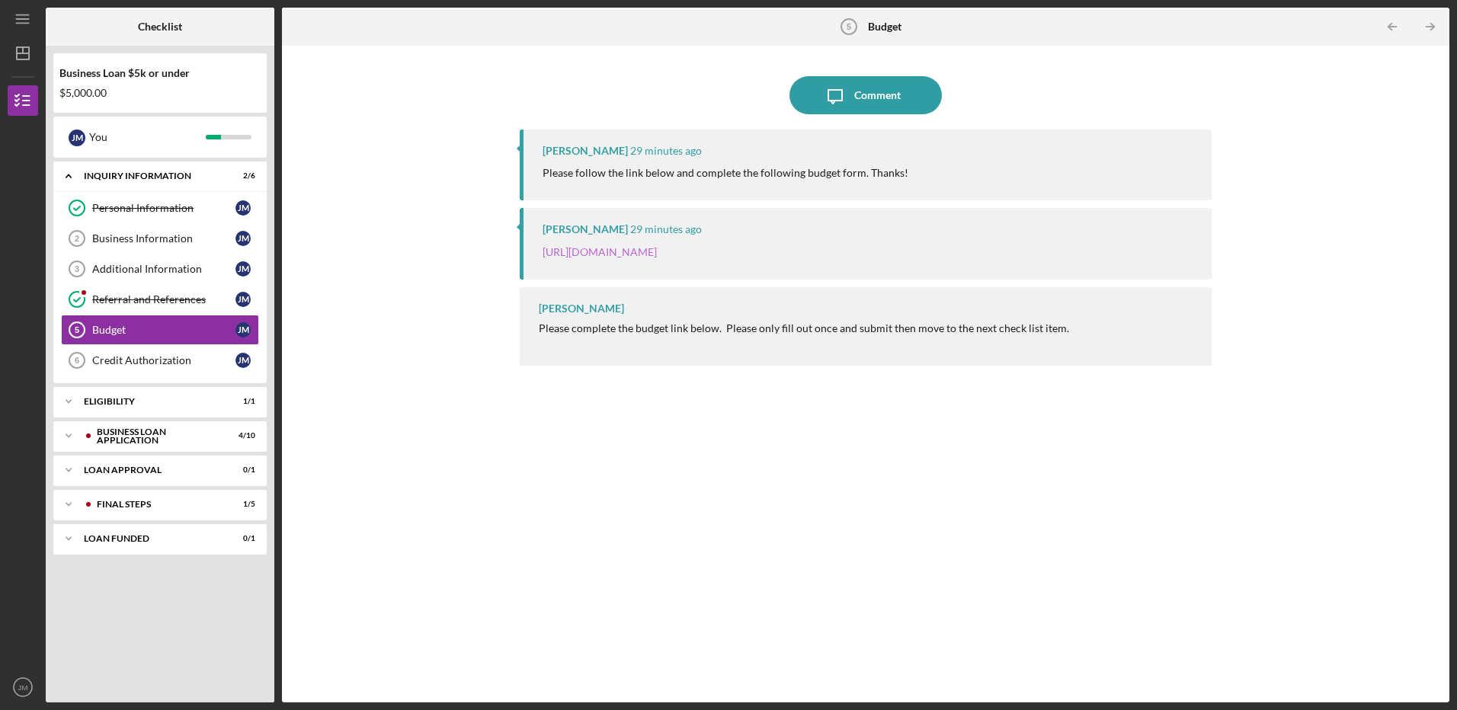
click at [657, 251] on link "[URL][DOMAIN_NAME]" at bounding box center [600, 251] width 114 height 13
click at [187, 437] on div "BUSINESS LOAN APPLICATION" at bounding box center [172, 435] width 151 height 9
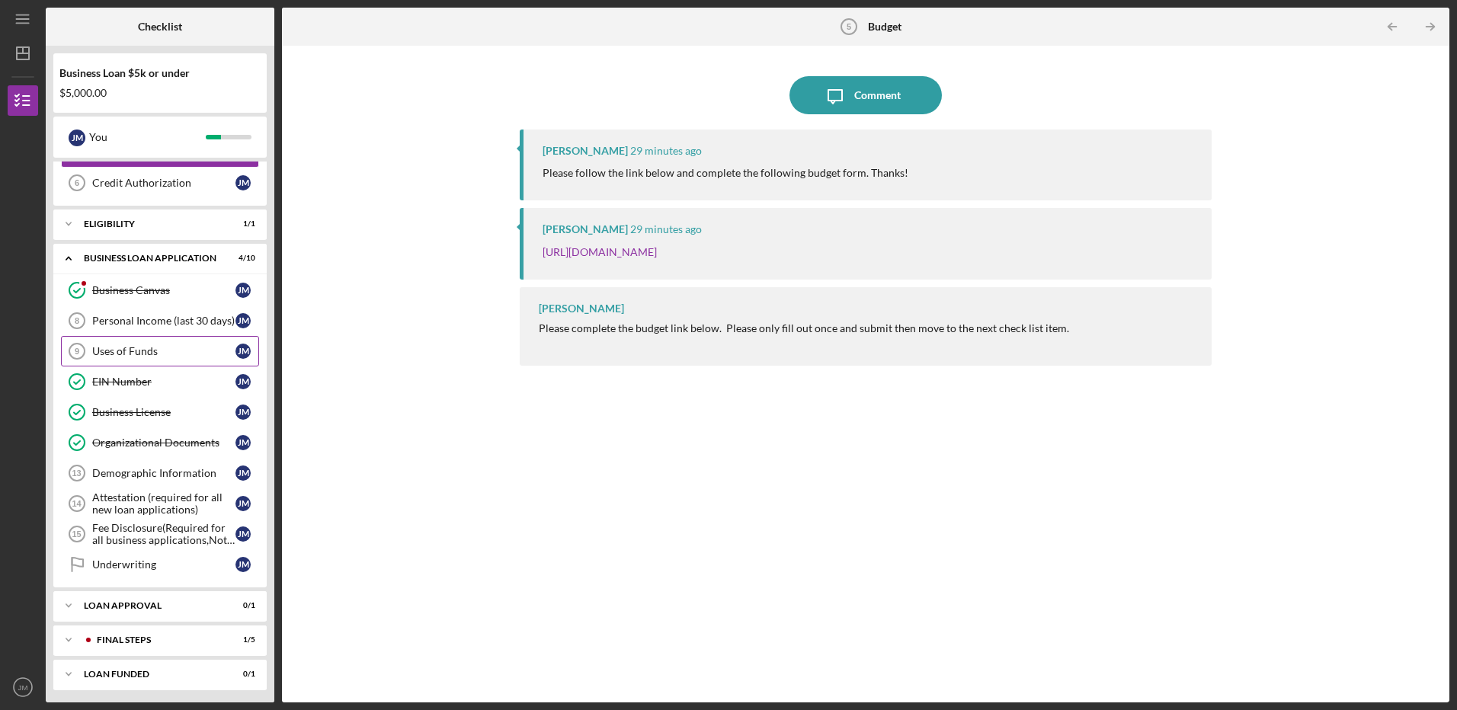
scroll to position [181, 0]
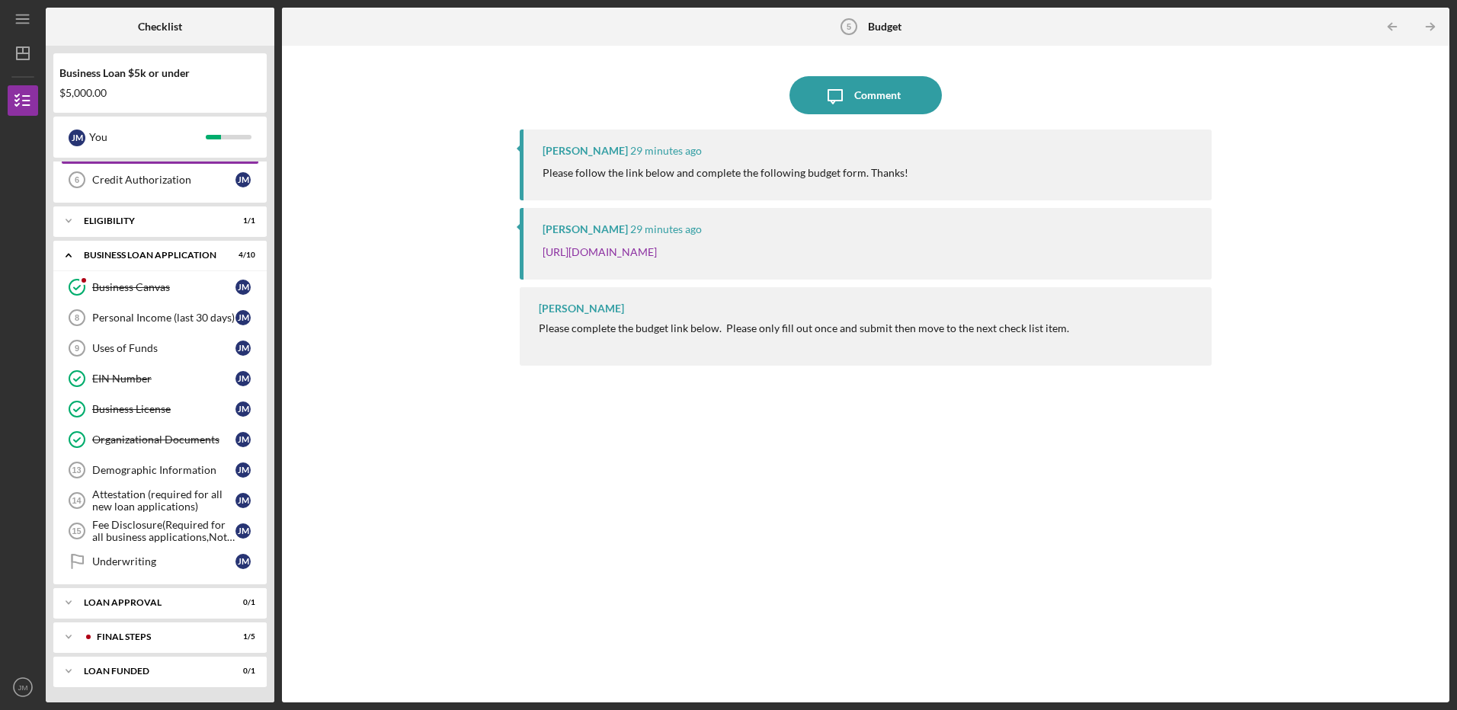
click at [326, 411] on div "Icon/Message Comment Noah Lynn 29 minutes ago Please follow the link below and …" at bounding box center [866, 374] width 1152 height 642
click at [367, 74] on div "Icon/Message Comment Noah Lynn 29 minutes ago Please follow the link below and …" at bounding box center [866, 374] width 1152 height 642
